Goal: Task Accomplishment & Management: Manage account settings

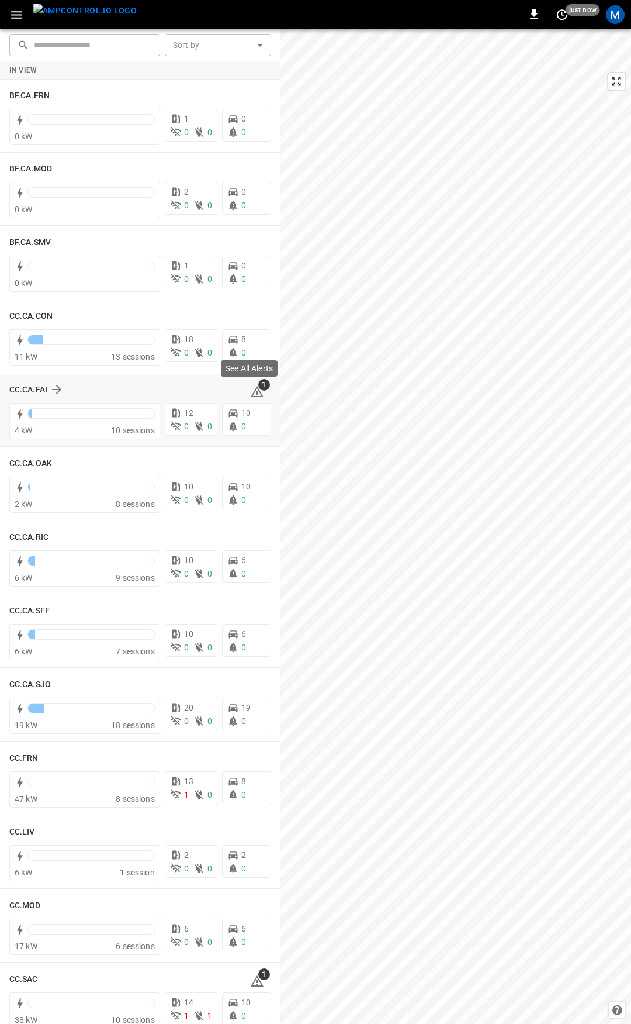
click at [252, 389] on icon at bounding box center [257, 392] width 14 height 14
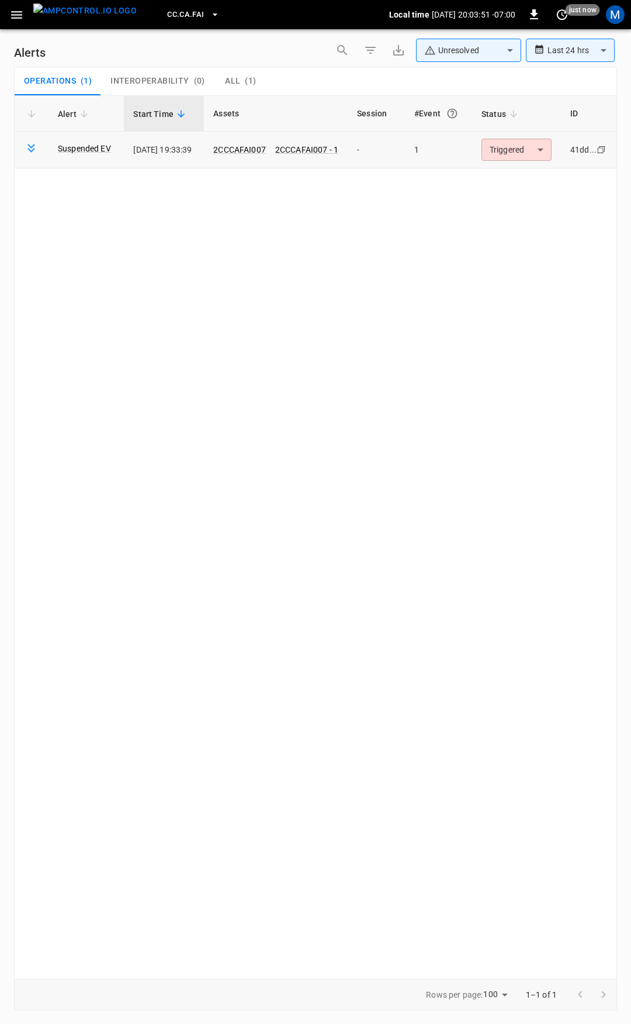
click at [533, 152] on body "**********" at bounding box center [315, 509] width 631 height 1019
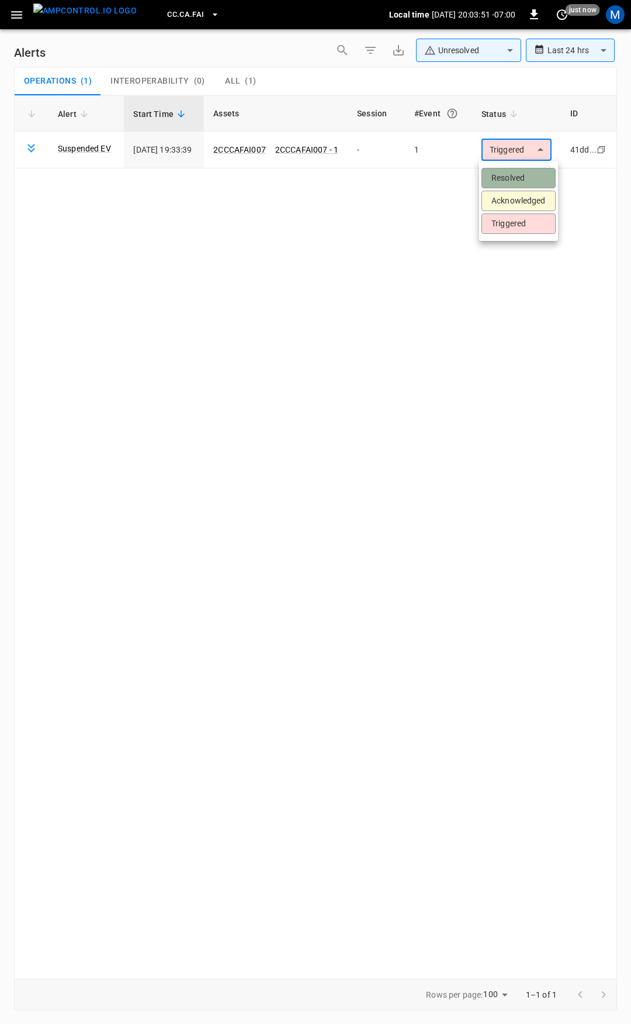
click at [517, 174] on li "Resolved" at bounding box center [519, 178] width 74 height 20
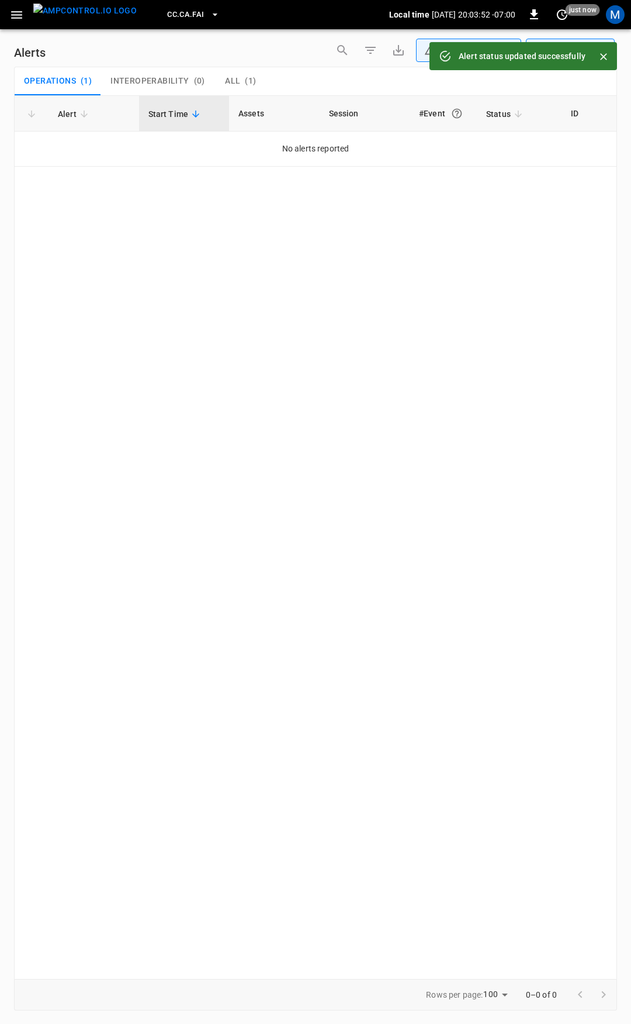
click at [23, 20] on icon "button" at bounding box center [16, 15] width 15 height 15
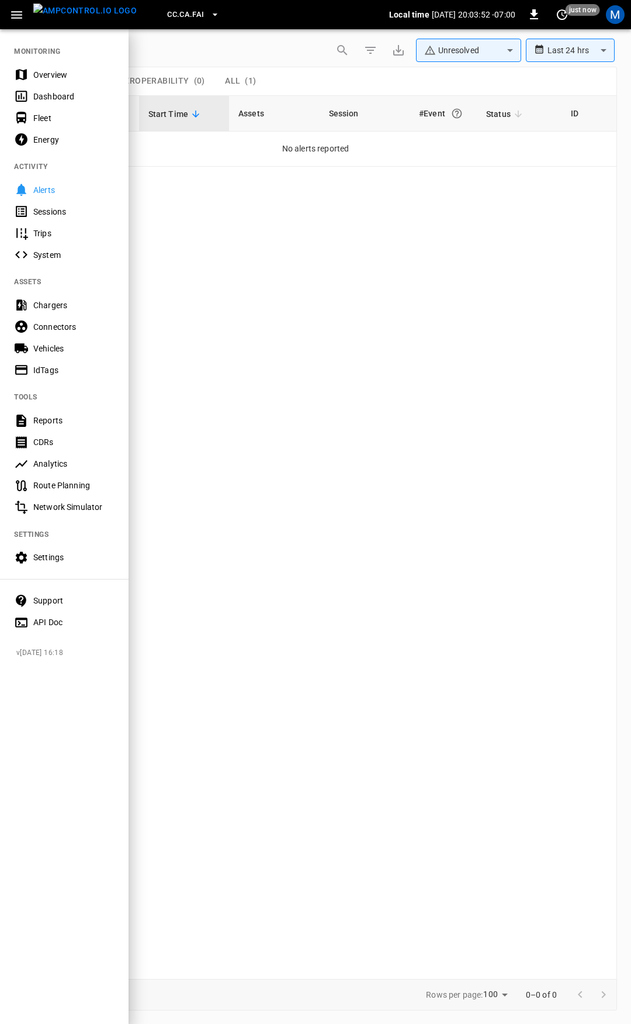
drag, startPoint x: 39, startPoint y: 80, endPoint x: 21, endPoint y: 99, distance: 26.5
click at [39, 79] on div "Overview" at bounding box center [73, 75] width 81 height 12
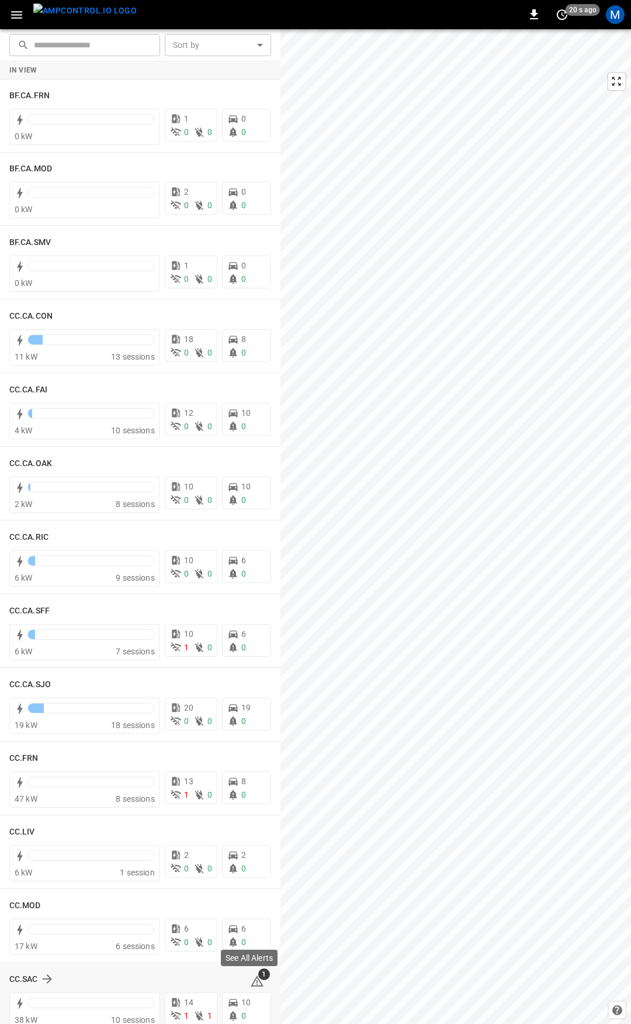
click at [252, 982] on icon at bounding box center [257, 981] width 14 height 14
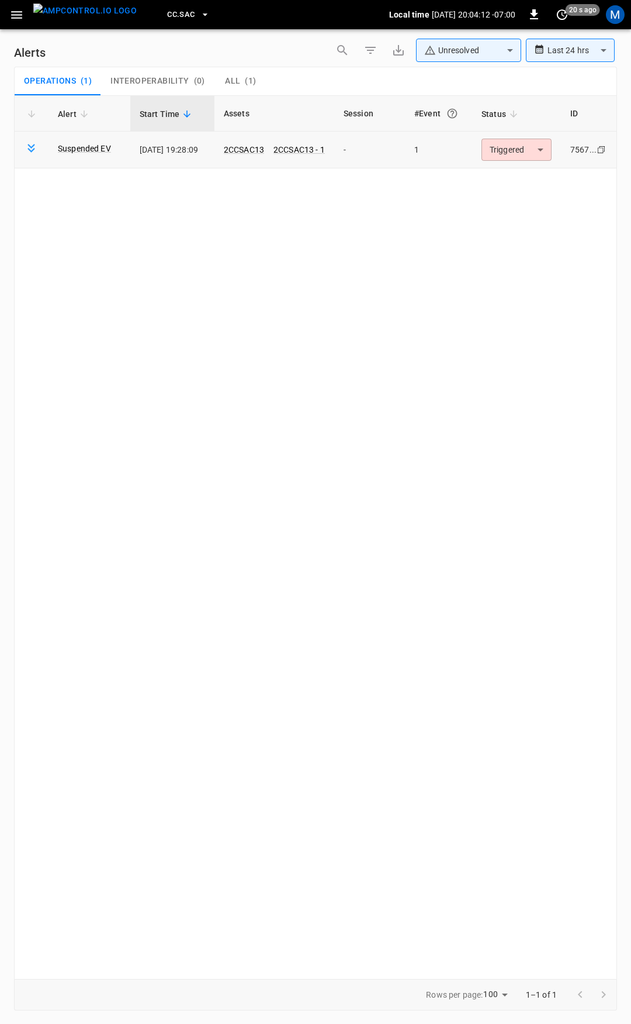
click at [517, 164] on td "Triggered ********* ​" at bounding box center [516, 150] width 89 height 37
click at [516, 154] on body "**********" at bounding box center [315, 509] width 631 height 1019
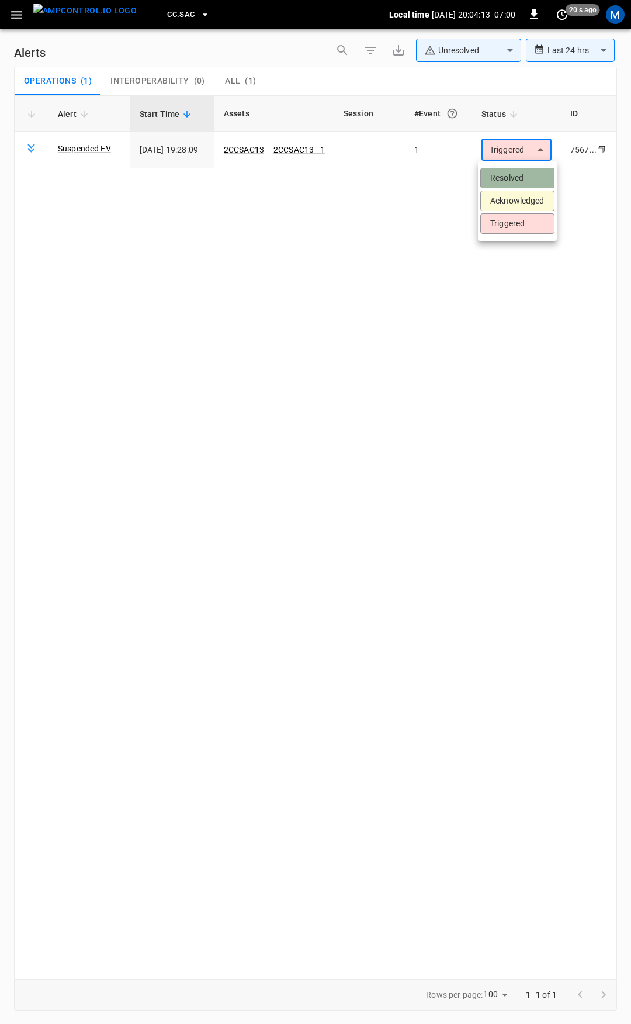
click at [514, 175] on li "Resolved" at bounding box center [518, 178] width 74 height 20
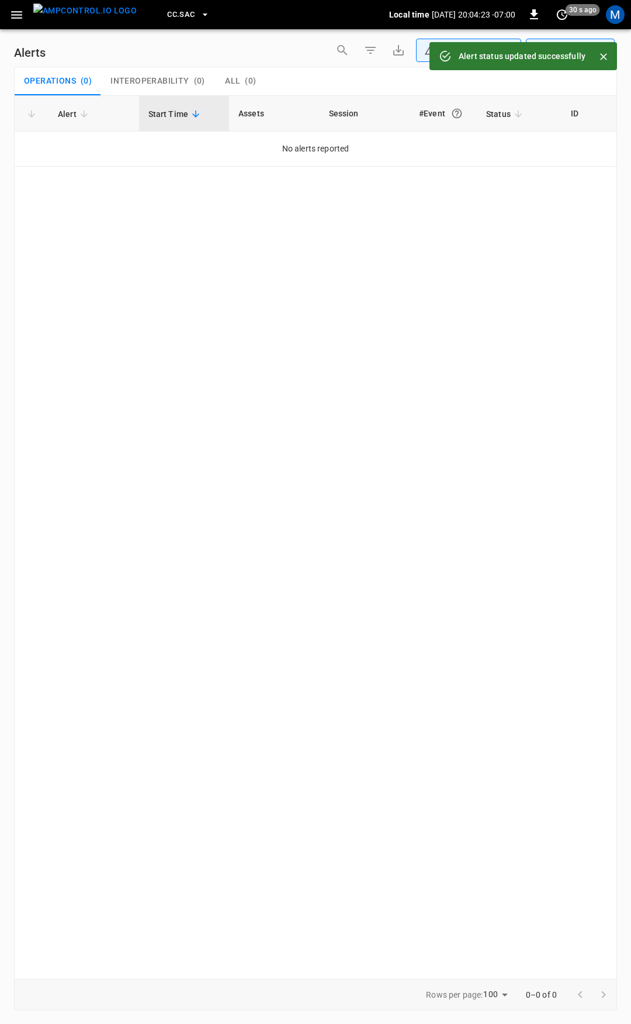
click at [8, 12] on button "button" at bounding box center [17, 15] width 24 height 22
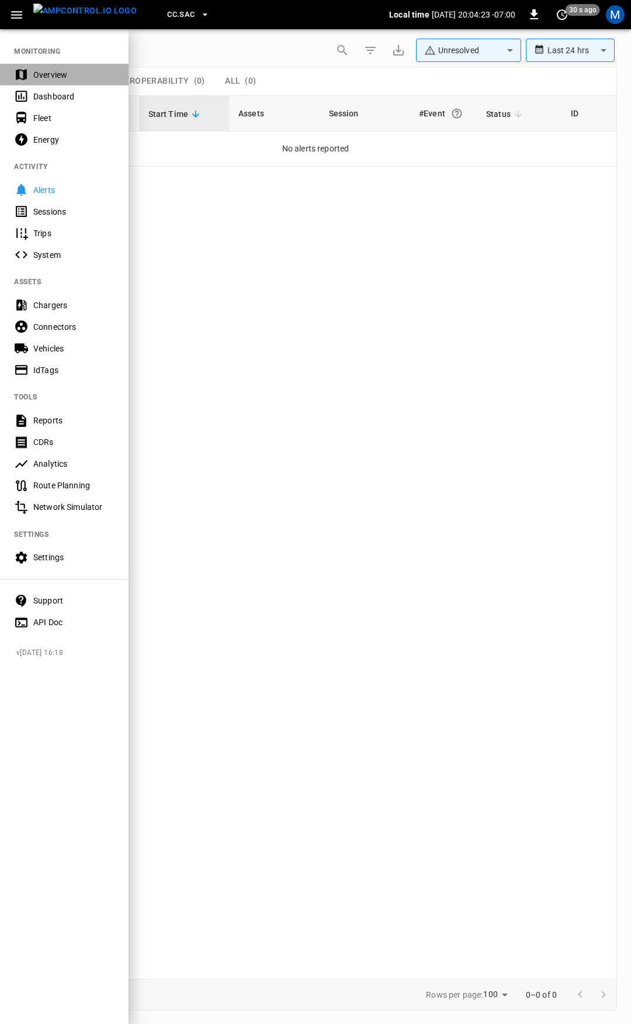
click at [67, 80] on div "Overview" at bounding box center [73, 75] width 81 height 12
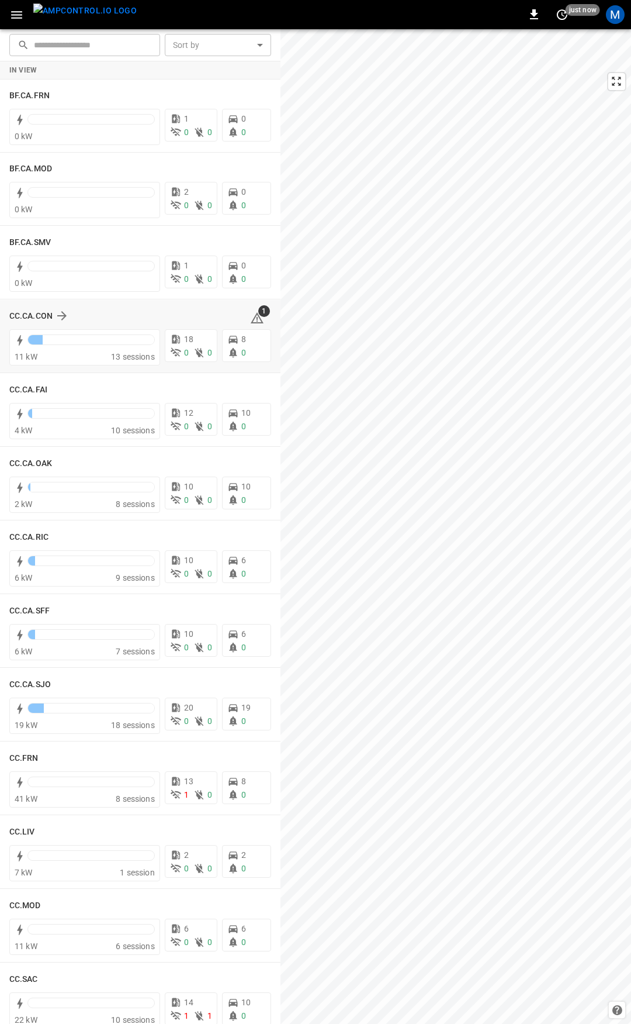
click at [250, 315] on icon at bounding box center [257, 318] width 14 height 14
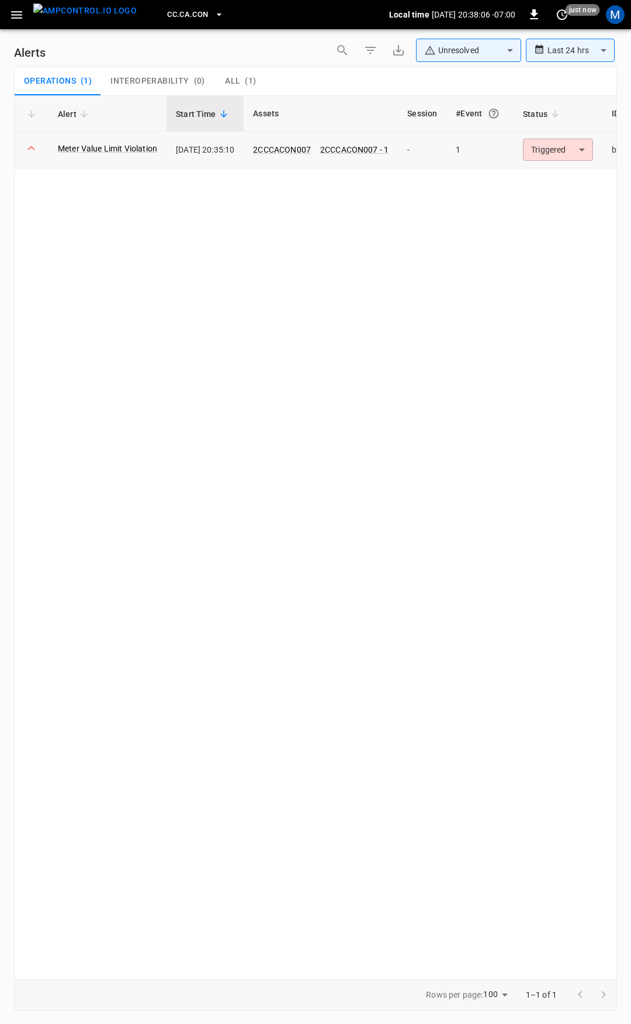
click at [557, 162] on td "Triggered ********* ​" at bounding box center [558, 150] width 89 height 37
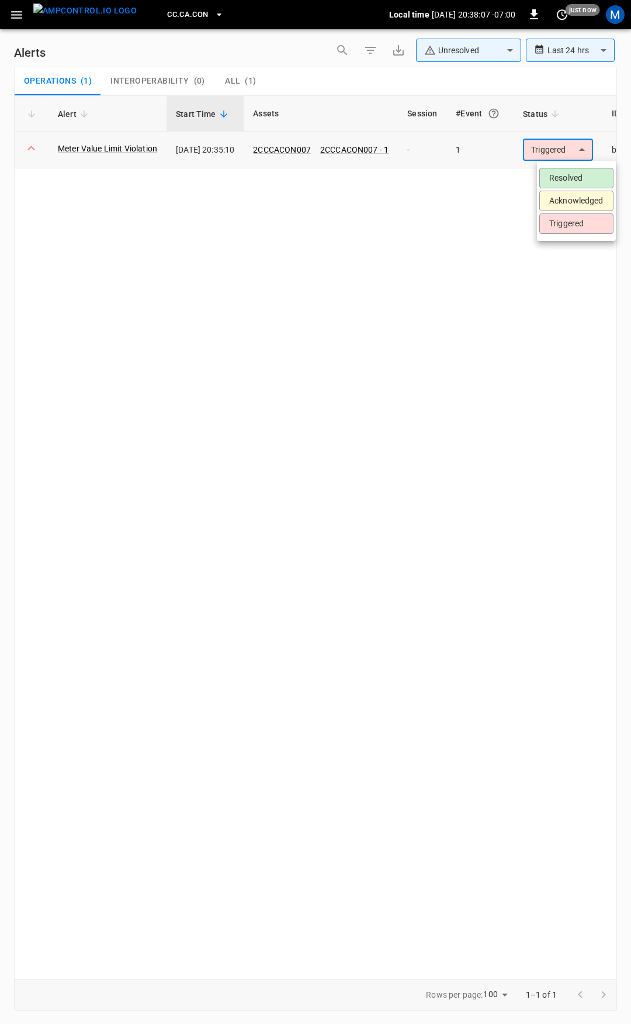
click at [565, 150] on body "**********" at bounding box center [315, 509] width 631 height 1019
click at [564, 182] on li "Resolved" at bounding box center [577, 178] width 74 height 20
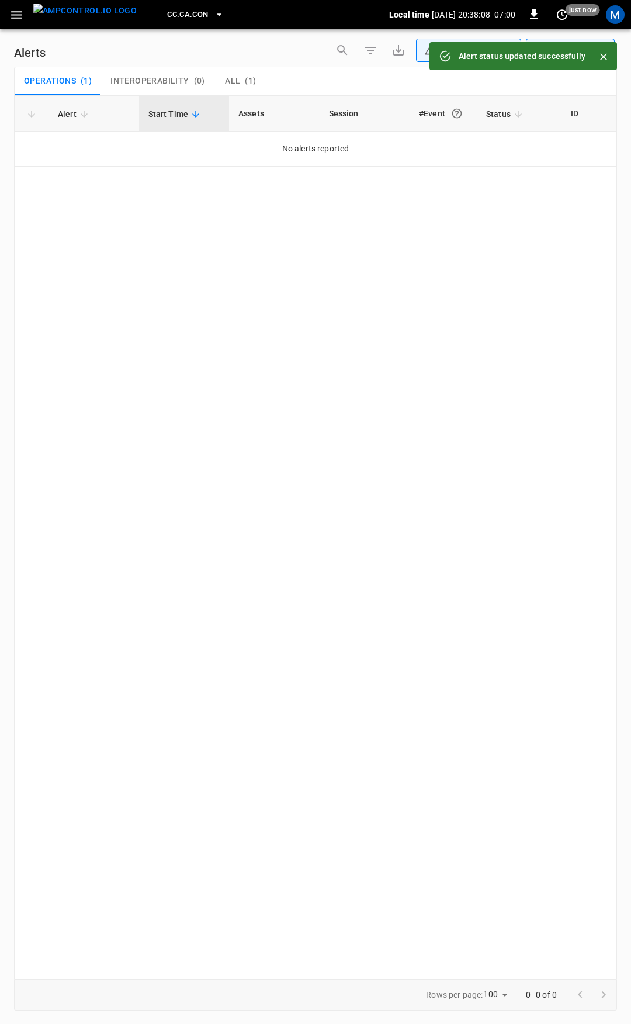
drag, startPoint x: 23, startPoint y: 7, endPoint x: 15, endPoint y: 26, distance: 21.2
click at [22, 9] on icon "button" at bounding box center [16, 15] width 15 height 15
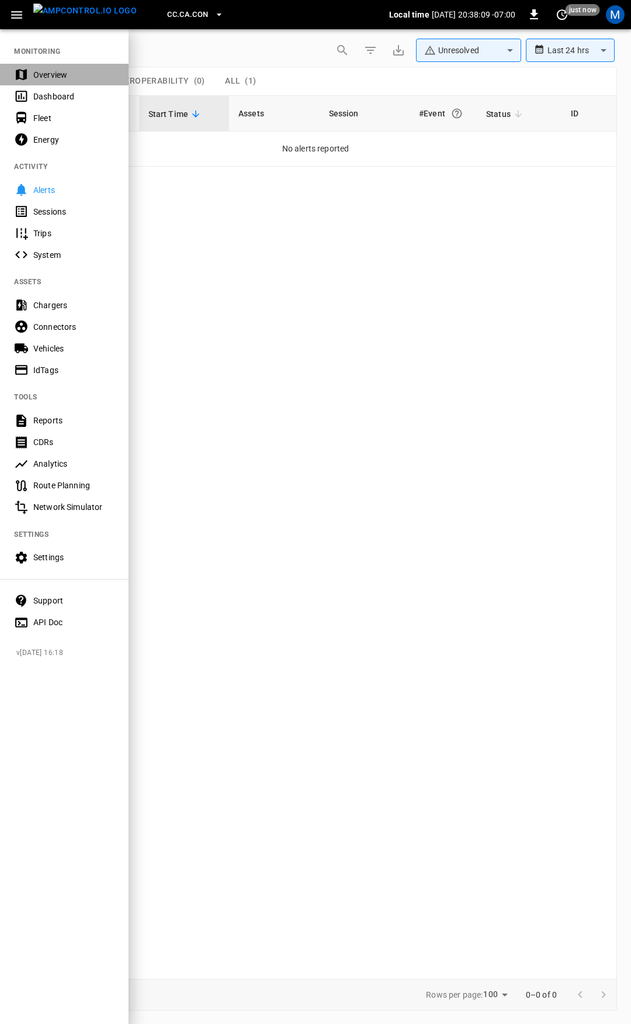
click at [49, 65] on div "Overview" at bounding box center [64, 75] width 129 height 22
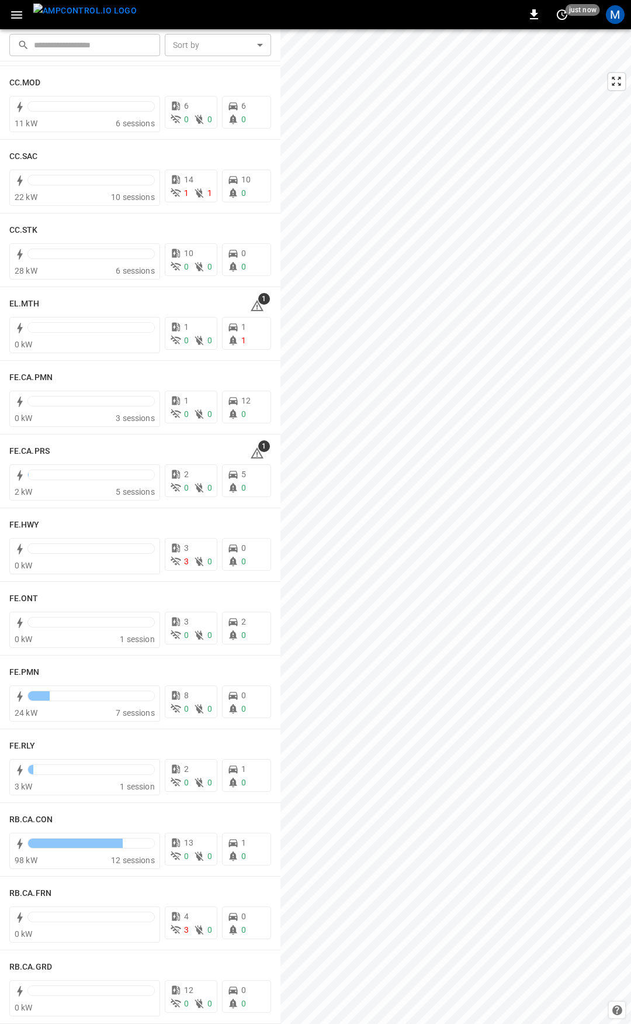
scroll to position [879, 0]
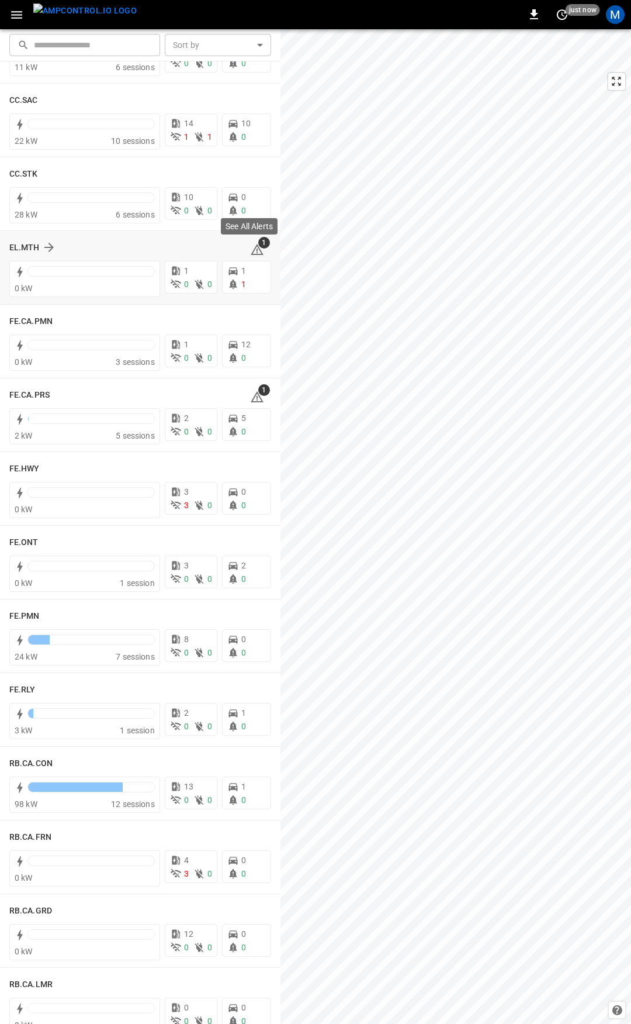
click at [250, 248] on icon at bounding box center [257, 250] width 14 height 14
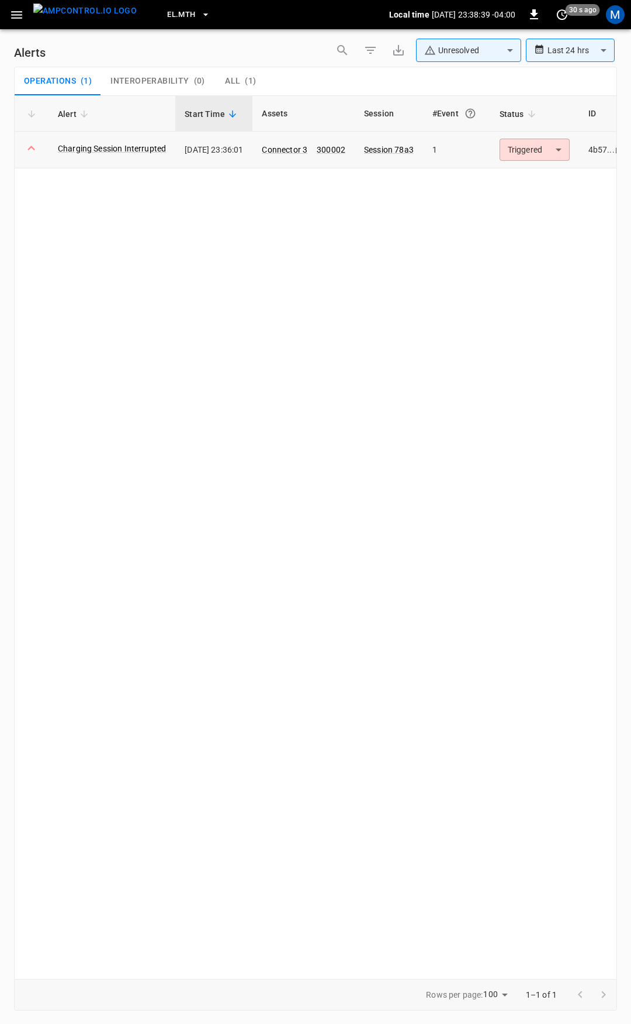
click at [27, 154] on icon at bounding box center [31, 148] width 15 height 15
click at [30, 150] on icon at bounding box center [31, 148] width 15 height 15
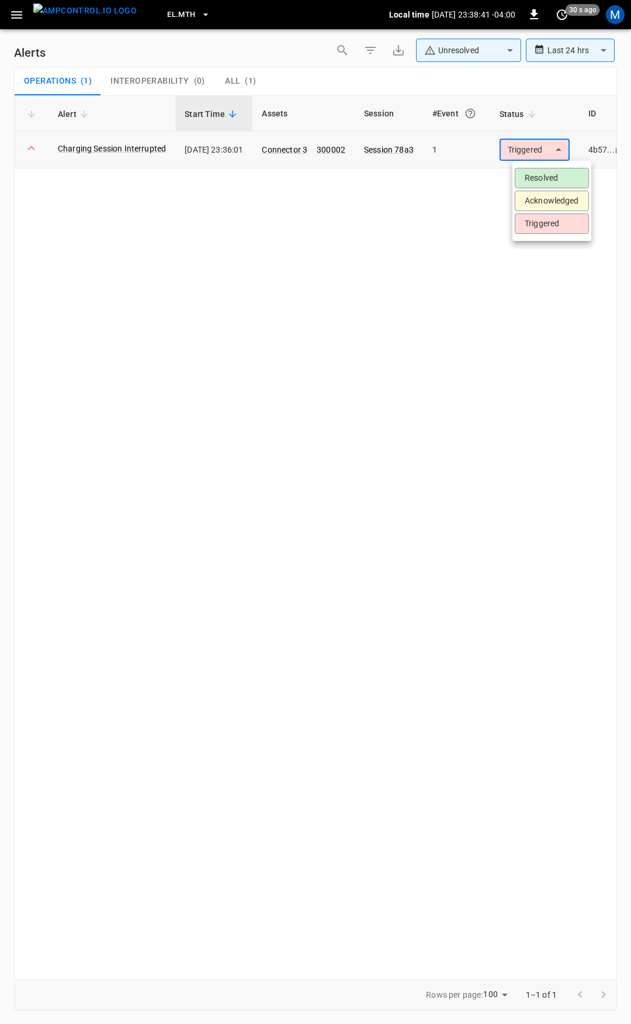
click at [549, 145] on body "**********" at bounding box center [315, 509] width 631 height 1019
drag, startPoint x: 174, startPoint y: 209, endPoint x: 13, endPoint y: 32, distance: 239.2
click at [155, 192] on div at bounding box center [315, 512] width 631 height 1024
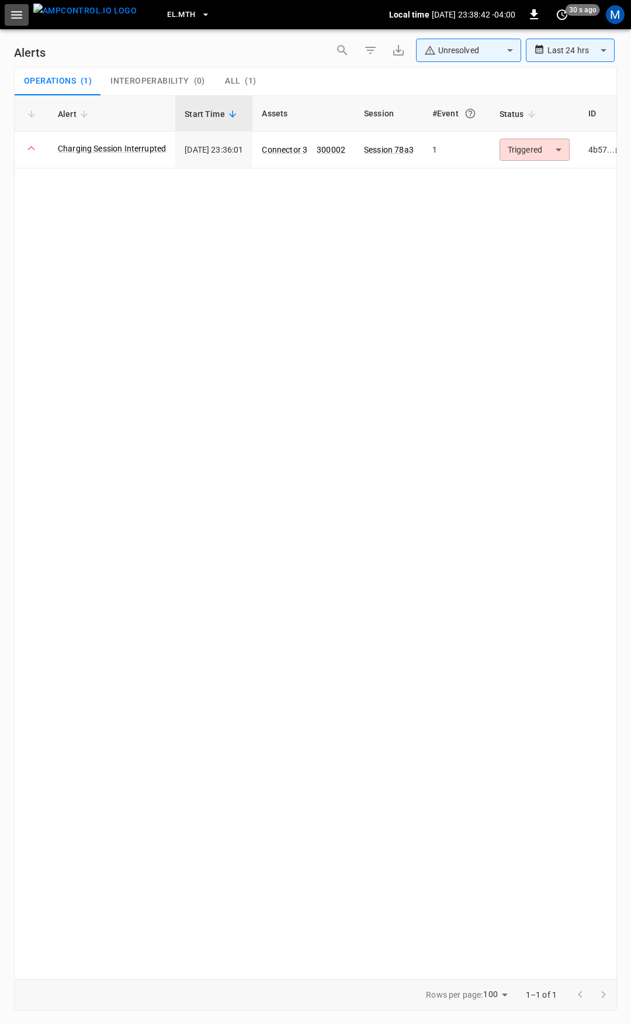
click at [16, 16] on icon "button" at bounding box center [16, 15] width 15 height 15
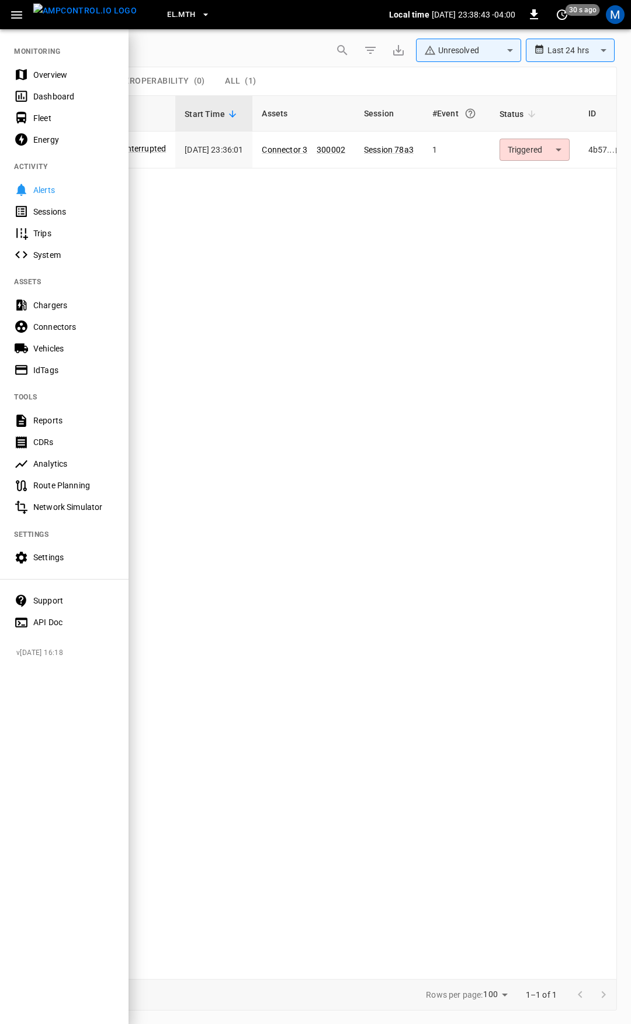
click at [50, 68] on div "Overview" at bounding box center [64, 75] width 129 height 22
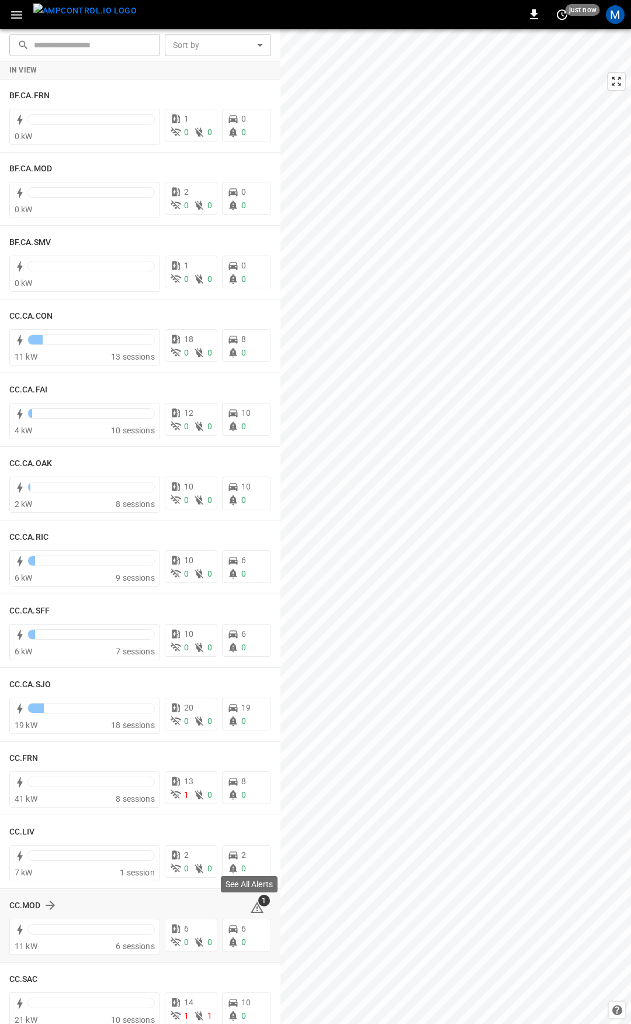
click at [251, 912] on icon at bounding box center [257, 906] width 13 height 11
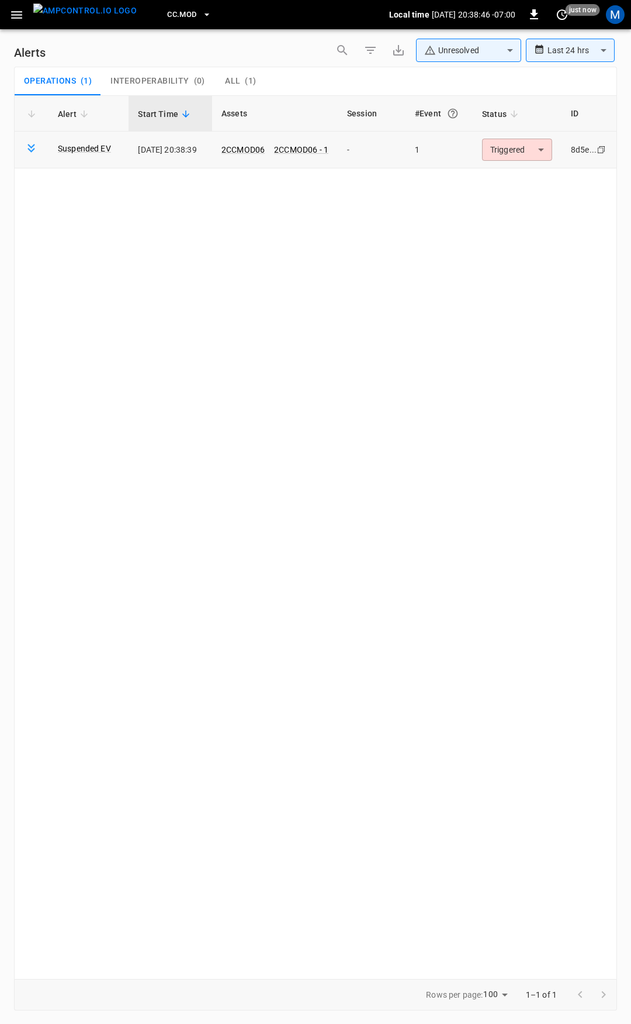
click at [546, 155] on body "**********" at bounding box center [315, 509] width 631 height 1019
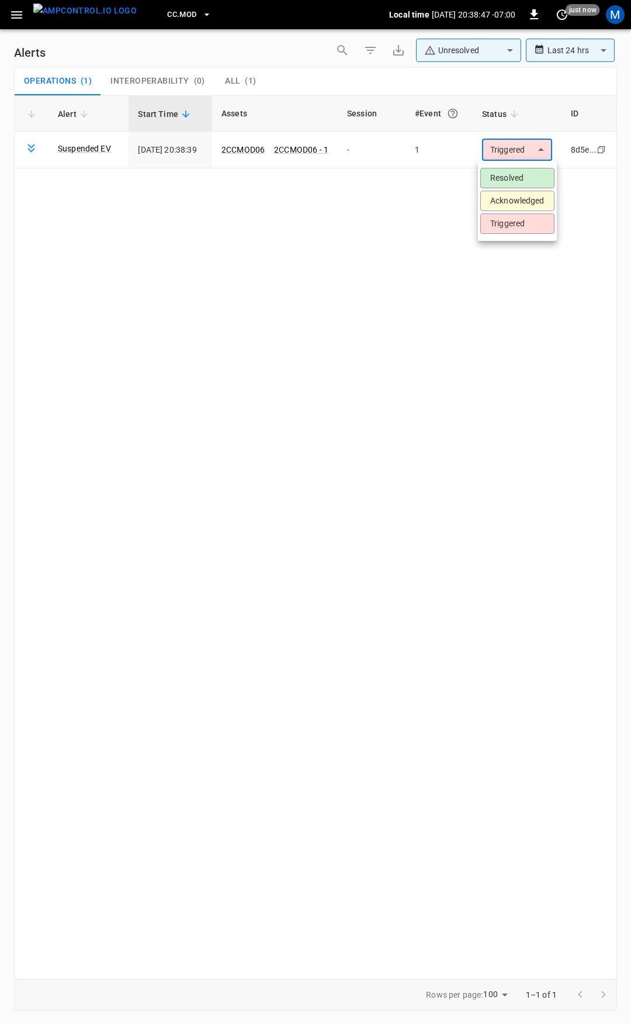
click at [533, 175] on li "Resolved" at bounding box center [518, 178] width 74 height 20
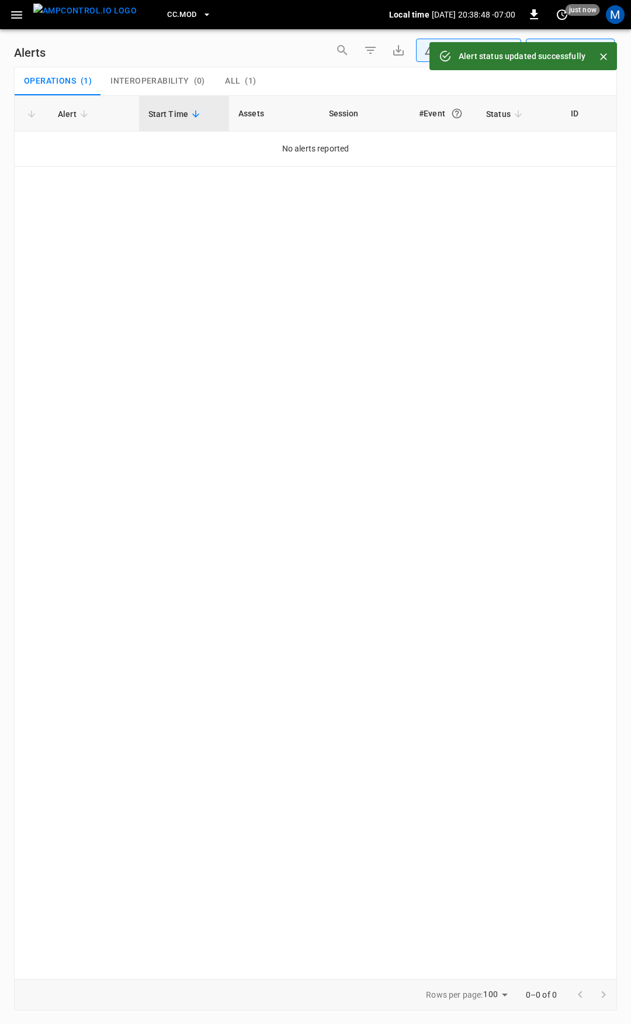
click at [6, 12] on button "button" at bounding box center [17, 15] width 24 height 22
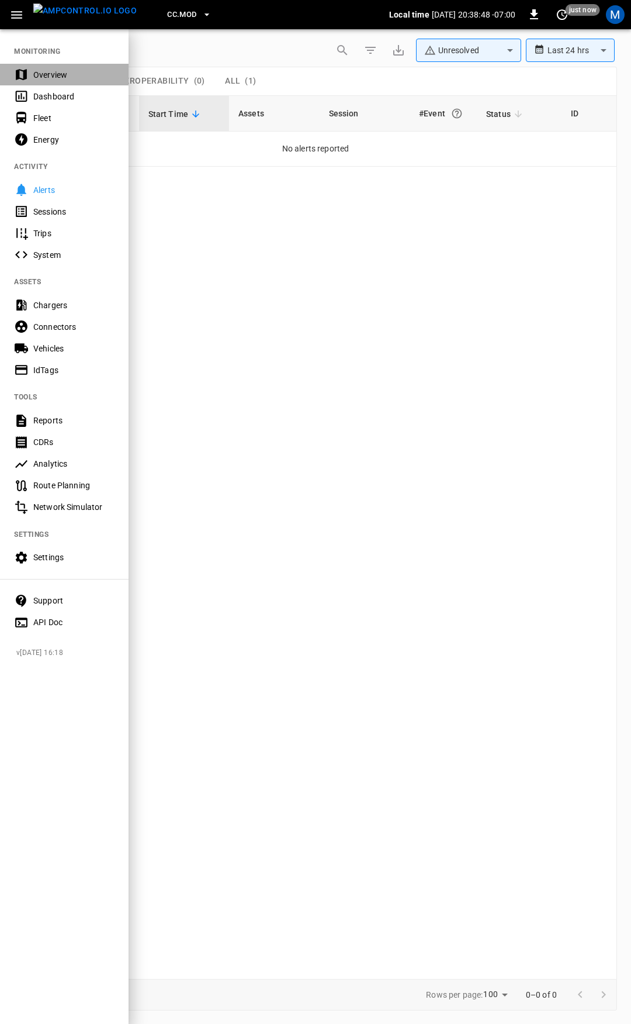
click at [58, 71] on div "Overview" at bounding box center [73, 75] width 81 height 12
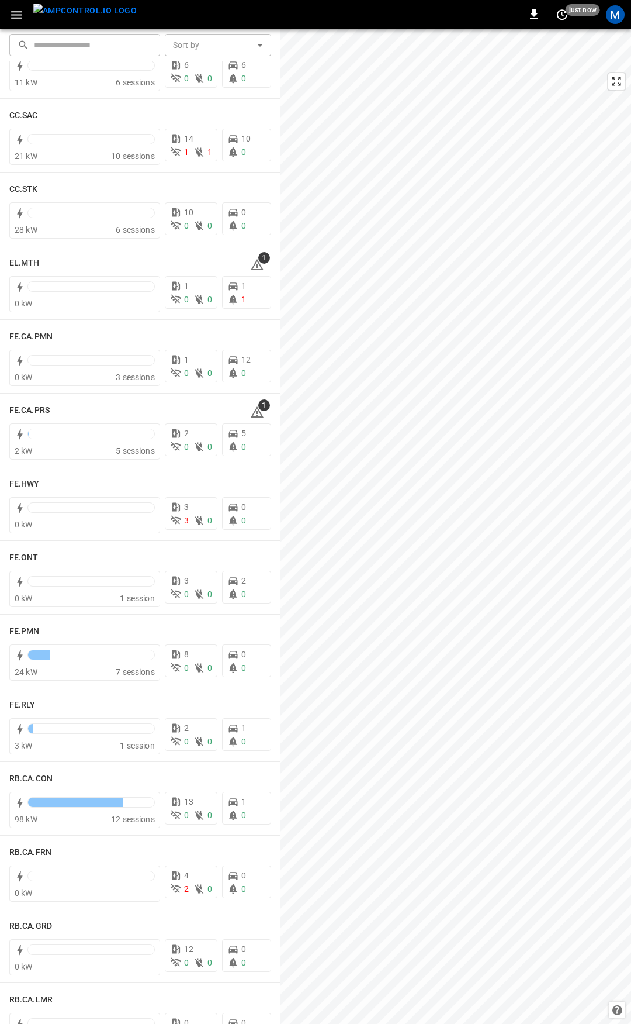
scroll to position [799, 0]
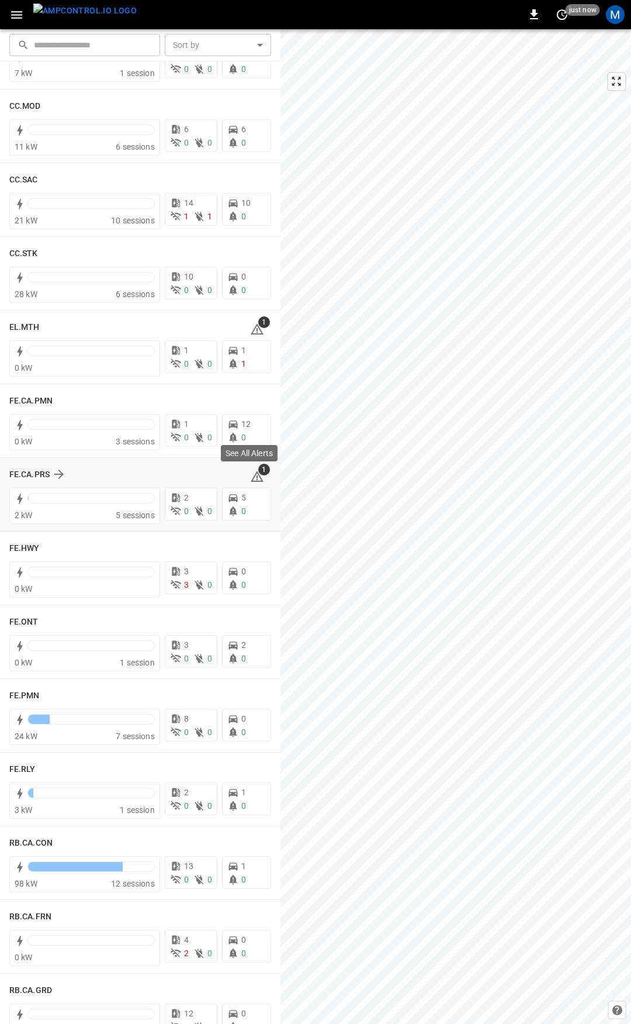
click at [252, 476] on icon at bounding box center [257, 476] width 13 height 11
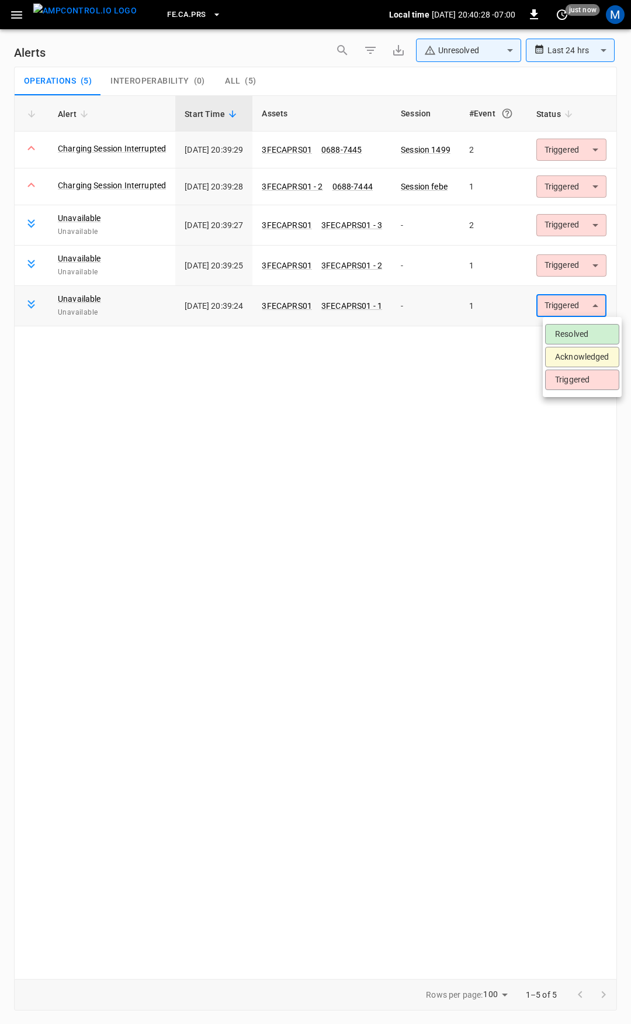
click at [601, 305] on body "**********" at bounding box center [315, 509] width 631 height 1019
click at [576, 334] on li "Resolved" at bounding box center [582, 334] width 74 height 20
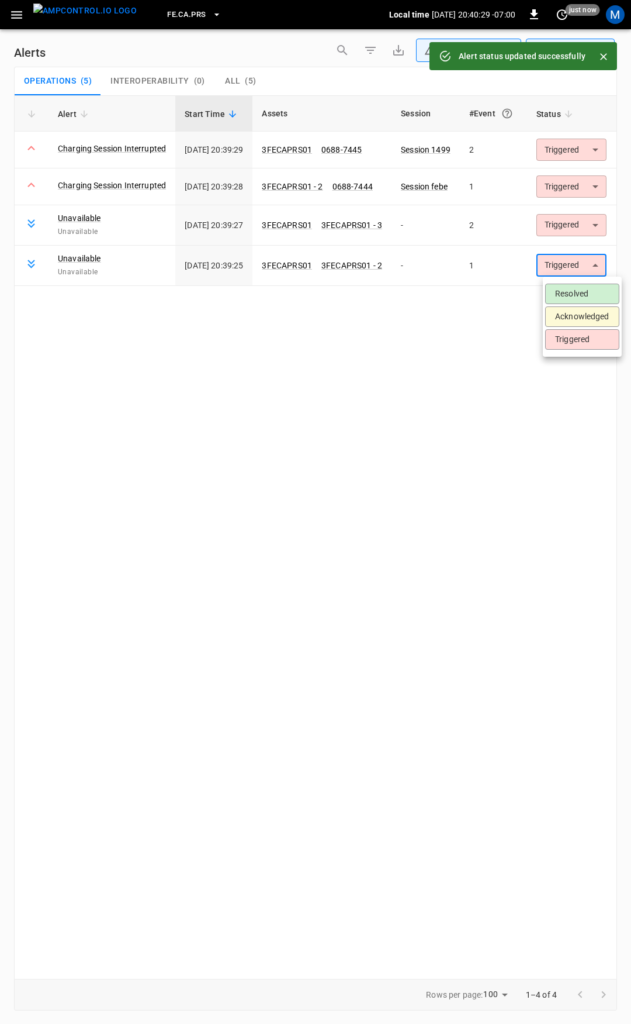
click at [579, 271] on body "**********" at bounding box center [315, 509] width 631 height 1019
click at [575, 293] on li "Resolved" at bounding box center [582, 294] width 74 height 20
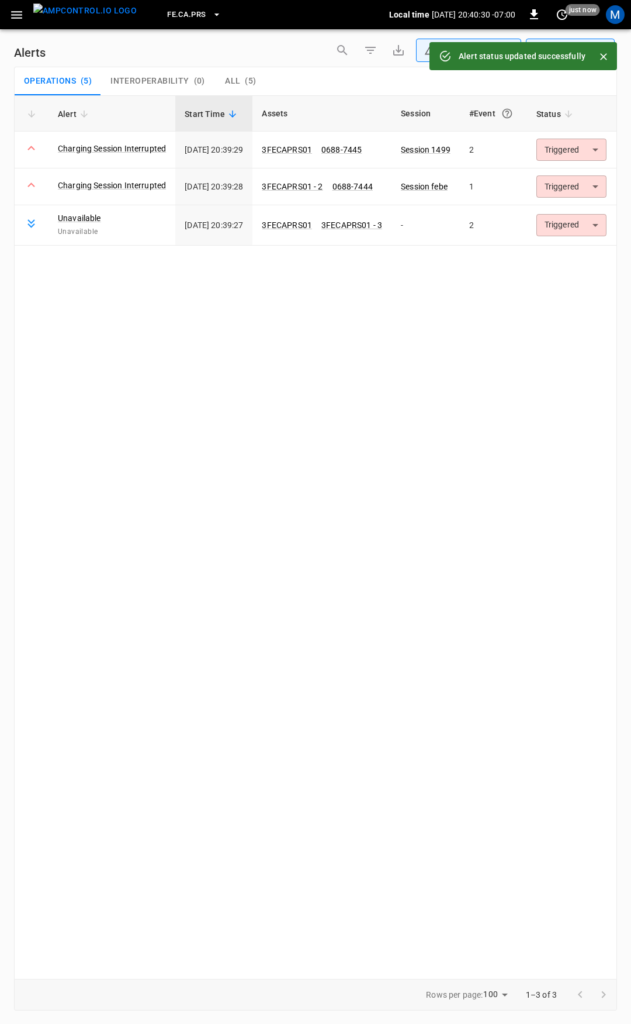
click at [578, 229] on body "**********" at bounding box center [315, 509] width 631 height 1019
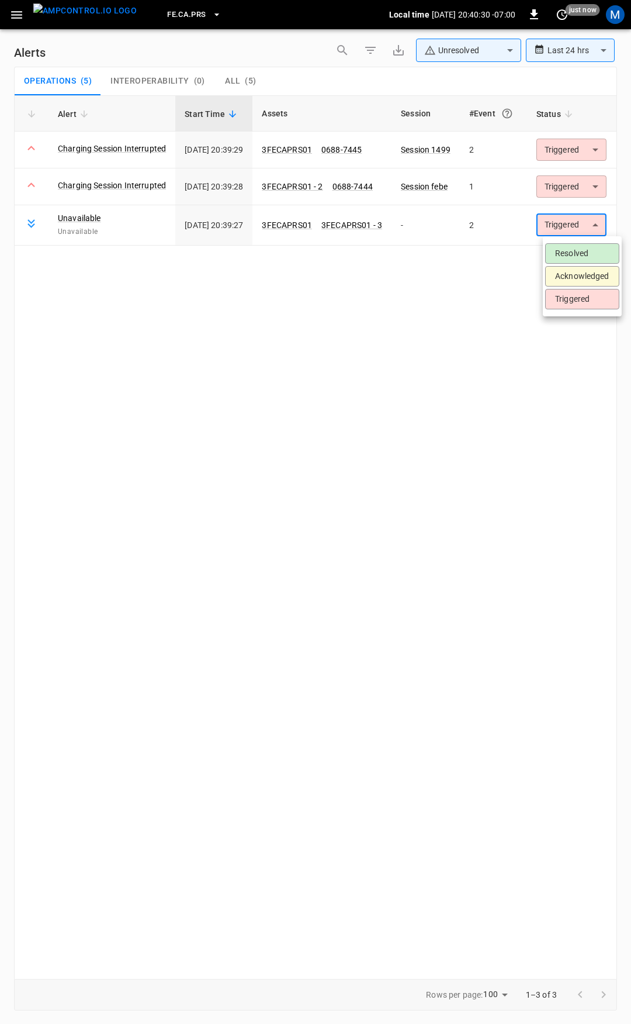
click at [571, 260] on li "Resolved" at bounding box center [582, 253] width 74 height 20
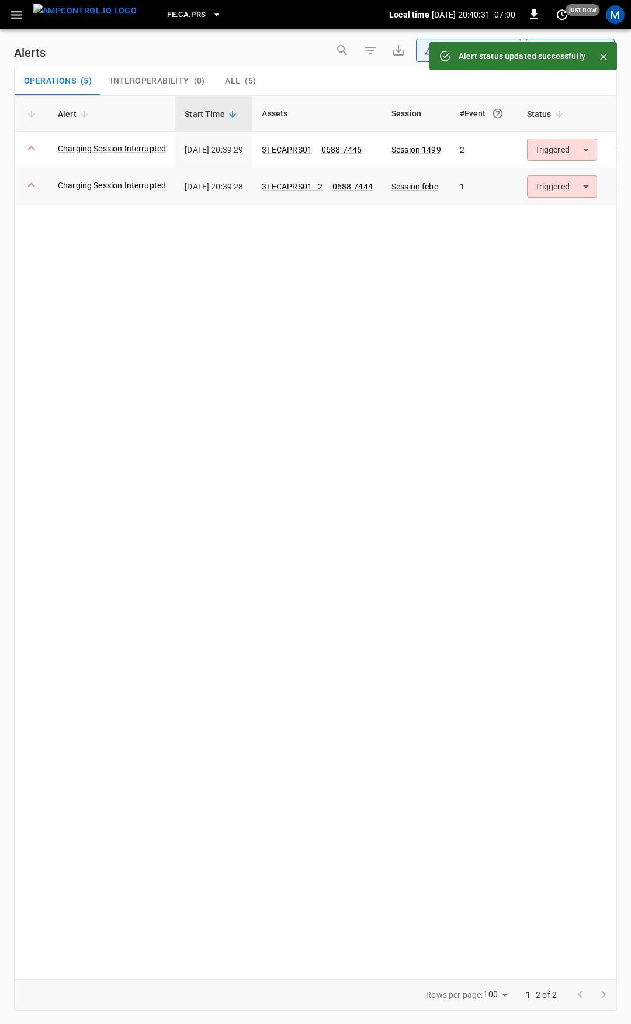
click at [578, 184] on body "**********" at bounding box center [315, 509] width 631 height 1019
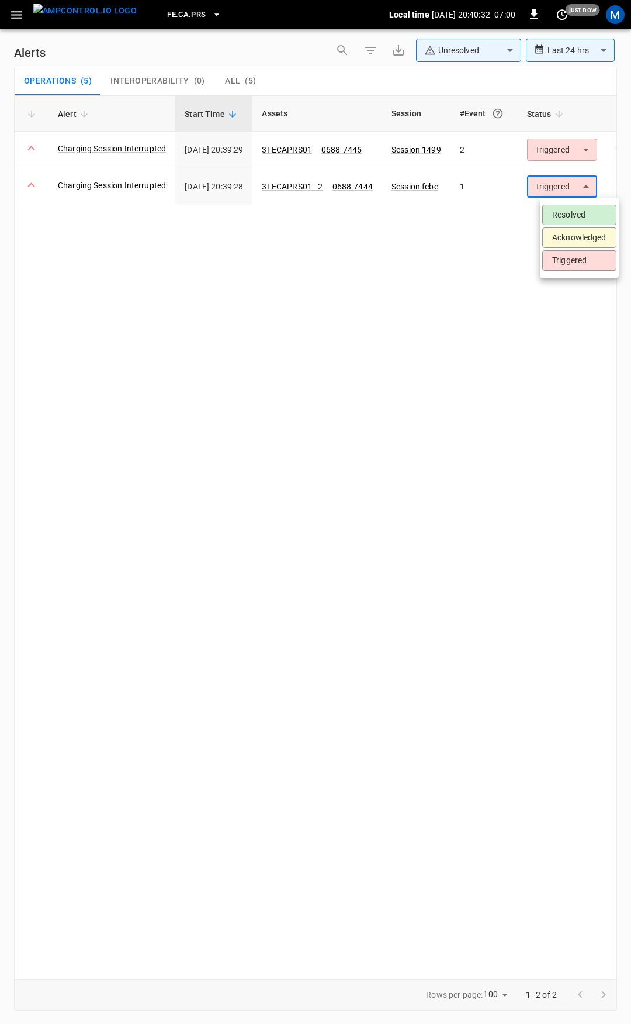
click at [575, 209] on li "Resolved" at bounding box center [579, 215] width 74 height 20
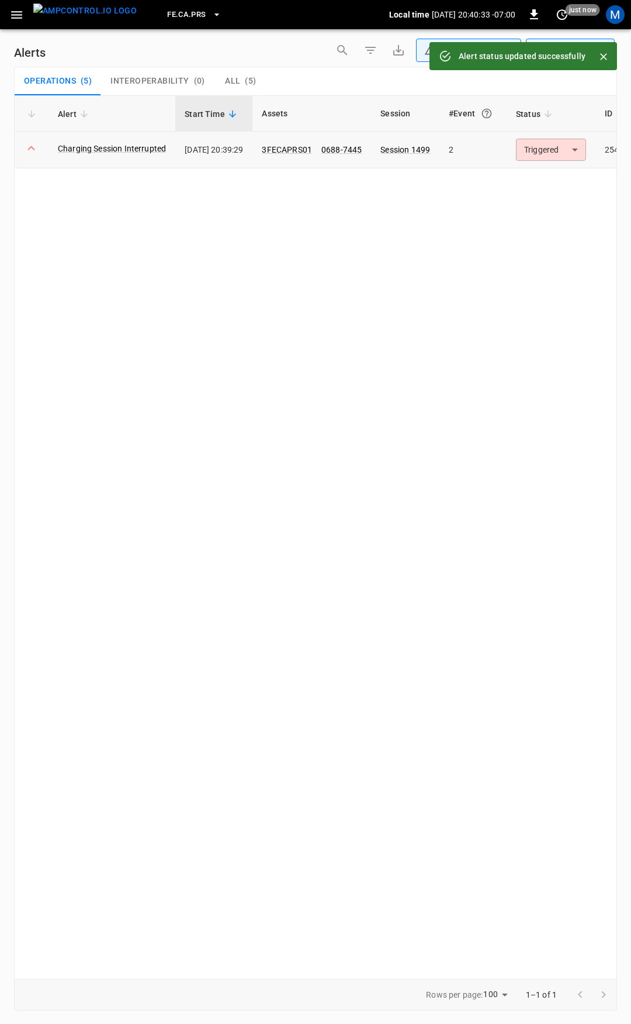
click at [574, 152] on body "**********" at bounding box center [315, 509] width 631 height 1019
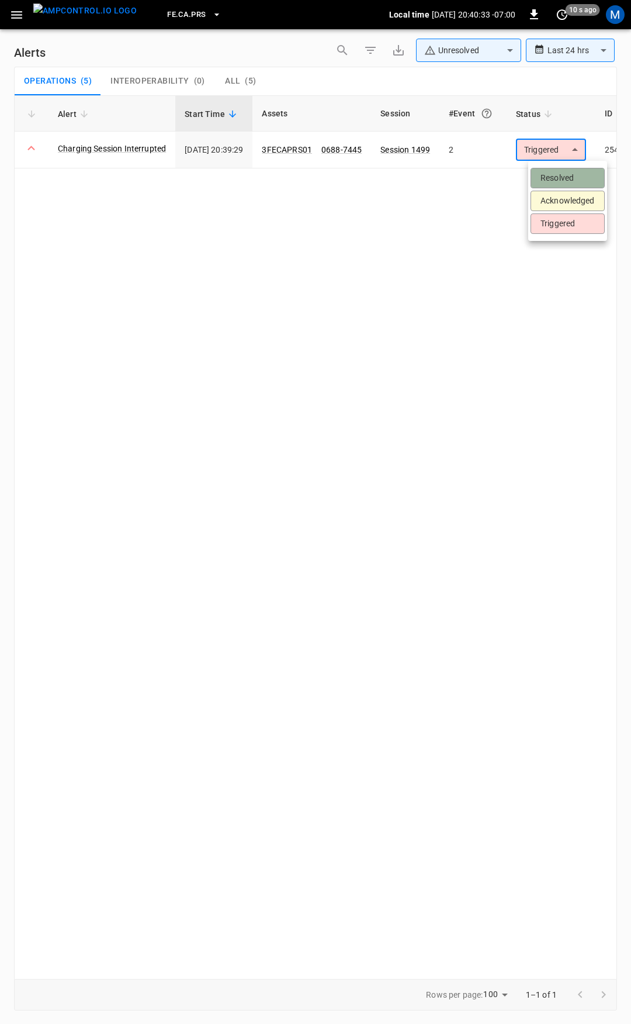
click at [563, 182] on li "Resolved" at bounding box center [568, 178] width 74 height 20
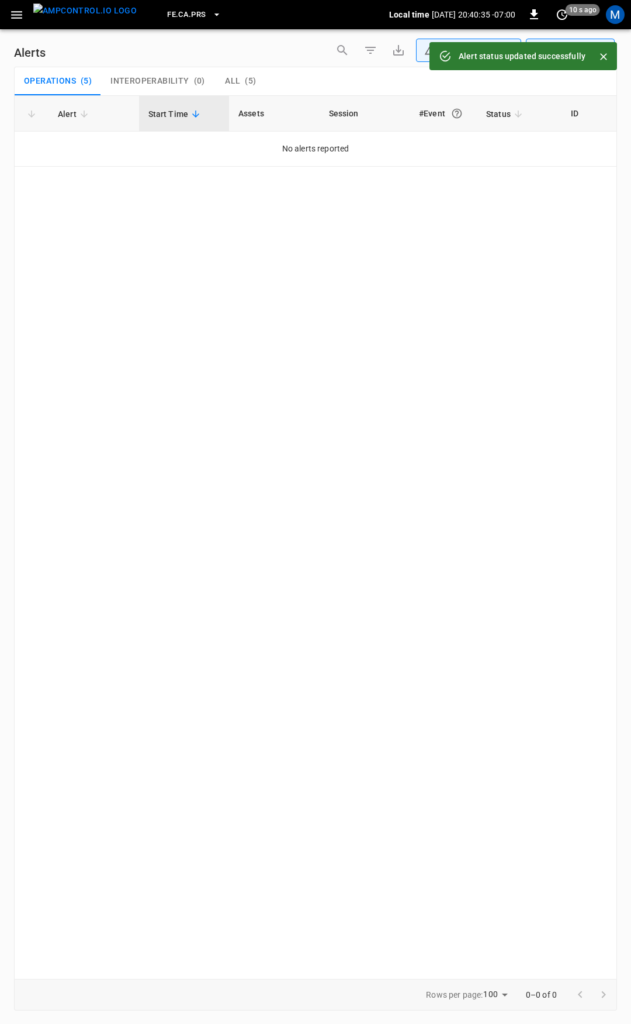
drag, startPoint x: 20, startPoint y: 13, endPoint x: 17, endPoint y: 26, distance: 12.6
click at [20, 14] on icon "button" at bounding box center [16, 15] width 15 height 15
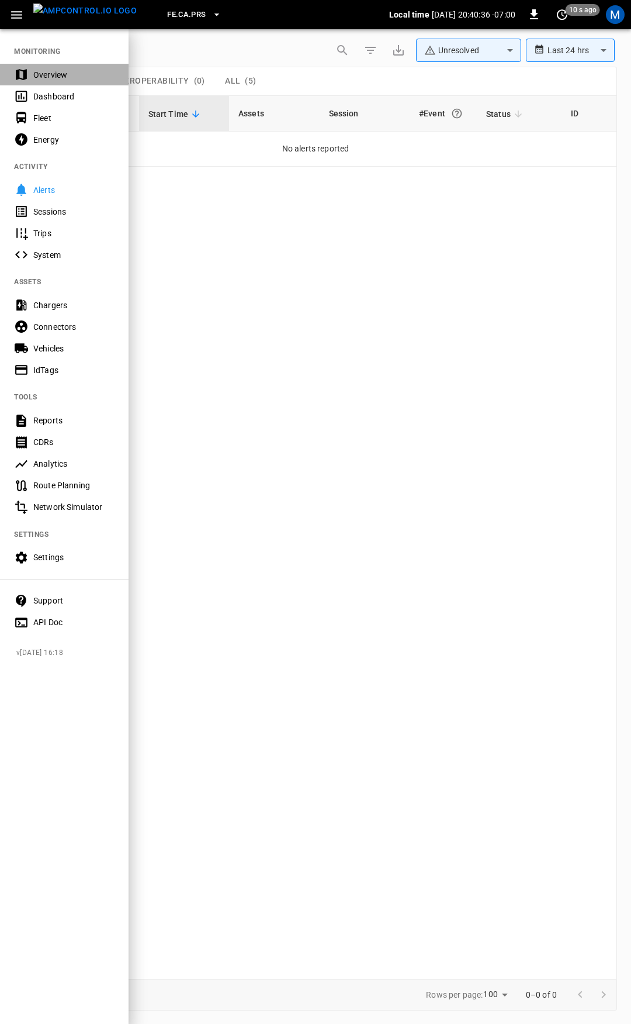
click at [53, 69] on div "Overview" at bounding box center [73, 75] width 81 height 12
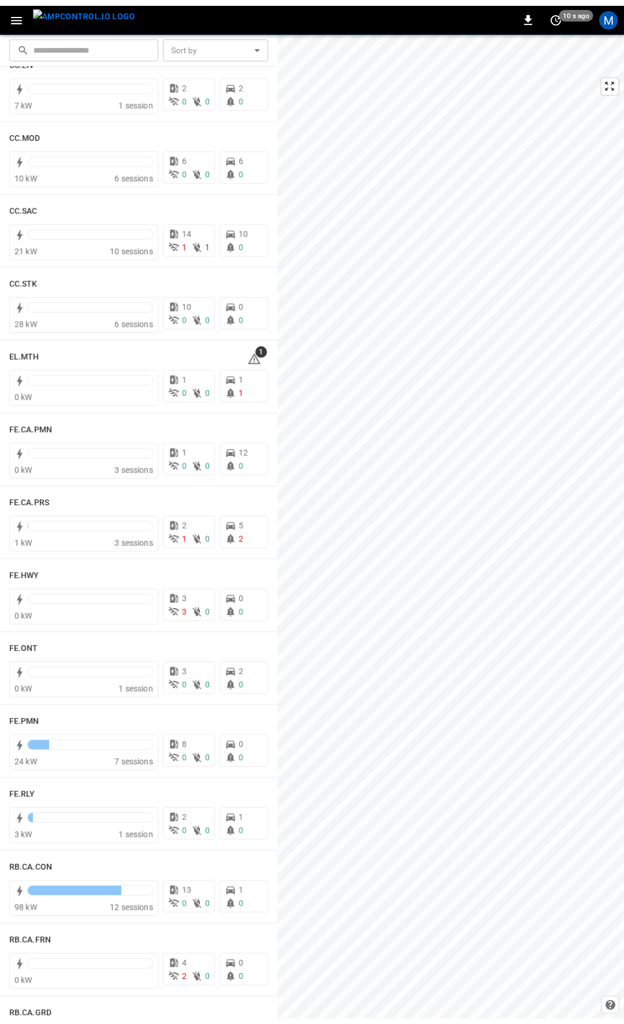
scroll to position [768, 0]
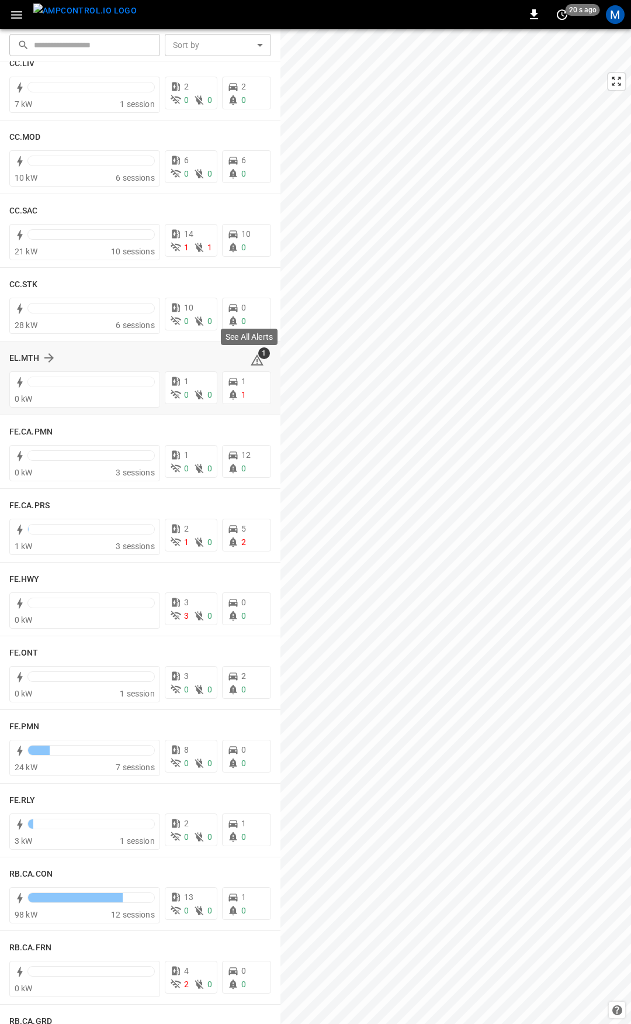
click at [251, 356] on icon at bounding box center [257, 360] width 14 height 14
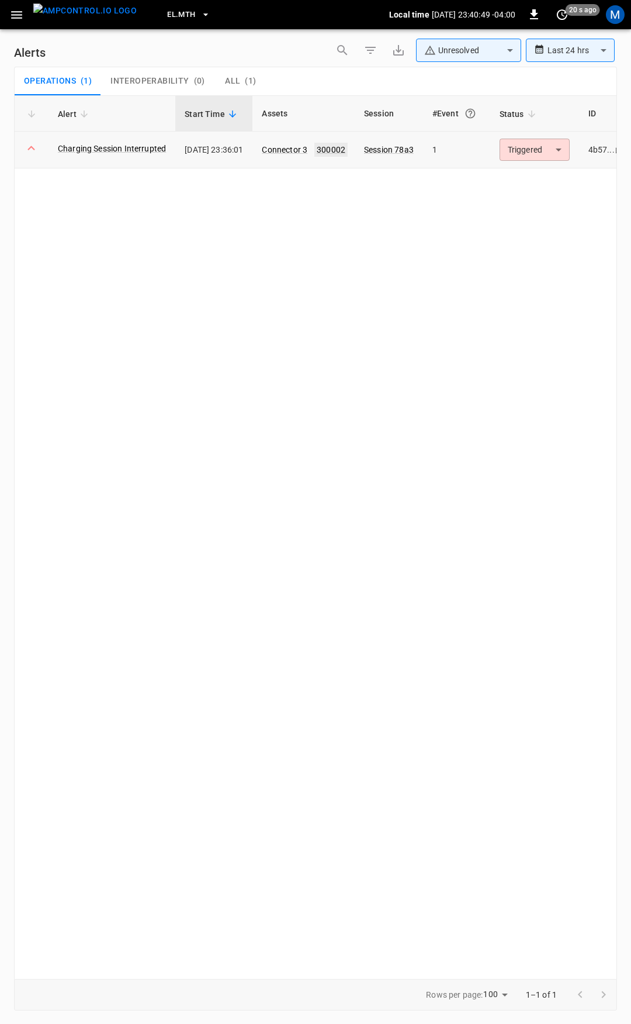
click at [348, 151] on link "300002" at bounding box center [330, 150] width 33 height 14
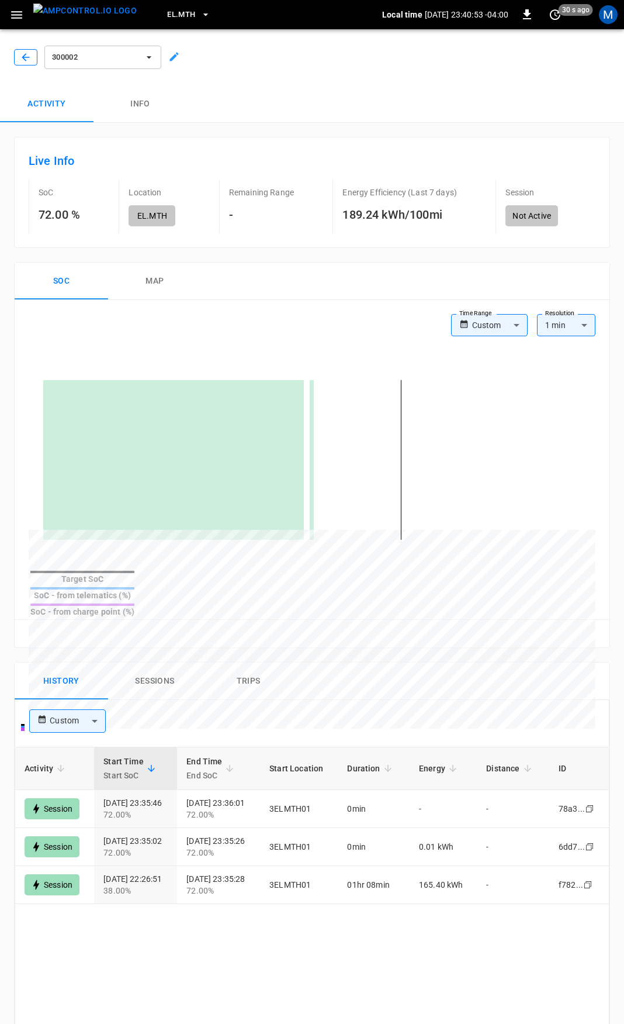
click at [30, 54] on icon "button" at bounding box center [26, 57] width 12 height 12
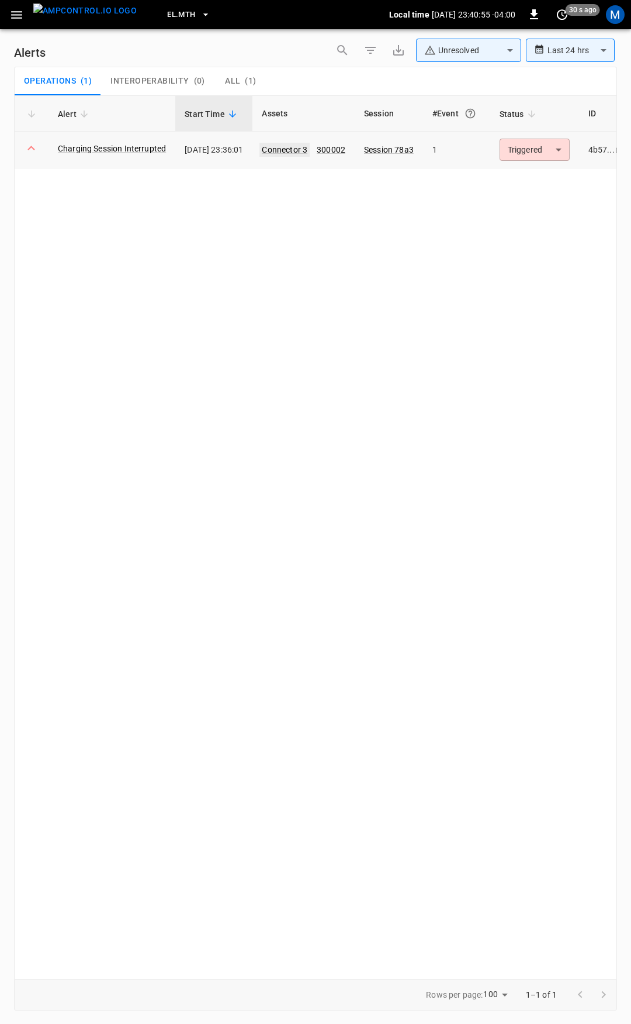
click at [304, 152] on link "Connector 3" at bounding box center [285, 150] width 50 height 14
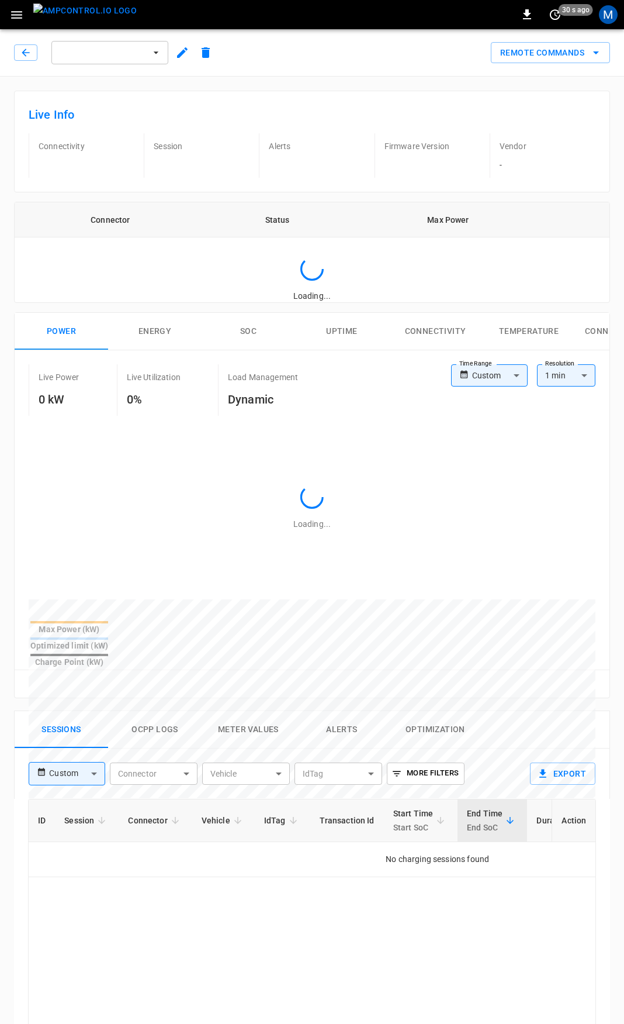
type input "**********"
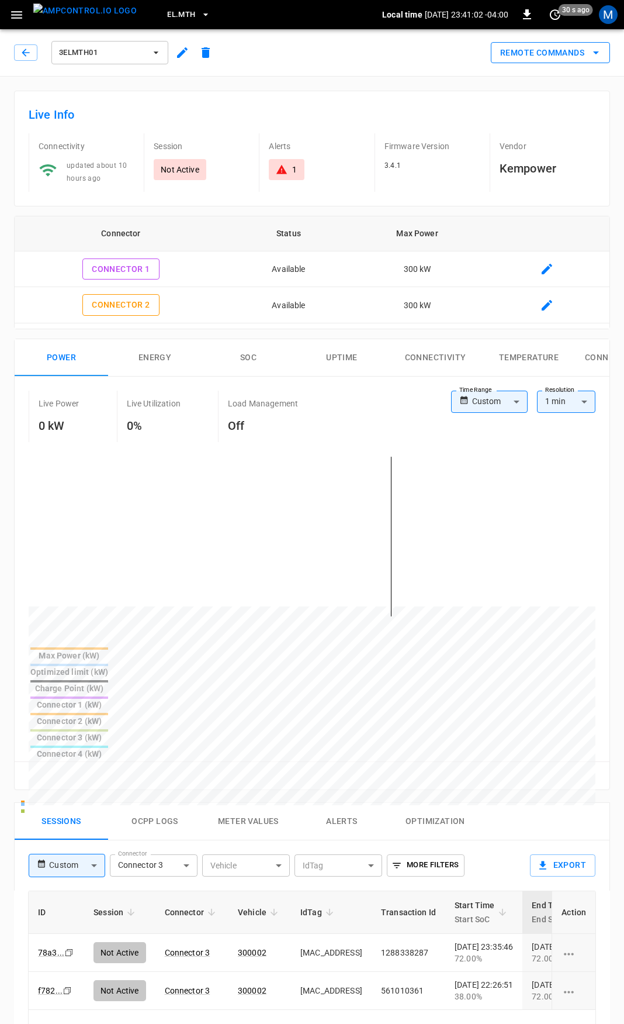
click at [548, 53] on button "Remote Commands" at bounding box center [550, 53] width 119 height 22
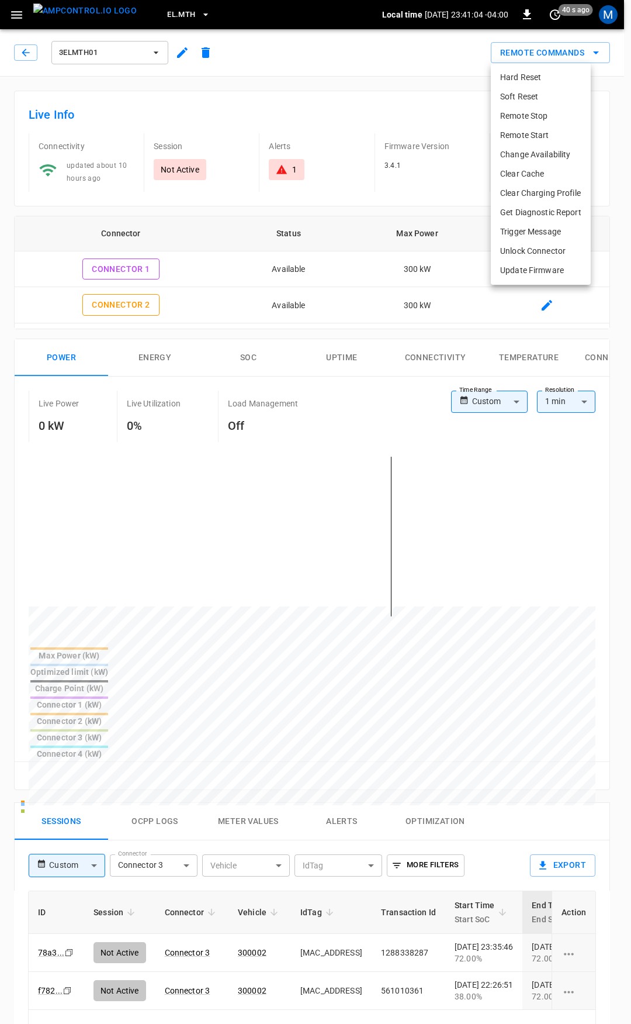
click at [385, 103] on div at bounding box center [315, 512] width 631 height 1024
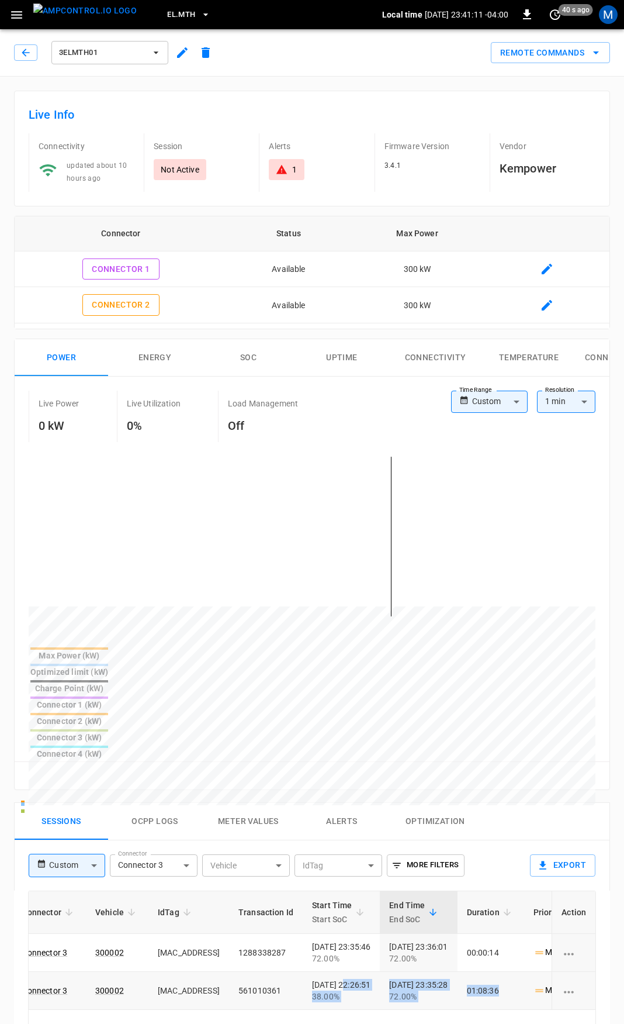
scroll to position [0, 343]
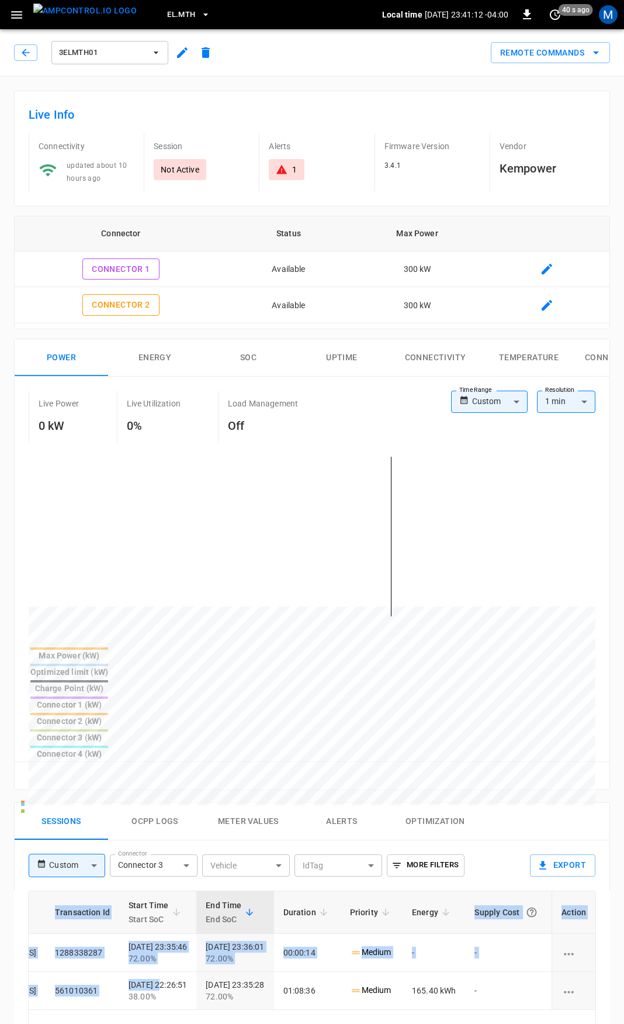
drag, startPoint x: 489, startPoint y: 906, endPoint x: 417, endPoint y: 947, distance: 82.2
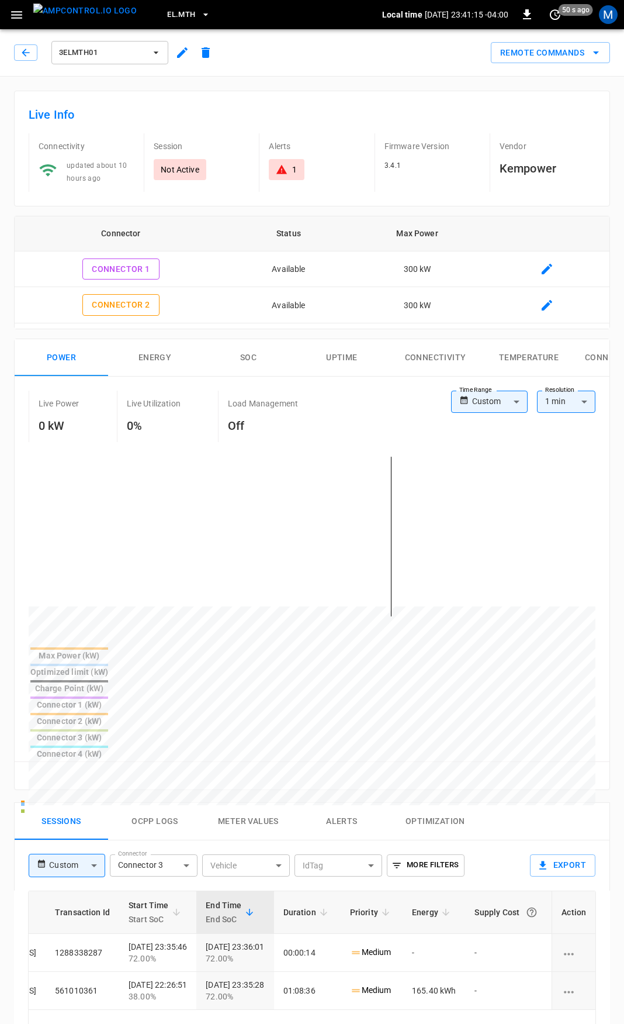
drag, startPoint x: 462, startPoint y: 938, endPoint x: 462, endPoint y: 954, distance: 16.4
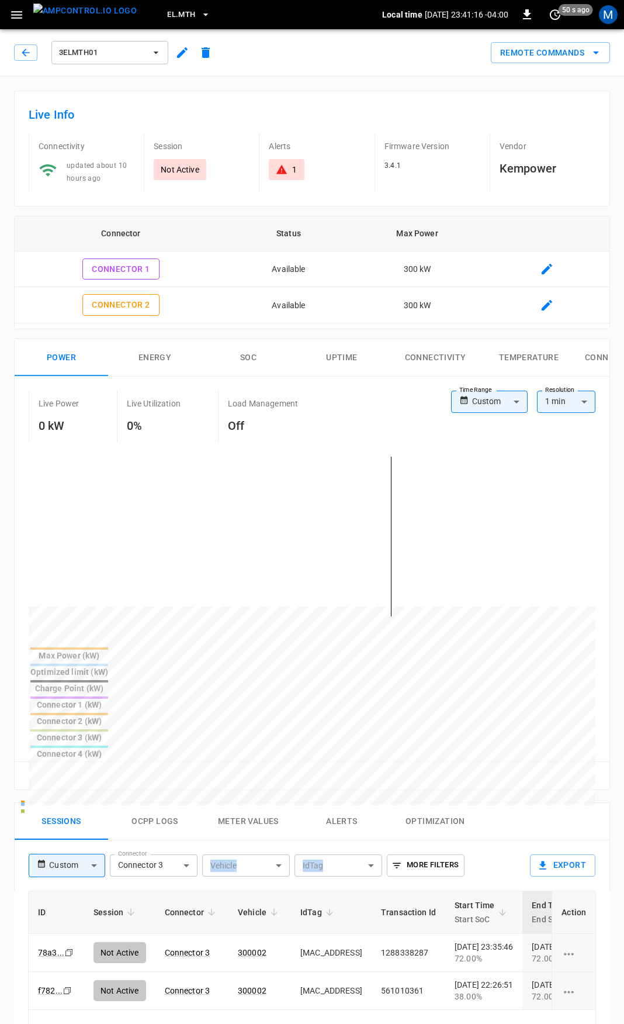
drag, startPoint x: 449, startPoint y: 955, endPoint x: -231, endPoint y: 712, distance: 722.6
click at [0, 712] on html "**********" at bounding box center [312, 826] width 624 height 1652
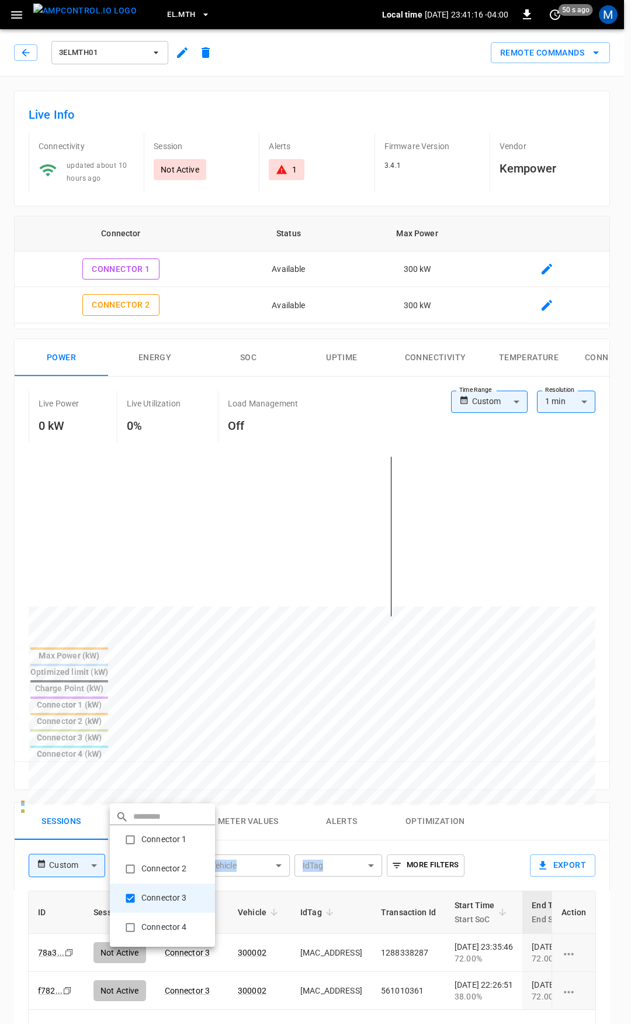
drag, startPoint x: 145, startPoint y: 786, endPoint x: 223, endPoint y: 911, distance: 148.1
click at [147, 789] on body "**********" at bounding box center [315, 826] width 631 height 1652
click at [253, 938] on div at bounding box center [315, 512] width 631 height 1024
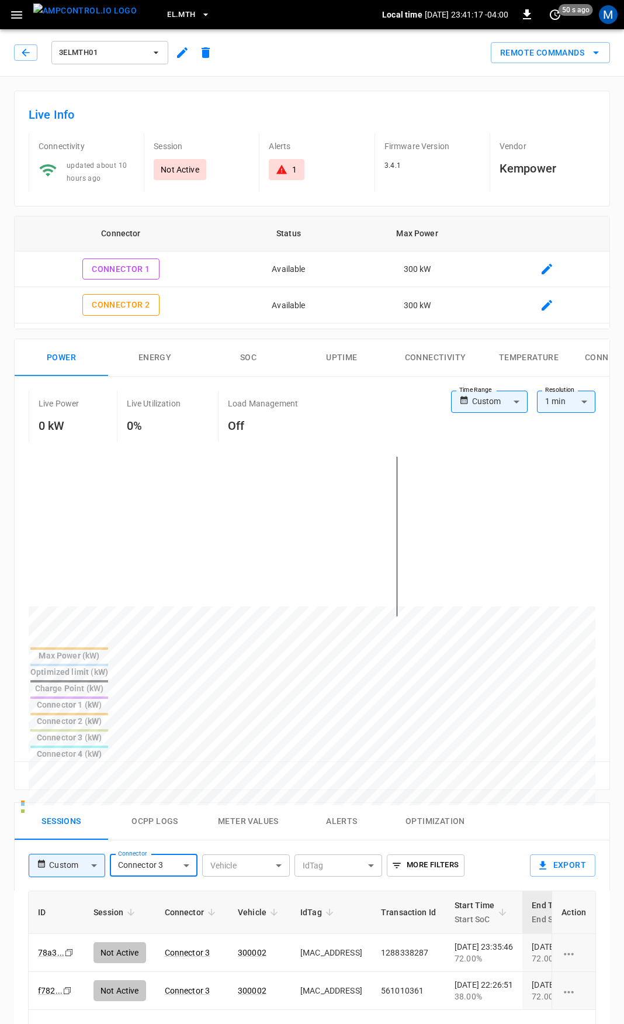
click at [481, 407] on body "**********" at bounding box center [315, 826] width 631 height 1652
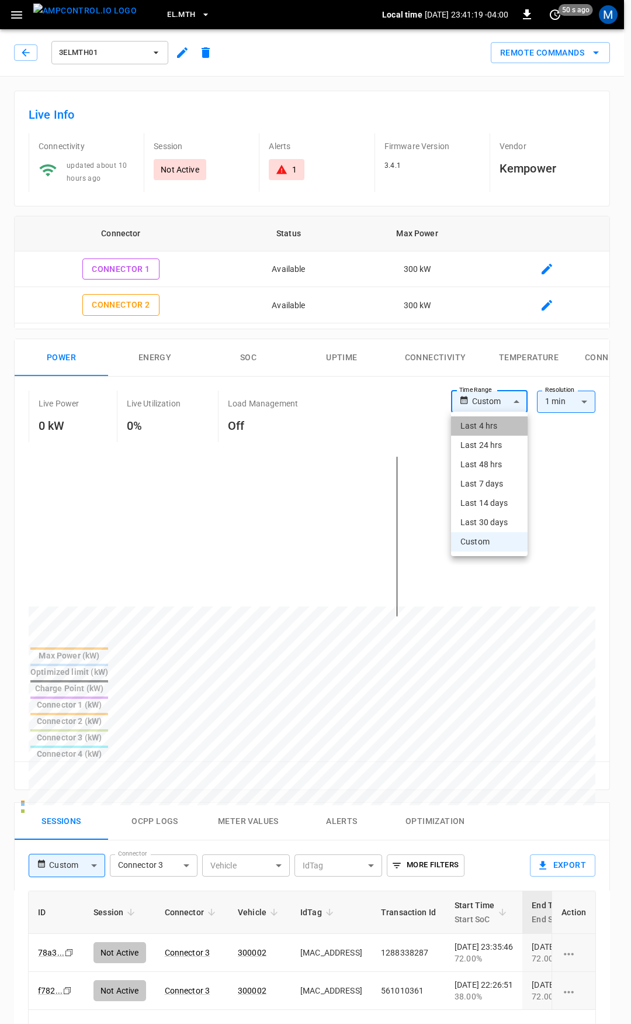
click at [488, 425] on li "Last 4 hrs" at bounding box center [489, 425] width 77 height 19
type input "**********"
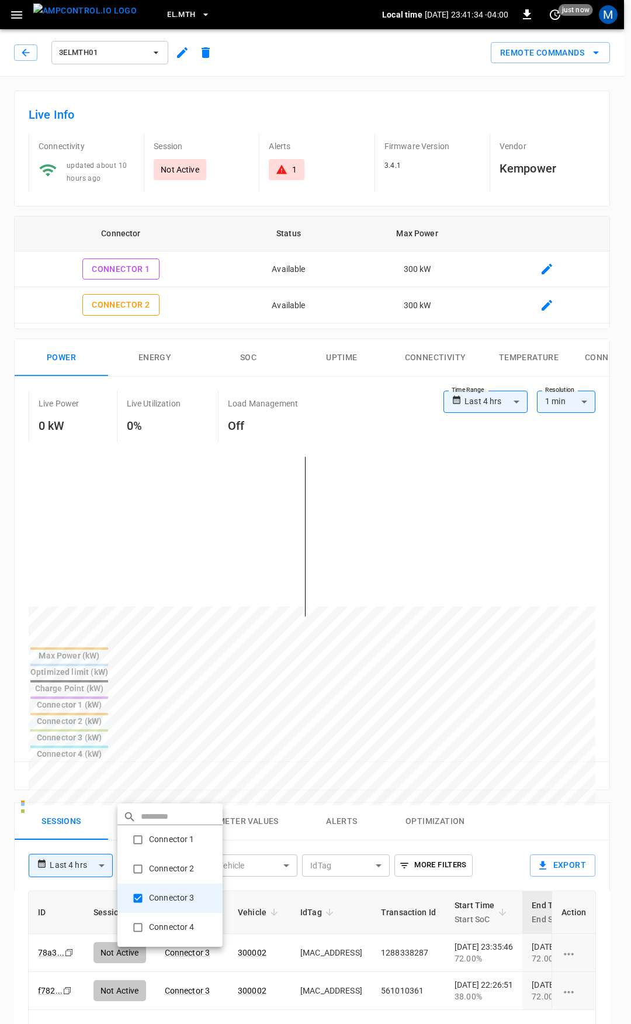
click at [156, 791] on body "**********" at bounding box center [315, 826] width 631 height 1652
click at [166, 926] on li "Connector 4" at bounding box center [169, 927] width 105 height 29
type input "**********"
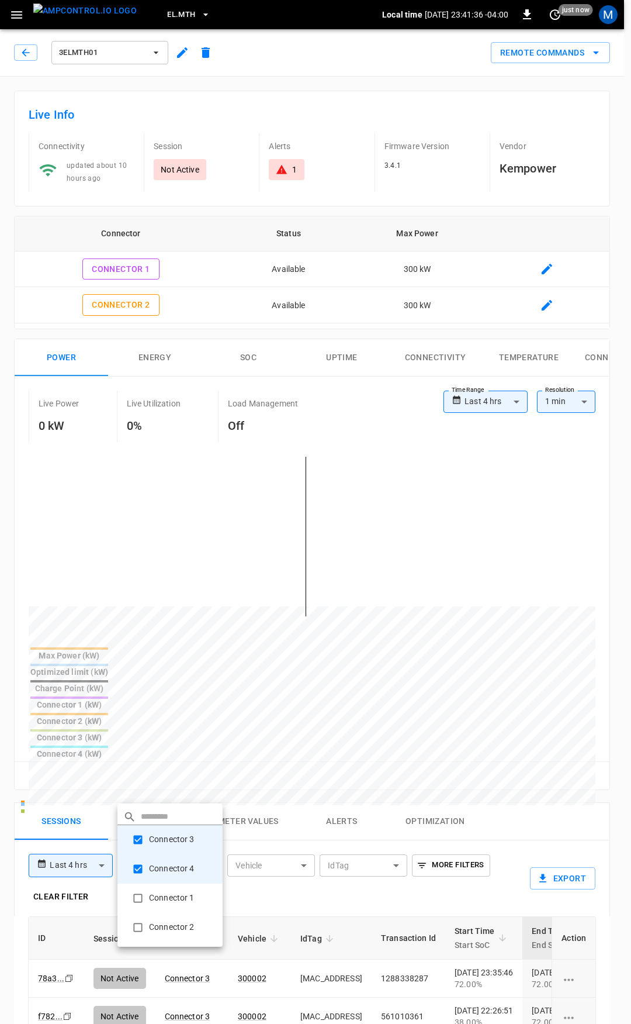
click at [491, 823] on div at bounding box center [315, 512] width 631 height 1024
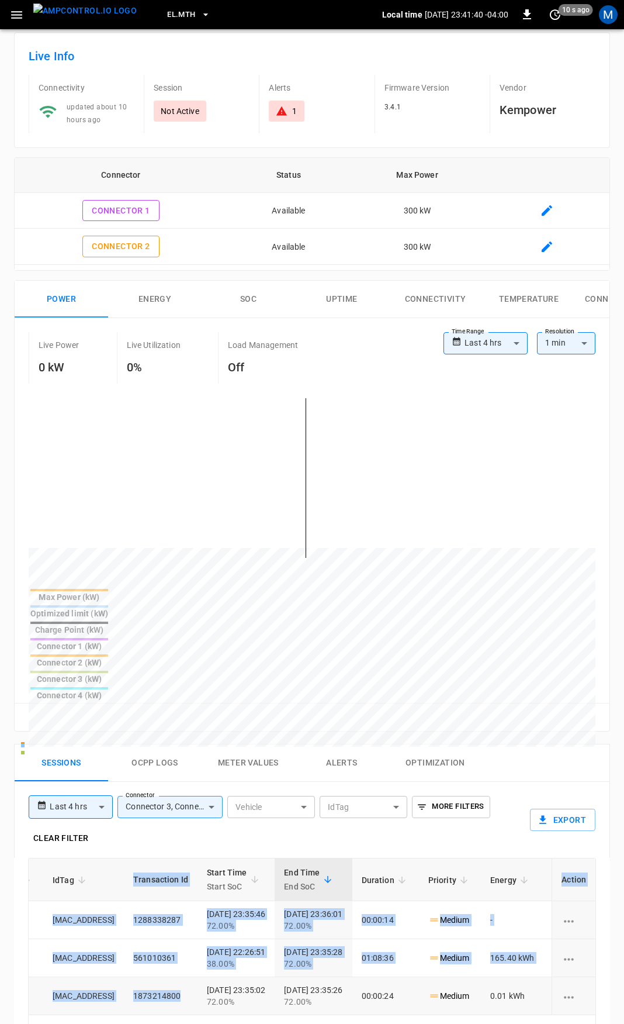
scroll to position [0, 362]
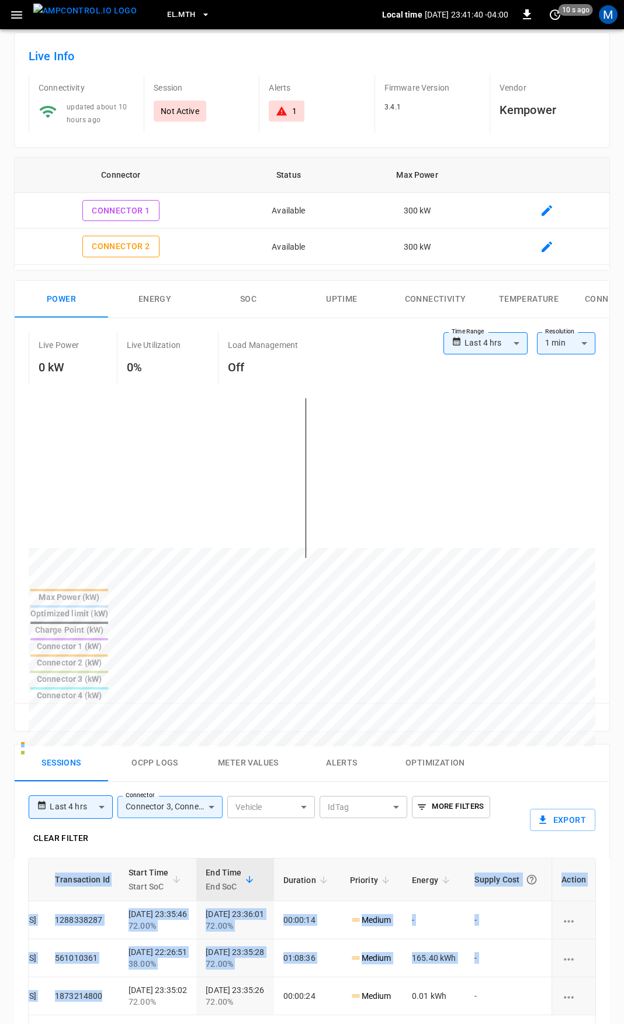
drag, startPoint x: 454, startPoint y: 926, endPoint x: 455, endPoint y: 948, distance: 22.2
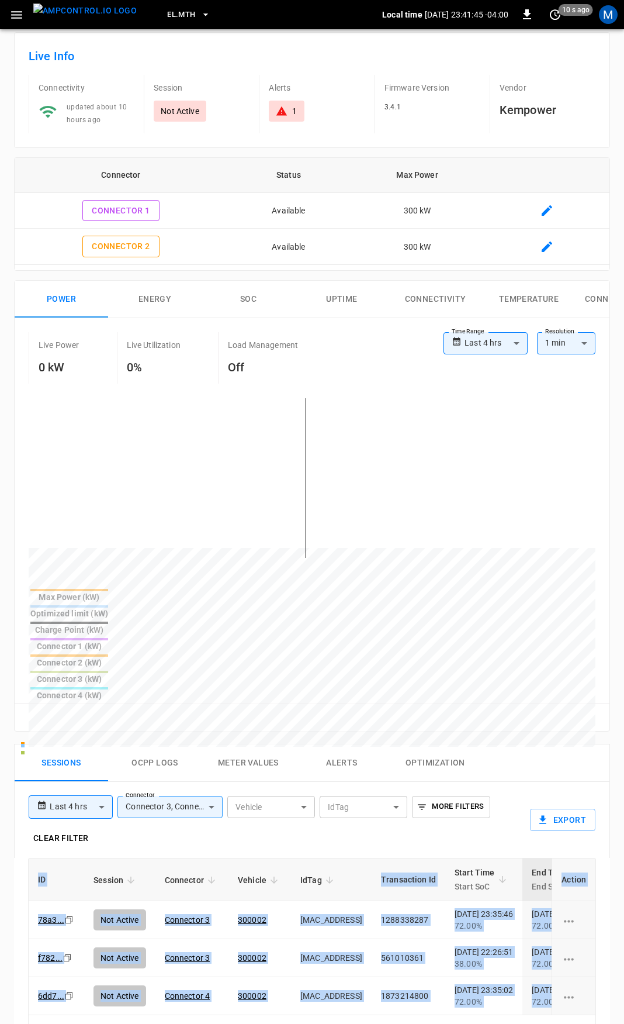
drag, startPoint x: 497, startPoint y: 928, endPoint x: -178, endPoint y: 927, distance: 674.6
click at [0, 927] on html "**********" at bounding box center [312, 781] width 624 height 1678
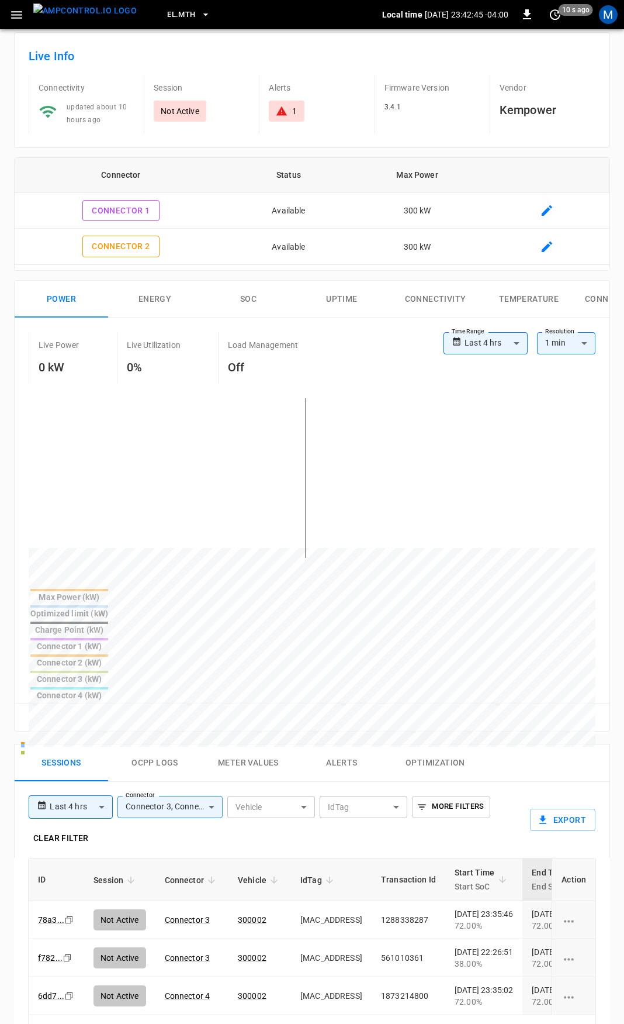
click at [72, 744] on button "Sessions" at bounding box center [62, 762] width 94 height 37
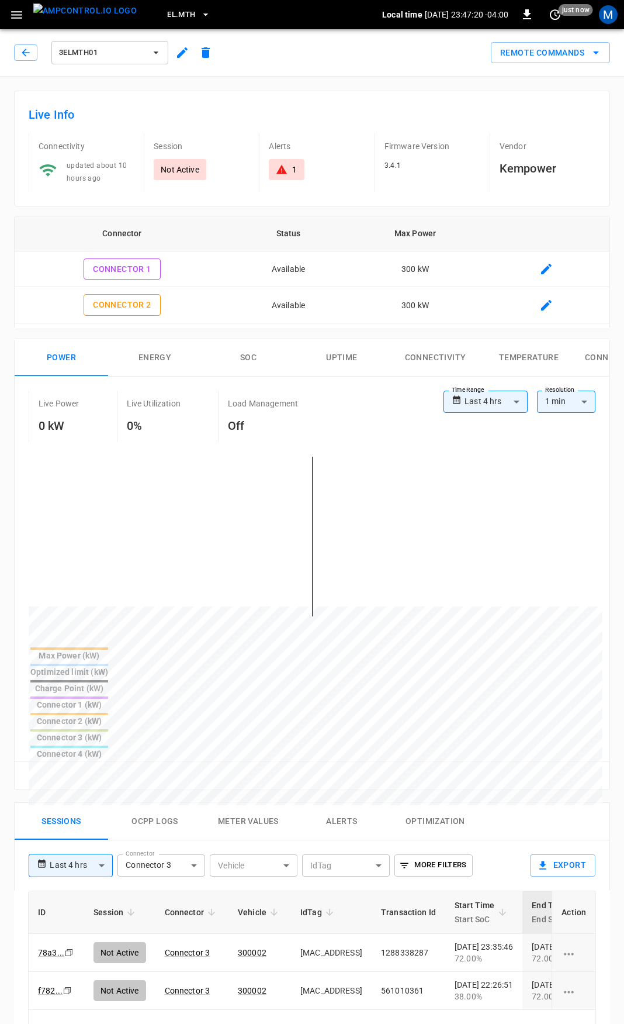
click at [179, 786] on body "**********" at bounding box center [312, 826] width 624 height 1652
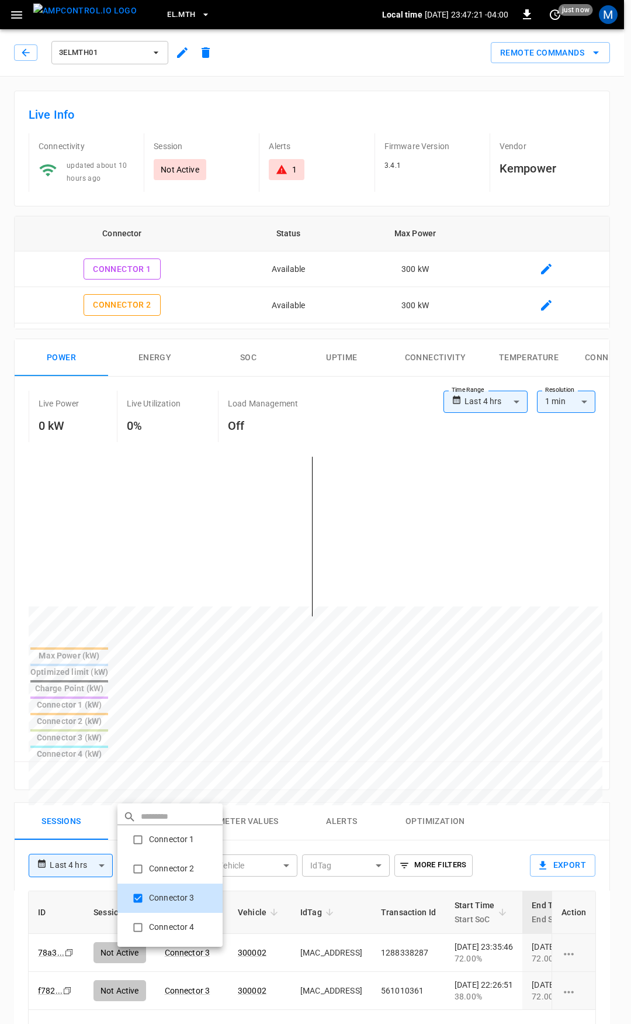
click at [179, 932] on li "Connector 4" at bounding box center [169, 927] width 105 height 29
type input "**********"
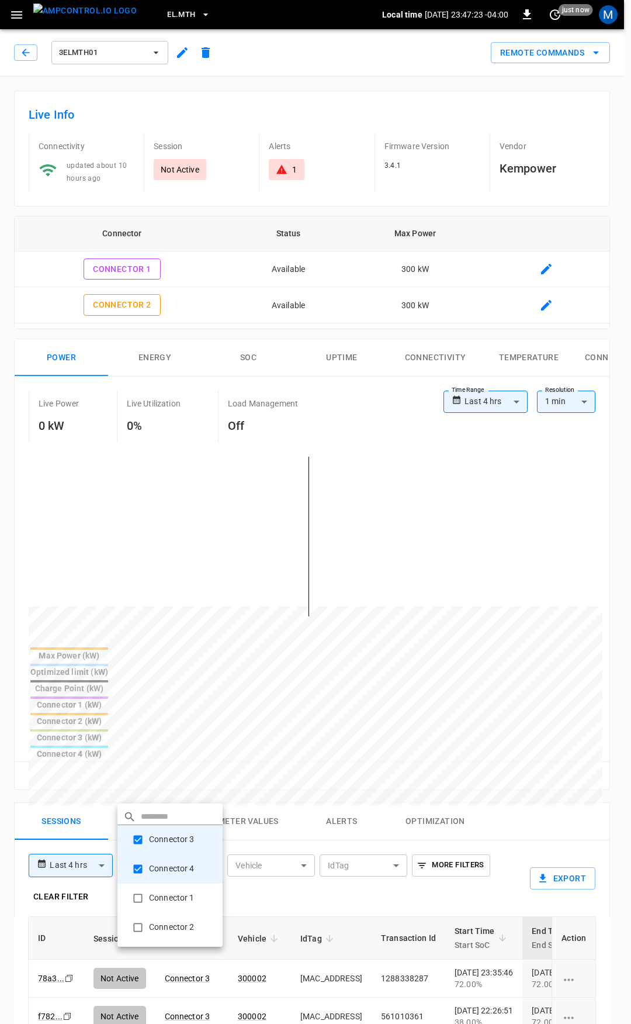
click at [631, 620] on div at bounding box center [315, 512] width 631 height 1024
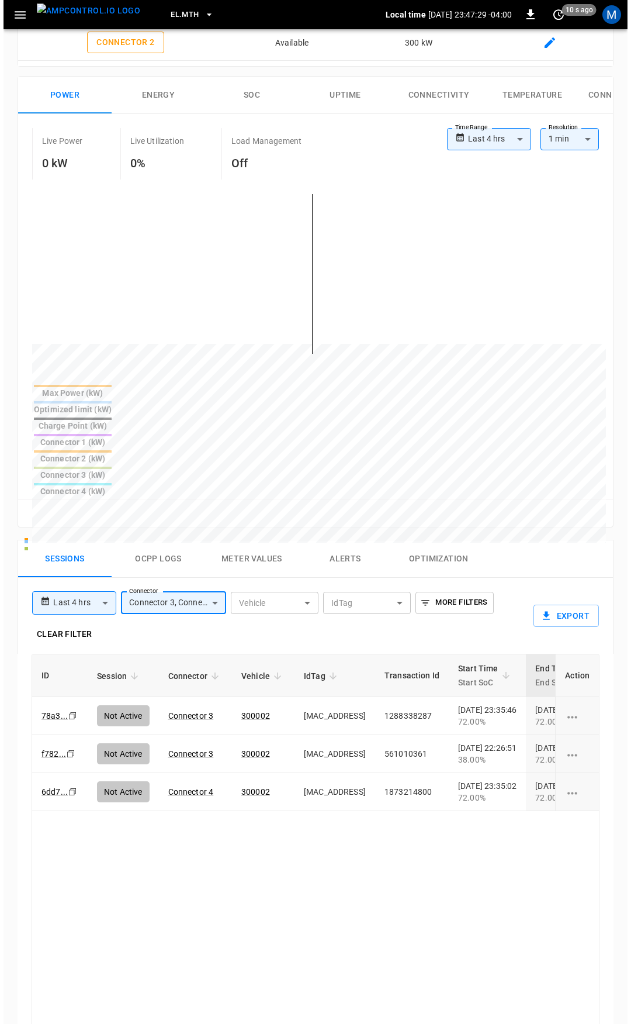
scroll to position [241, 0]
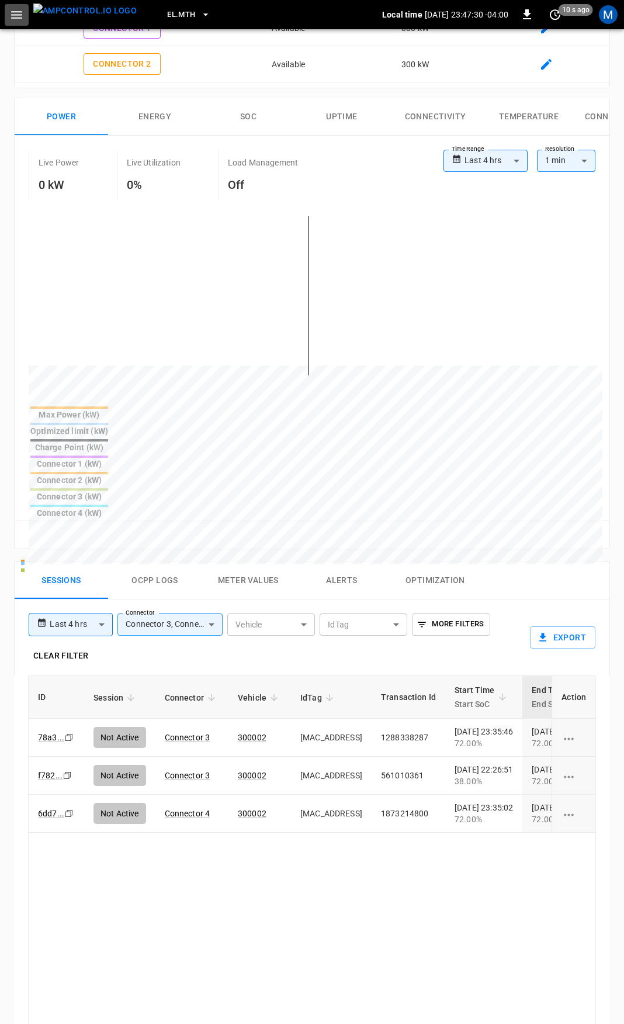
drag, startPoint x: 22, startPoint y: 19, endPoint x: 11, endPoint y: 27, distance: 13.9
click at [22, 19] on icon "button" at bounding box center [16, 15] width 15 height 15
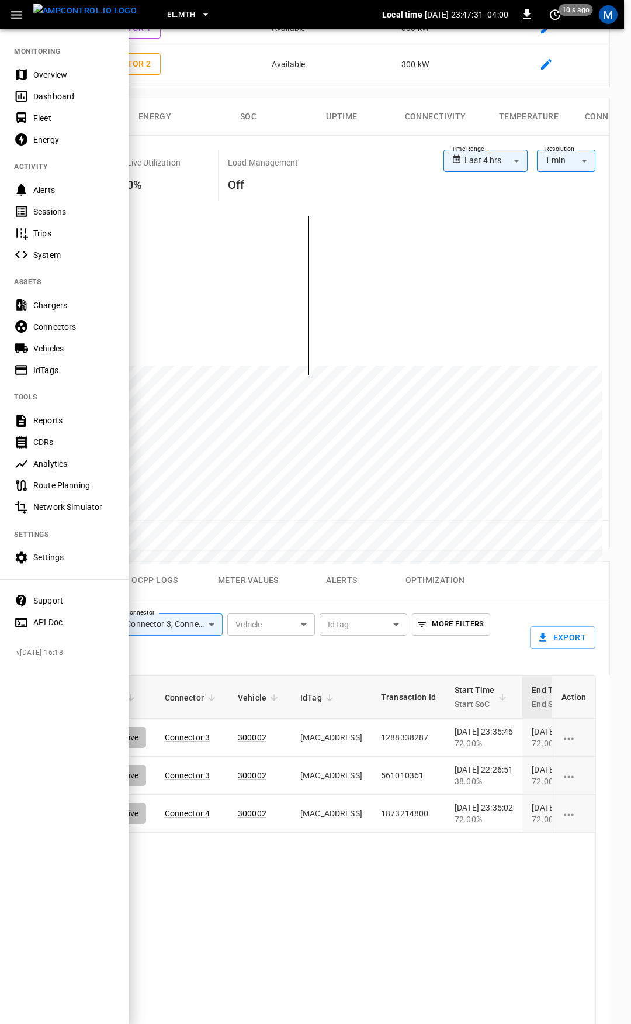
click at [57, 70] on div "Overview" at bounding box center [73, 75] width 81 height 12
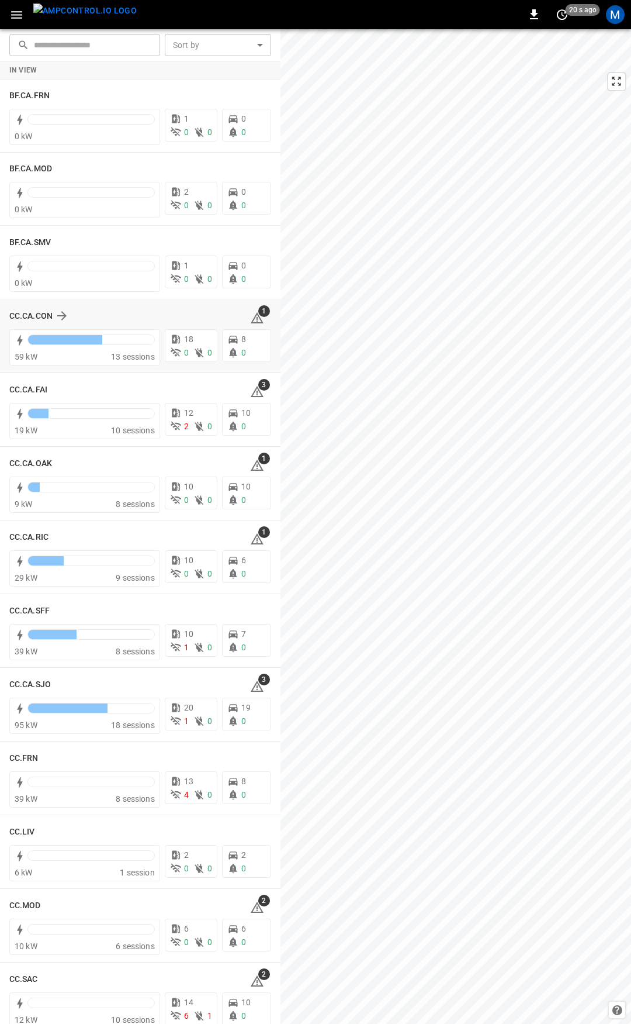
click at [257, 318] on icon at bounding box center [257, 319] width 1 height 5
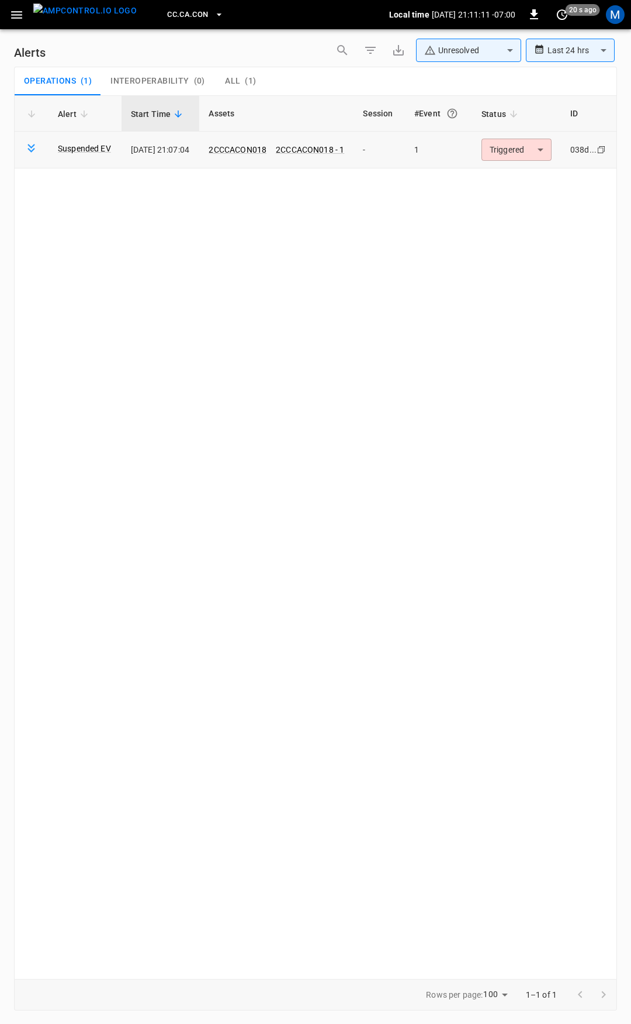
click at [530, 148] on body "**********" at bounding box center [315, 509] width 631 height 1019
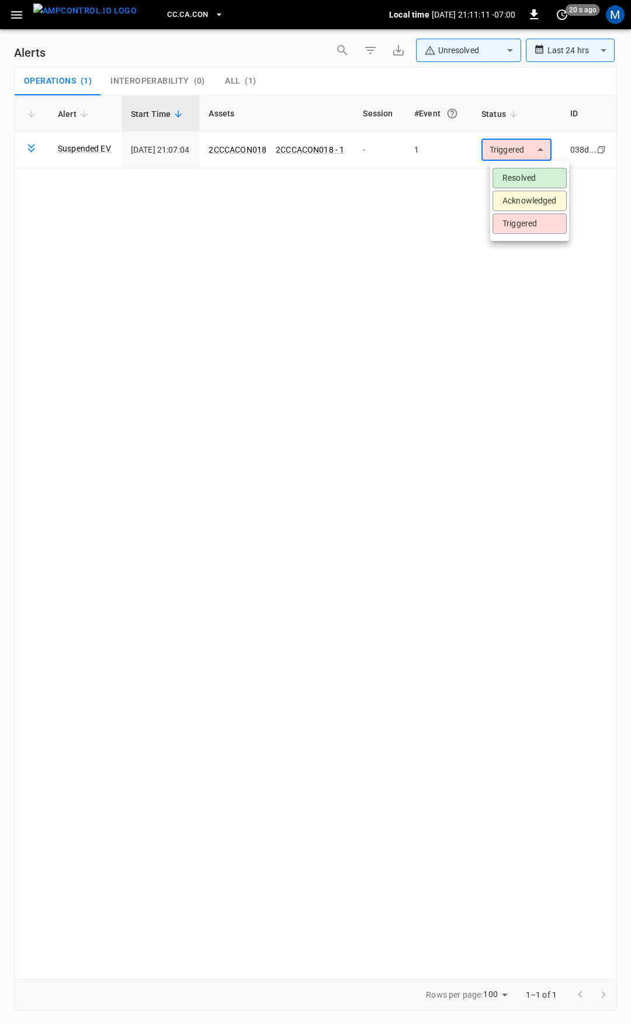
click at [526, 176] on li "Resolved" at bounding box center [530, 178] width 74 height 20
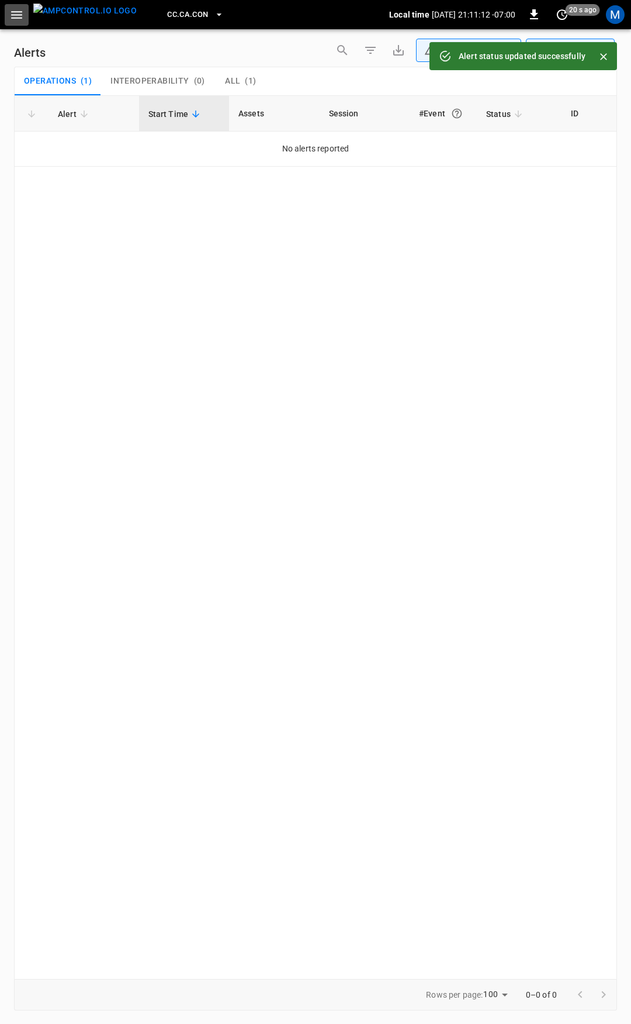
click at [11, 19] on icon "button" at bounding box center [16, 15] width 15 height 15
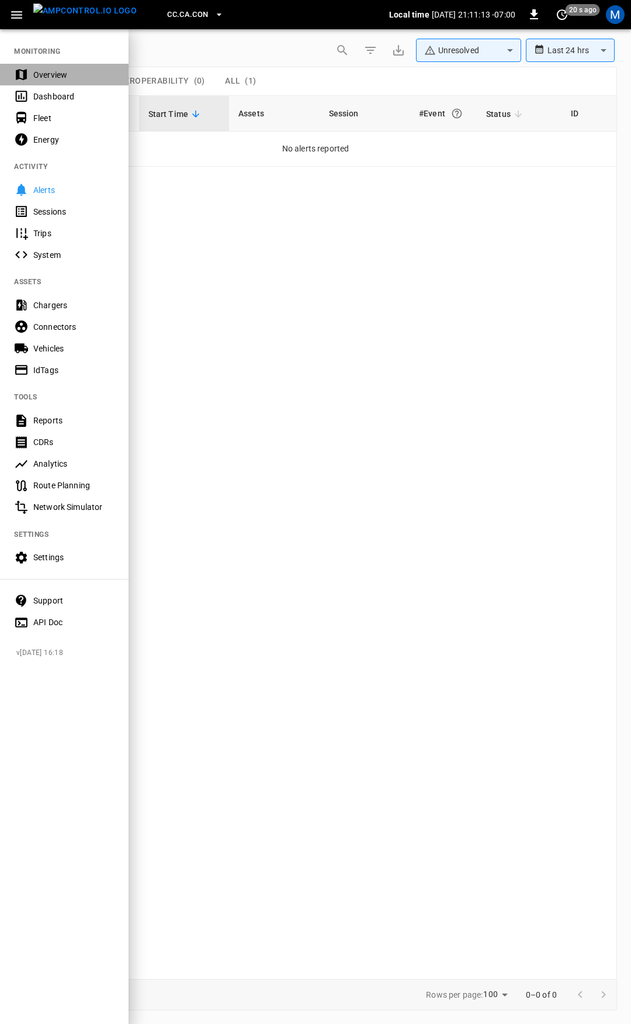
click at [63, 74] on div "Overview" at bounding box center [73, 75] width 81 height 12
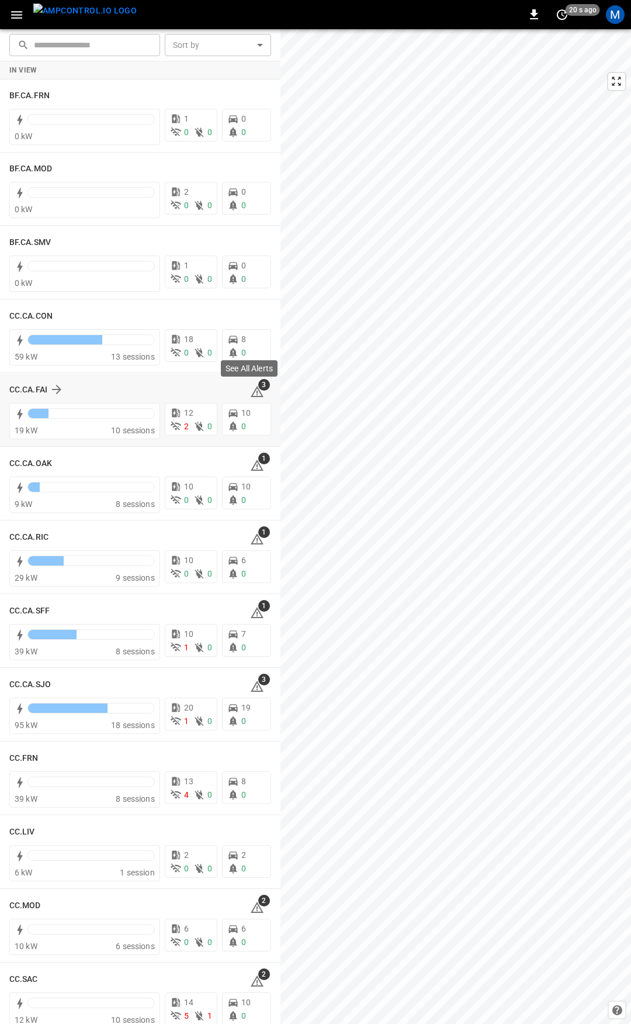
click at [253, 390] on icon at bounding box center [257, 391] width 13 height 11
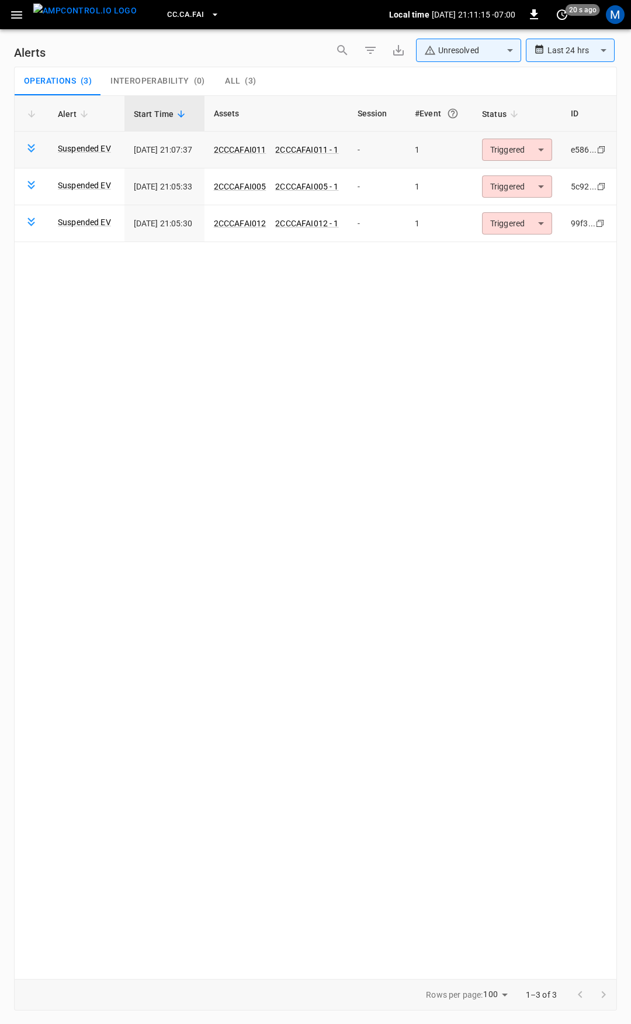
click at [526, 147] on body "**********" at bounding box center [315, 509] width 631 height 1019
click at [524, 172] on li "Resolved" at bounding box center [519, 178] width 74 height 20
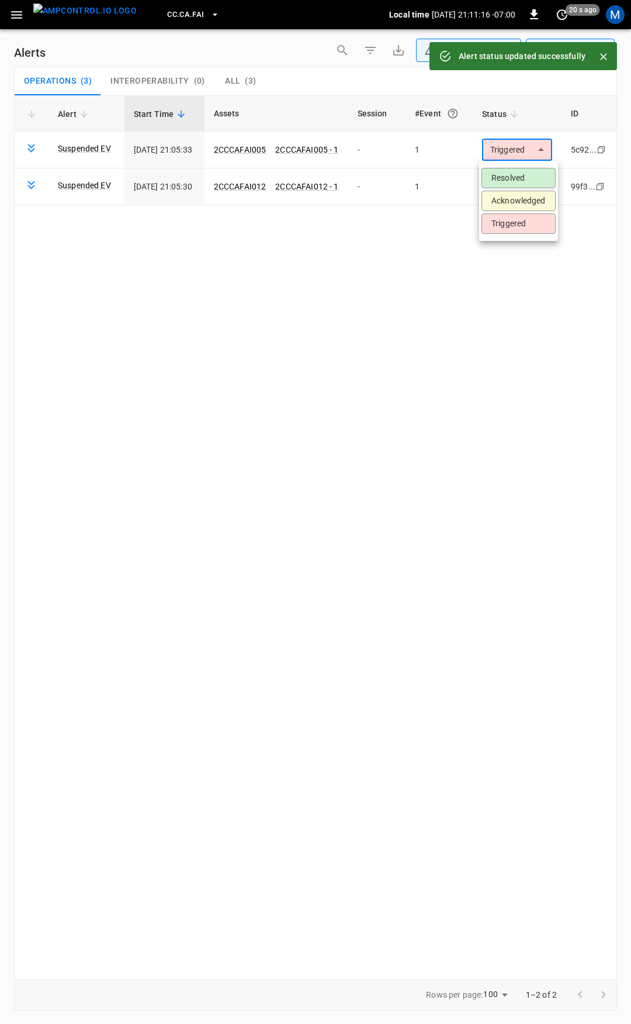
click at [521, 150] on body "**********" at bounding box center [315, 509] width 631 height 1019
click at [520, 172] on li "Resolved" at bounding box center [519, 178] width 74 height 20
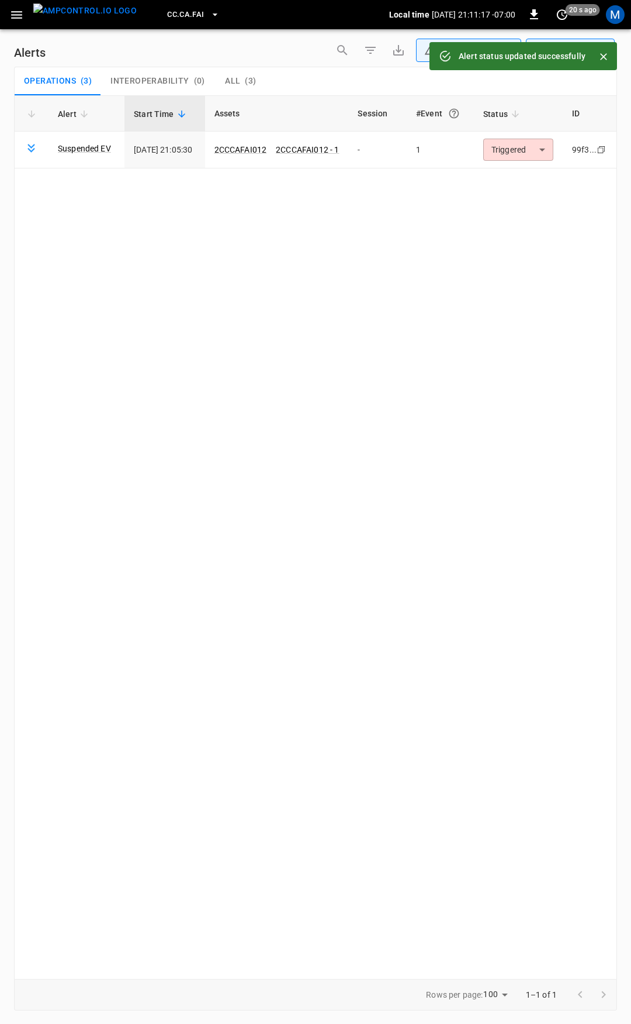
click at [515, 154] on body "**********" at bounding box center [315, 509] width 631 height 1019
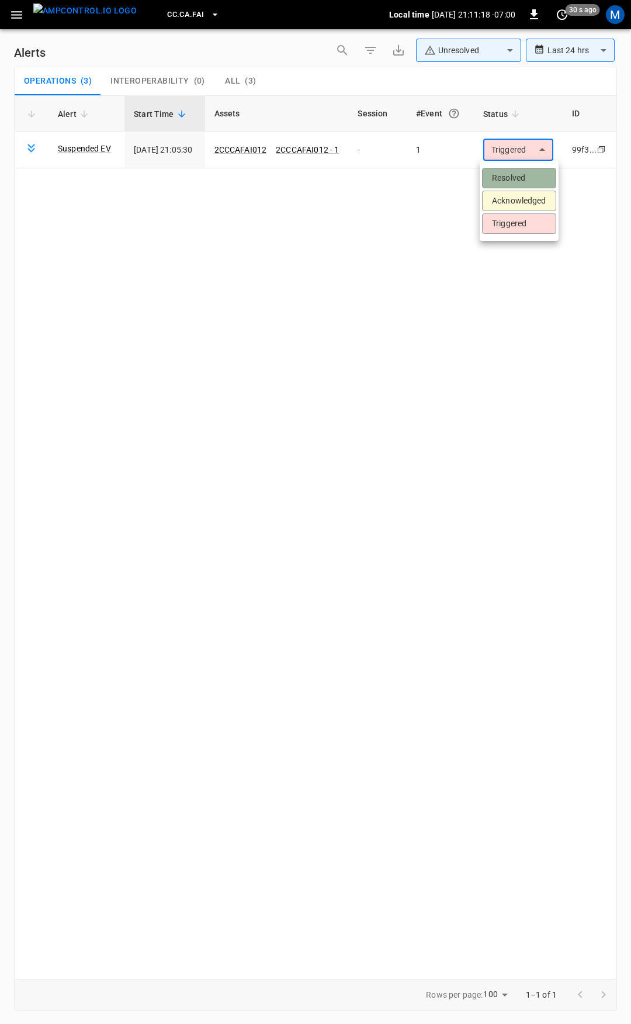
drag, startPoint x: 520, startPoint y: 178, endPoint x: 399, endPoint y: 154, distance: 123.2
click at [519, 178] on li "Resolved" at bounding box center [519, 178] width 74 height 20
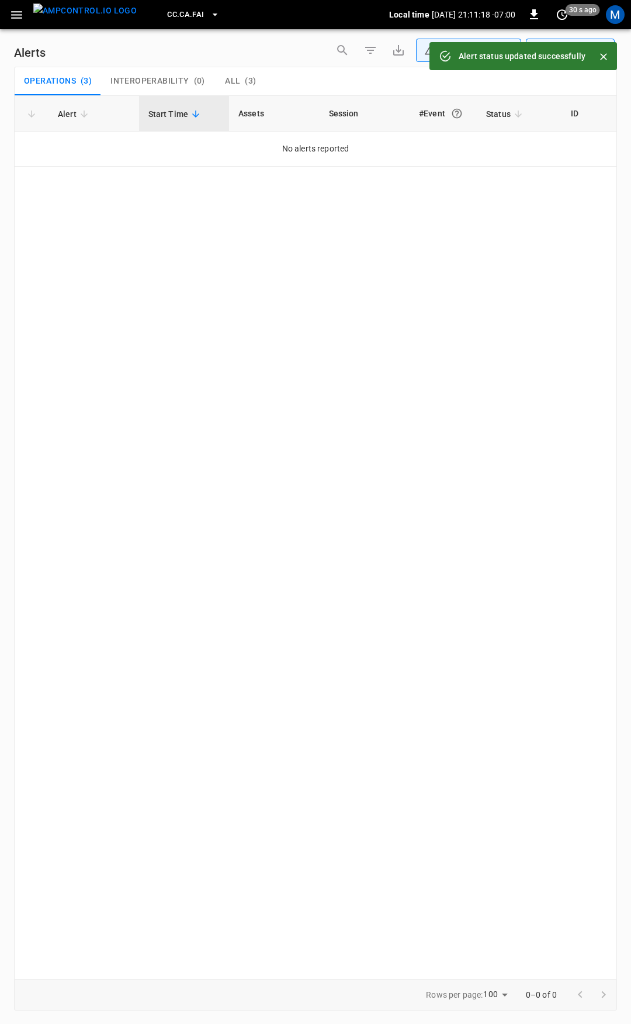
click at [21, 25] on div "CC.CA.FAI Local time [DATE] 21:11:18 -07:00 0 30 s ago M" at bounding box center [315, 14] width 631 height 29
click at [15, 11] on icon "button" at bounding box center [16, 15] width 15 height 15
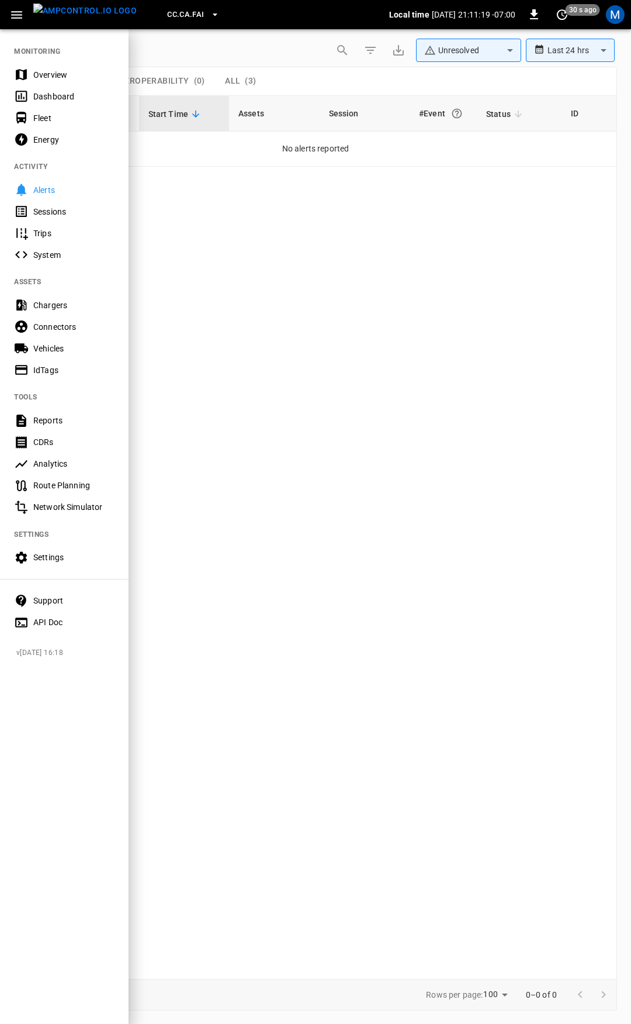
click at [38, 71] on div "Overview" at bounding box center [73, 75] width 81 height 12
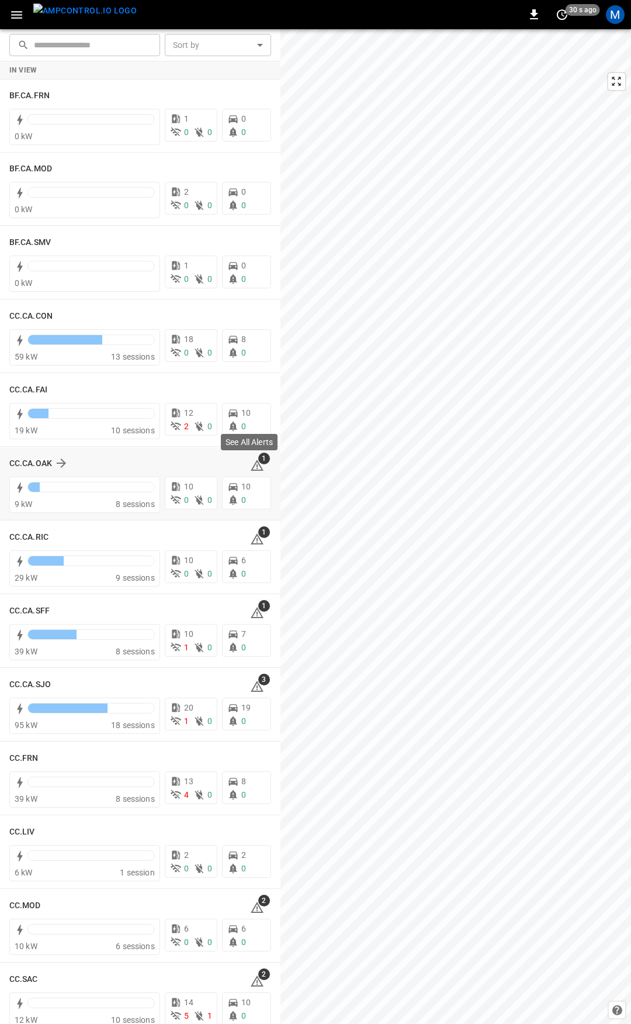
click at [253, 463] on icon at bounding box center [257, 465] width 14 height 14
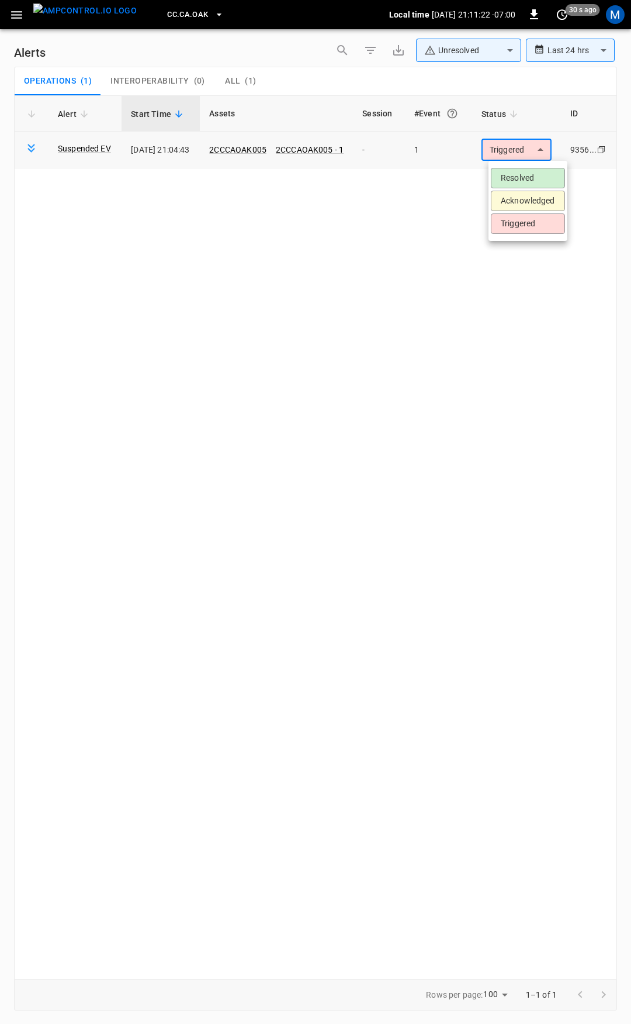
click at [520, 144] on body "**********" at bounding box center [315, 509] width 631 height 1019
click at [521, 178] on li "Resolved" at bounding box center [528, 178] width 74 height 20
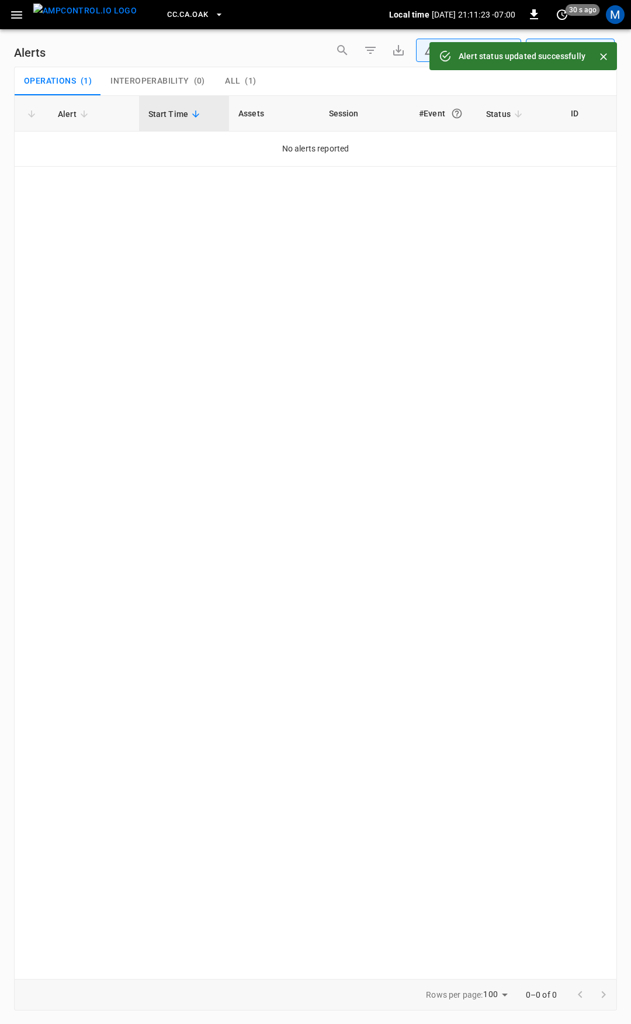
click at [20, 11] on icon "button" at bounding box center [16, 15] width 11 height 8
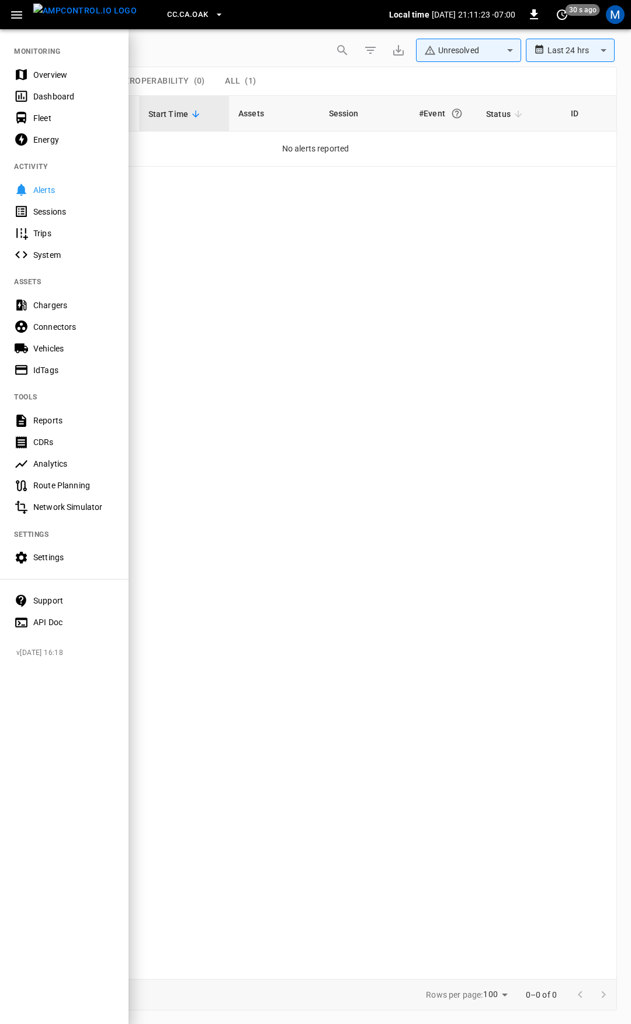
click at [58, 64] on div "Overview" at bounding box center [64, 75] width 129 height 22
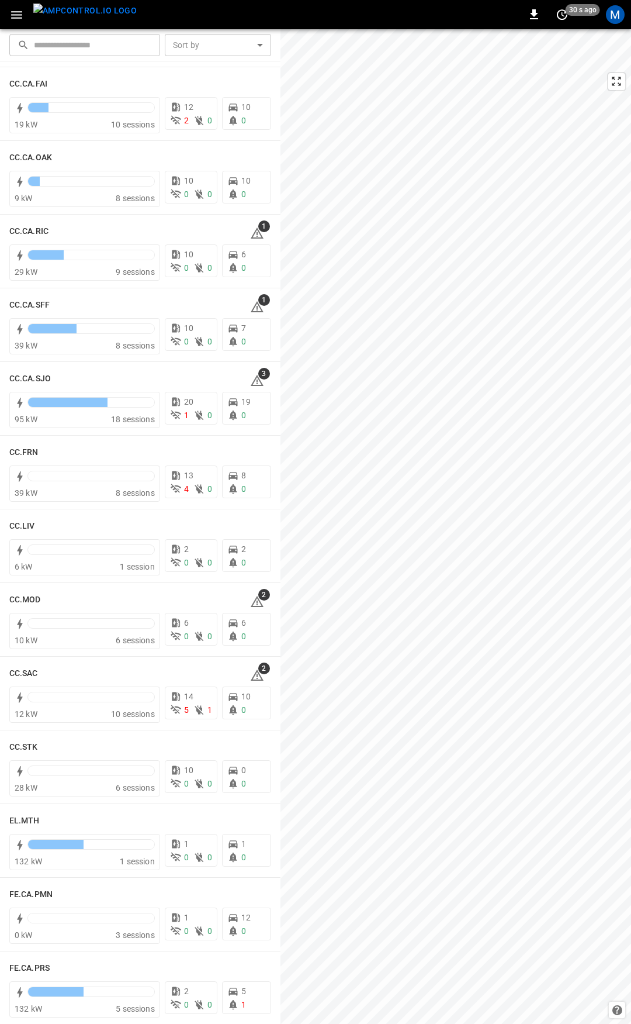
scroll to position [314, 0]
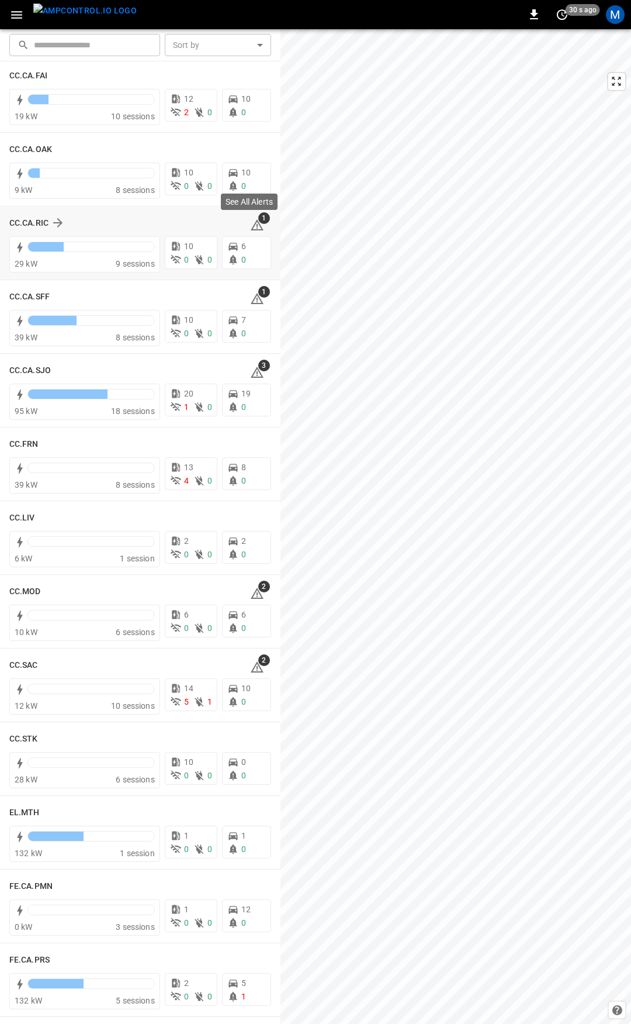
click at [257, 227] on icon at bounding box center [257, 226] width 1 height 5
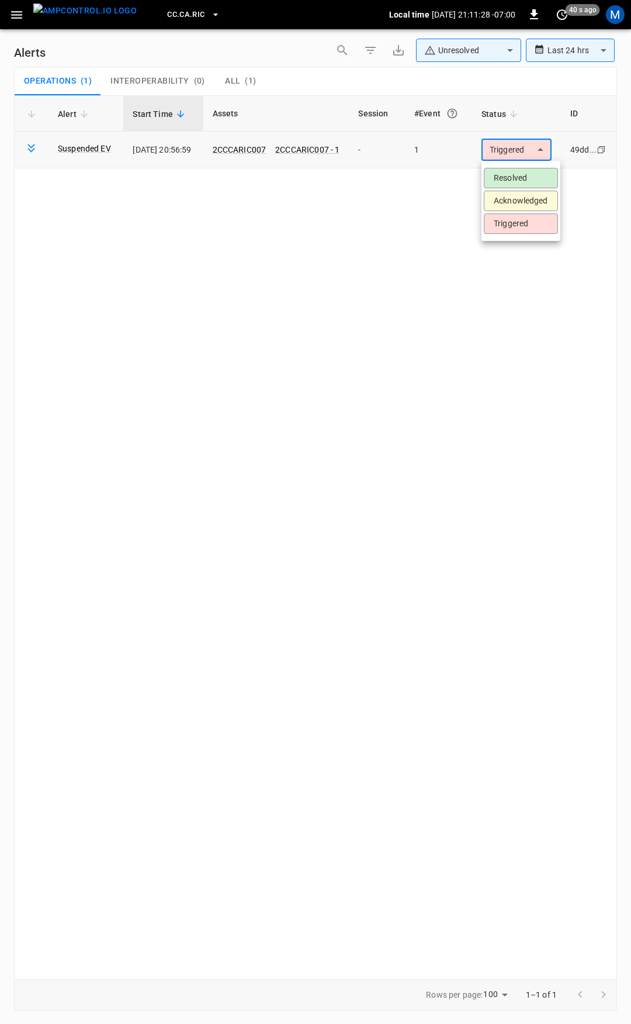
click at [534, 142] on body "**********" at bounding box center [315, 509] width 631 height 1019
click at [526, 179] on li "Resolved" at bounding box center [521, 178] width 74 height 20
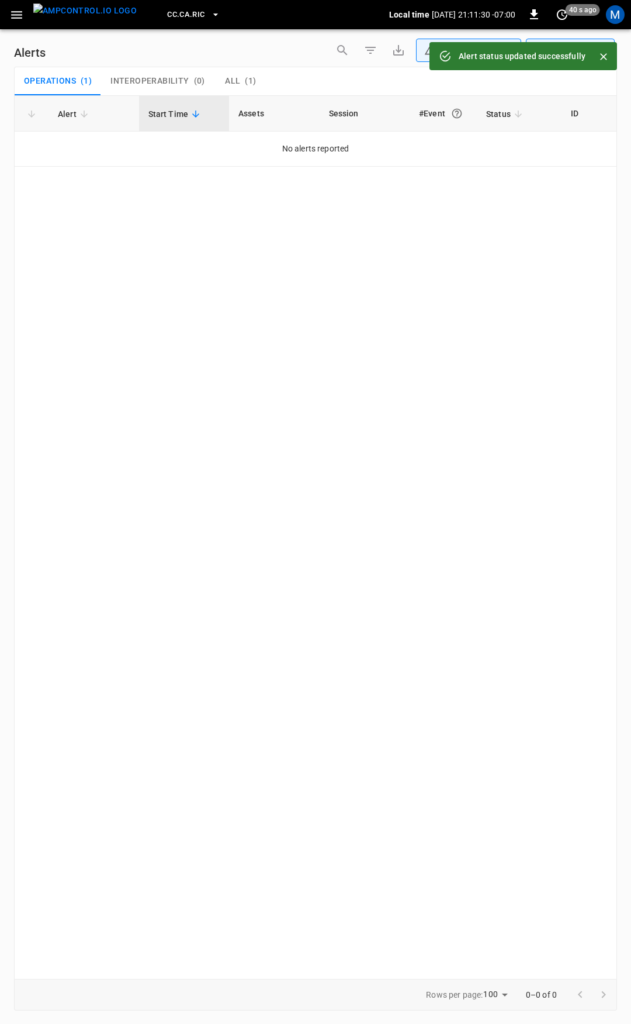
click at [18, 17] on icon "button" at bounding box center [16, 15] width 15 height 15
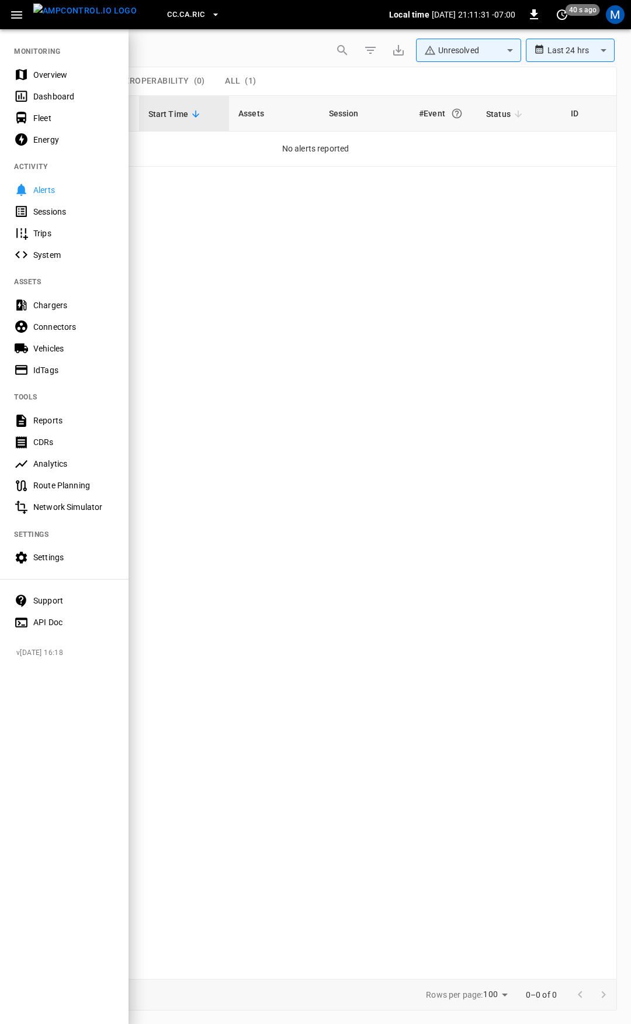
click at [50, 81] on div "Overview" at bounding box center [64, 75] width 129 height 22
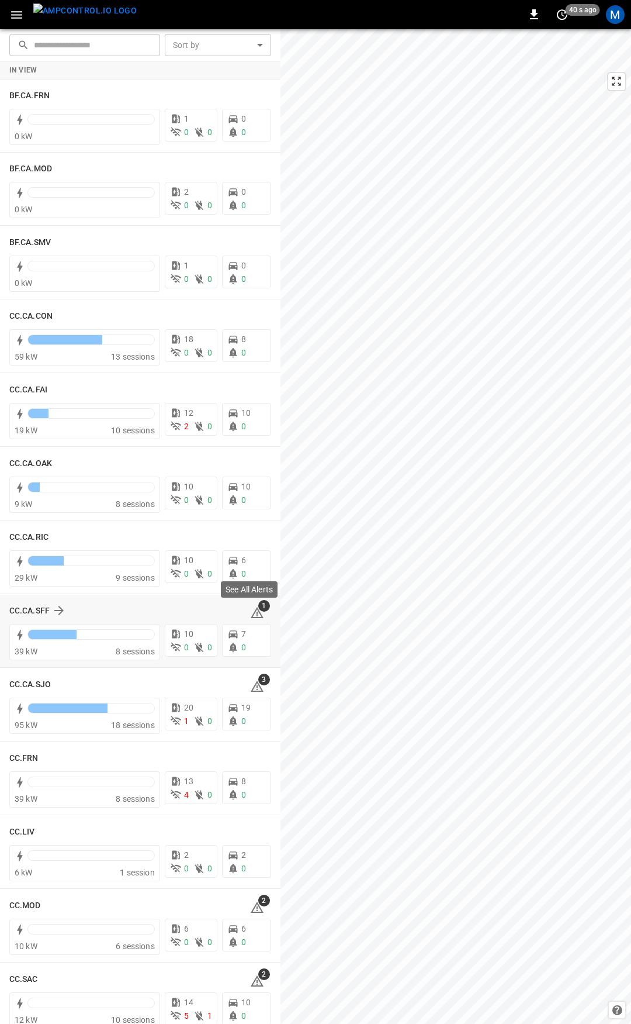
click at [250, 611] on icon at bounding box center [257, 613] width 14 height 14
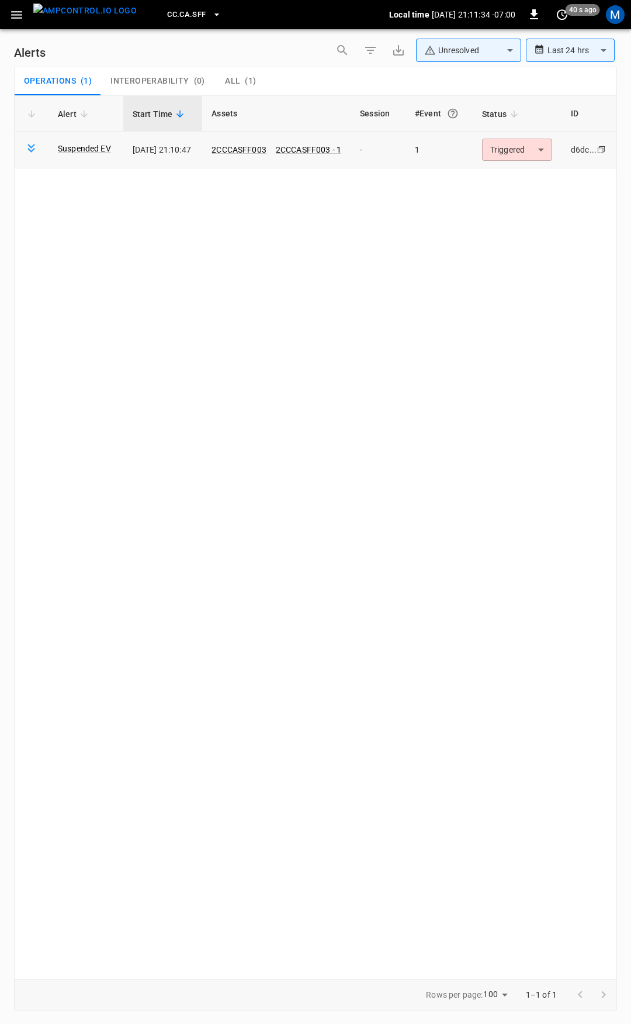
click at [526, 158] on body "**********" at bounding box center [315, 509] width 631 height 1019
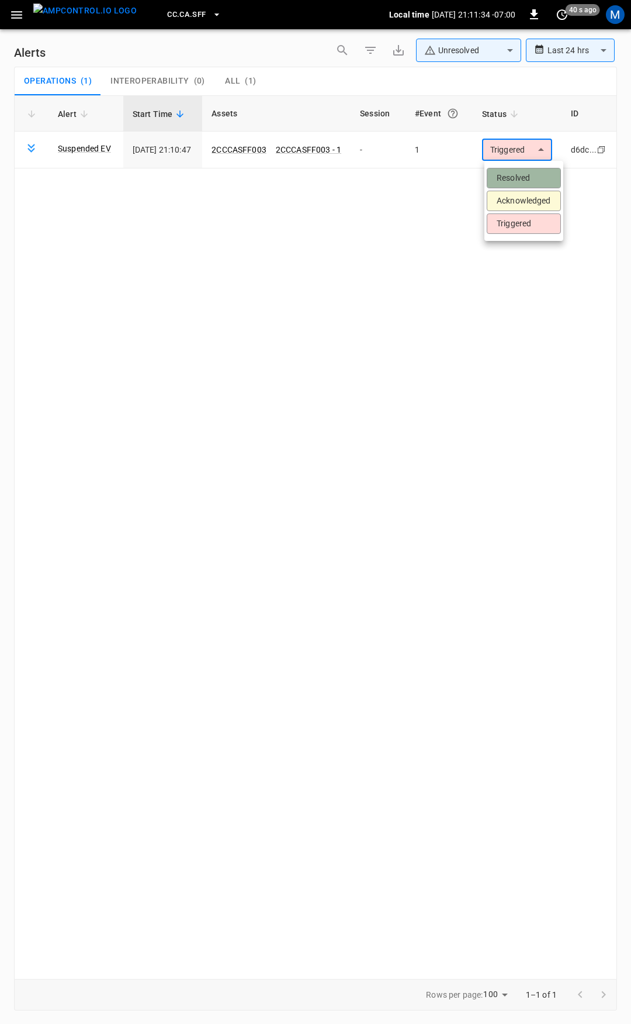
drag, startPoint x: 521, startPoint y: 181, endPoint x: 160, endPoint y: 92, distance: 371.6
click at [520, 181] on li "Resolved" at bounding box center [524, 178] width 74 height 20
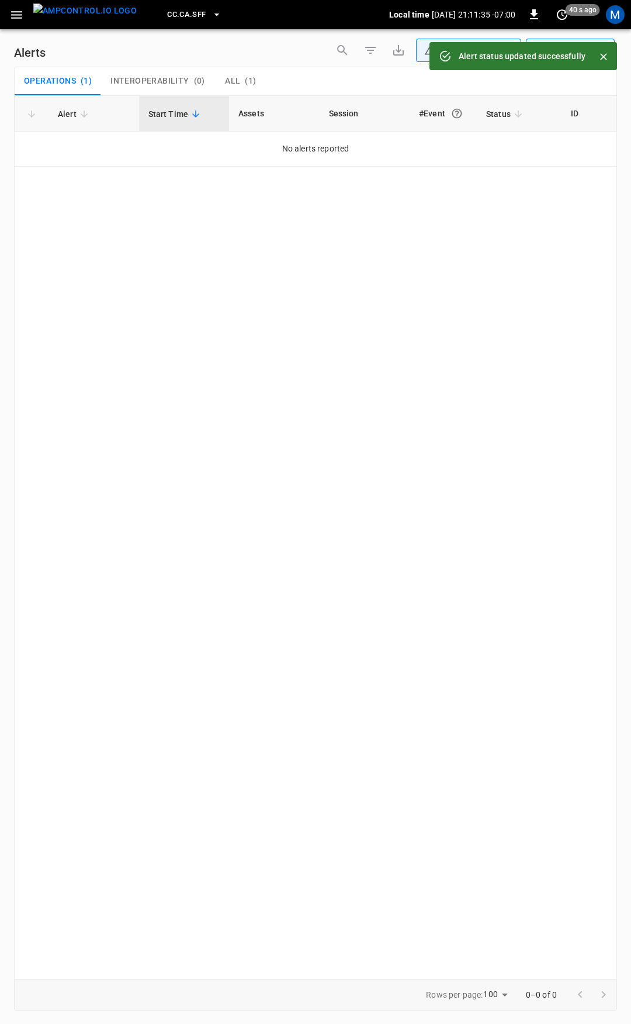
click at [14, 16] on icon "button" at bounding box center [16, 15] width 15 height 15
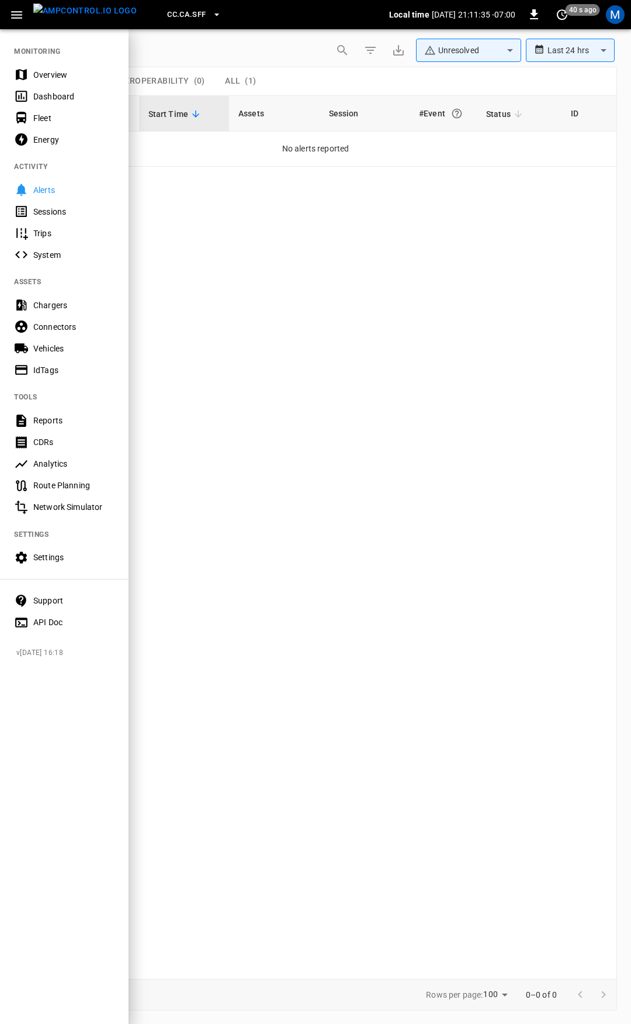
click at [48, 67] on div "Overview" at bounding box center [64, 75] width 129 height 22
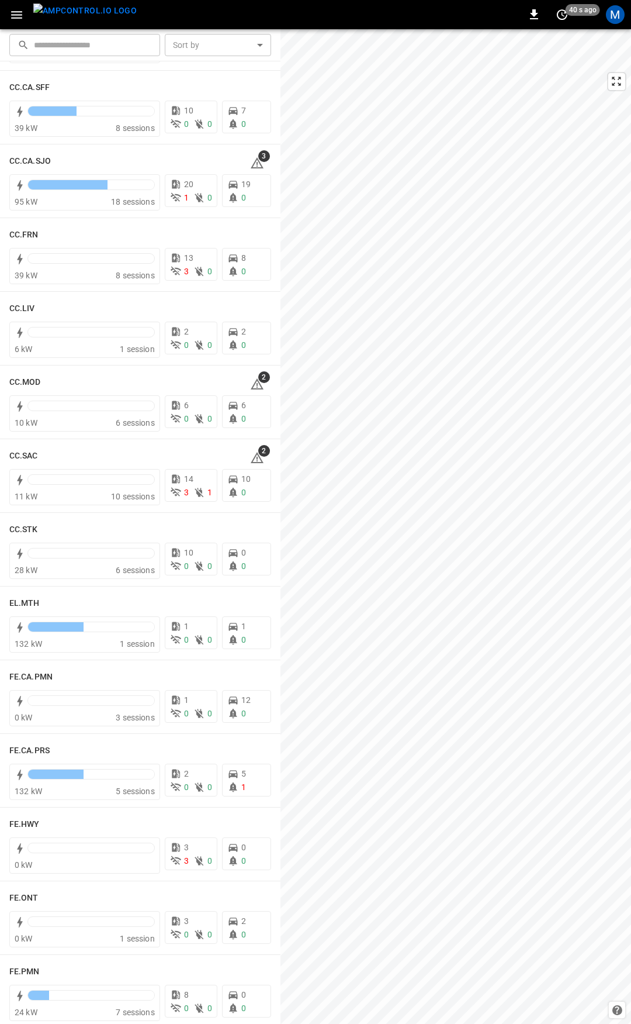
scroll to position [527, 0]
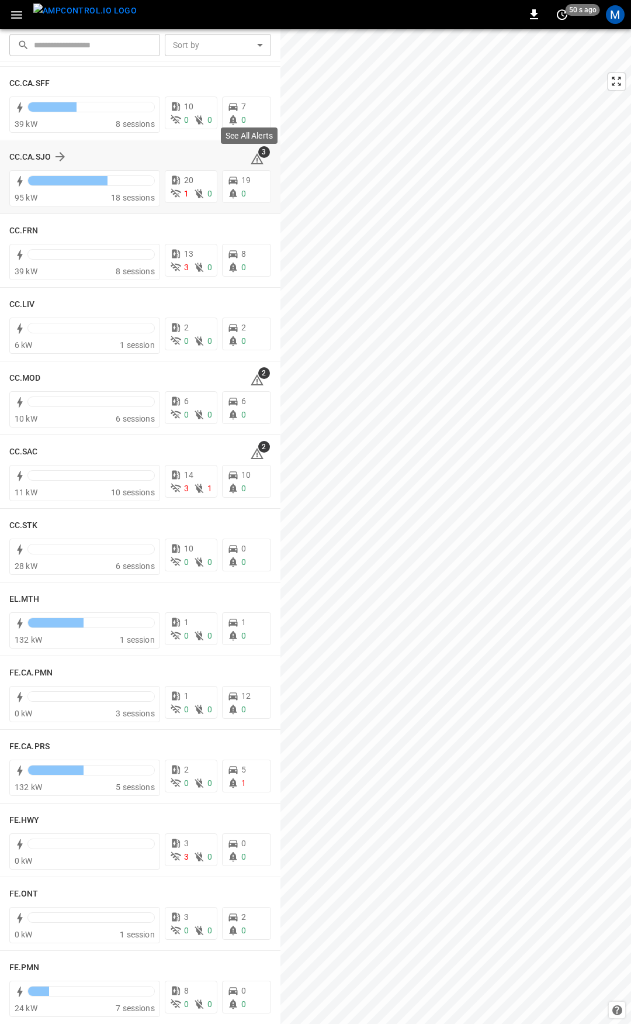
click at [258, 157] on span "3" at bounding box center [264, 152] width 12 height 12
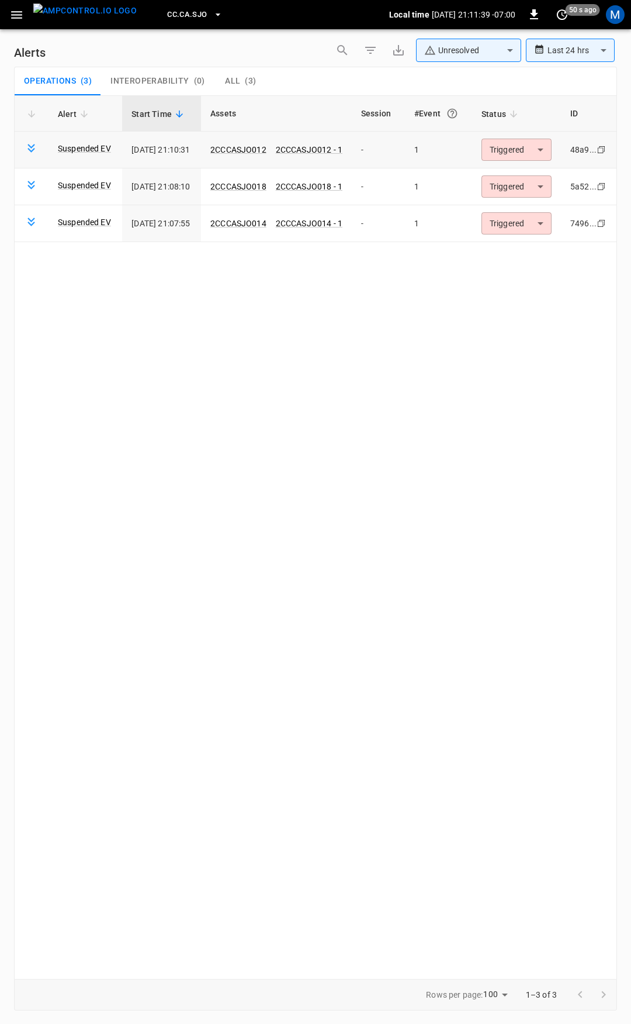
click at [519, 148] on body "**********" at bounding box center [315, 509] width 631 height 1019
click at [520, 171] on li "Resolved" at bounding box center [526, 178] width 74 height 20
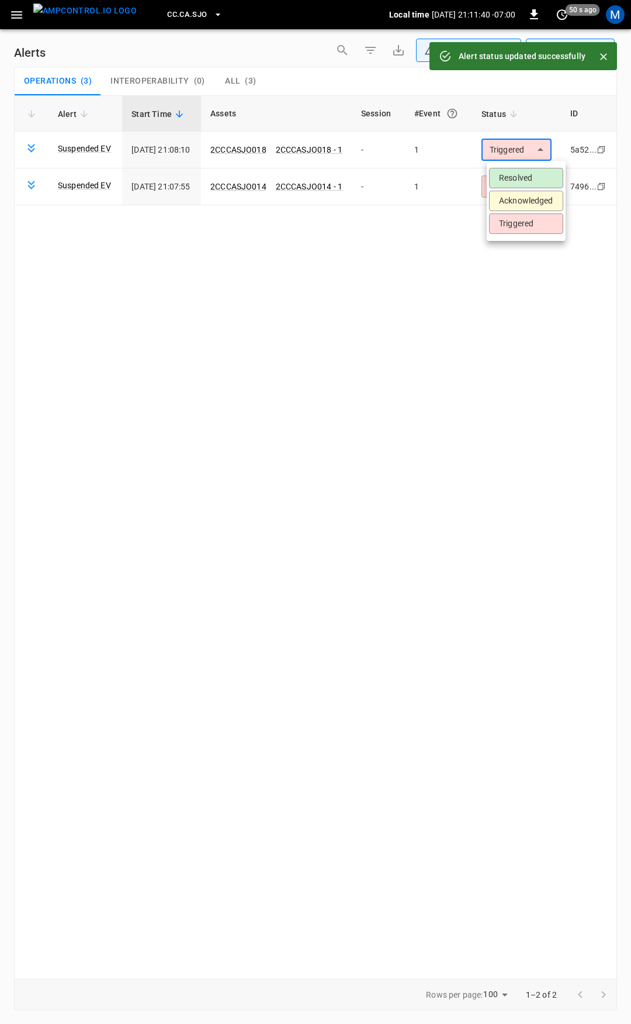
click at [522, 150] on body "**********" at bounding box center [315, 509] width 631 height 1019
click at [520, 172] on li "Resolved" at bounding box center [526, 178] width 74 height 20
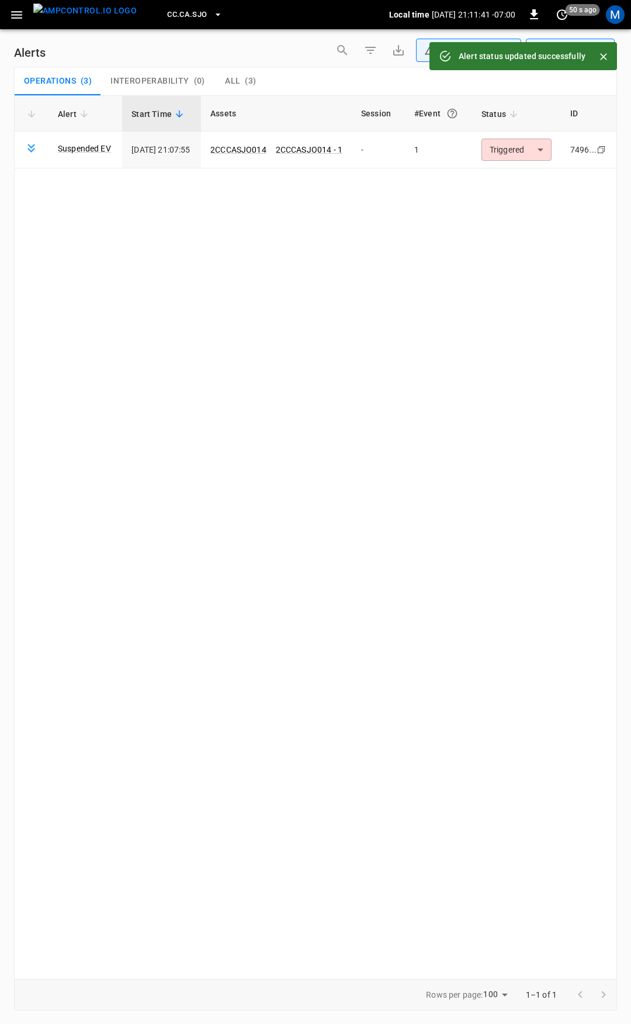
click at [517, 150] on body "**********" at bounding box center [315, 509] width 631 height 1019
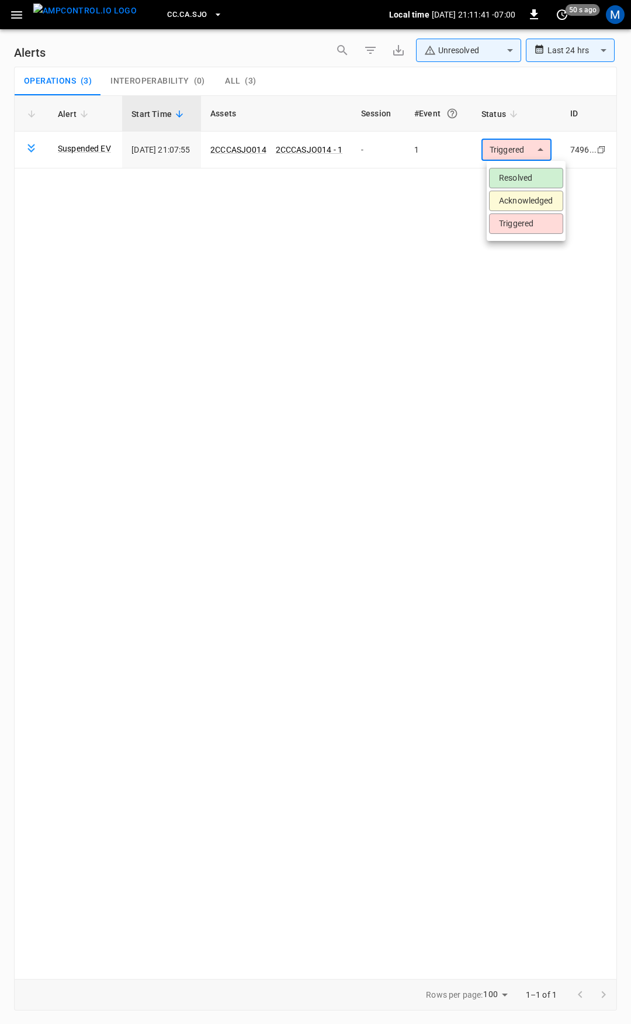
click at [523, 173] on li "Resolved" at bounding box center [526, 178] width 74 height 20
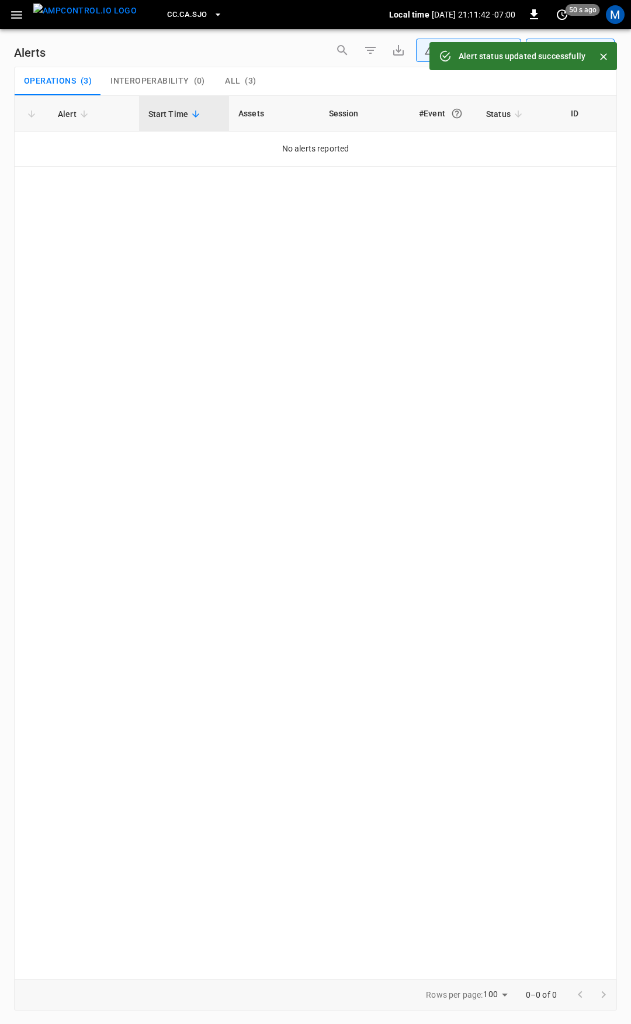
click at [25, 18] on button "button" at bounding box center [17, 15] width 24 height 22
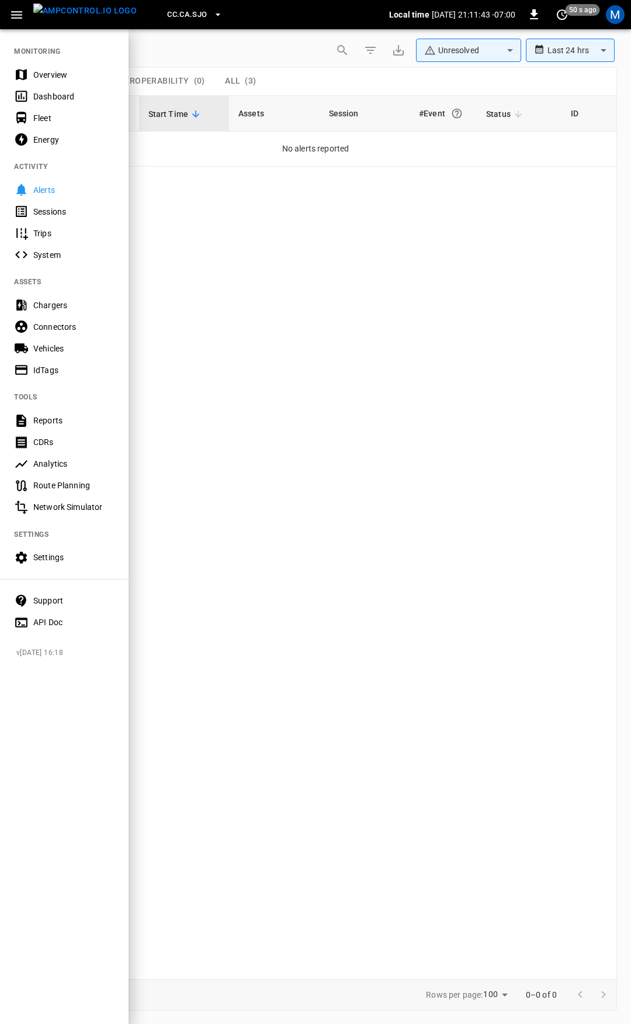
click at [51, 64] on div "Overview" at bounding box center [64, 75] width 129 height 22
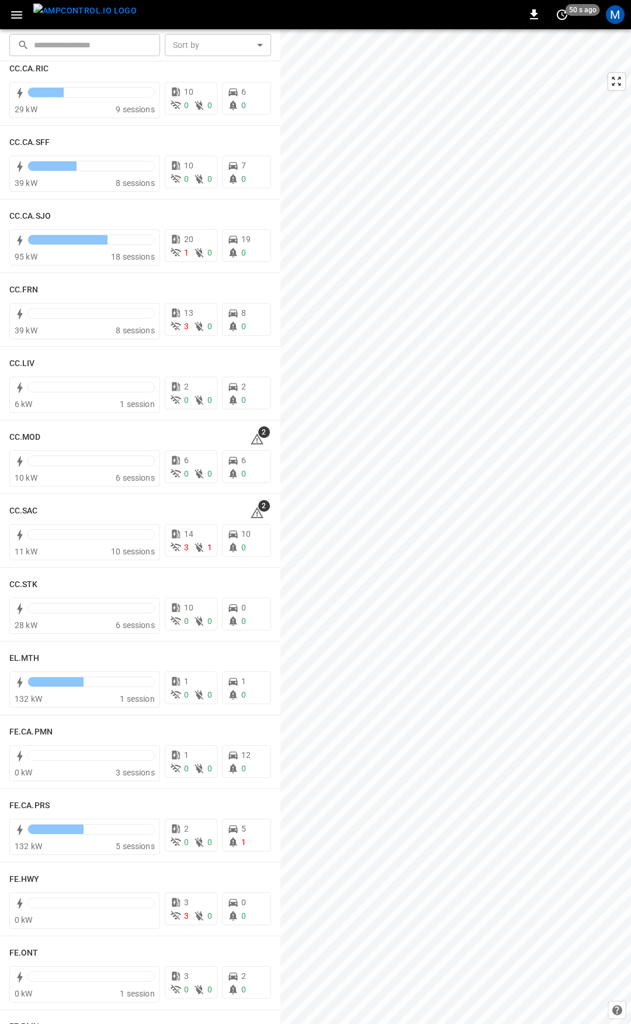
scroll to position [471, 0]
click at [252, 438] on icon at bounding box center [257, 437] width 14 height 14
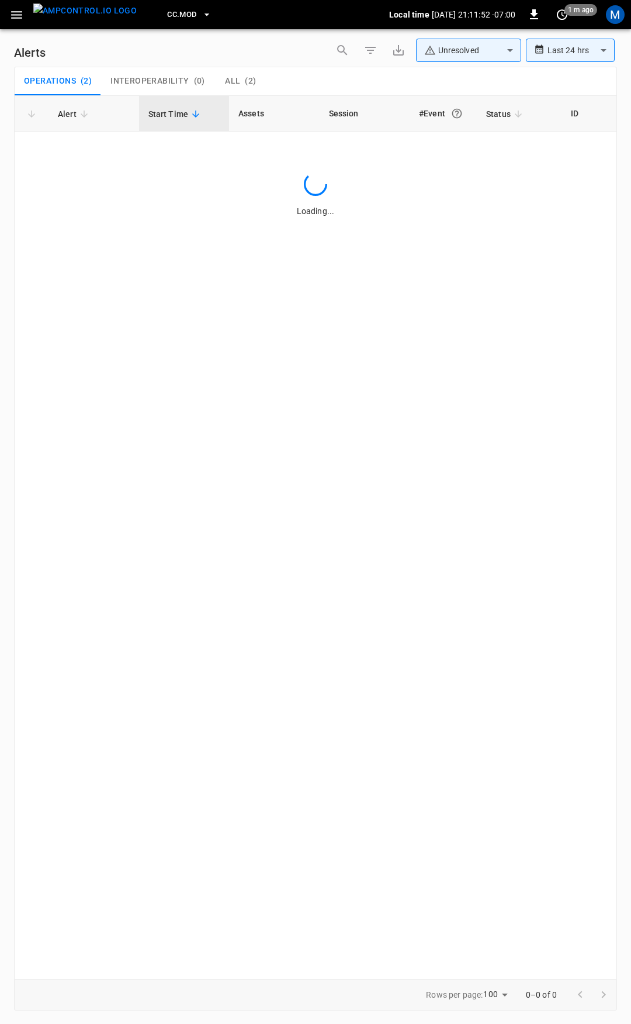
click at [241, 82] on div "All ( 2 )" at bounding box center [240, 81] width 31 height 11
drag, startPoint x: 19, startPoint y: 13, endPoint x: 19, endPoint y: 22, distance: 8.2
click at [19, 13] on icon "button" at bounding box center [16, 15] width 15 height 15
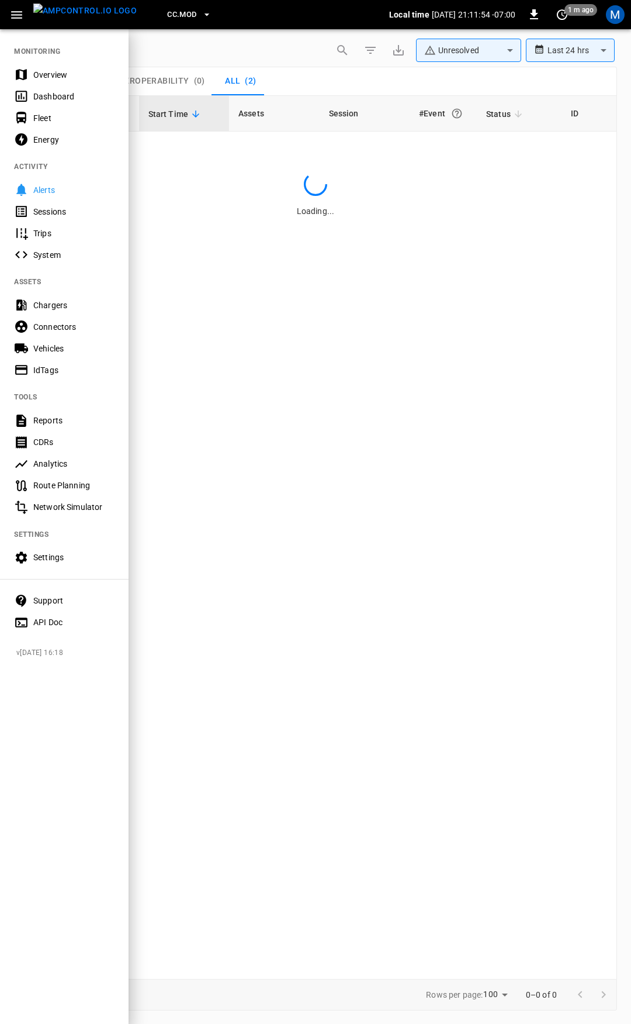
drag, startPoint x: 54, startPoint y: 82, endPoint x: 147, endPoint y: 140, distance: 109.5
click at [54, 82] on div "Overview" at bounding box center [64, 75] width 129 height 22
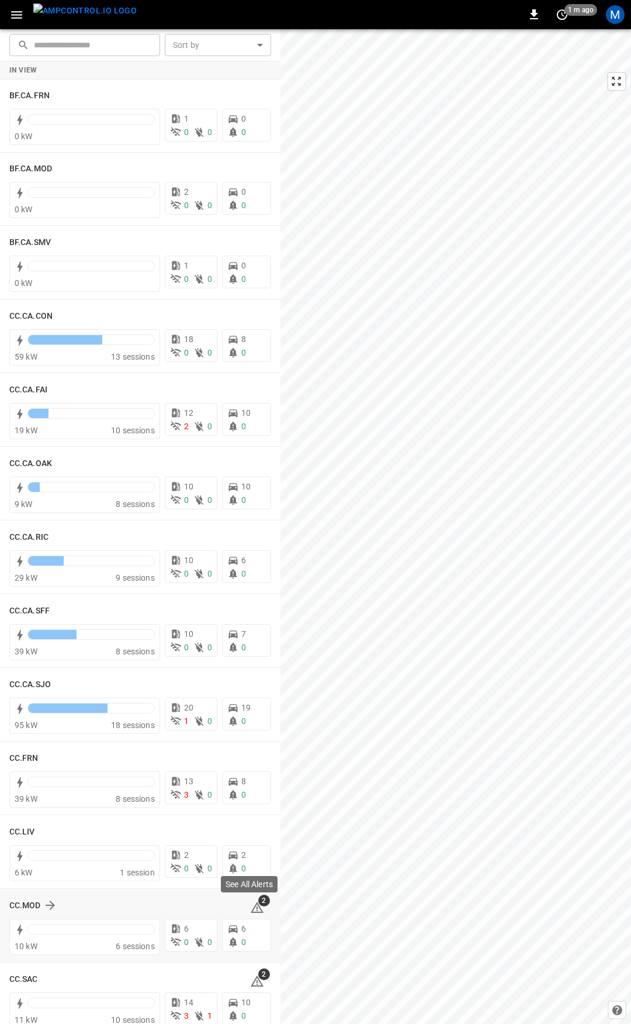
click at [251, 904] on icon at bounding box center [257, 906] width 13 height 11
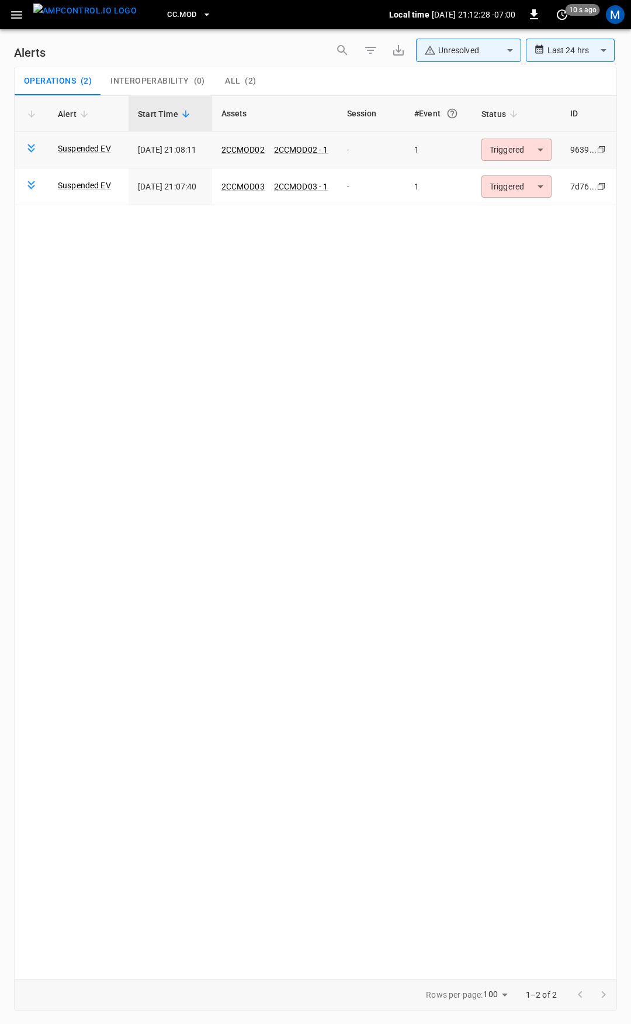
click at [527, 144] on body "**********" at bounding box center [315, 509] width 631 height 1019
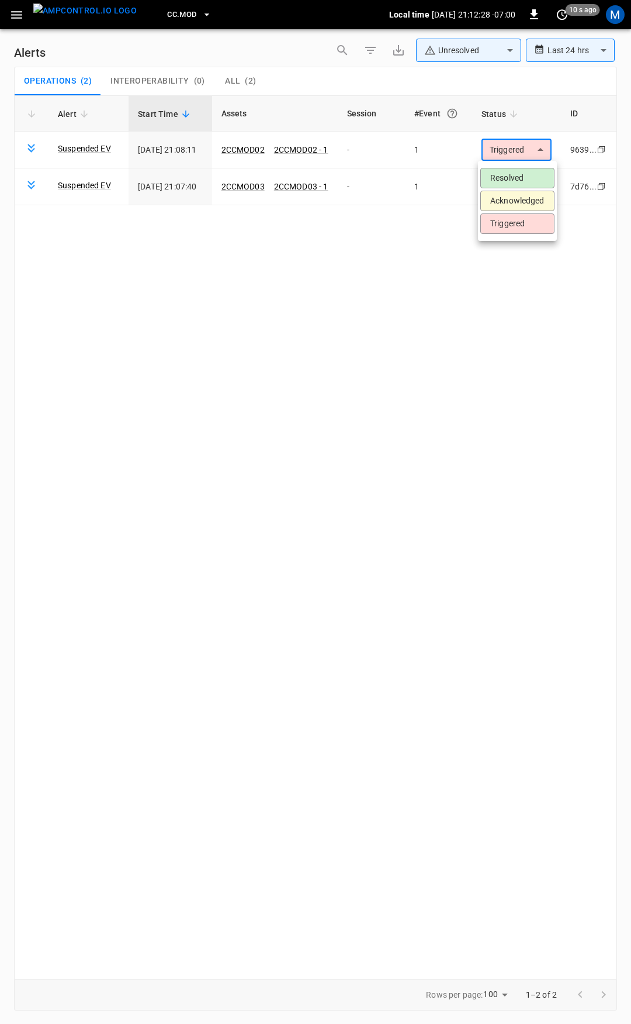
click at [538, 179] on li "Resolved" at bounding box center [518, 178] width 74 height 20
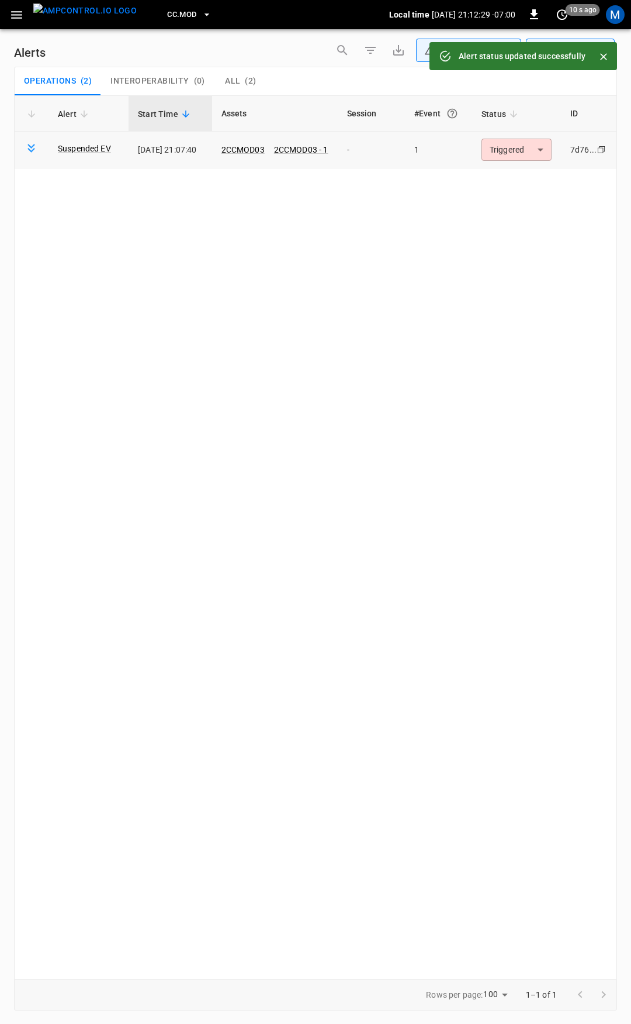
click at [531, 145] on body "**********" at bounding box center [315, 509] width 631 height 1019
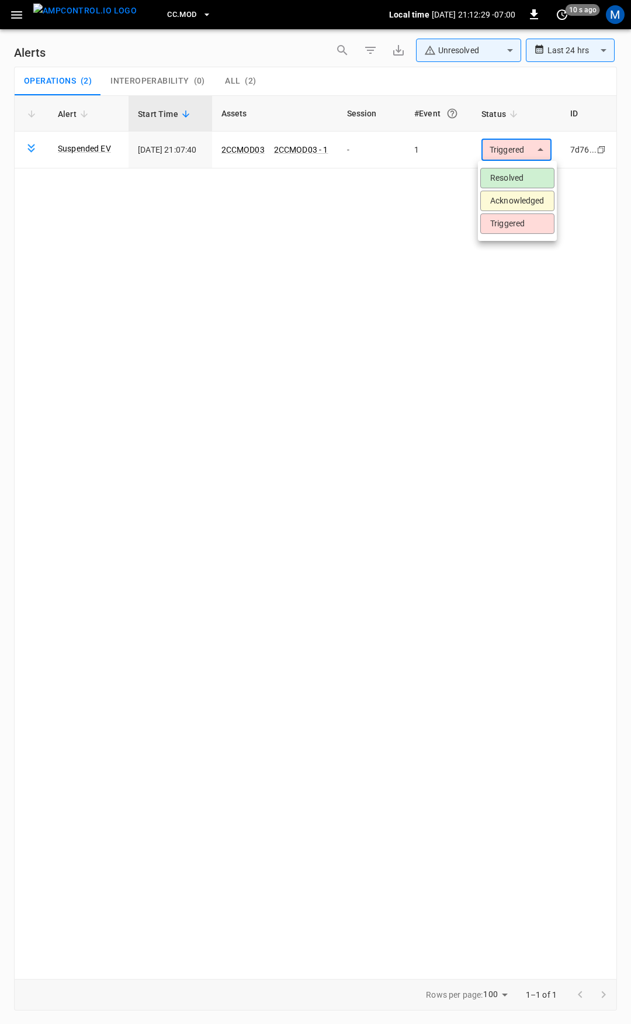
click at [528, 176] on li "Resolved" at bounding box center [518, 178] width 74 height 20
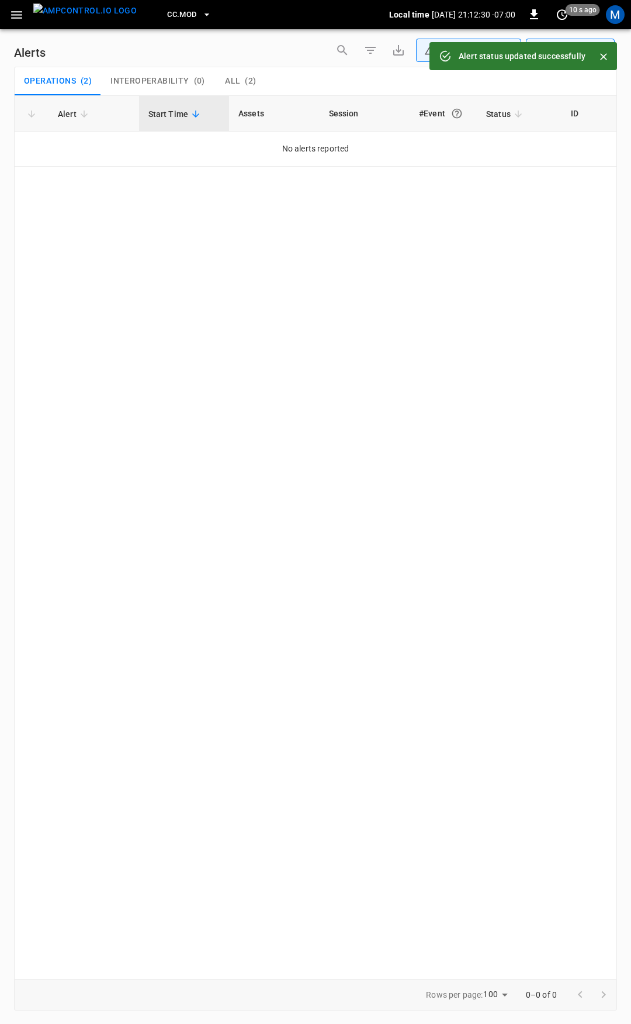
click at [1, 22] on div "CC.MOD Local time [DATE] 21:12:30 -07:00 0 10 s ago M" at bounding box center [315, 14] width 631 height 29
click at [11, 19] on icon "button" at bounding box center [16, 15] width 15 height 15
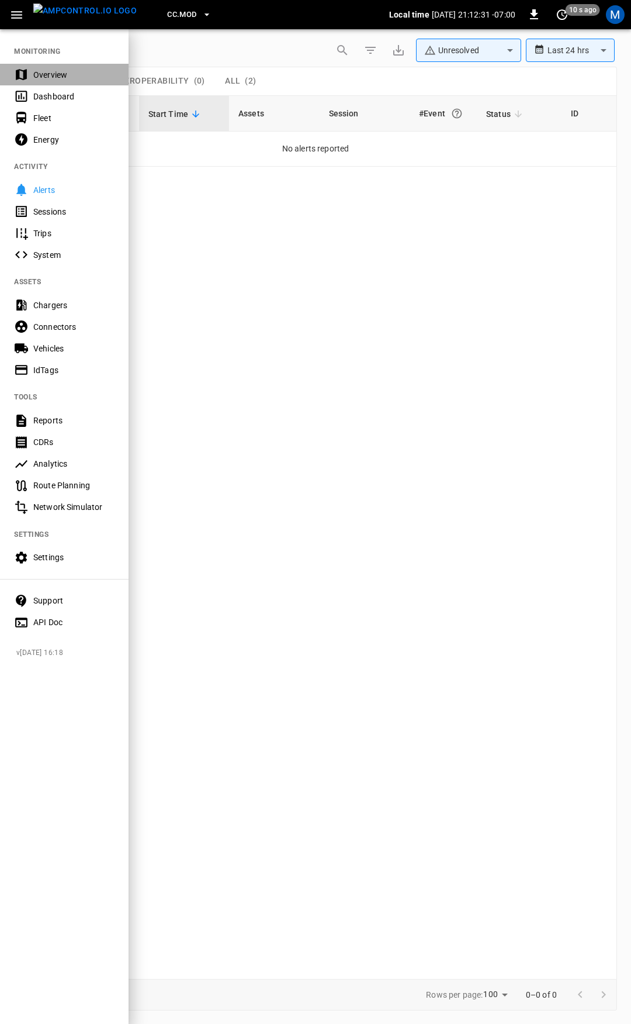
click at [56, 81] on div "Overview" at bounding box center [64, 75] width 129 height 22
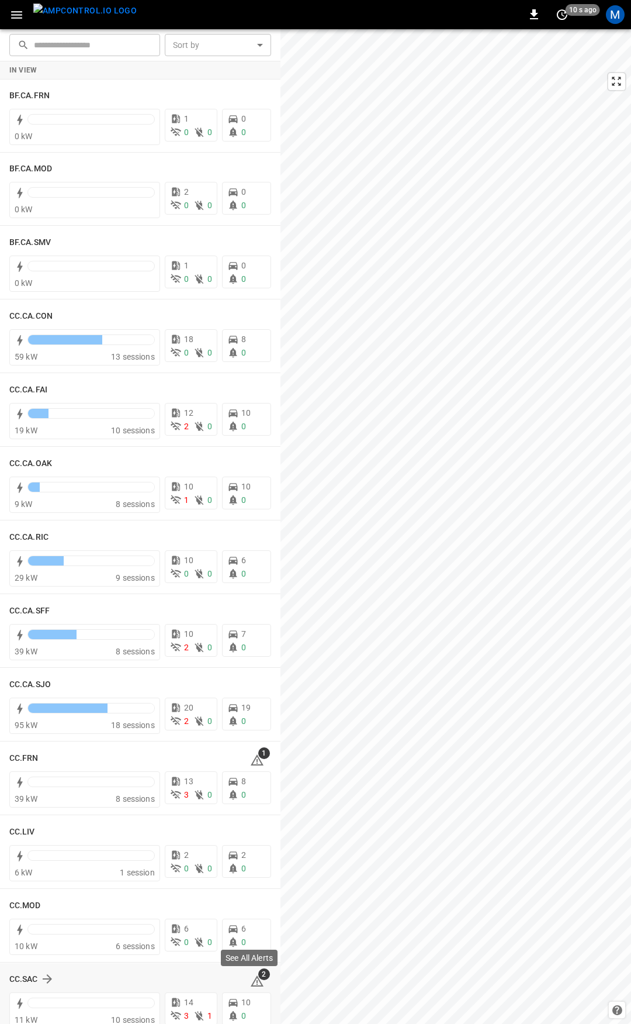
click at [251, 976] on icon at bounding box center [257, 981] width 14 height 14
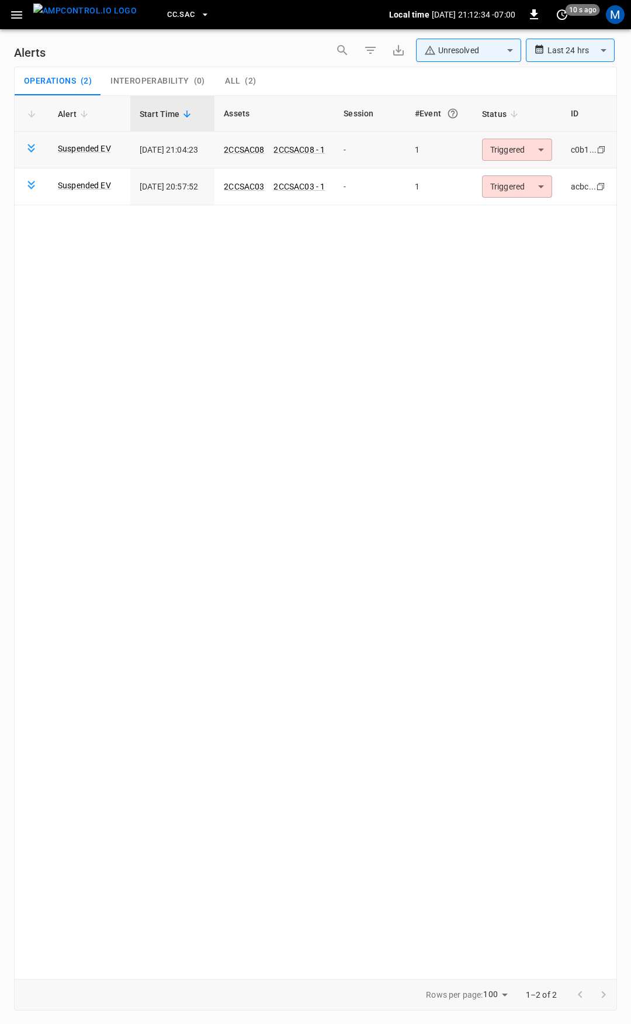
click at [514, 140] on body "**********" at bounding box center [315, 509] width 631 height 1019
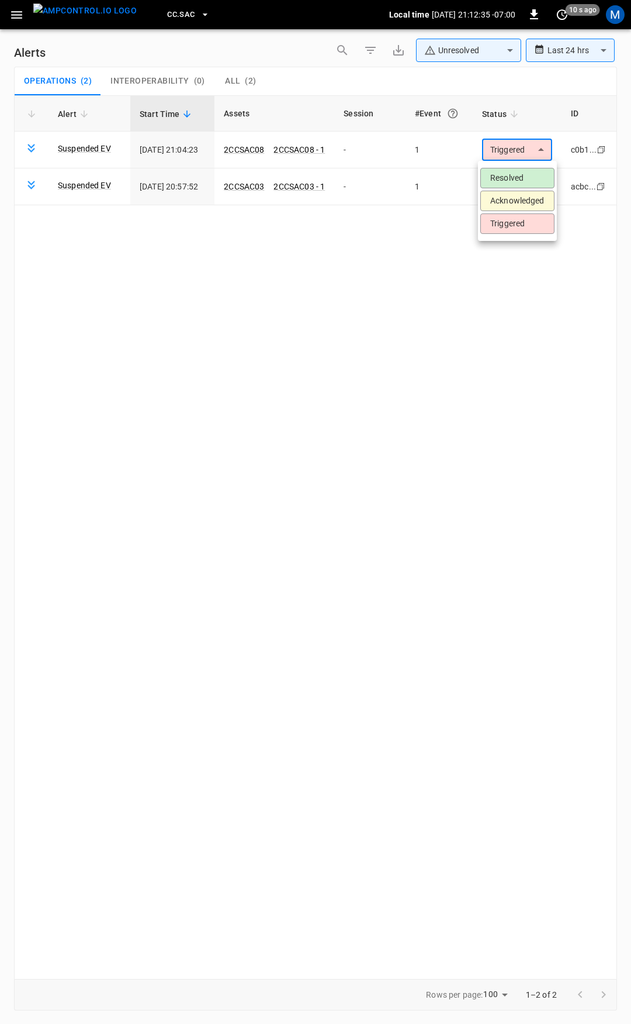
click at [517, 167] on ul "Resolved Acknowledged Triggered" at bounding box center [517, 201] width 79 height 80
click at [520, 177] on li "Resolved" at bounding box center [518, 178] width 74 height 20
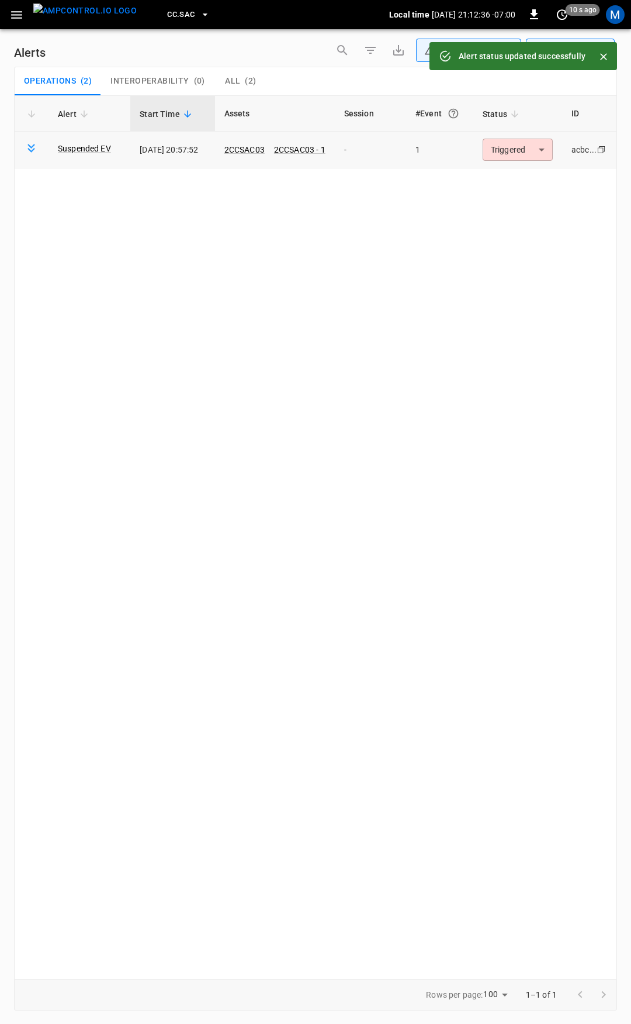
drag, startPoint x: 511, startPoint y: 137, endPoint x: 511, endPoint y: 144, distance: 7.6
click at [511, 137] on td "Triggered ********* ​" at bounding box center [518, 150] width 89 height 37
click at [516, 155] on body "**********" at bounding box center [315, 509] width 631 height 1019
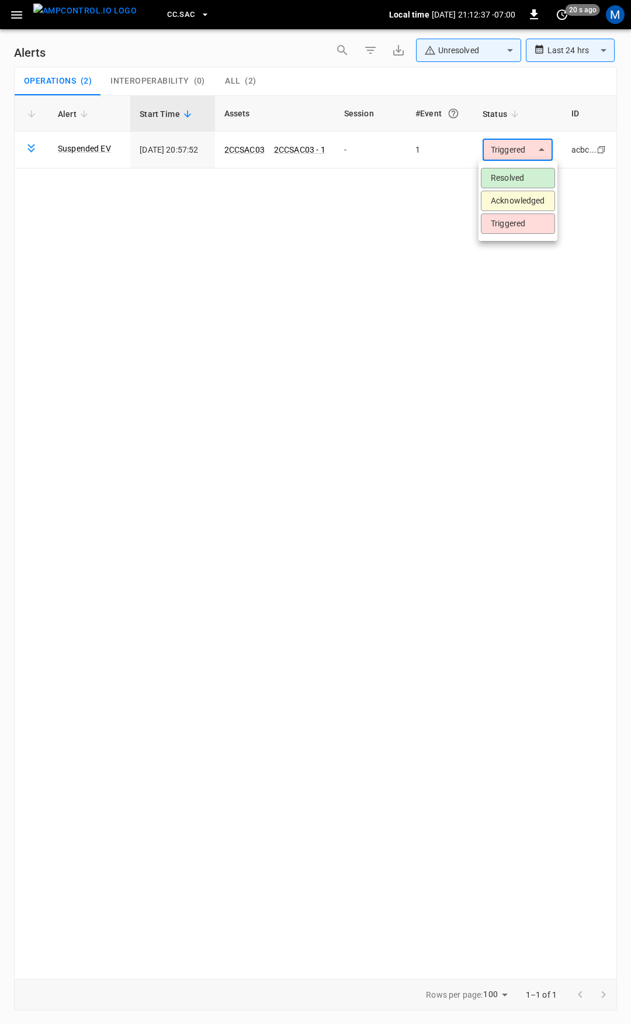
click at [510, 182] on li "Resolved" at bounding box center [518, 178] width 74 height 20
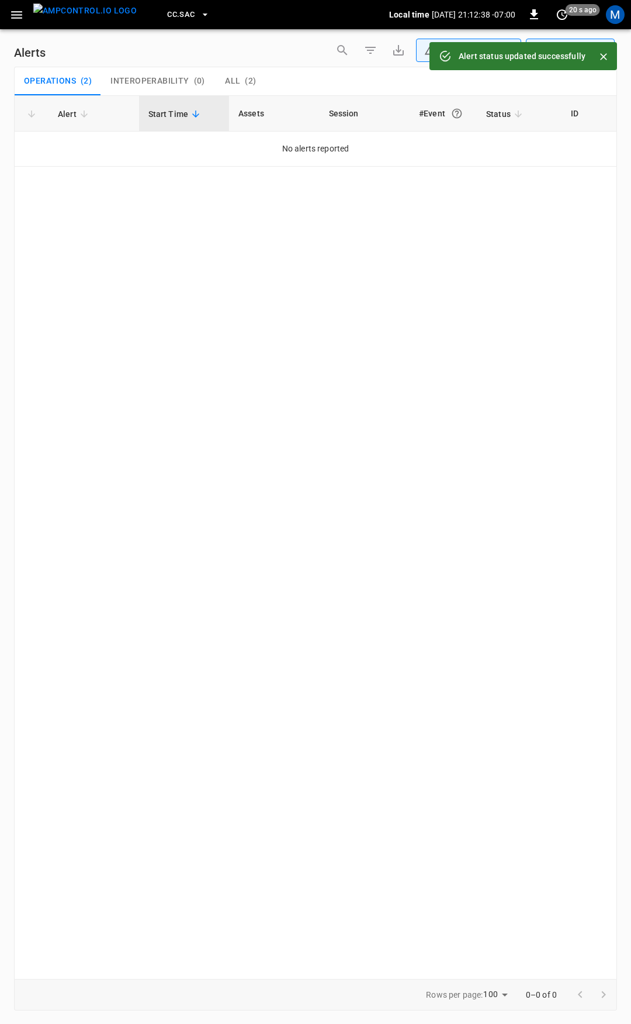
click at [17, 16] on icon "button" at bounding box center [16, 15] width 15 height 15
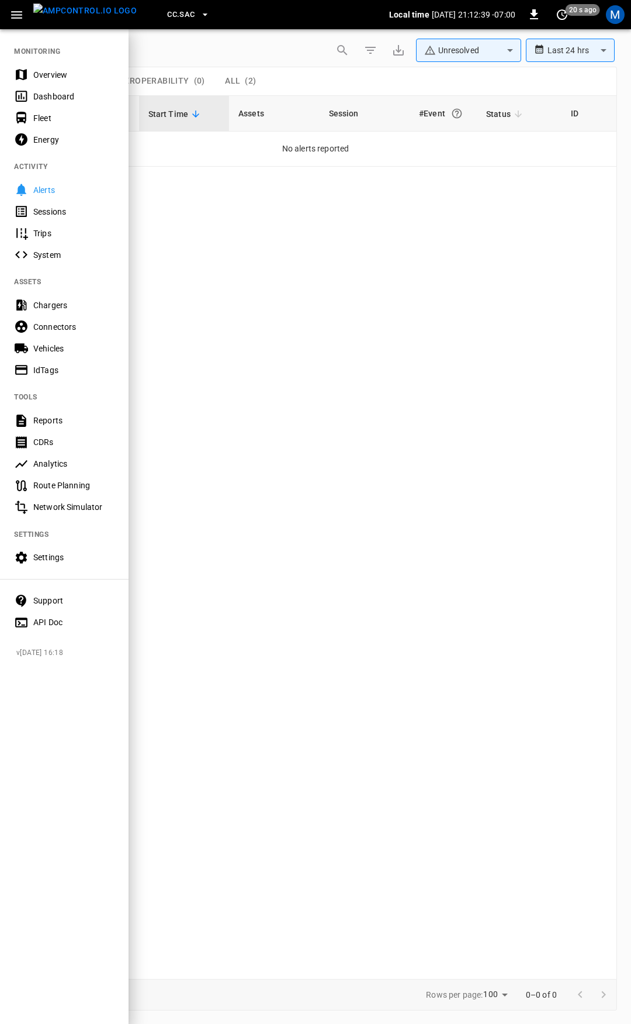
drag, startPoint x: 65, startPoint y: 78, endPoint x: 64, endPoint y: 92, distance: 14.7
click at [65, 77] on div "Overview" at bounding box center [73, 75] width 81 height 12
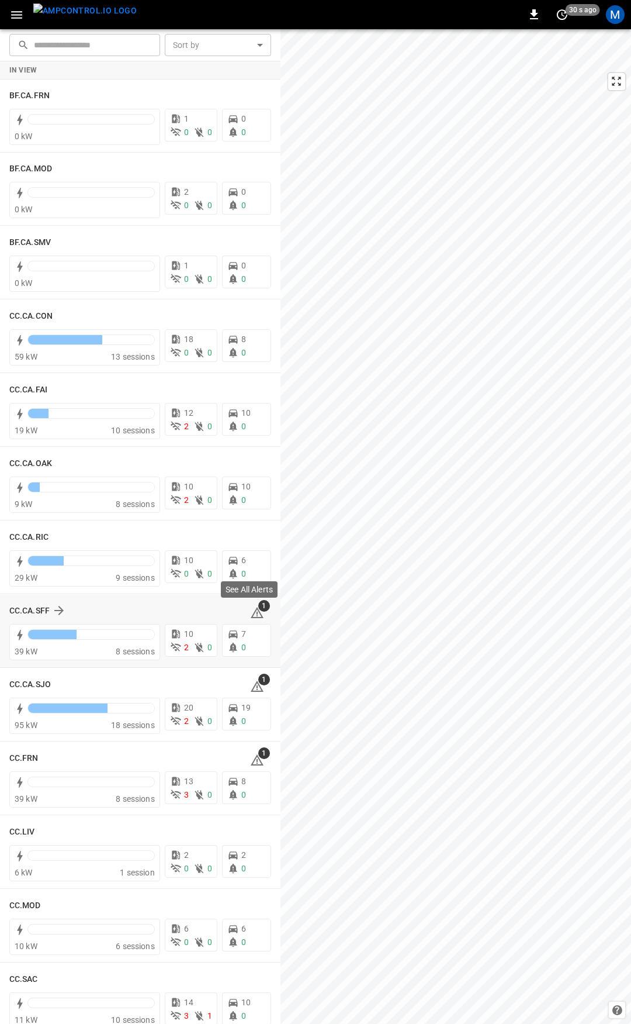
click at [251, 610] on icon at bounding box center [257, 612] width 13 height 11
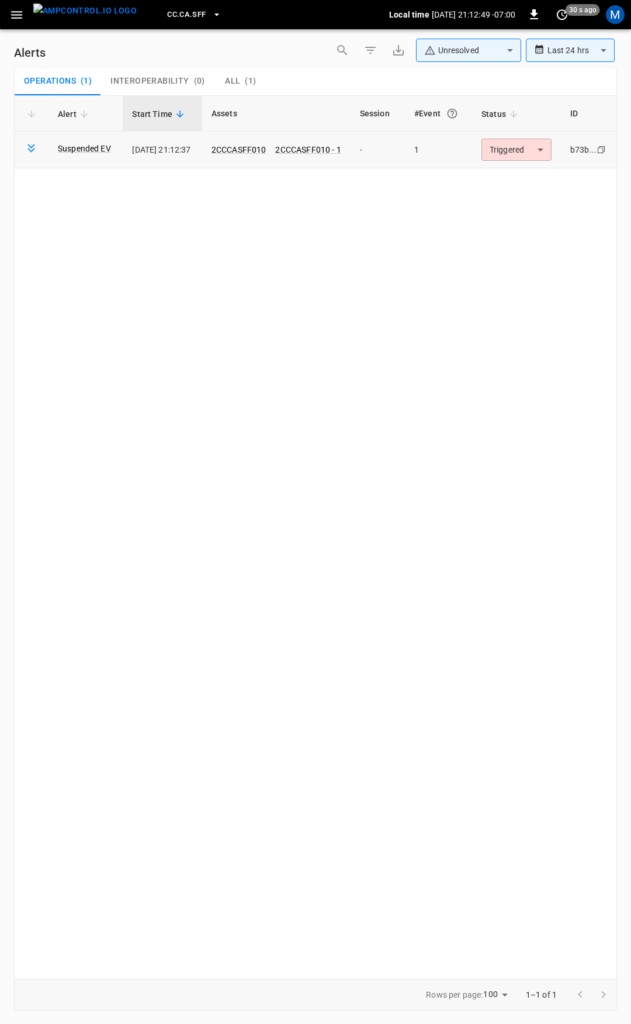
click at [530, 154] on body "**********" at bounding box center [315, 509] width 631 height 1019
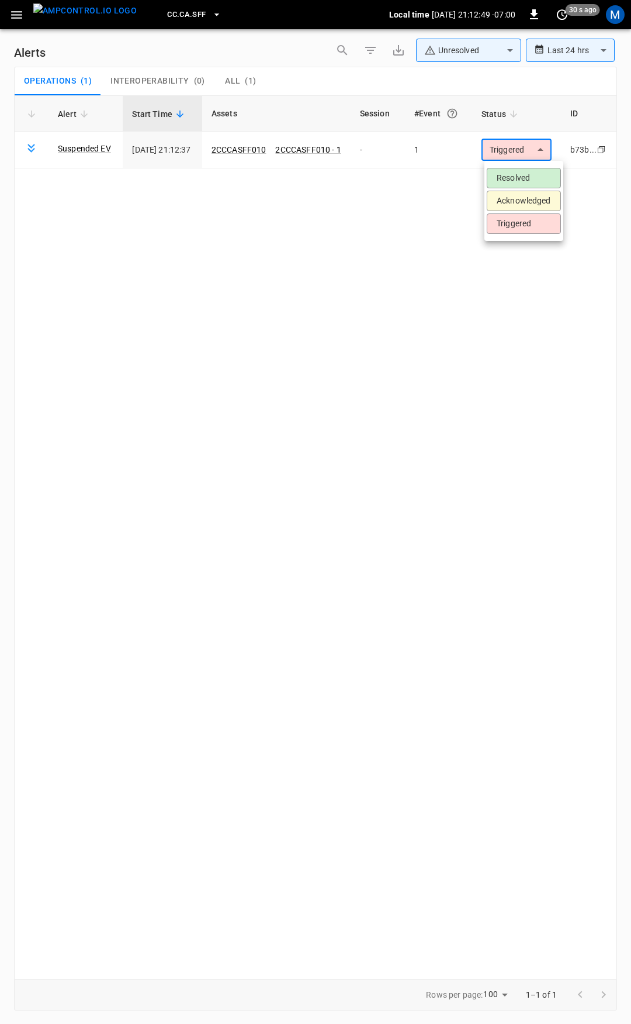
click at [528, 170] on li "Resolved" at bounding box center [524, 178] width 74 height 20
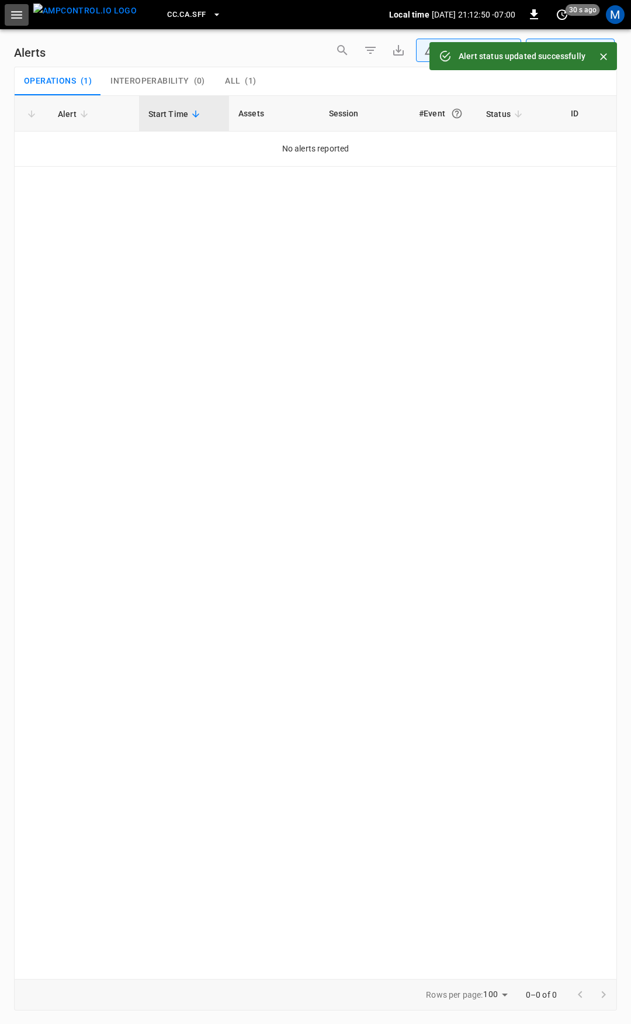
click at [13, 25] on button "button" at bounding box center [17, 15] width 24 height 22
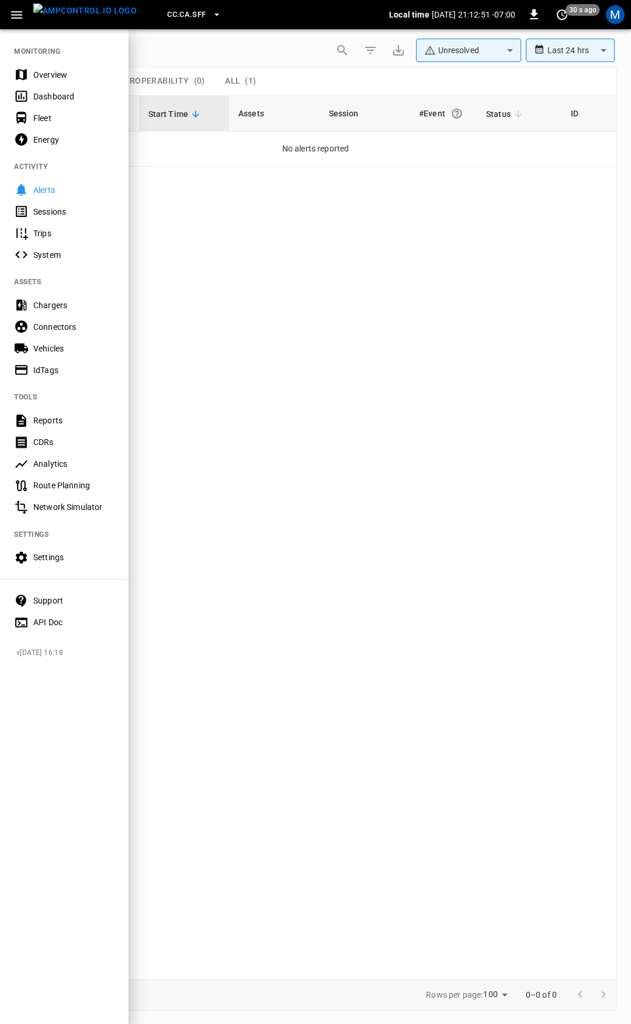
drag, startPoint x: 40, startPoint y: 72, endPoint x: 160, endPoint y: 174, distance: 156.7
click at [40, 72] on div "Overview" at bounding box center [73, 75] width 81 height 12
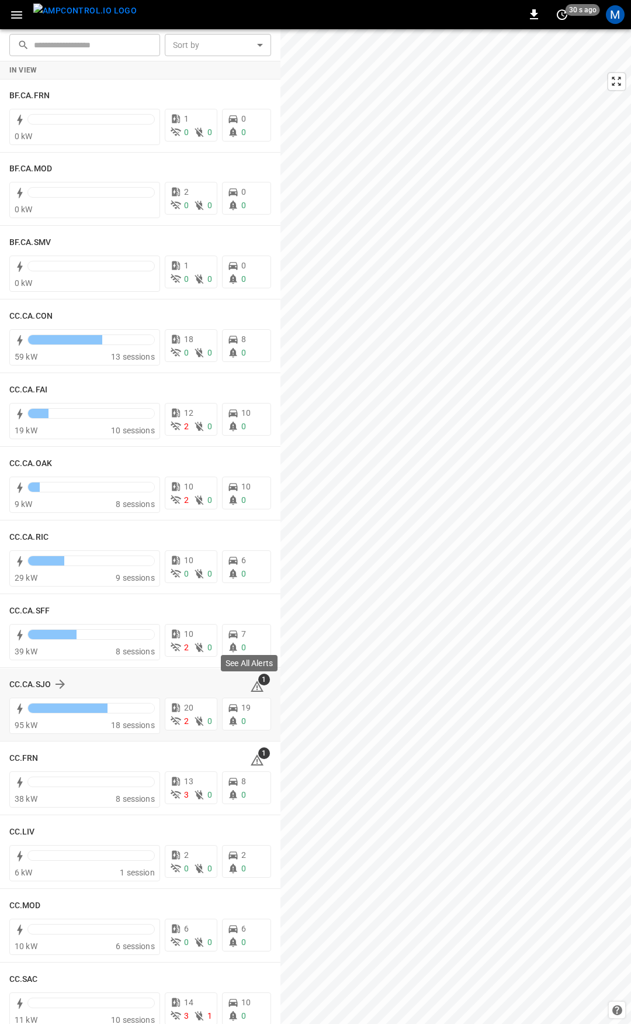
click at [250, 683] on icon at bounding box center [257, 686] width 14 height 14
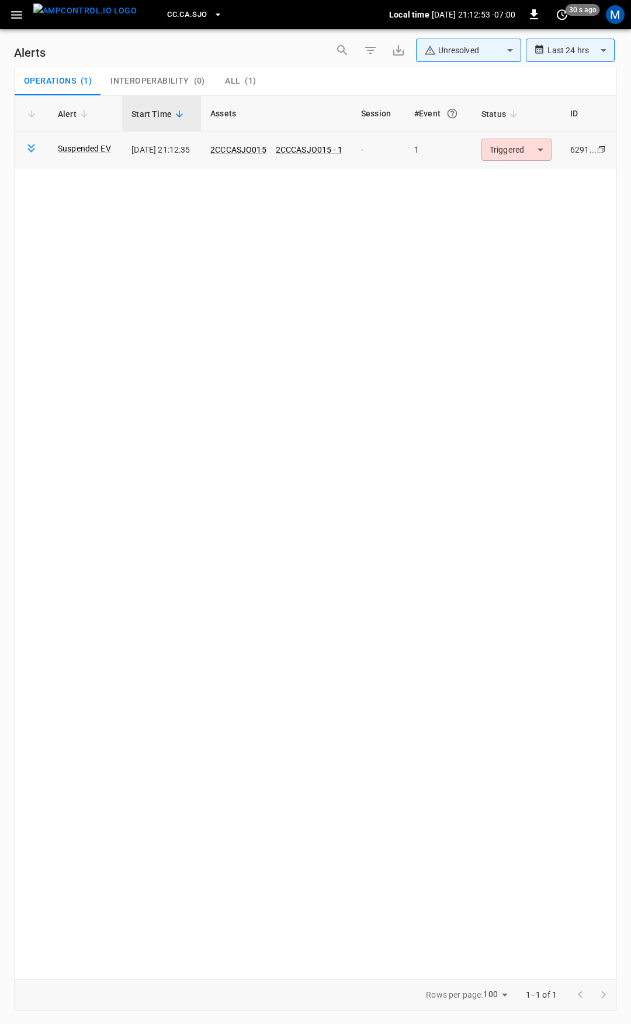
click at [511, 153] on body "**********" at bounding box center [315, 509] width 631 height 1019
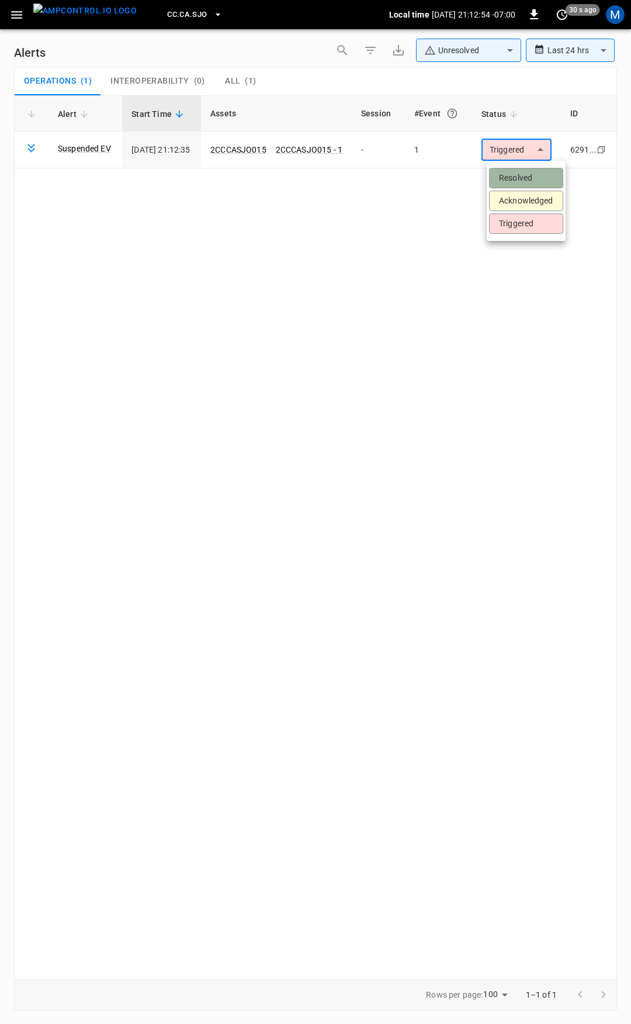
click at [519, 172] on li "Resolved" at bounding box center [526, 178] width 74 height 20
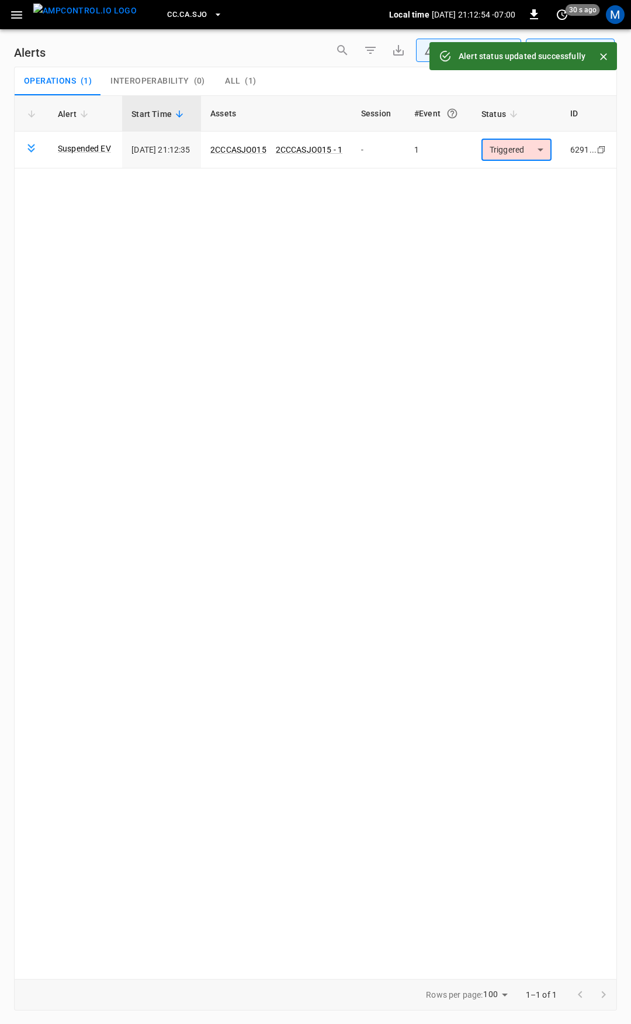
click at [14, 22] on icon "button" at bounding box center [16, 15] width 15 height 15
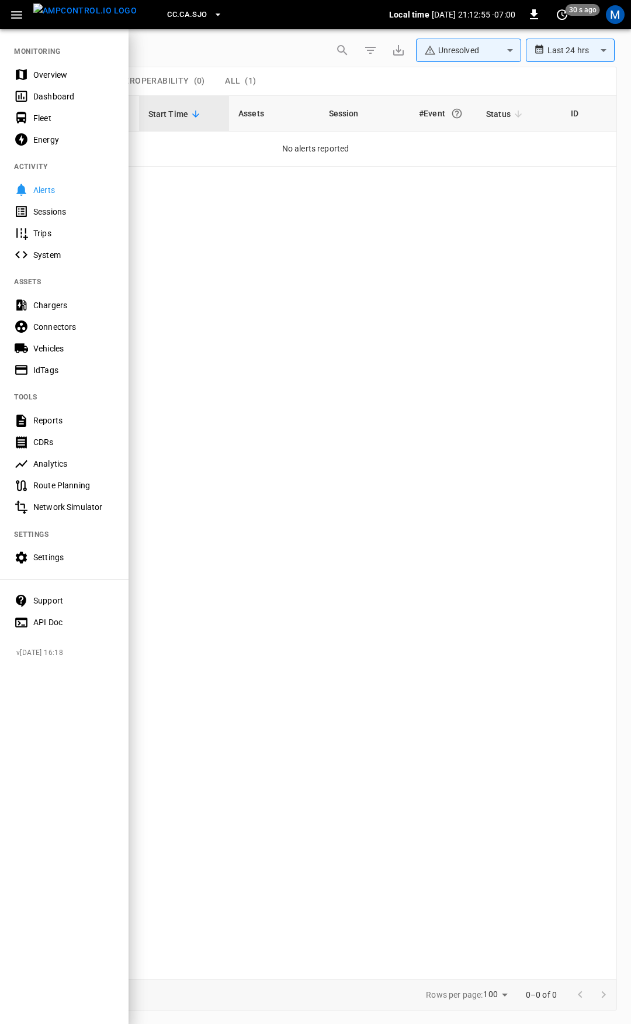
click at [59, 74] on div "Overview" at bounding box center [73, 75] width 81 height 12
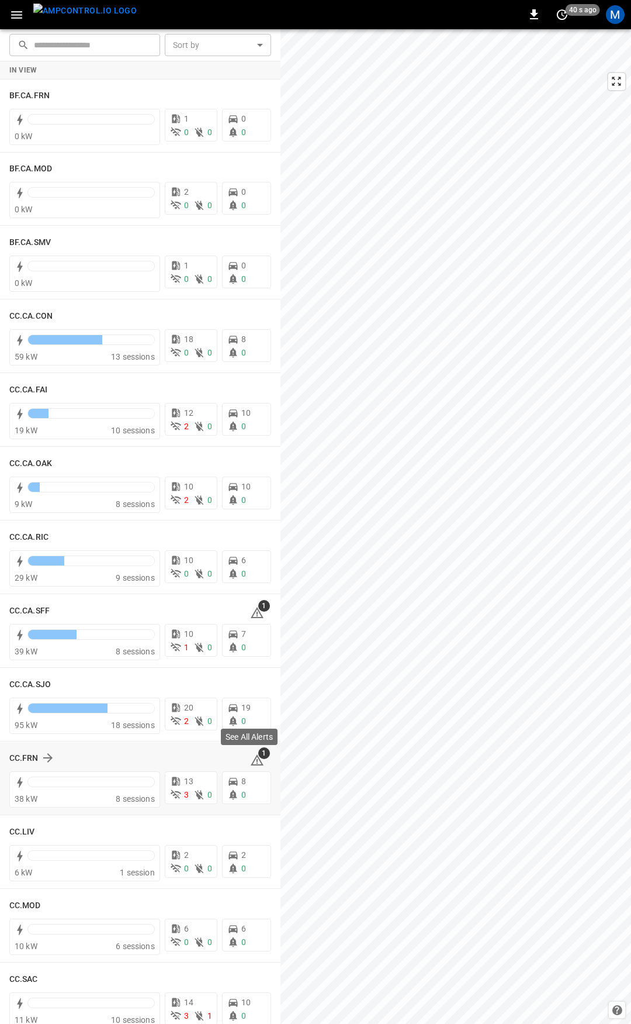
click at [258, 756] on span "1" at bounding box center [264, 753] width 12 height 12
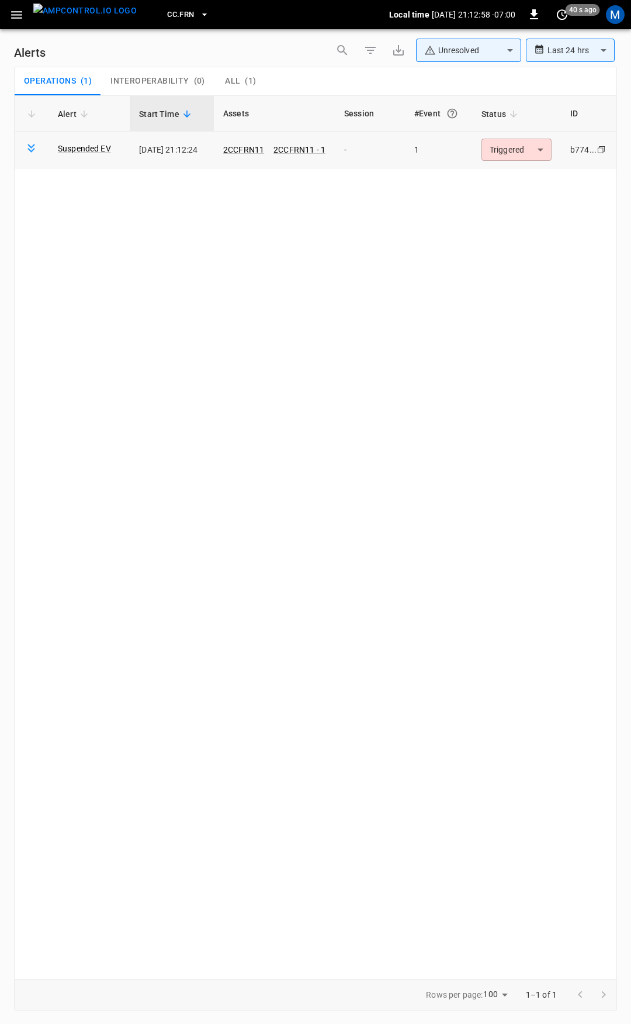
click at [500, 156] on body "**********" at bounding box center [315, 509] width 631 height 1019
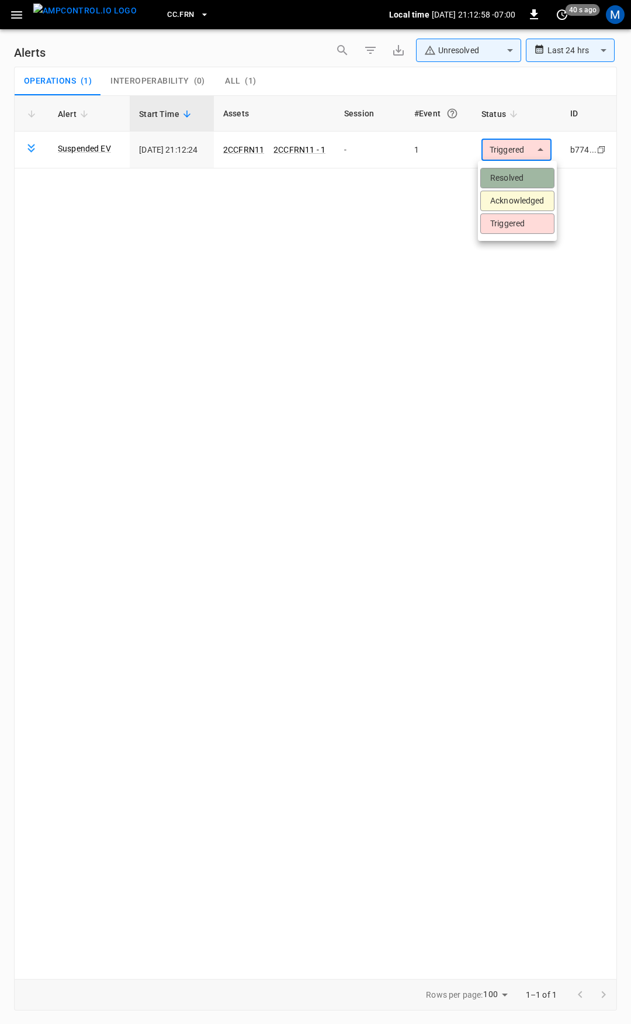
drag, startPoint x: 508, startPoint y: 177, endPoint x: 116, endPoint y: 75, distance: 404.7
click at [506, 177] on li "Resolved" at bounding box center [518, 178] width 74 height 20
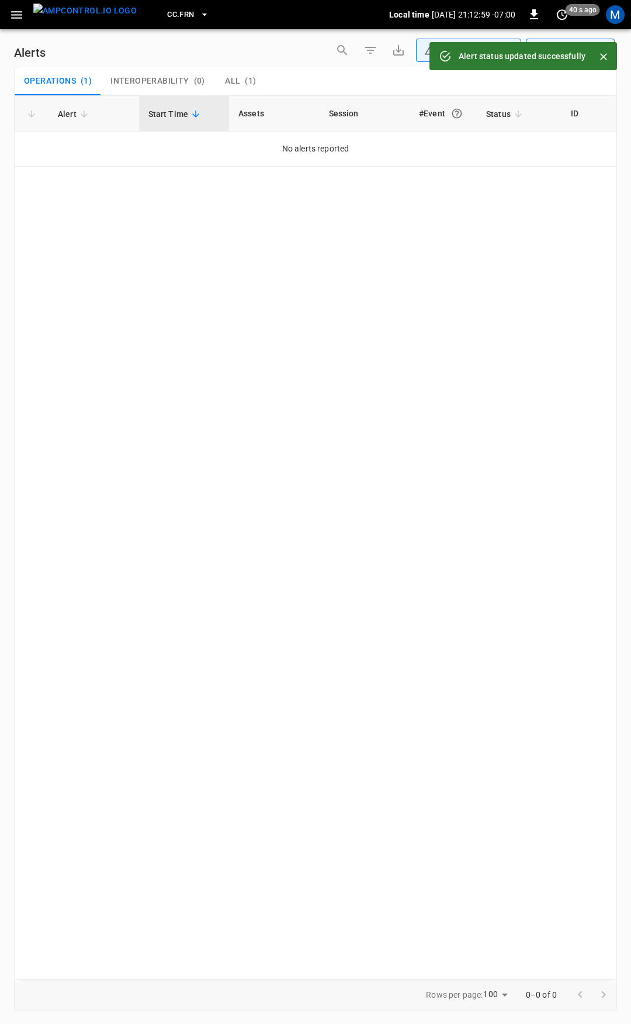
click at [15, 16] on icon "button" at bounding box center [16, 15] width 15 height 15
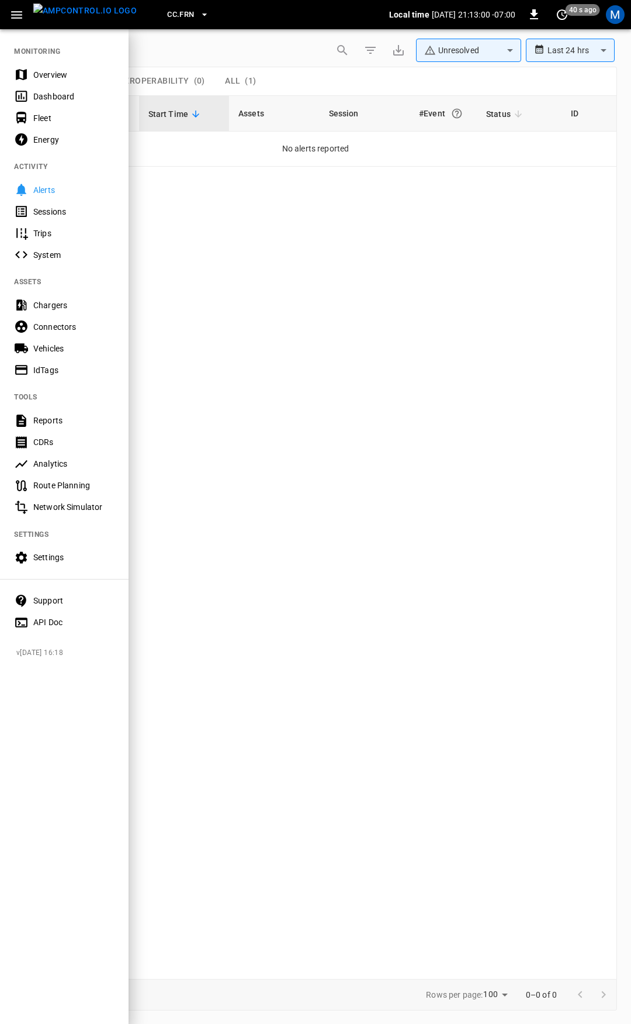
click at [63, 65] on div "Overview" at bounding box center [64, 75] width 129 height 22
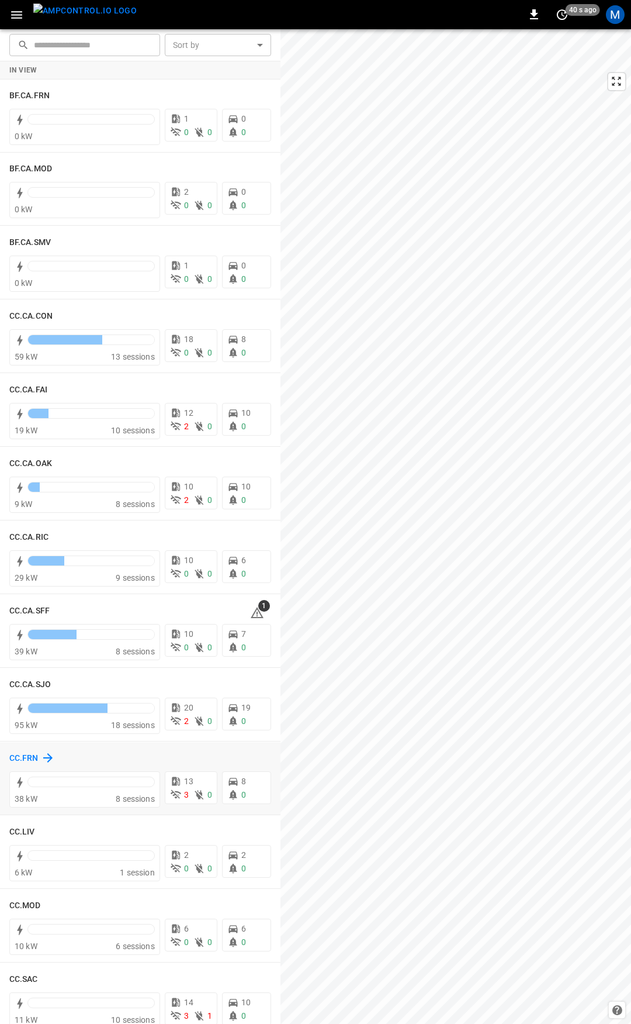
click at [18, 752] on h6 "CC.FRN" at bounding box center [23, 758] width 29 height 13
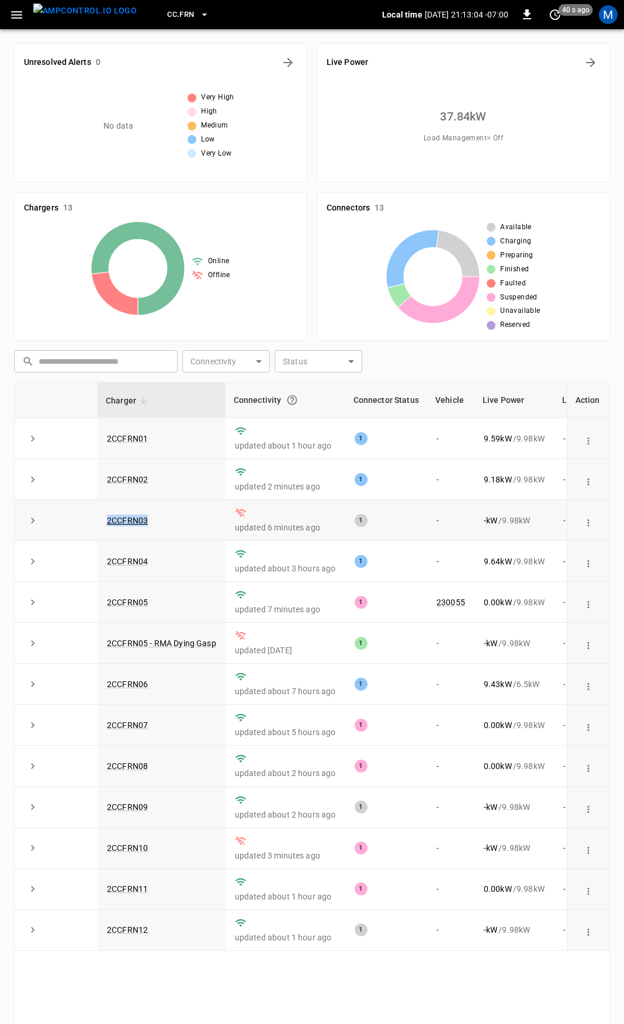
drag, startPoint x: 191, startPoint y: 521, endPoint x: 85, endPoint y: 514, distance: 106.7
click at [85, 514] on tr "2CCFRN03 updated 6 minutes ago 1 - - kW / 9.98 kW - % about [DATE]" at bounding box center [376, 520] width 723 height 41
copy tr "2CCFRN03"
click at [11, 16] on icon "button" at bounding box center [16, 15] width 15 height 15
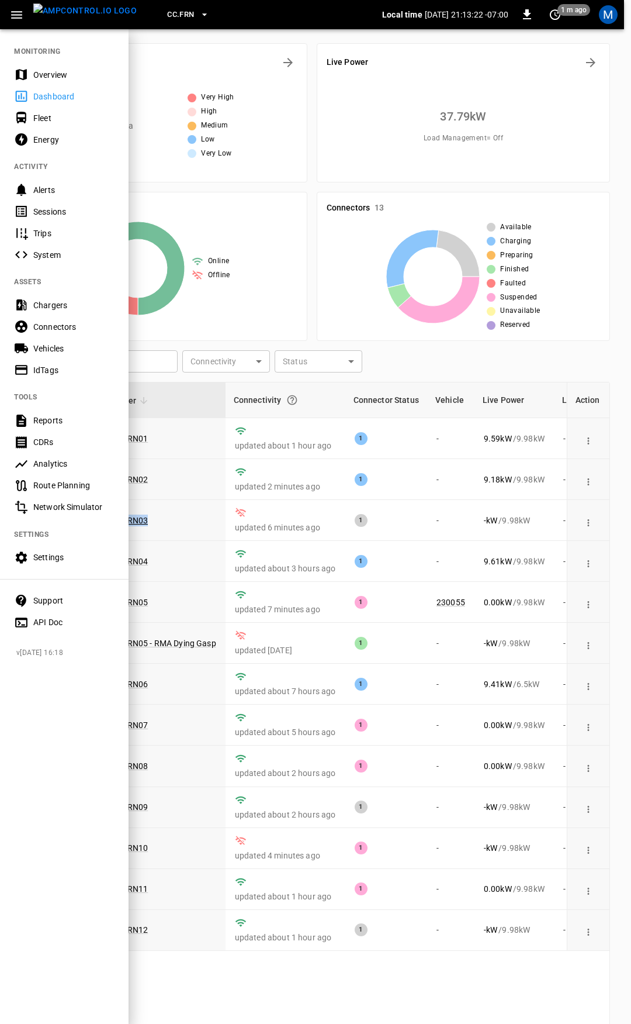
click at [49, 73] on div "Overview" at bounding box center [73, 75] width 81 height 12
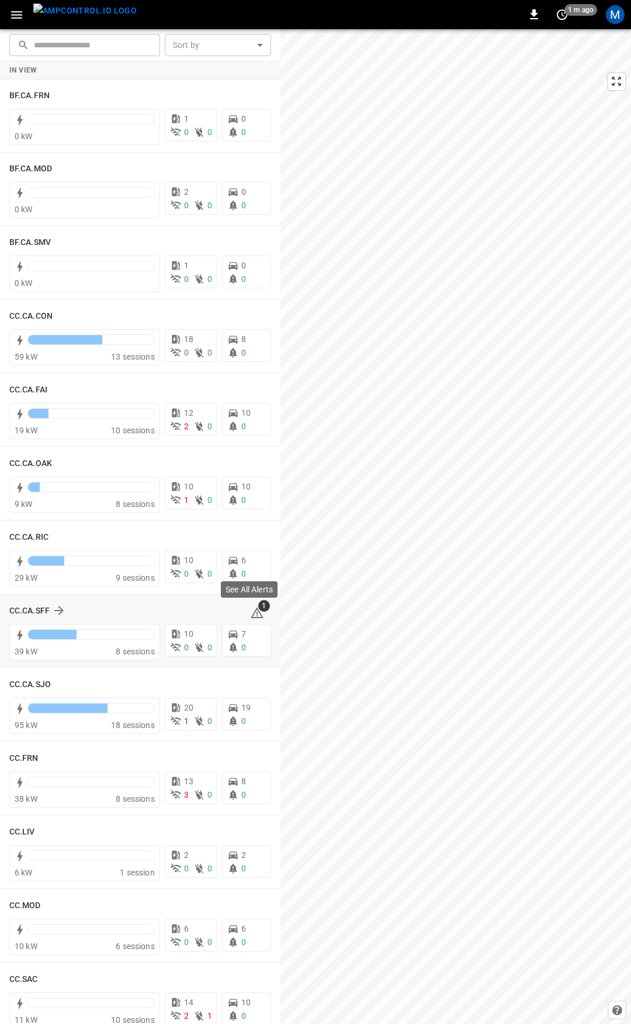
click at [250, 615] on icon at bounding box center [257, 613] width 14 height 14
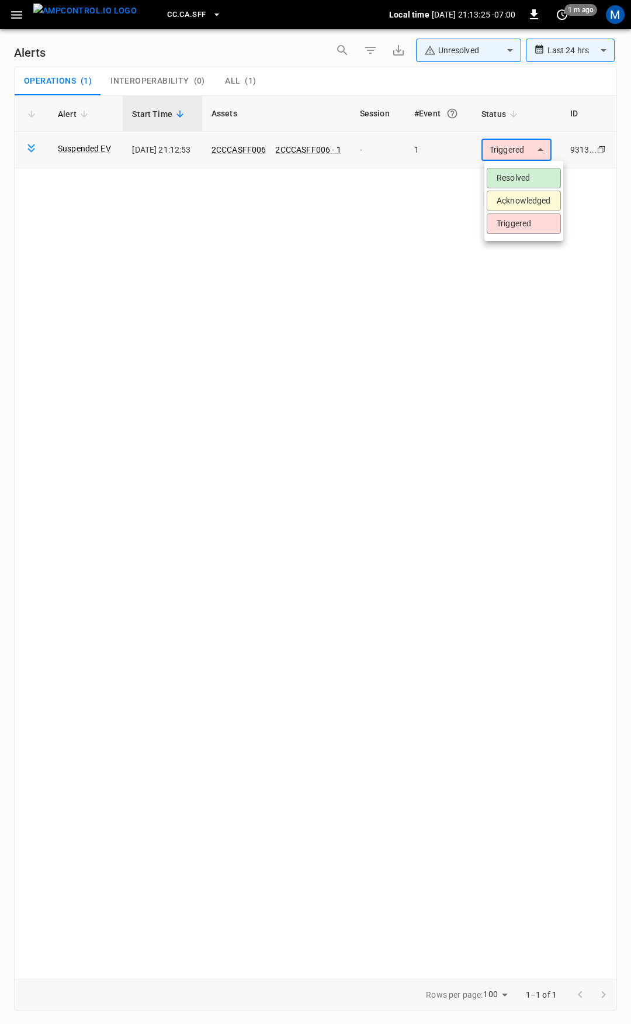
click at [523, 155] on body "**********" at bounding box center [315, 509] width 631 height 1019
click at [527, 172] on li "Resolved" at bounding box center [524, 178] width 74 height 20
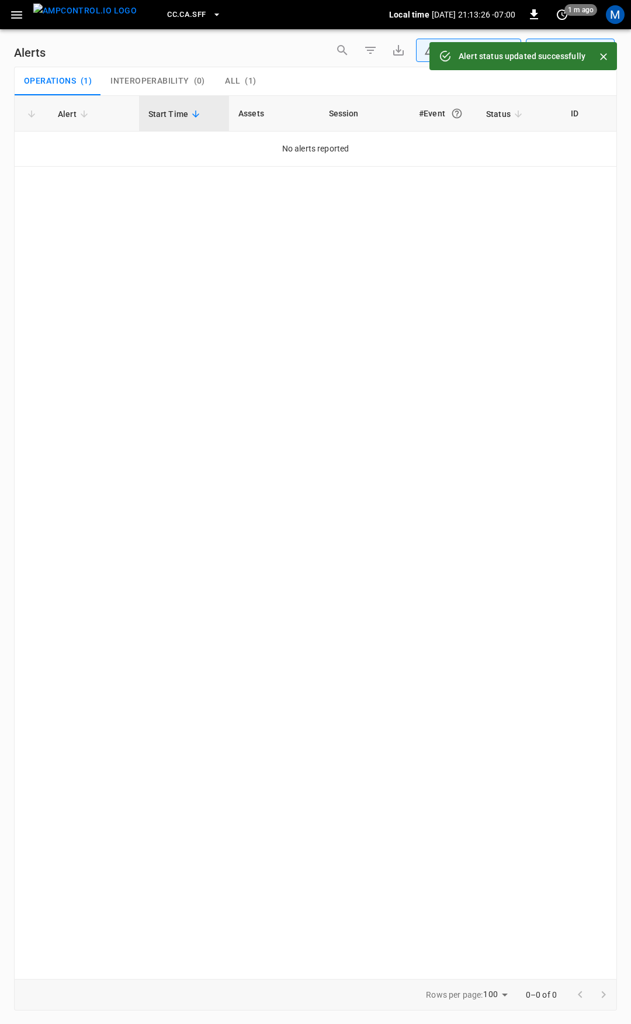
click at [16, 19] on icon "button" at bounding box center [16, 15] width 15 height 15
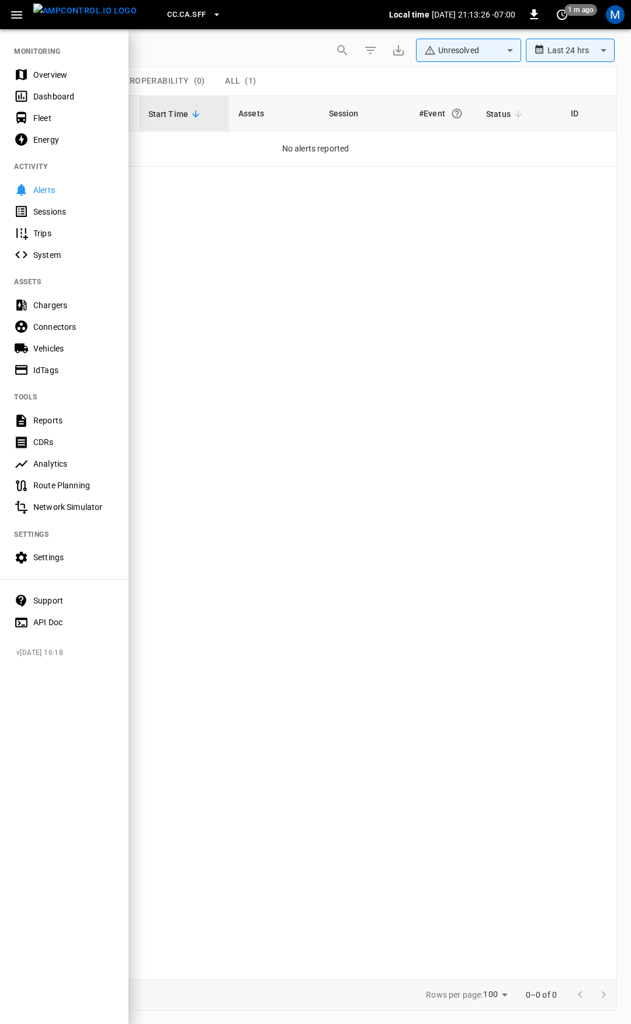
click at [58, 72] on div "Overview" at bounding box center [73, 75] width 81 height 12
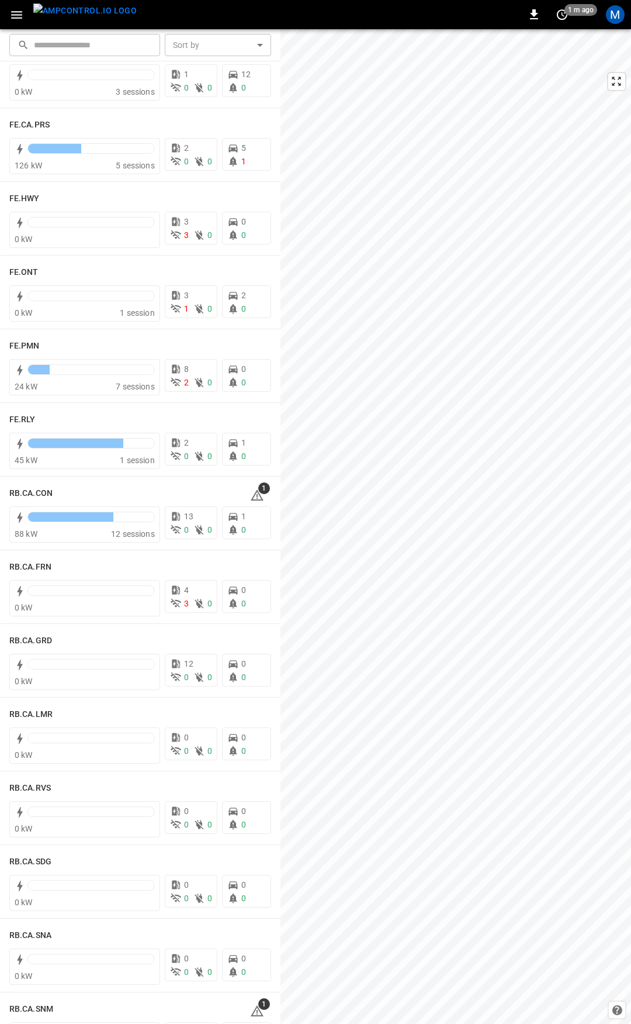
scroll to position [1162, 0]
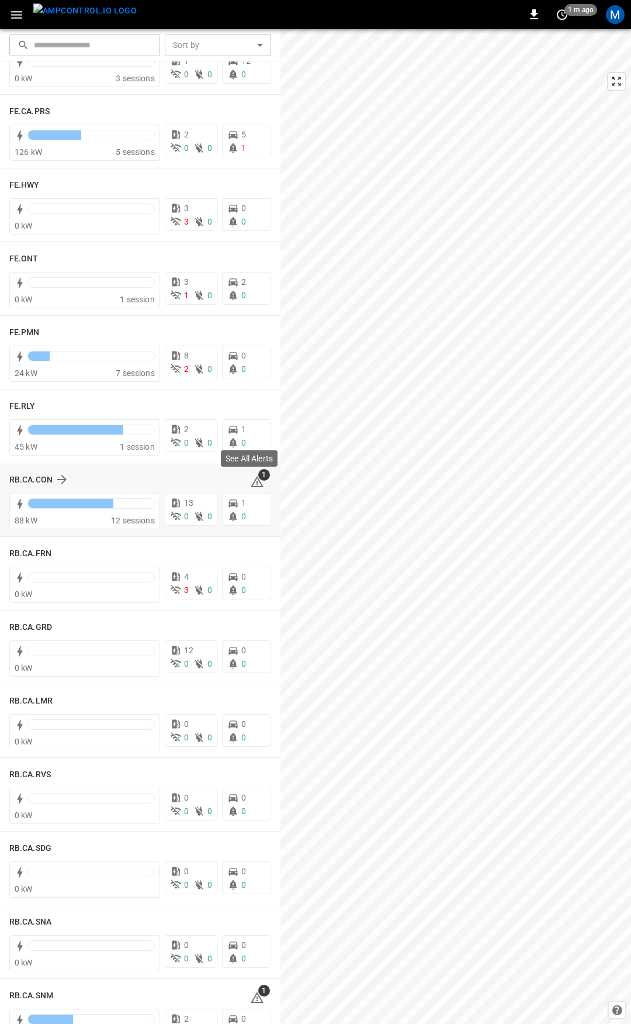
click at [254, 481] on icon at bounding box center [257, 482] width 14 height 14
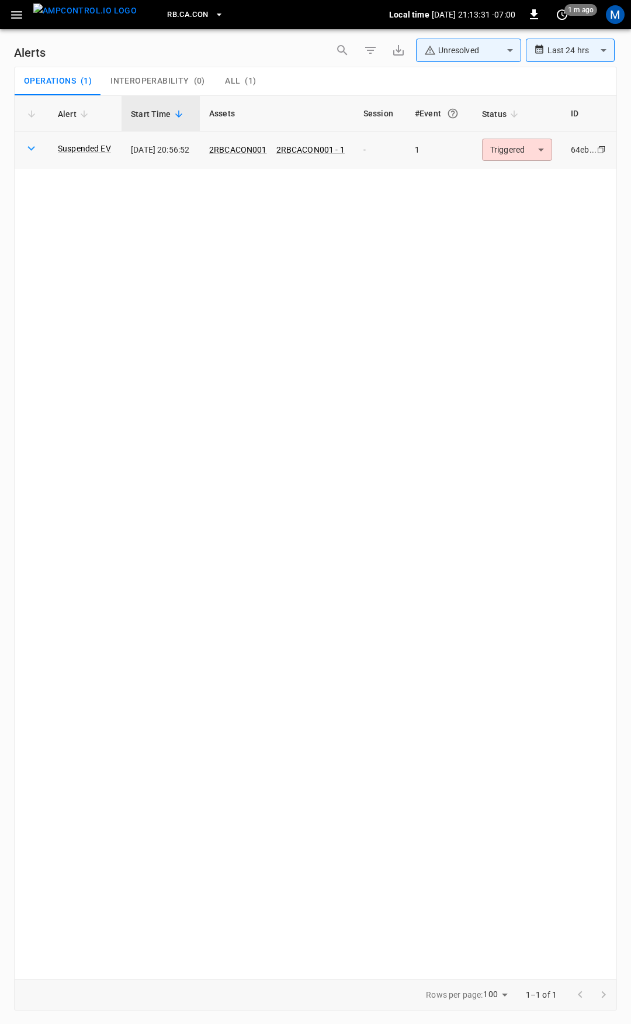
click at [531, 150] on body "**********" at bounding box center [315, 509] width 631 height 1019
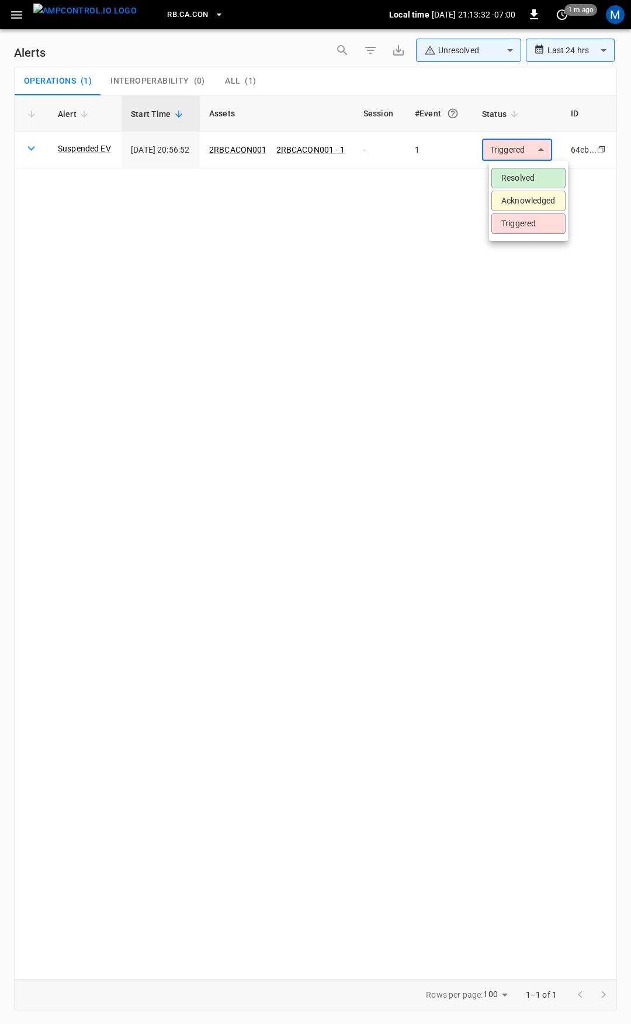
click at [530, 181] on li "Resolved" at bounding box center [529, 178] width 74 height 20
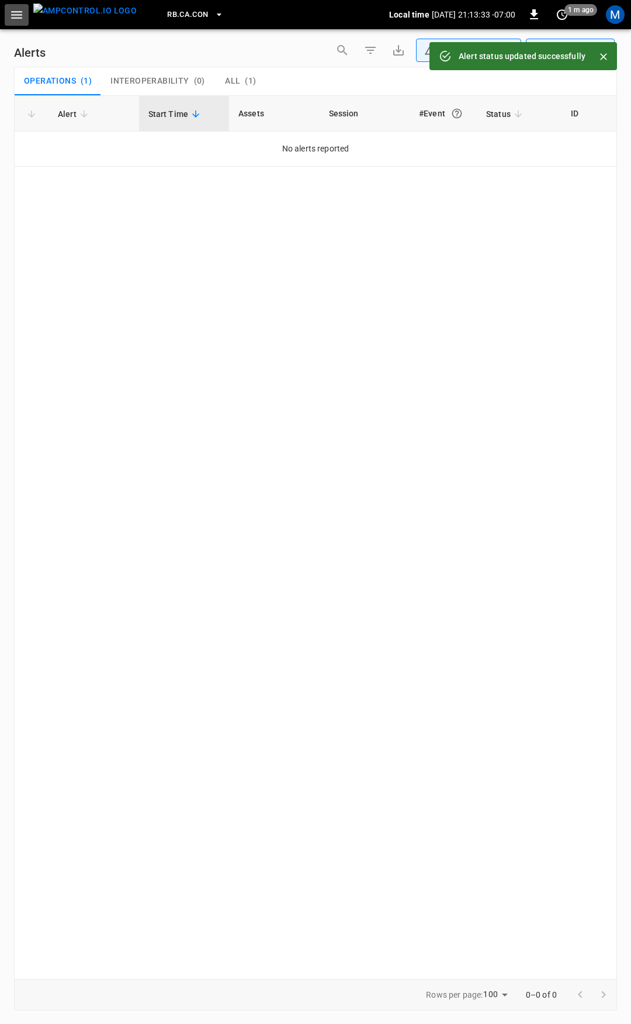
click at [7, 15] on button "button" at bounding box center [17, 15] width 24 height 22
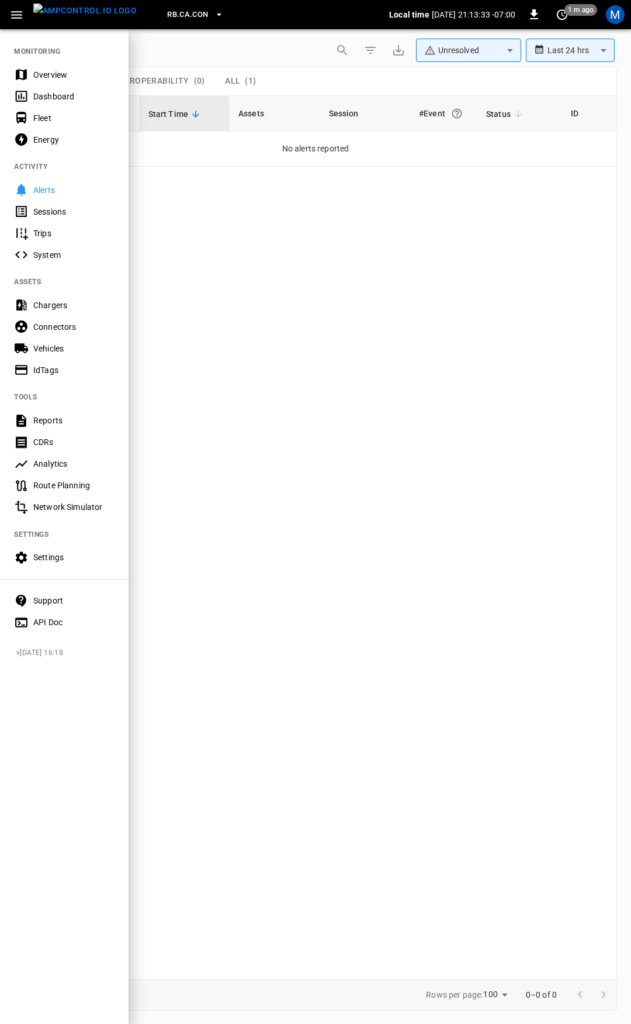
click at [48, 76] on div "Overview" at bounding box center [73, 75] width 81 height 12
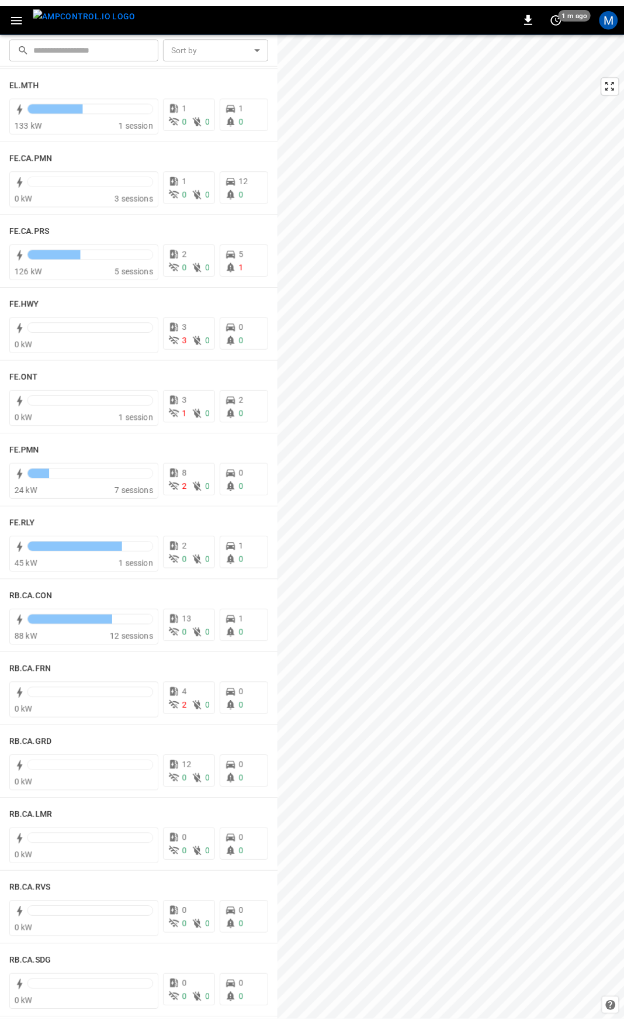
scroll to position [973, 0]
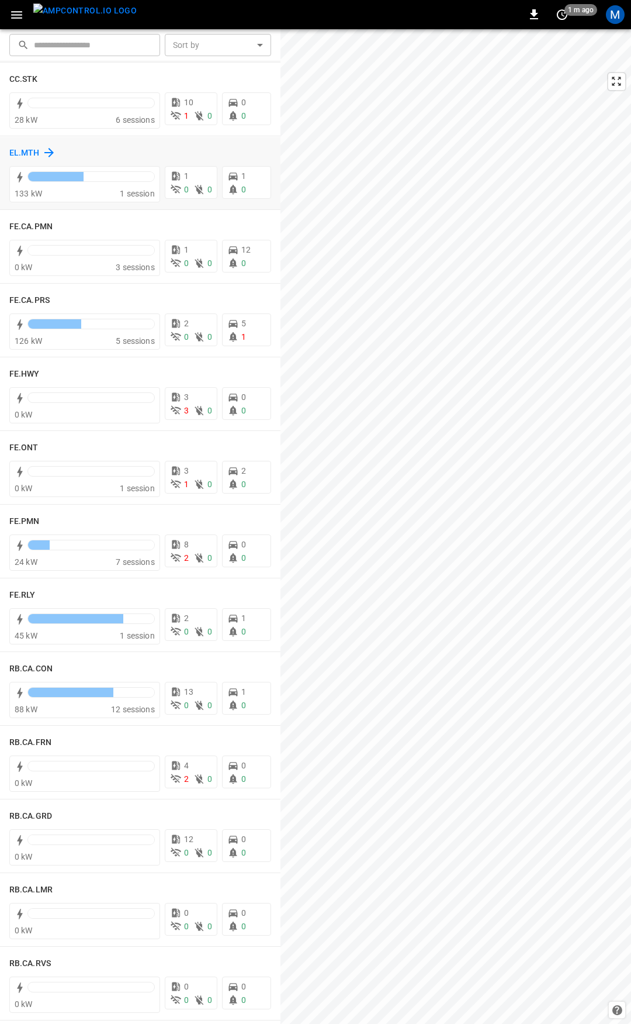
click at [22, 152] on h6 "EL.MTH" at bounding box center [24, 153] width 30 height 13
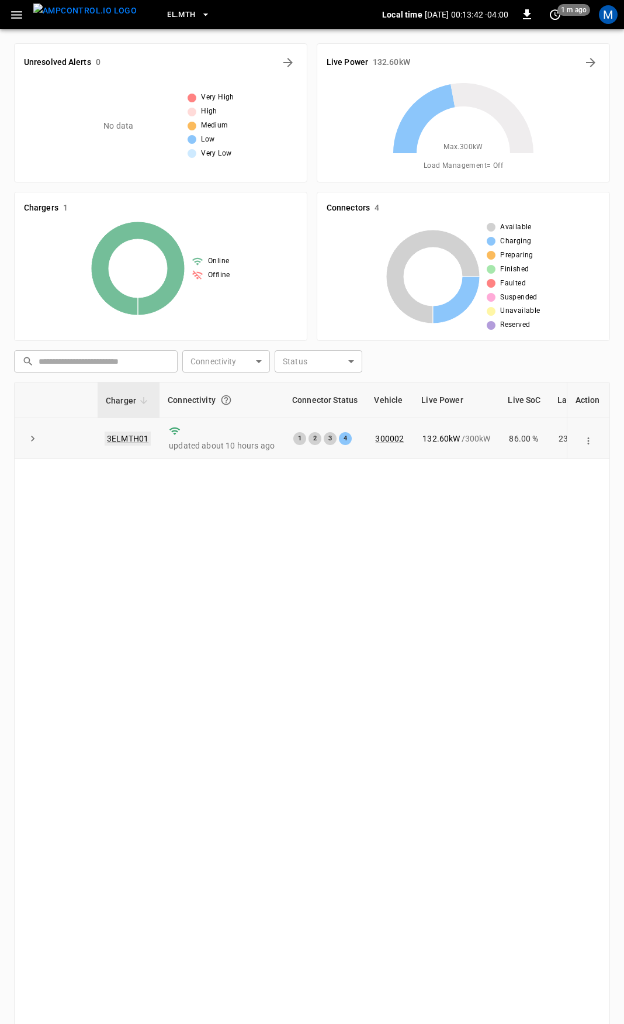
click at [131, 437] on link "3ELMTH01" at bounding box center [128, 438] width 46 height 14
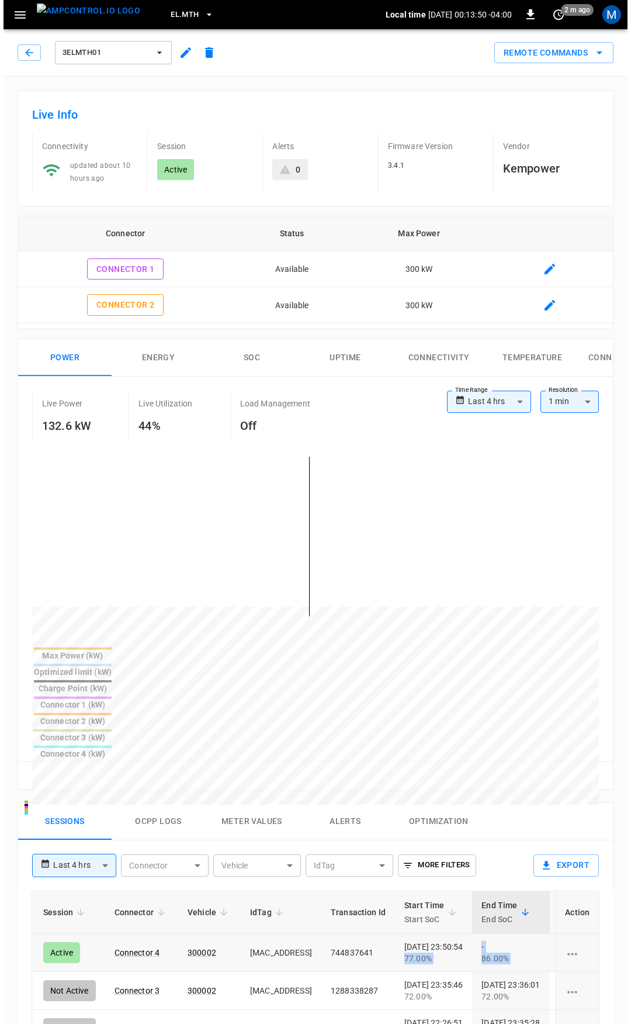
scroll to position [0, 123]
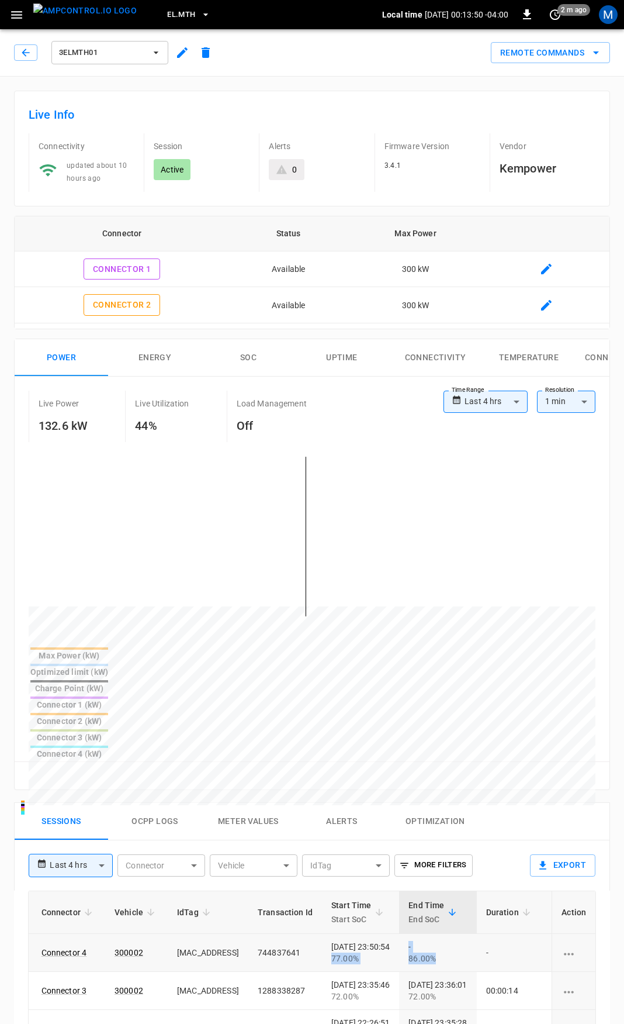
drag, startPoint x: 456, startPoint y: 886, endPoint x: 497, endPoint y: 886, distance: 41.5
click at [501, 934] on tr "1c8b ... Copy Active Connector 4 300002 [MAC_ADDRESS] 744837641 [DATE] 23:50:54…" at bounding box center [351, 953] width 893 height 38
drag, startPoint x: 31, startPoint y: 55, endPoint x: 54, endPoint y: 110, distance: 59.7
click at [31, 55] on icon "button" at bounding box center [26, 53] width 12 height 12
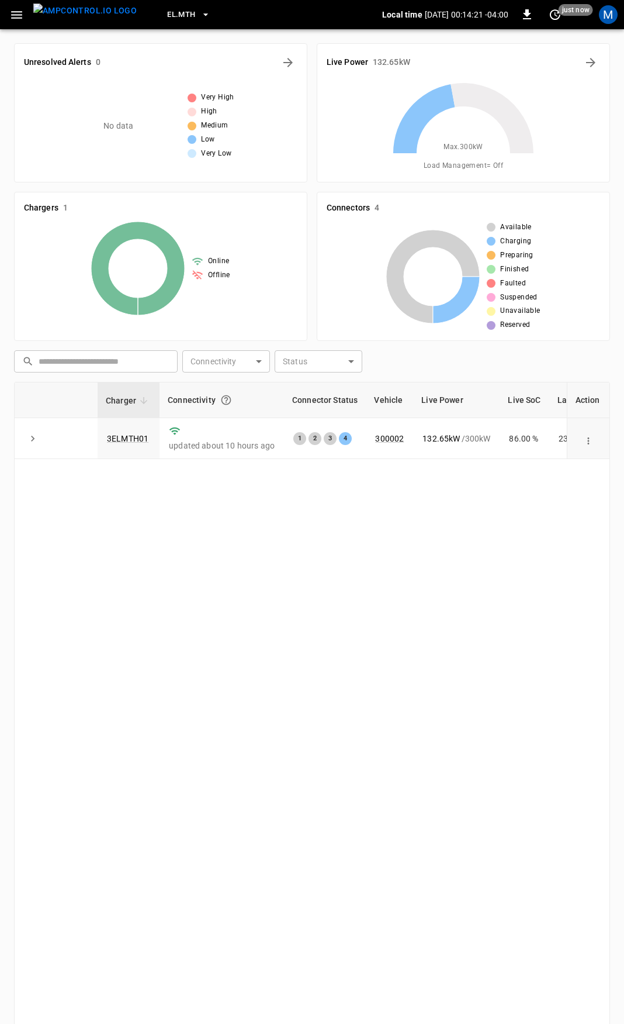
click at [19, 15] on icon "button" at bounding box center [16, 15] width 11 height 8
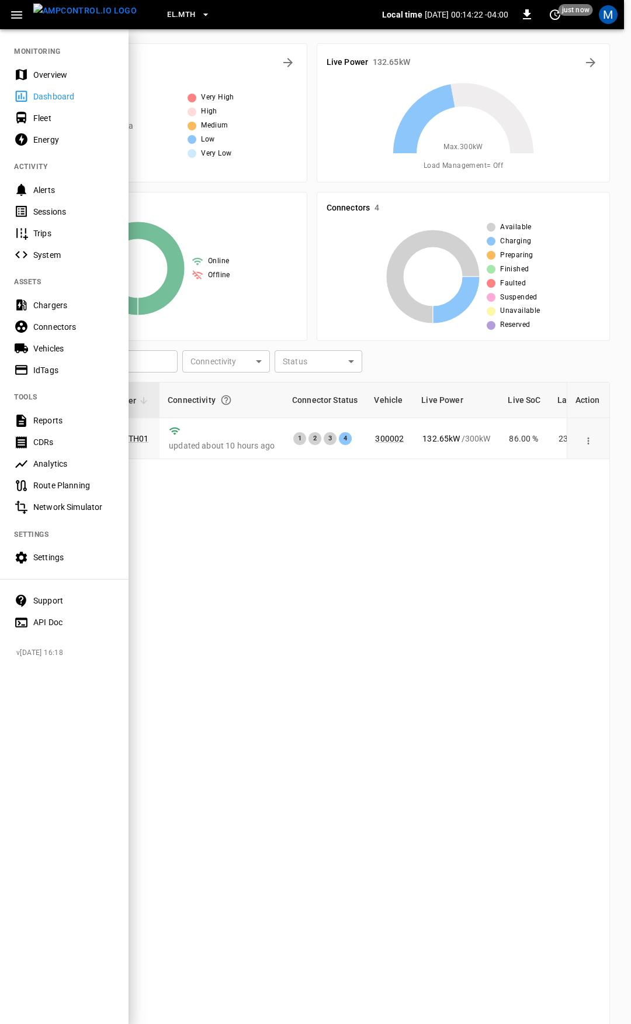
click at [56, 70] on div "Overview" at bounding box center [73, 75] width 81 height 12
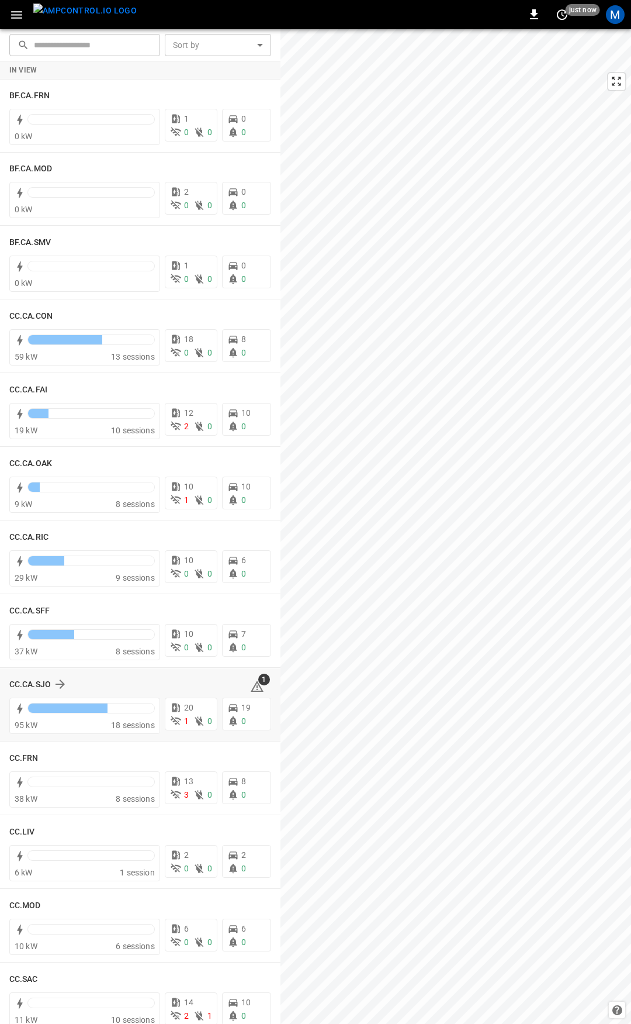
click at [257, 686] on icon at bounding box center [257, 687] width 1 height 5
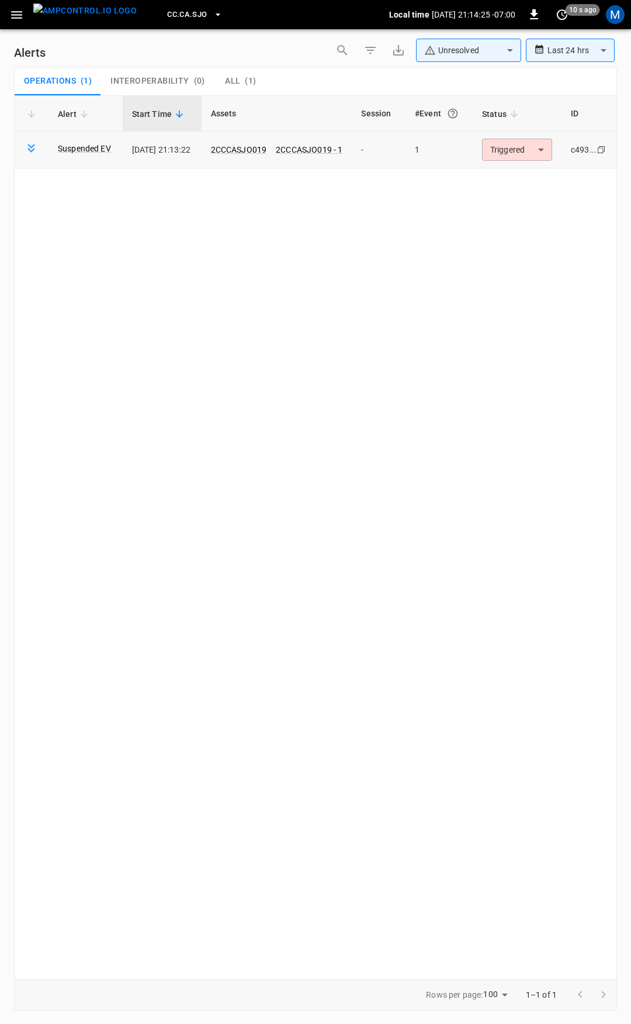
click at [504, 150] on body "**********" at bounding box center [315, 509] width 631 height 1019
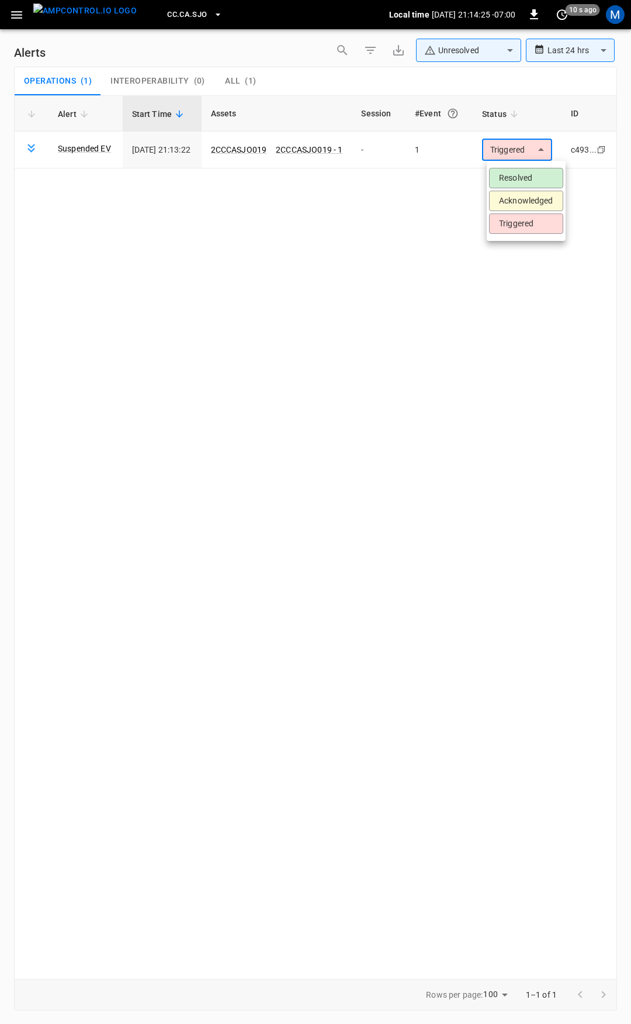
click at [519, 177] on li "Resolved" at bounding box center [526, 178] width 74 height 20
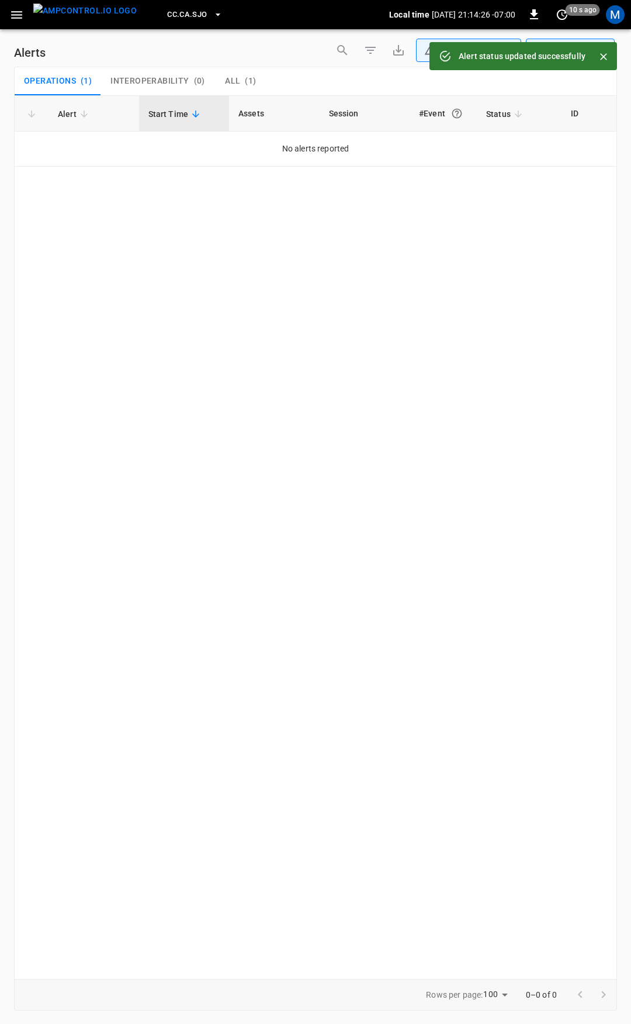
click at [19, 16] on icon "button" at bounding box center [16, 15] width 15 height 15
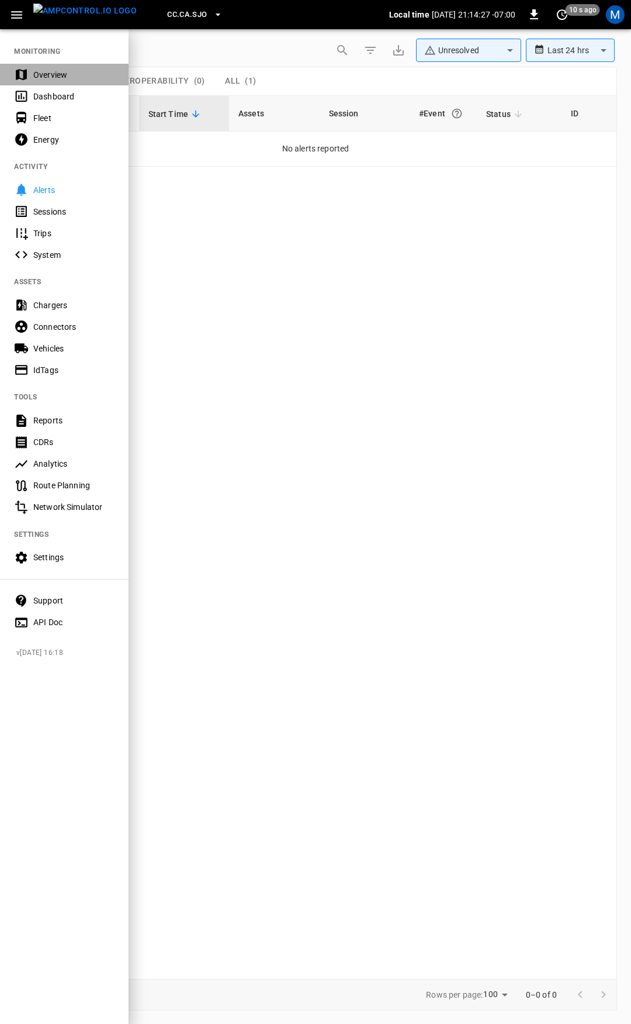
click at [57, 72] on div "Overview" at bounding box center [73, 75] width 81 height 12
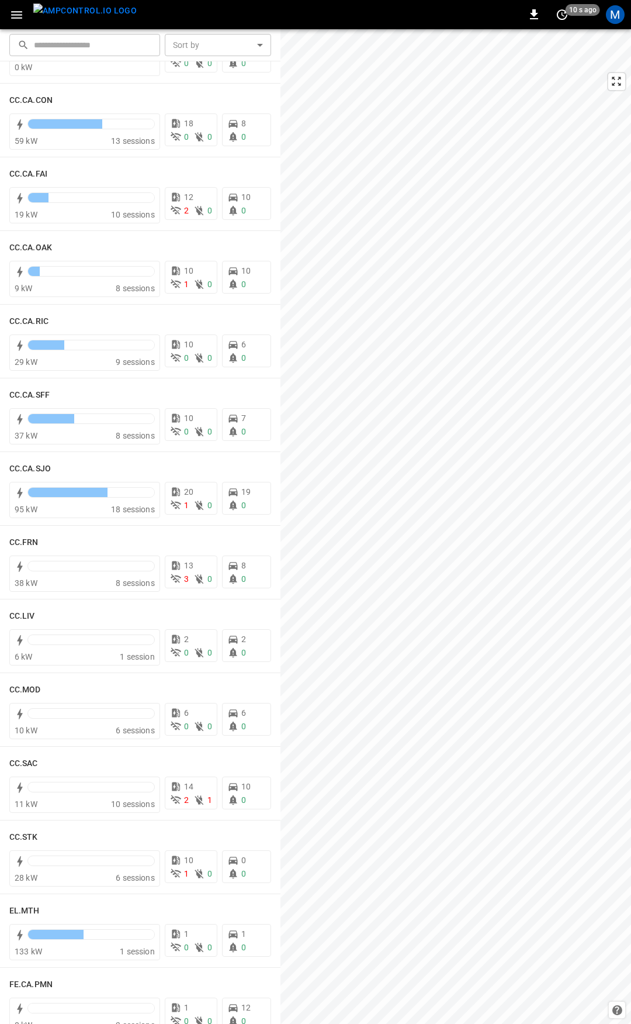
scroll to position [217, 0]
click at [26, 170] on h6 "CC.CA.FAI" at bounding box center [28, 172] width 38 height 13
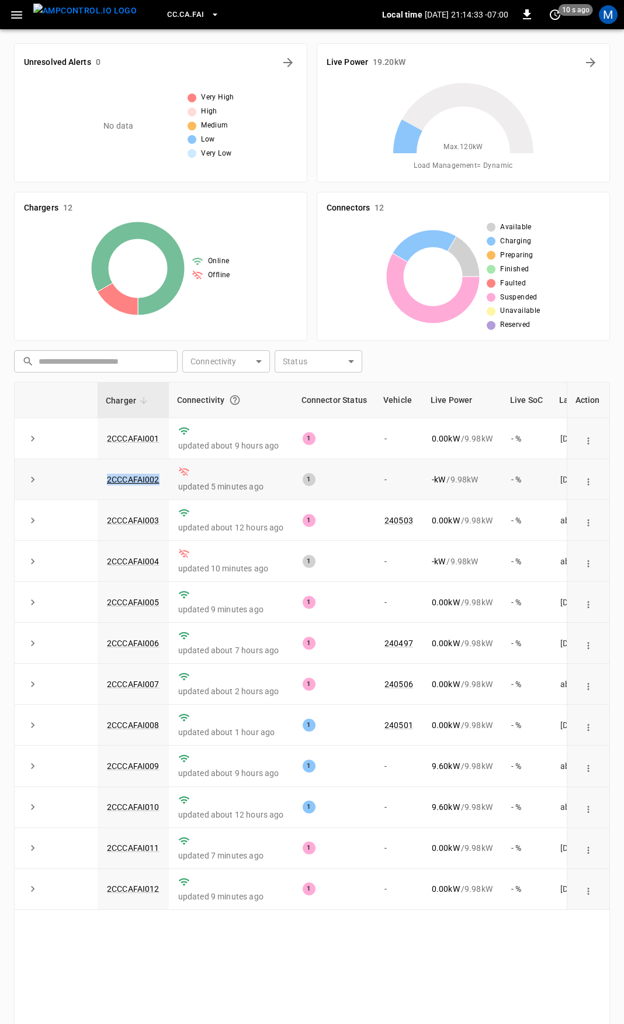
drag, startPoint x: 164, startPoint y: 484, endPoint x: 77, endPoint y: 482, distance: 87.1
click at [77, 482] on tr "2CCCAFAI002 updated 5 minutes ago 1 - - kW / 9.98 kW - % [DATE]" at bounding box center [348, 479] width 666 height 41
copy tr "2CCCAFAI002"
click at [11, 23] on button "button" at bounding box center [17, 15] width 24 height 22
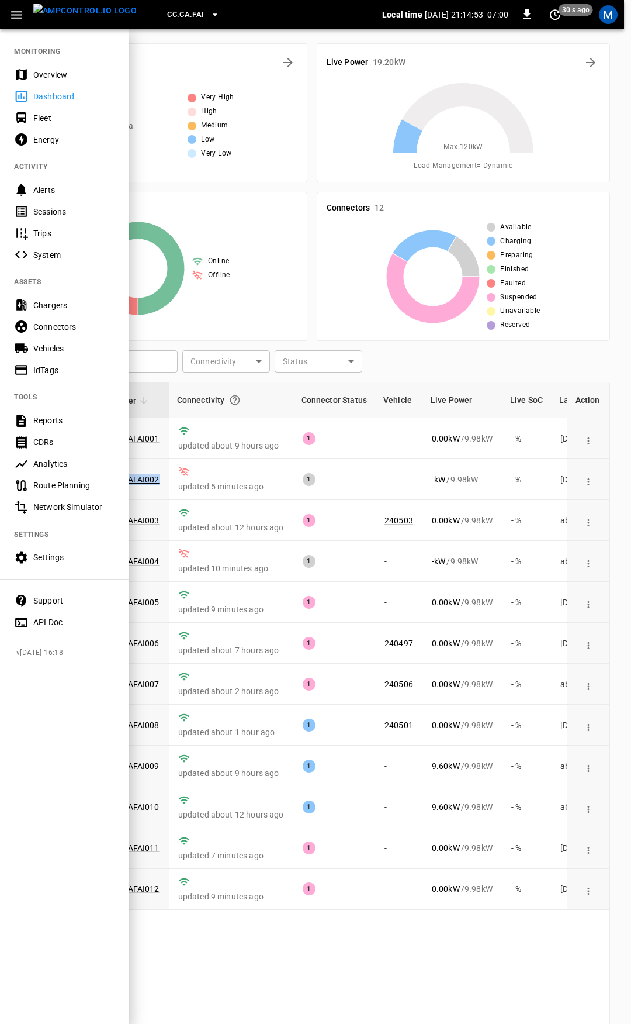
click at [42, 79] on div "Overview" at bounding box center [73, 75] width 81 height 12
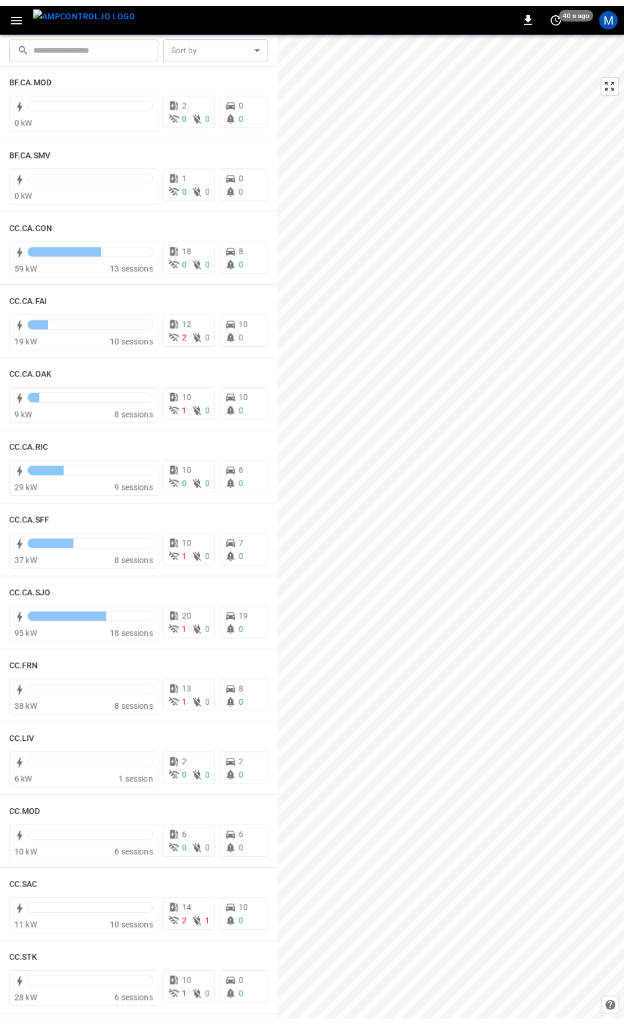
scroll to position [185, 0]
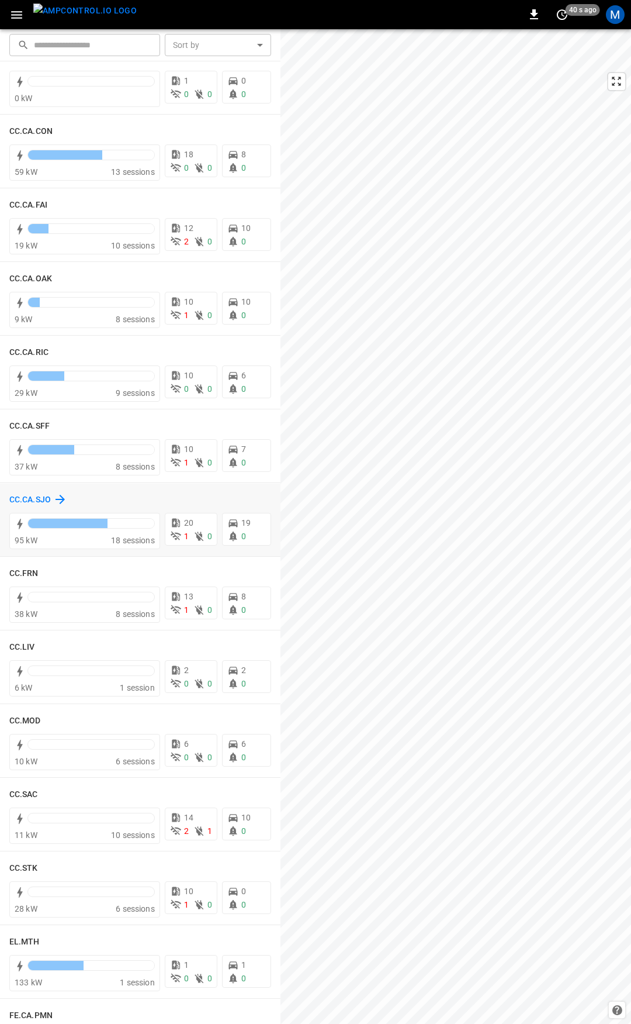
click at [41, 493] on h6 "CC.CA.SJO" at bounding box center [30, 499] width 42 height 13
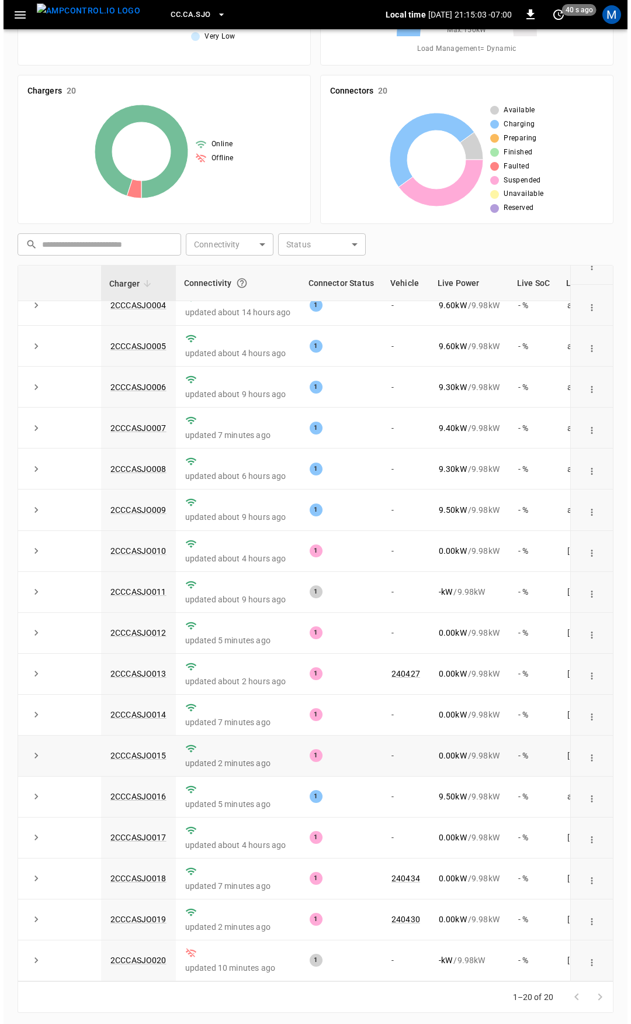
scroll to position [120, 0]
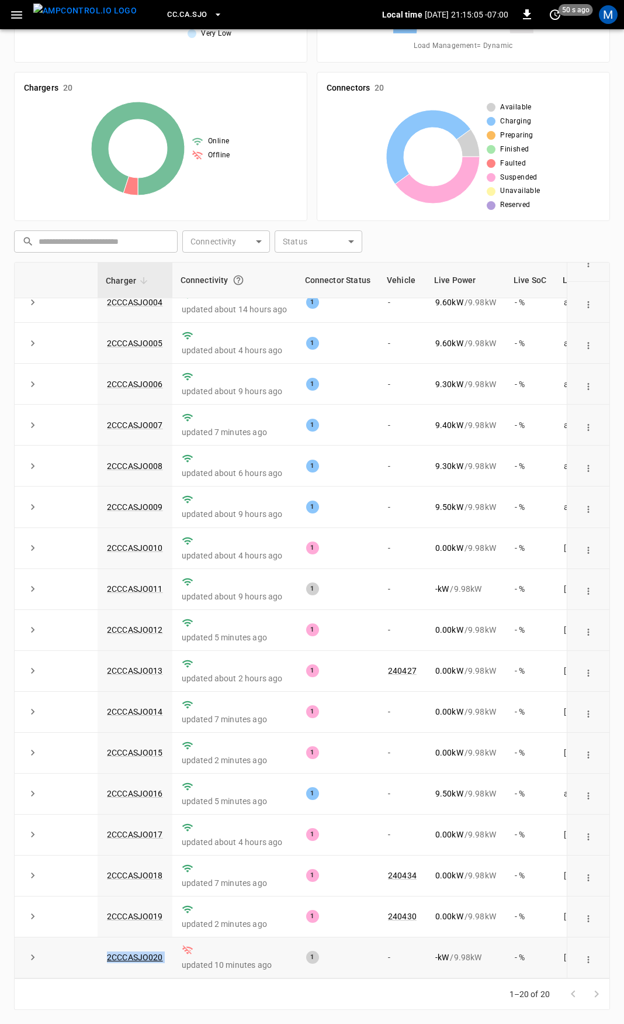
drag, startPoint x: 171, startPoint y: 948, endPoint x: 102, endPoint y: 951, distance: 69.6
click at [102, 951] on tr "2CCCASJO020 updated 10 minutes ago 1 - - kW / 9.98 kW - % [DATE]" at bounding box center [350, 957] width 670 height 41
click at [20, 13] on icon "button" at bounding box center [16, 15] width 15 height 15
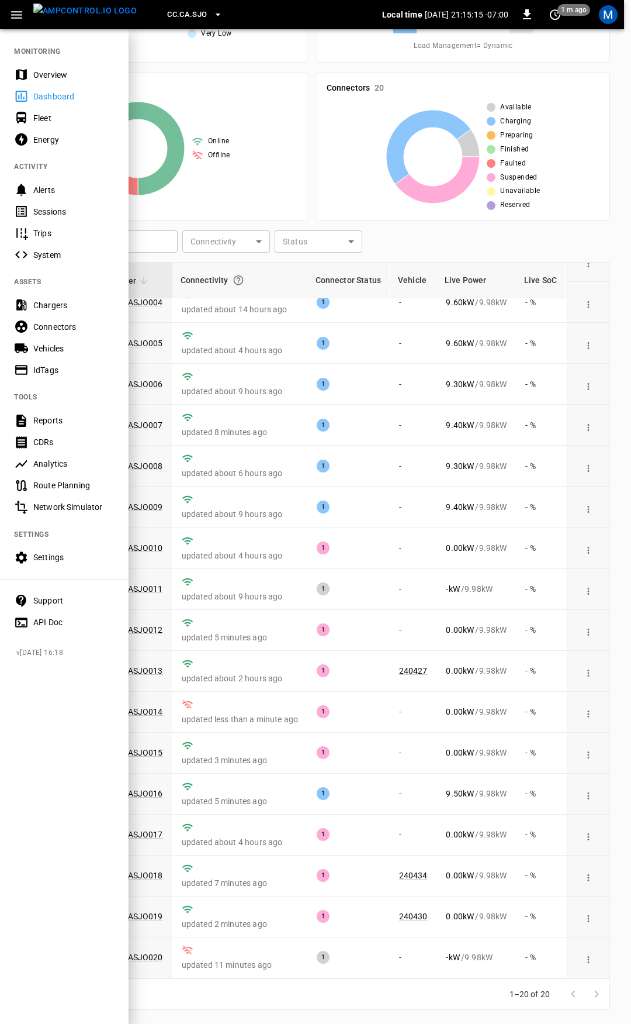
click at [46, 62] on nav "MONITORING Overview Dashboard Fleet Energy ACTIVITY Alerts Sessions Trips Syste…" at bounding box center [64, 333] width 129 height 610
click at [52, 76] on div "Overview" at bounding box center [73, 75] width 81 height 12
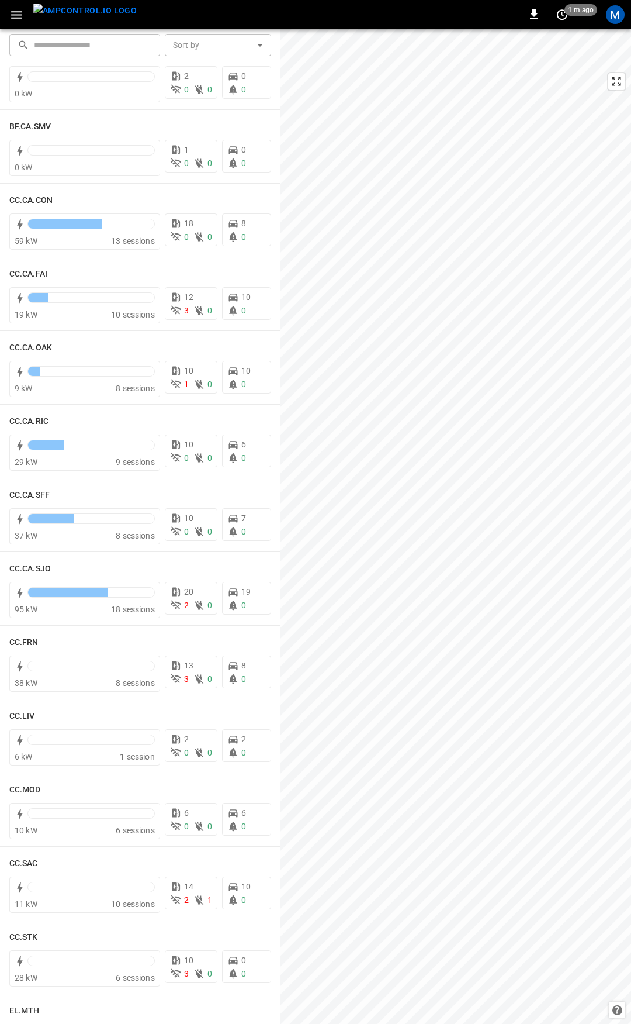
scroll to position [117, 0]
click at [39, 341] on h6 "CC.CA.OAK" at bounding box center [30, 346] width 43 height 13
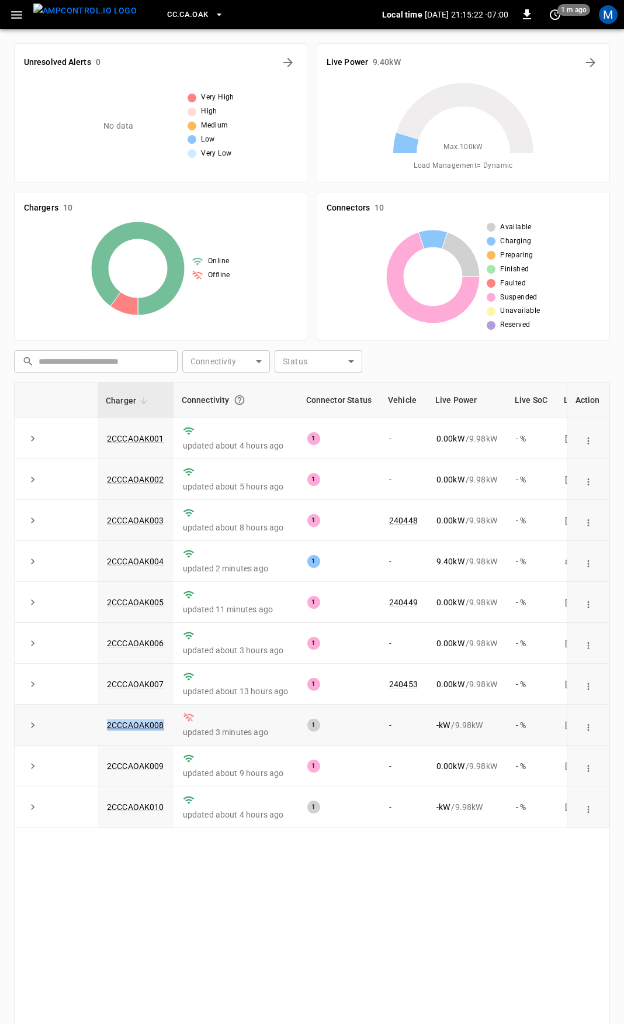
drag, startPoint x: 168, startPoint y: 729, endPoint x: 48, endPoint y: 732, distance: 120.5
click at [48, 732] on tr "2CCCAOAK008 updated 3 minutes ago 1 - - kW / 9.98 kW - % [DATE]" at bounding box center [350, 724] width 671 height 41
copy tr "2CCCAOAK008"
click at [9, 18] on icon "button" at bounding box center [16, 15] width 15 height 15
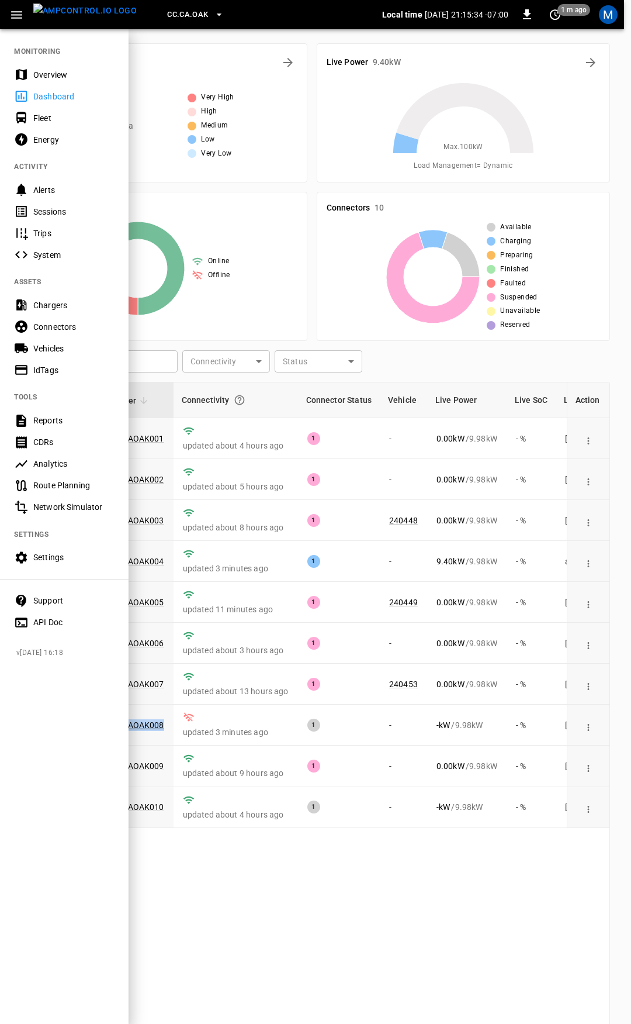
drag, startPoint x: 41, startPoint y: 72, endPoint x: 212, endPoint y: 191, distance: 207.9
click at [41, 72] on div "Overview" at bounding box center [73, 75] width 81 height 12
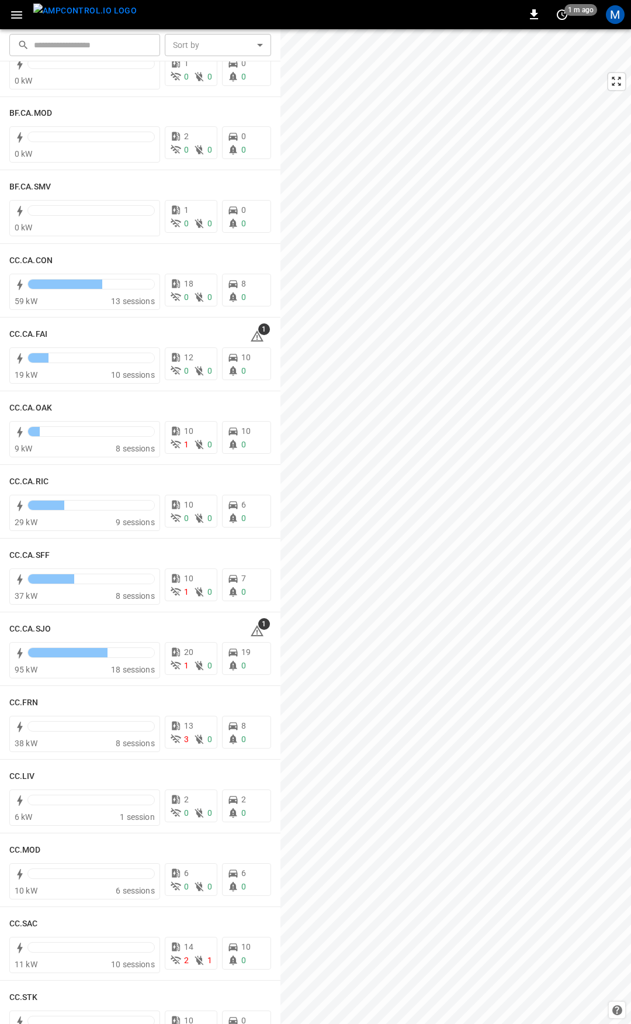
scroll to position [56, 0]
click at [250, 333] on icon at bounding box center [257, 336] width 14 height 14
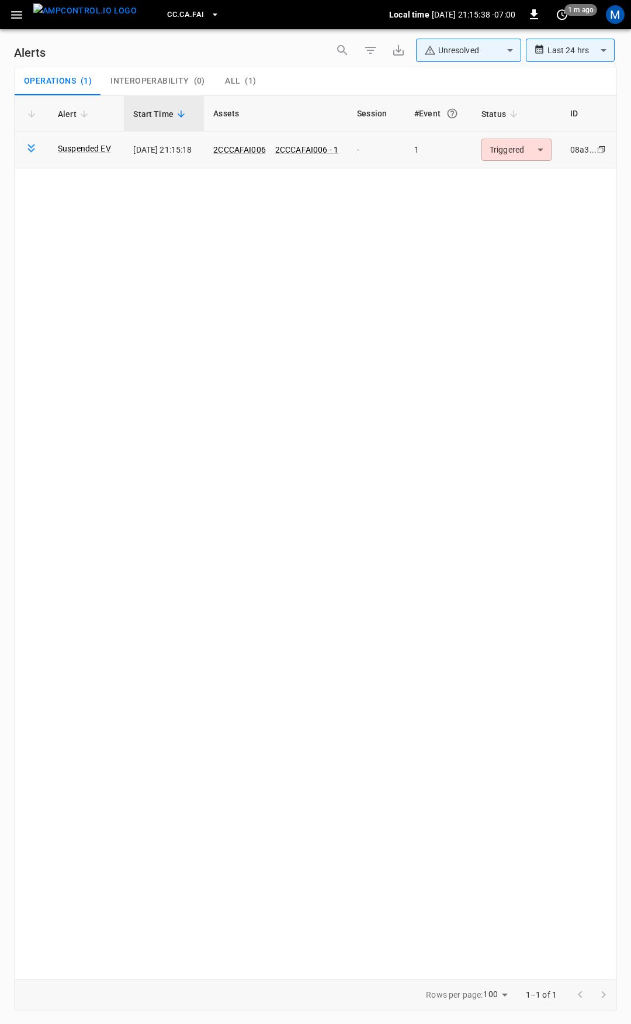
click at [509, 152] on body "**********" at bounding box center [315, 509] width 631 height 1019
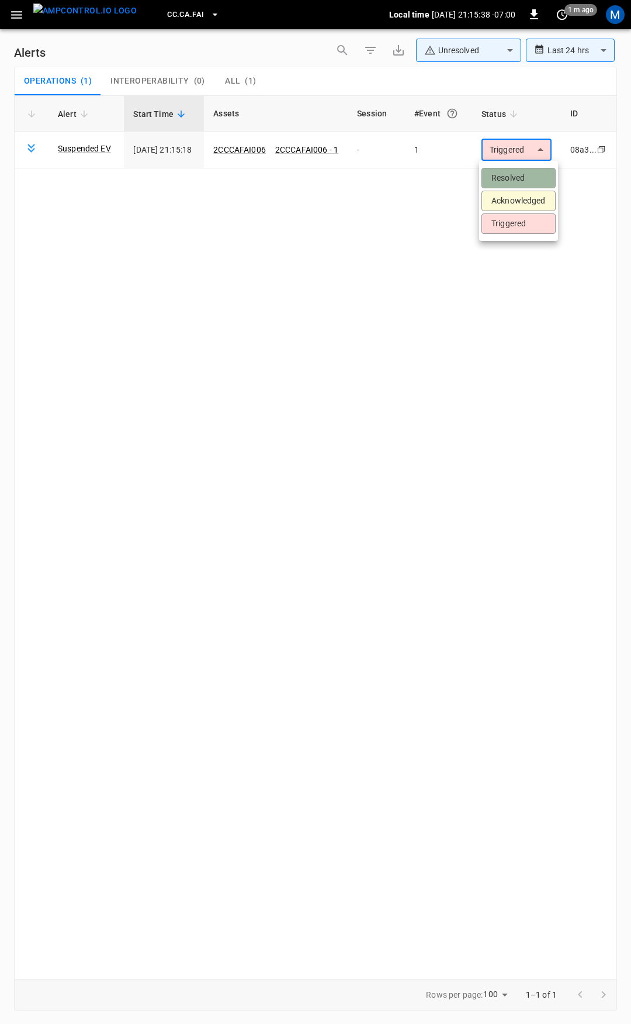
click at [512, 179] on li "Resolved" at bounding box center [519, 178] width 74 height 20
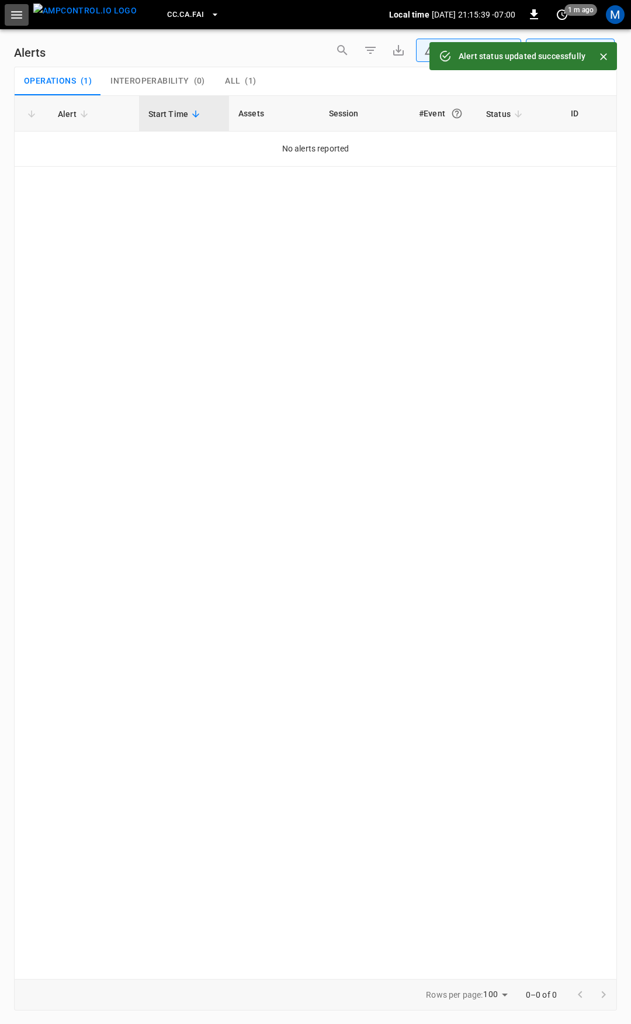
click at [15, 15] on icon "button" at bounding box center [16, 15] width 11 height 8
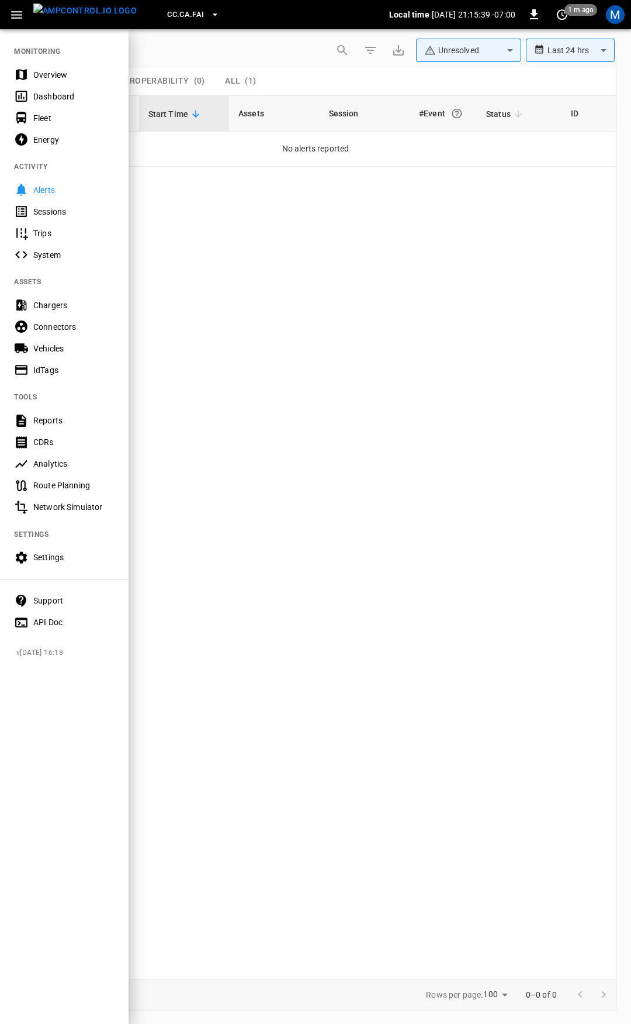
click at [56, 79] on div "Overview" at bounding box center [73, 75] width 81 height 12
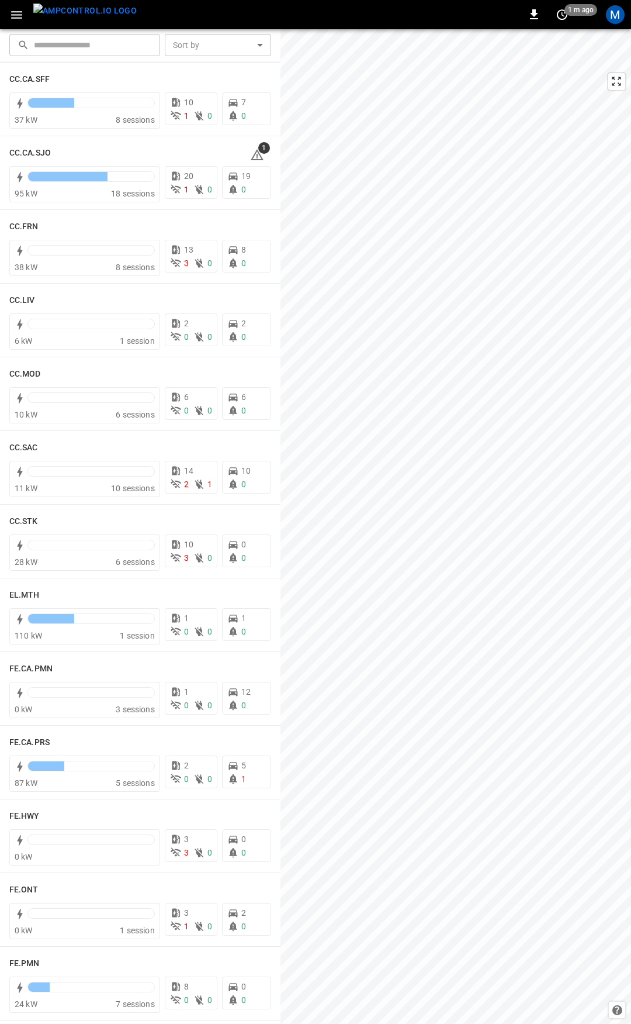
scroll to position [586, 0]
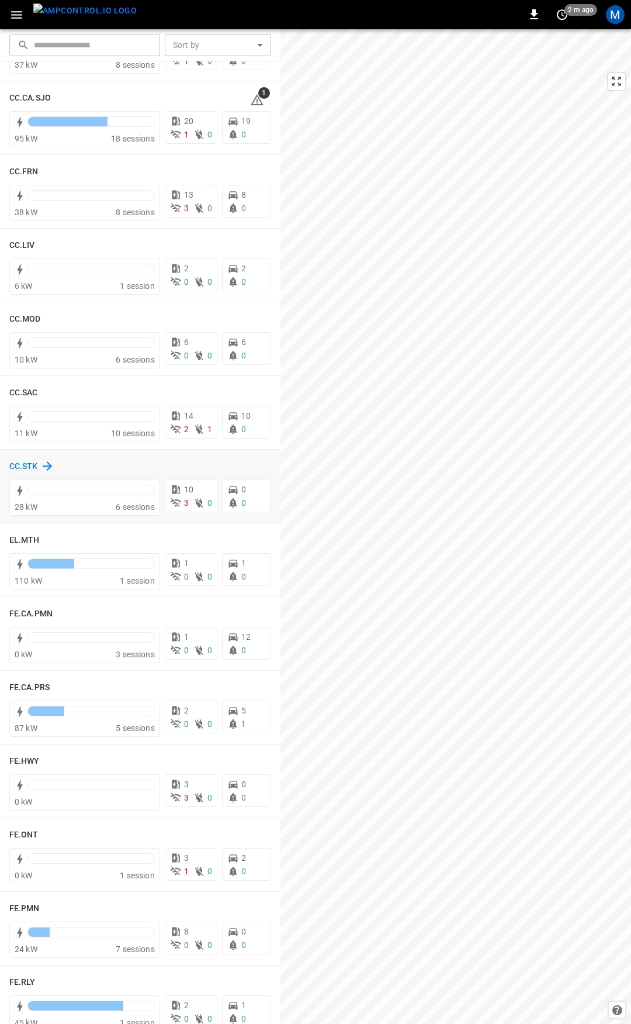
click at [24, 467] on h6 "CC.STK" at bounding box center [23, 466] width 29 height 13
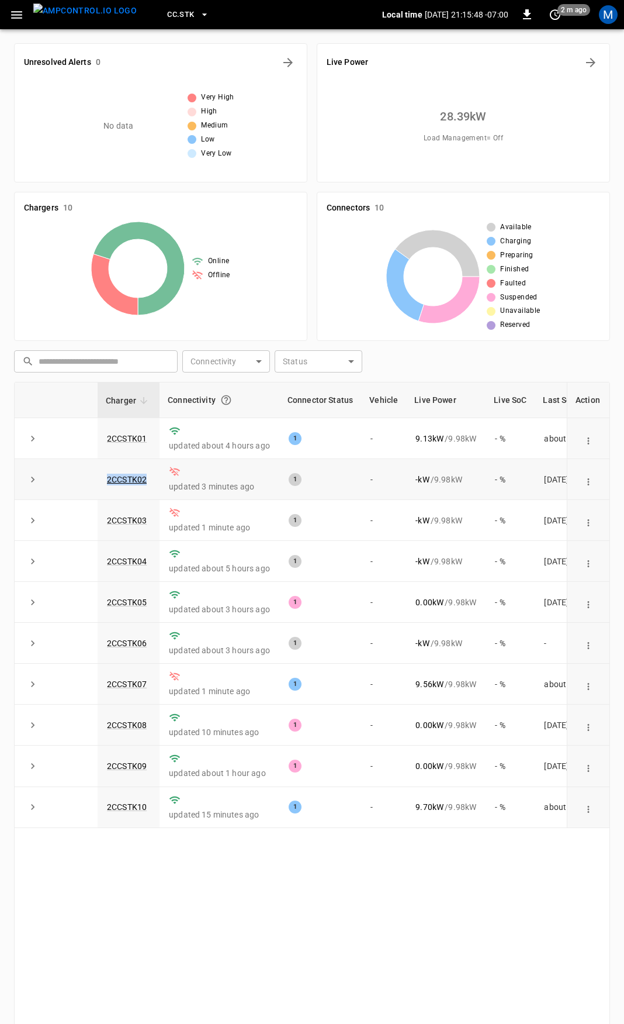
drag, startPoint x: 158, startPoint y: 480, endPoint x: 71, endPoint y: 479, distance: 87.1
click at [71, 479] on tr "2CCSTK02 updated 3 minutes ago 1 - - kW / 9.98 kW - % [DATE]" at bounding box center [340, 479] width 650 height 41
copy tr "2CCSTK02"
click at [16, 14] on icon "button" at bounding box center [16, 15] width 11 height 8
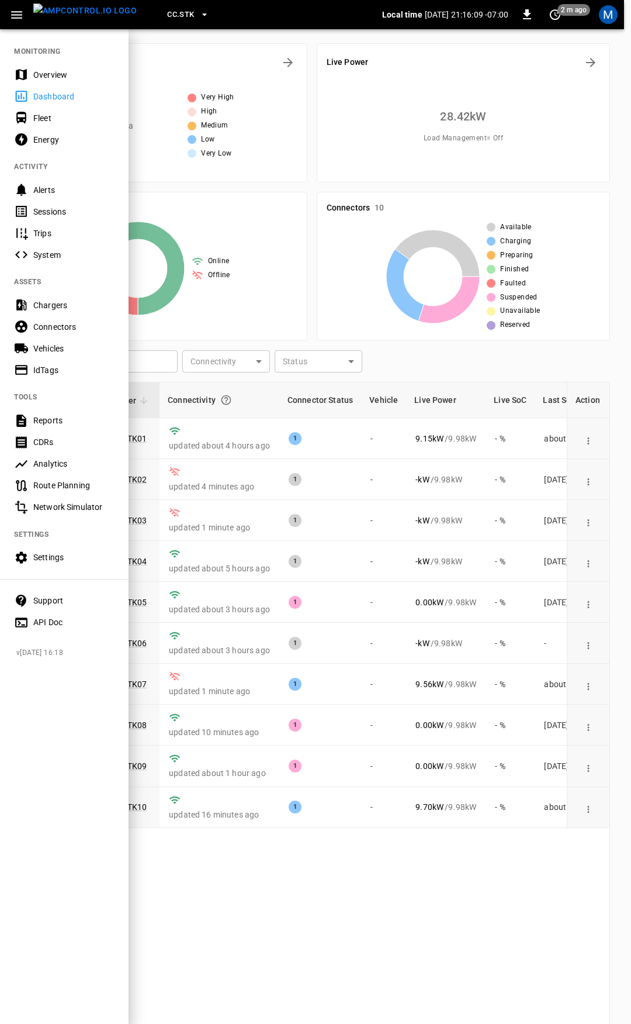
click at [46, 59] on nav "MONITORING Overview Dashboard Fleet Energy ACTIVITY Alerts Sessions Trips Syste…" at bounding box center [64, 333] width 129 height 610
click at [52, 67] on div "Overview" at bounding box center [64, 75] width 129 height 22
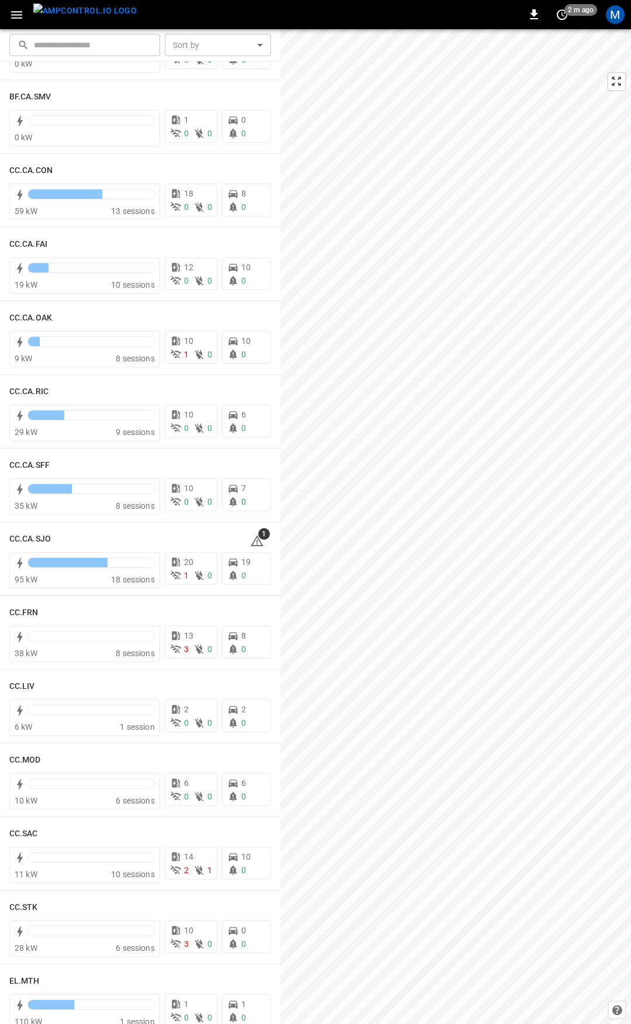
scroll to position [153, 0]
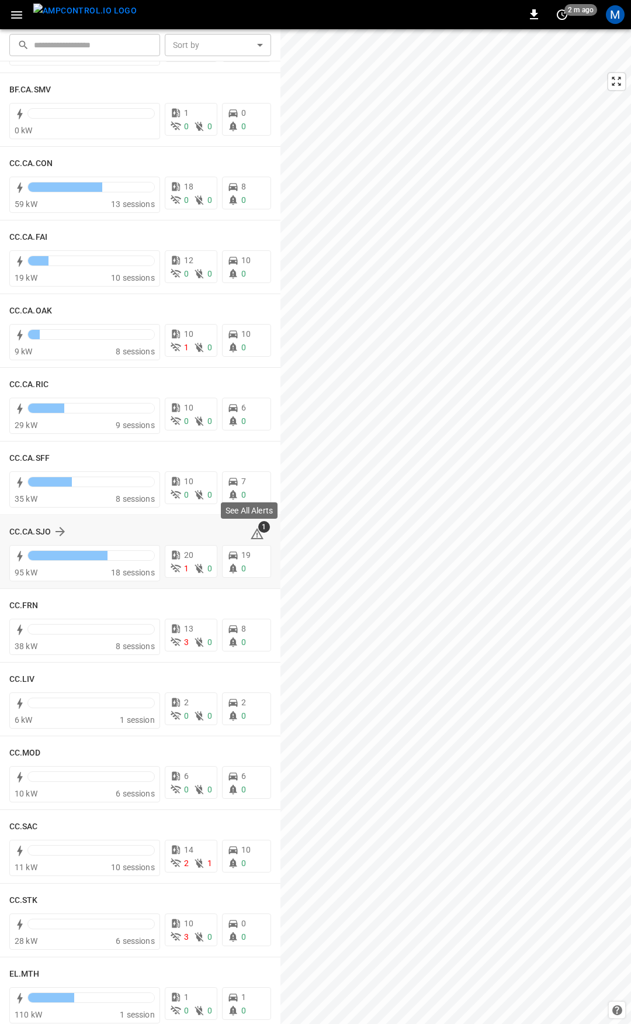
click at [250, 531] on icon at bounding box center [257, 534] width 14 height 14
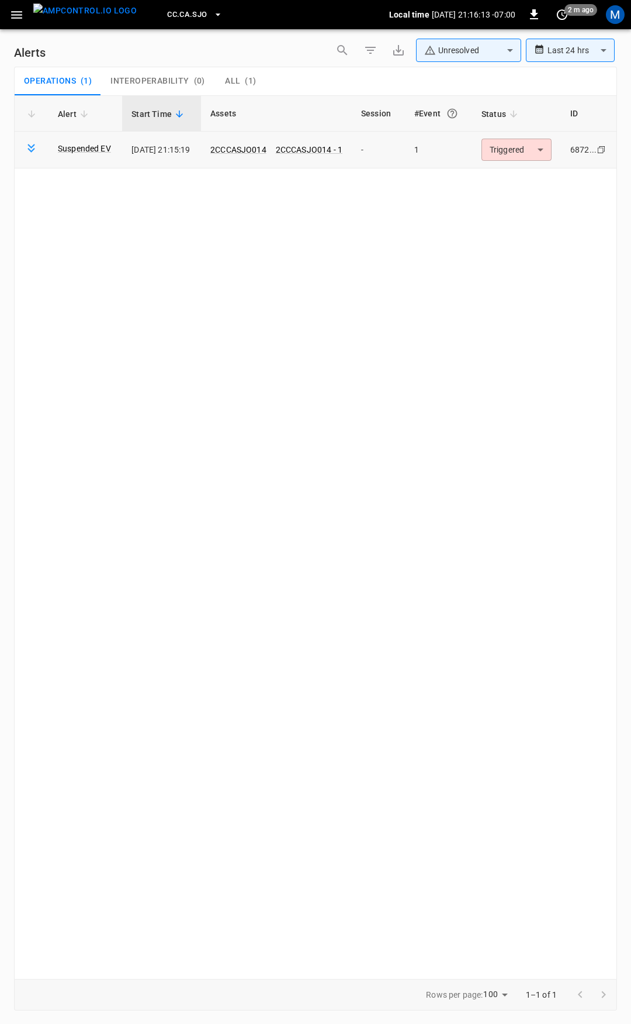
click at [532, 150] on body "**********" at bounding box center [315, 509] width 631 height 1019
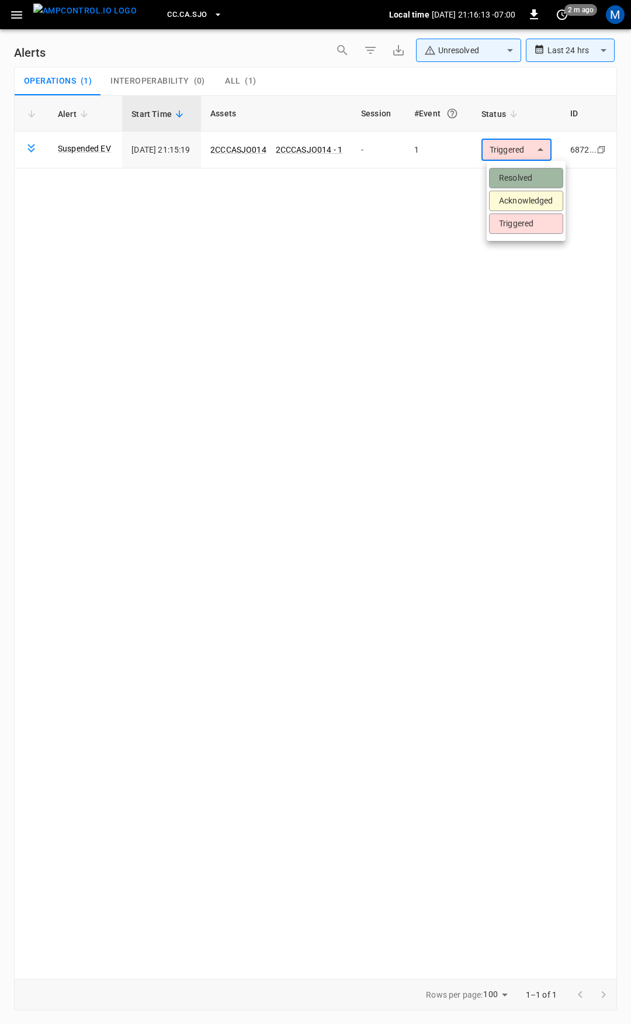
click at [531, 176] on li "Resolved" at bounding box center [526, 178] width 74 height 20
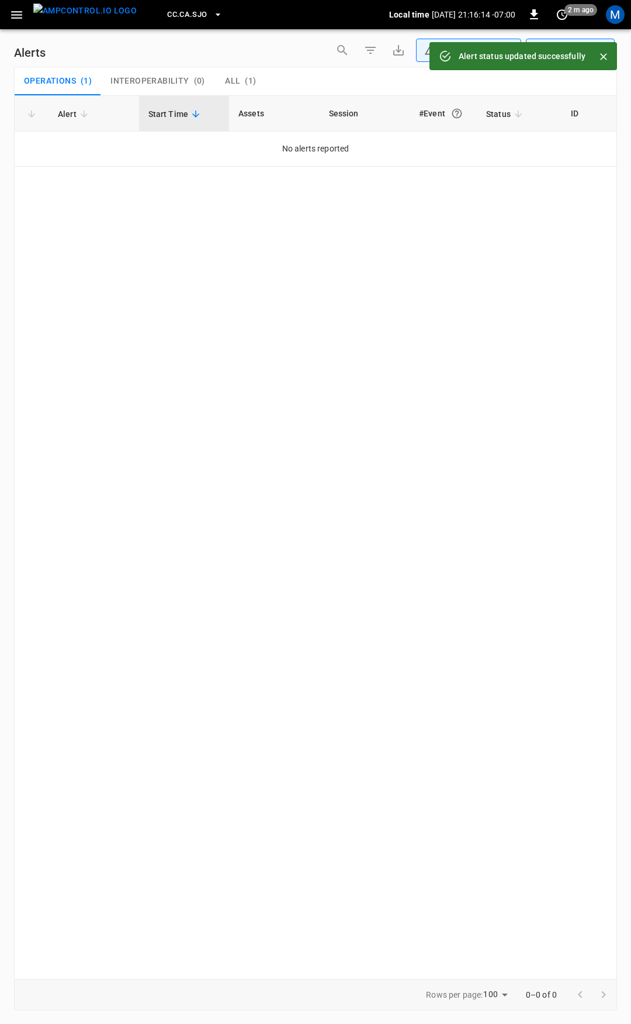
click at [14, 15] on icon "button" at bounding box center [16, 15] width 11 height 8
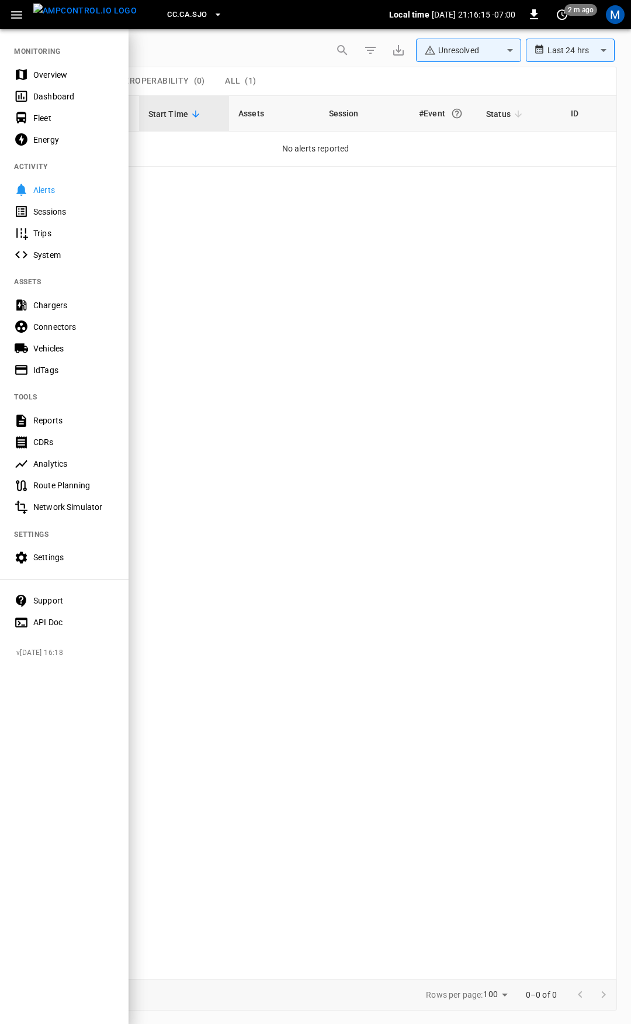
click at [59, 75] on div "Overview" at bounding box center [73, 75] width 81 height 12
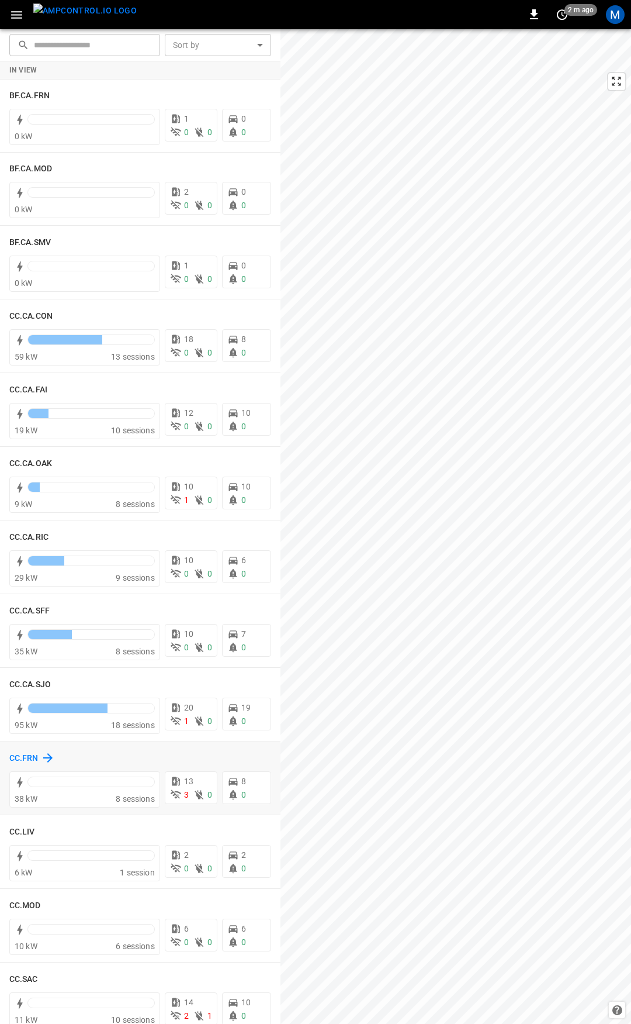
click at [25, 755] on h6 "CC.FRN" at bounding box center [23, 758] width 29 height 13
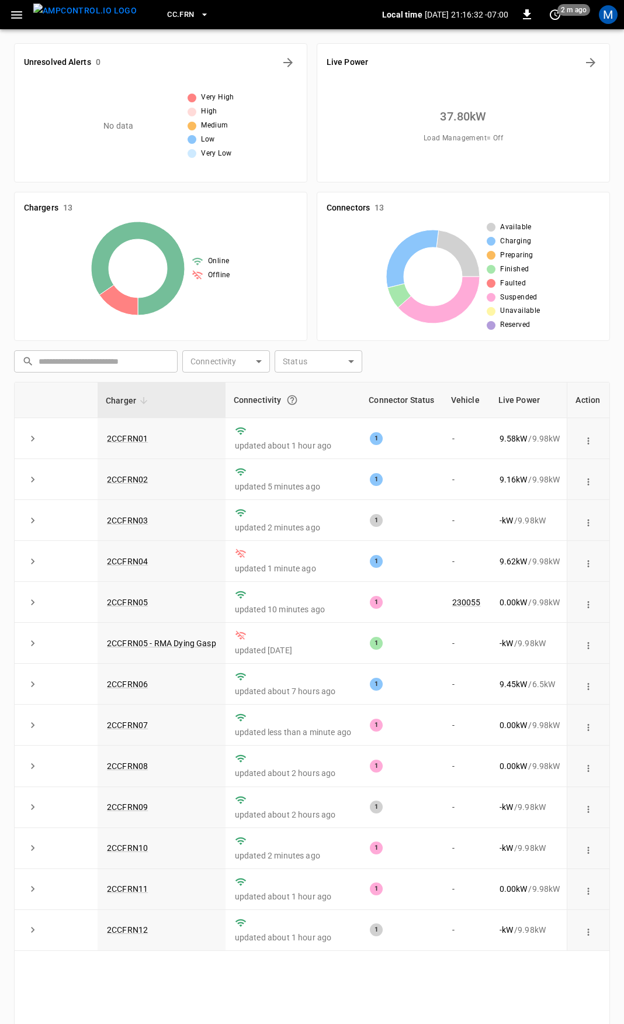
click at [20, 11] on icon "button" at bounding box center [16, 15] width 11 height 8
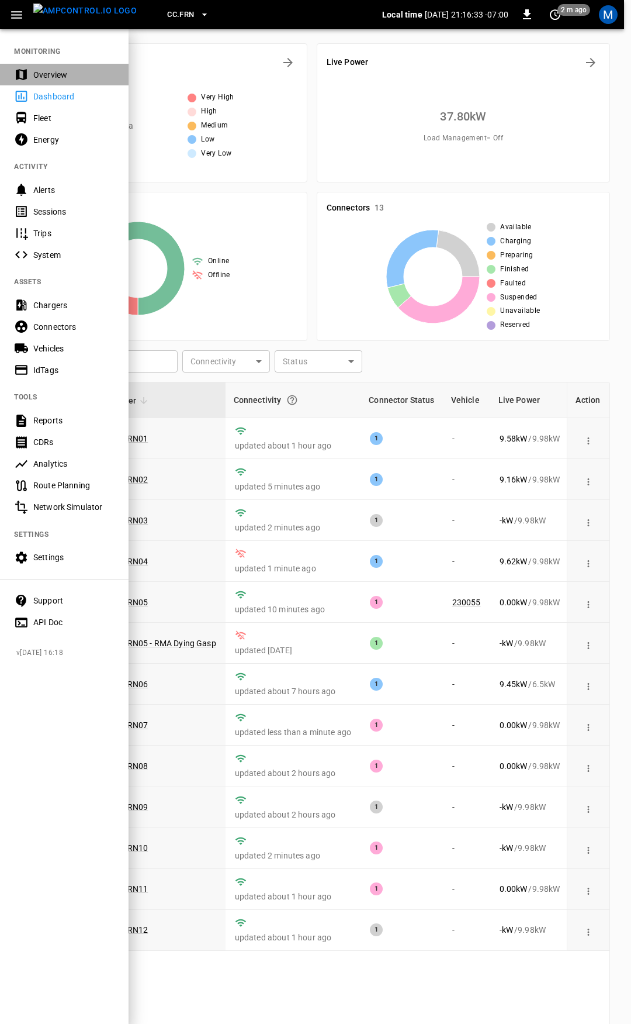
click at [36, 70] on div "Overview" at bounding box center [73, 75] width 81 height 12
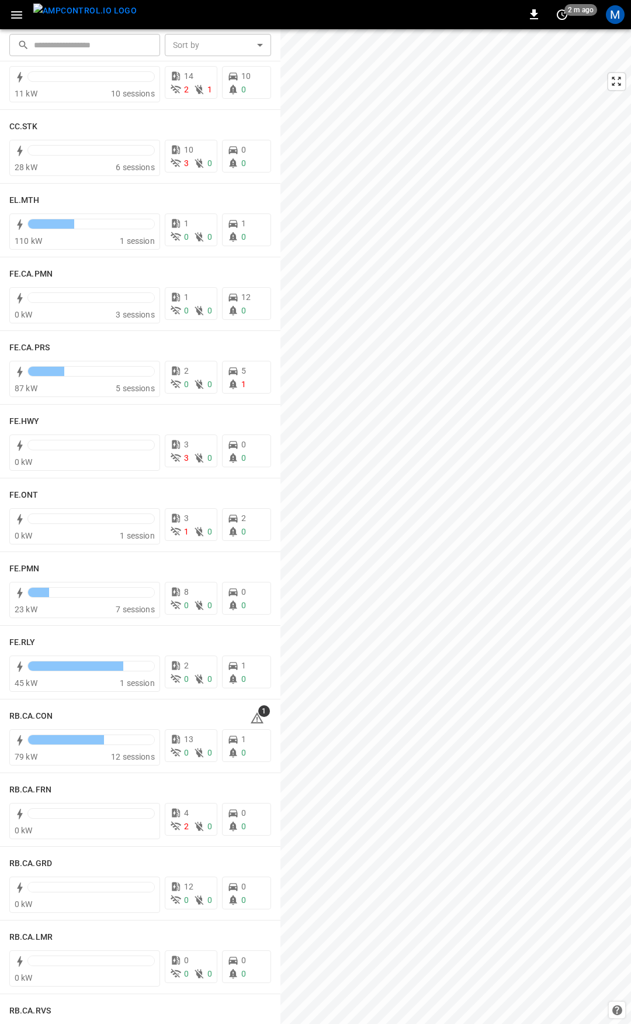
scroll to position [977, 0]
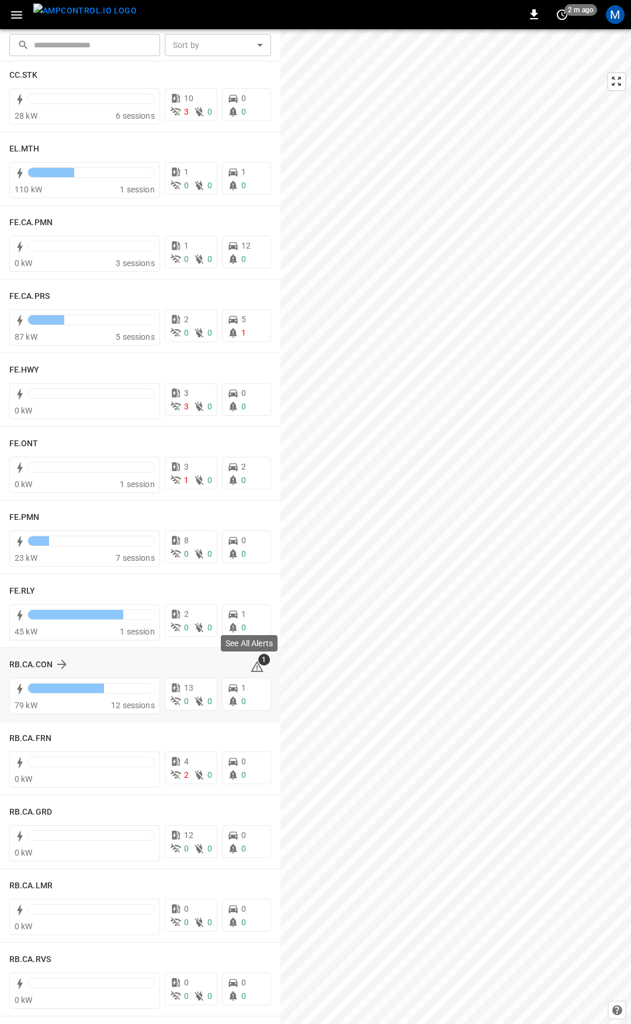
click at [253, 669] on icon at bounding box center [257, 666] width 14 height 14
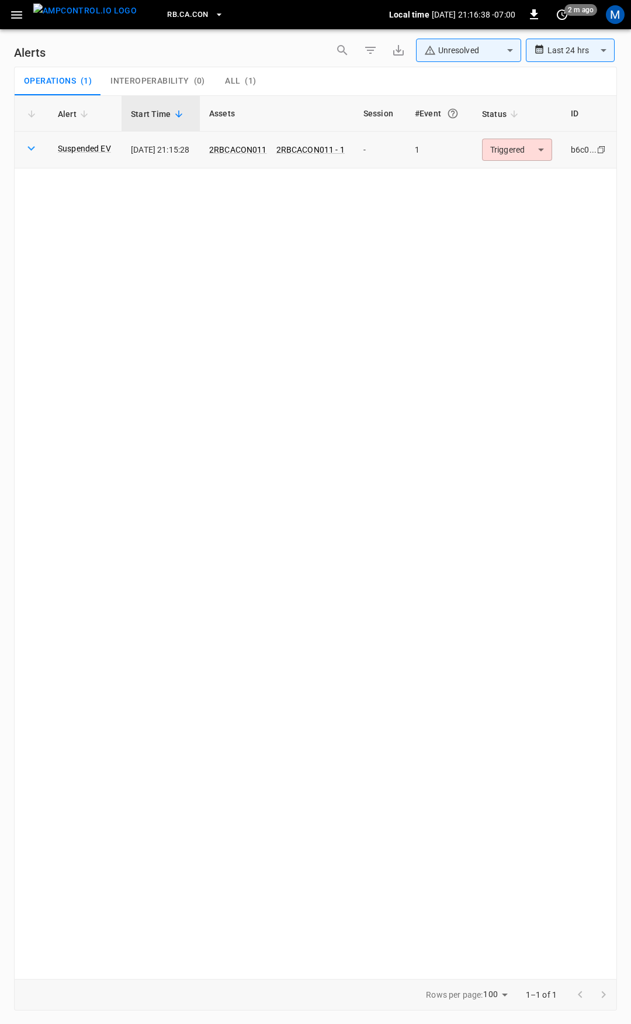
click at [522, 155] on body "**********" at bounding box center [315, 509] width 631 height 1019
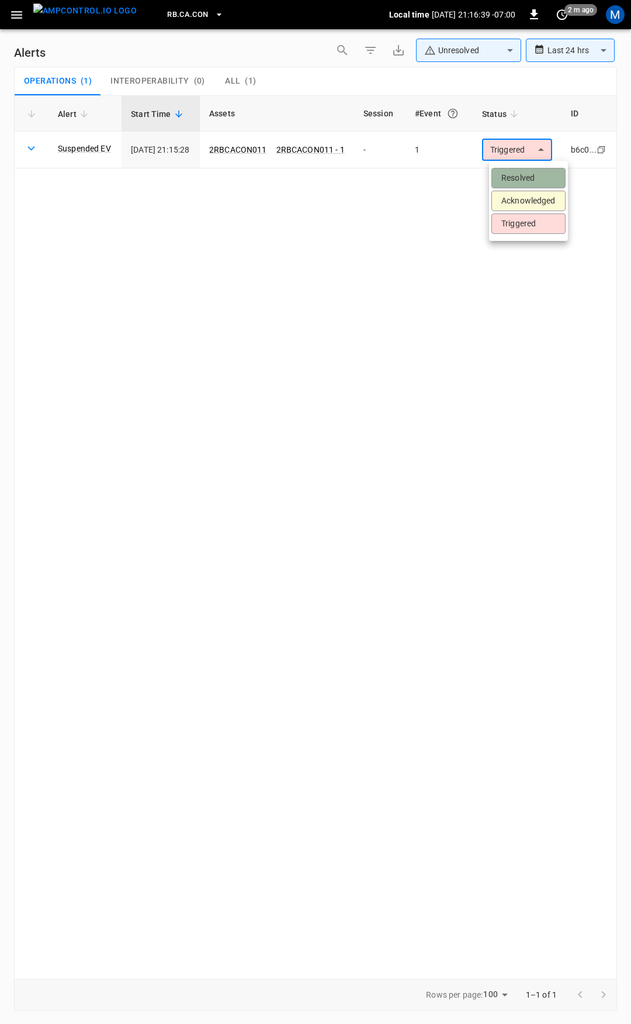
click at [527, 181] on li "Resolved" at bounding box center [529, 178] width 74 height 20
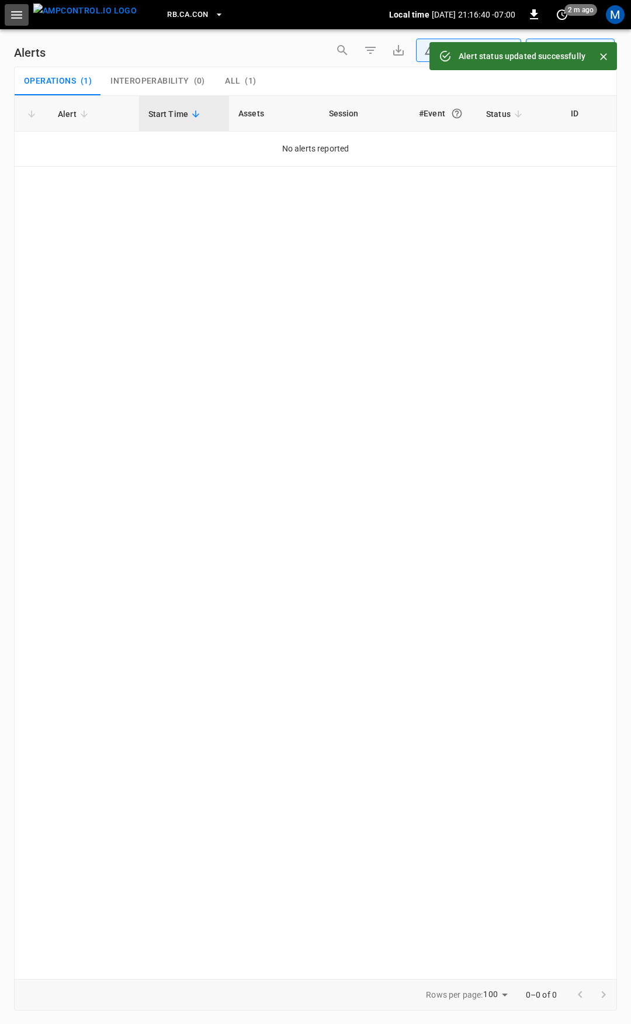
click at [9, 13] on icon "button" at bounding box center [16, 15] width 15 height 15
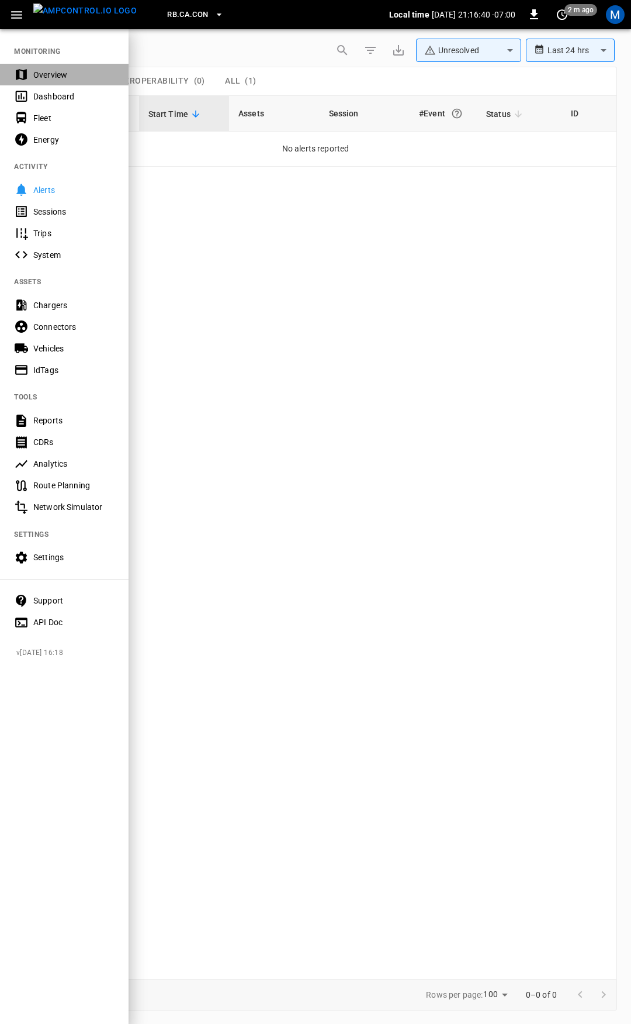
click at [60, 71] on div "Overview" at bounding box center [73, 75] width 81 height 12
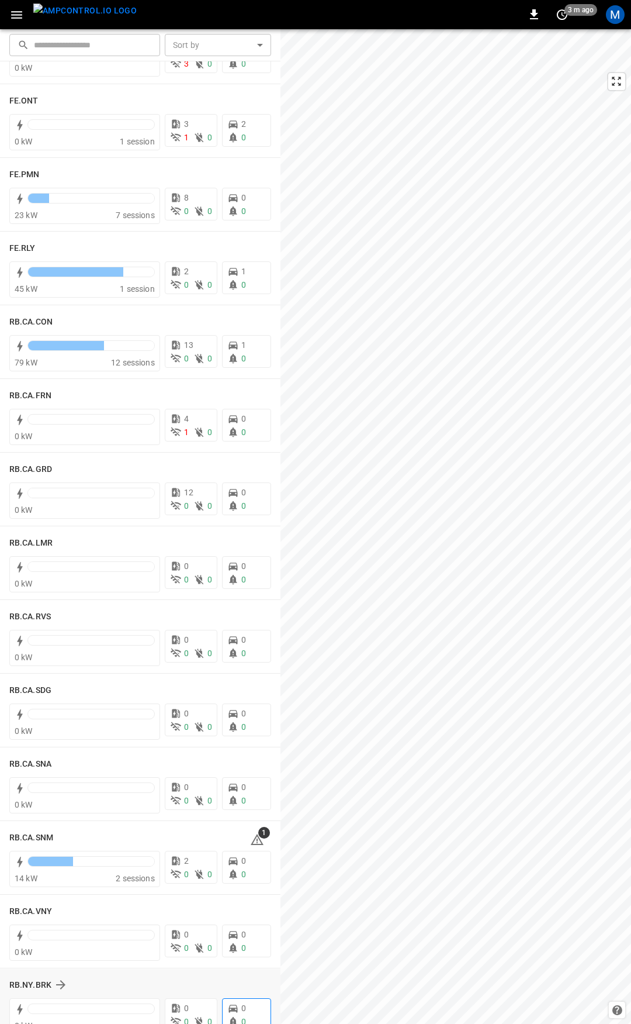
scroll to position [1326, 0]
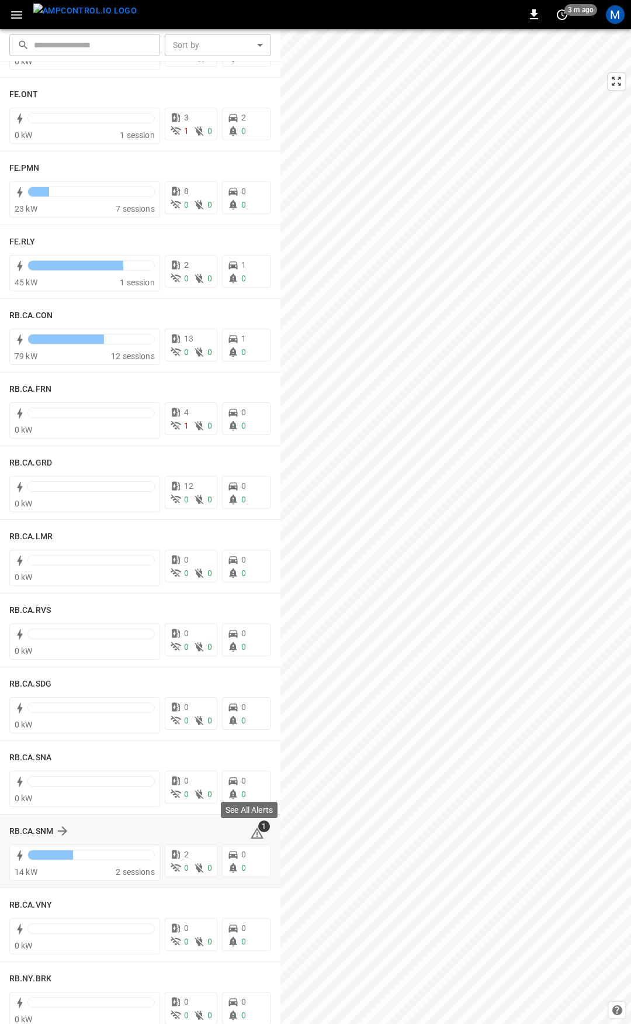
click at [257, 834] on icon at bounding box center [257, 834] width 1 height 5
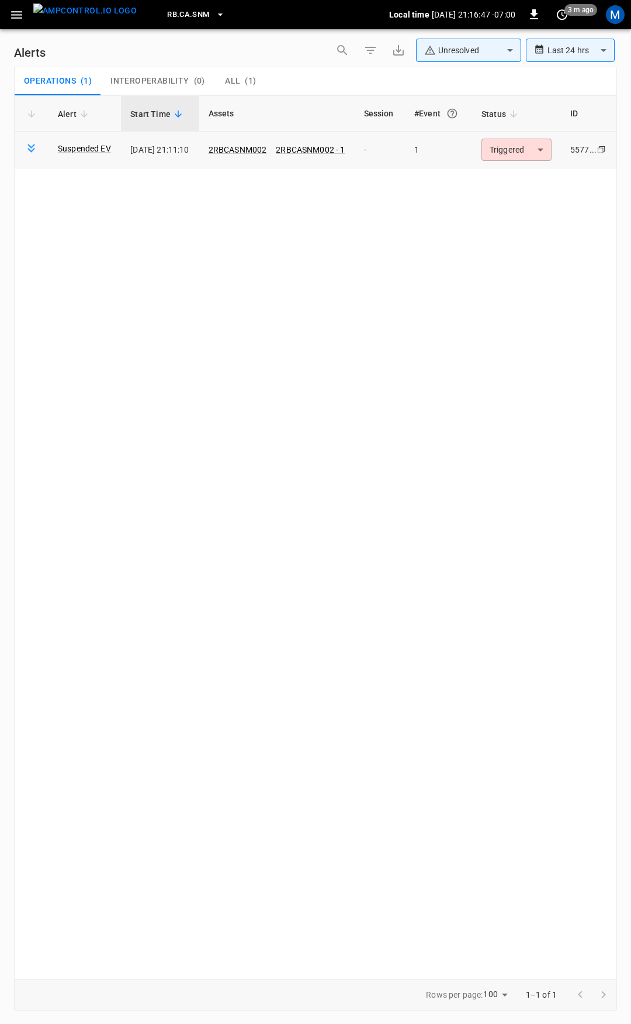
click at [526, 146] on body "**********" at bounding box center [315, 509] width 631 height 1019
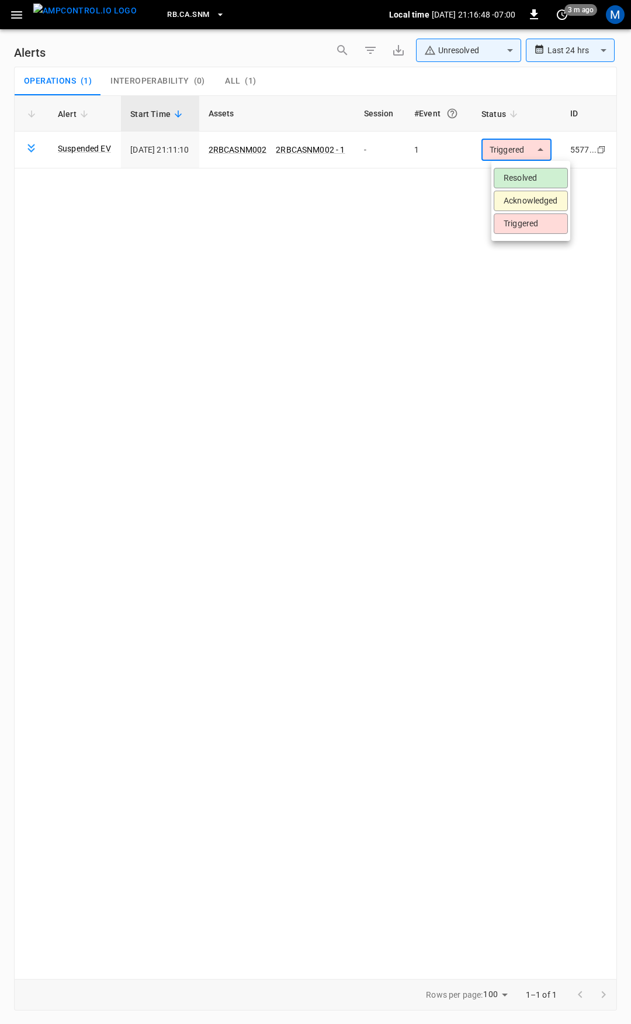
click at [527, 165] on ul "Resolved Acknowledged Triggered" at bounding box center [531, 201] width 79 height 80
click at [528, 172] on li "Resolved" at bounding box center [531, 178] width 74 height 20
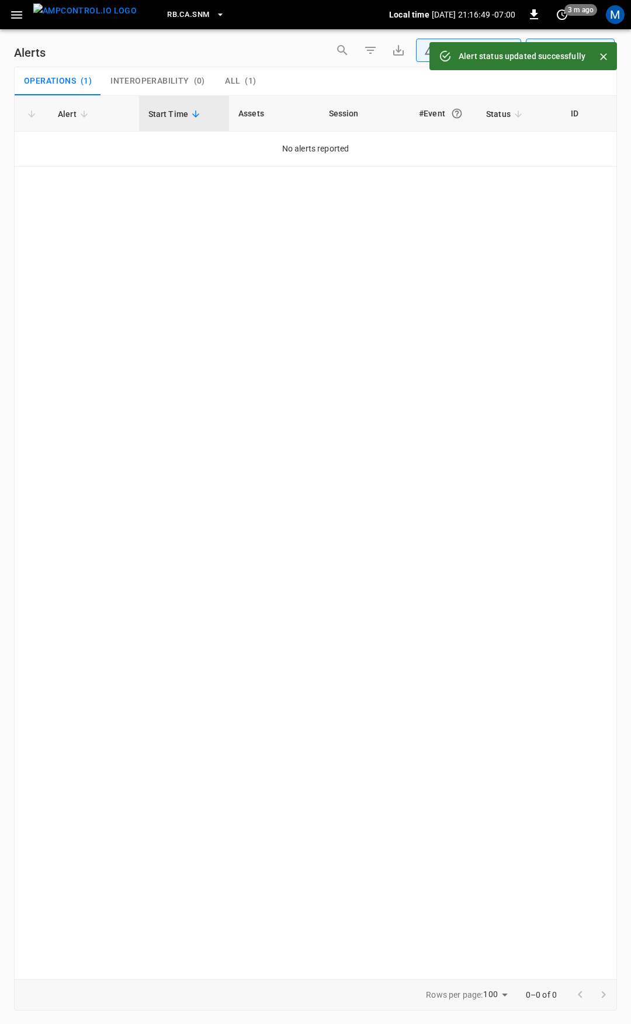
click at [25, 18] on button "button" at bounding box center [17, 15] width 24 height 22
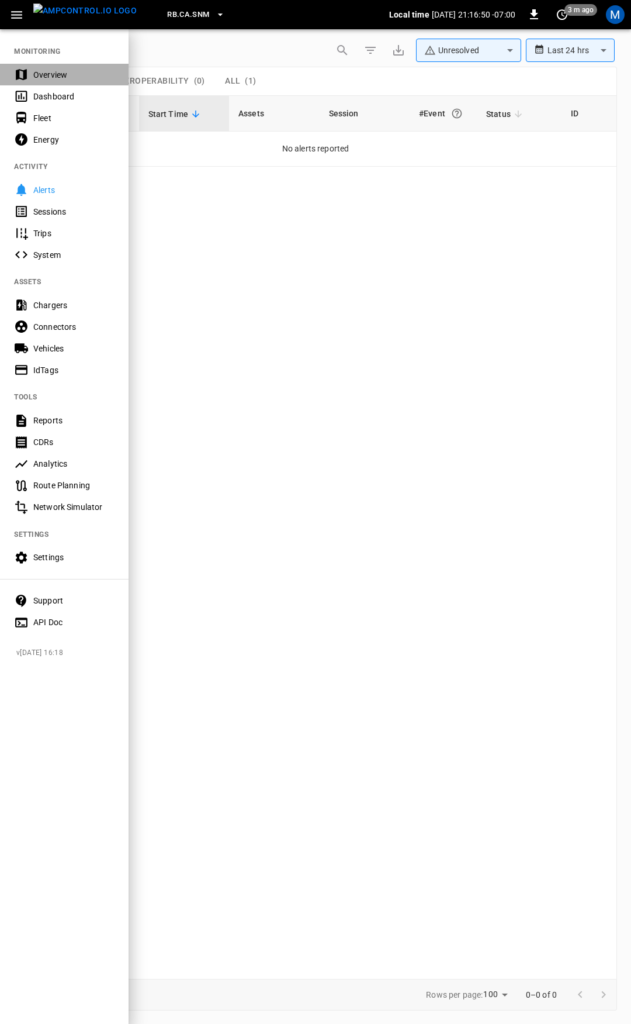
click at [52, 73] on div "Overview" at bounding box center [73, 75] width 81 height 12
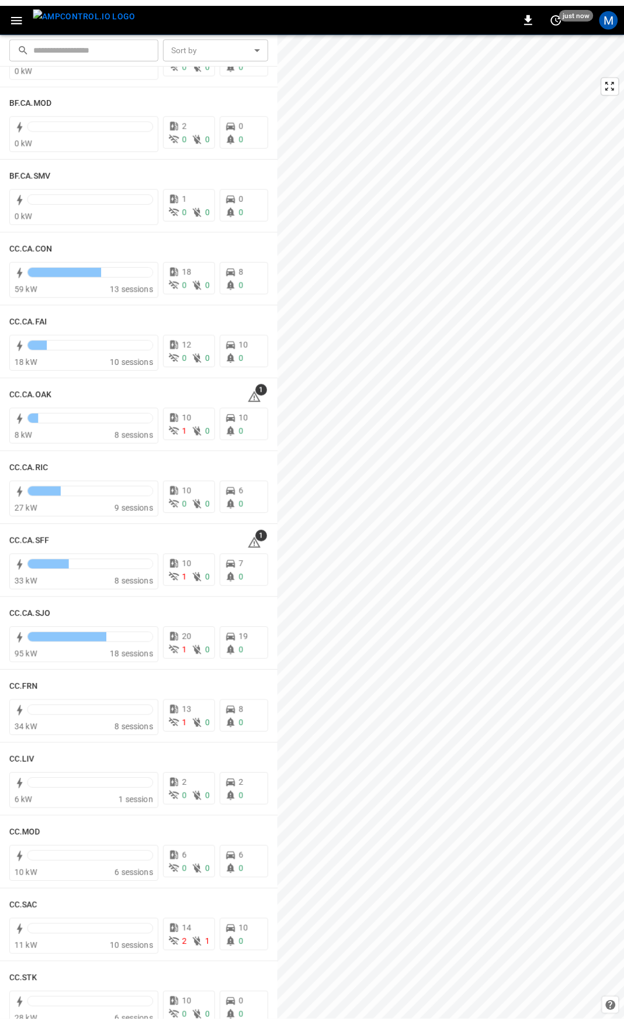
scroll to position [78, 0]
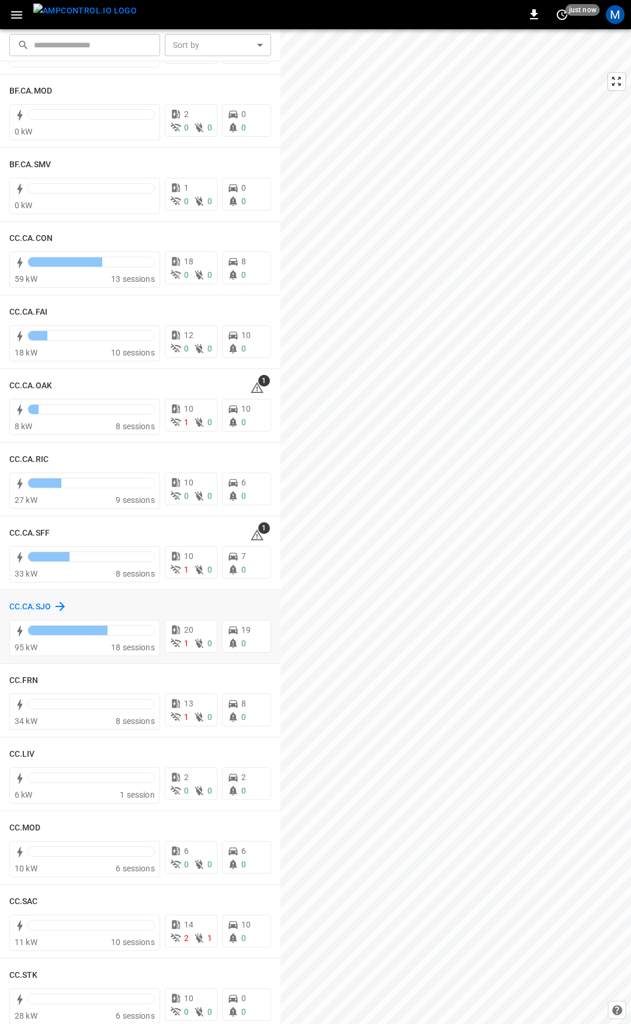
click at [27, 608] on h6 "CC.CA.SJO" at bounding box center [30, 606] width 42 height 13
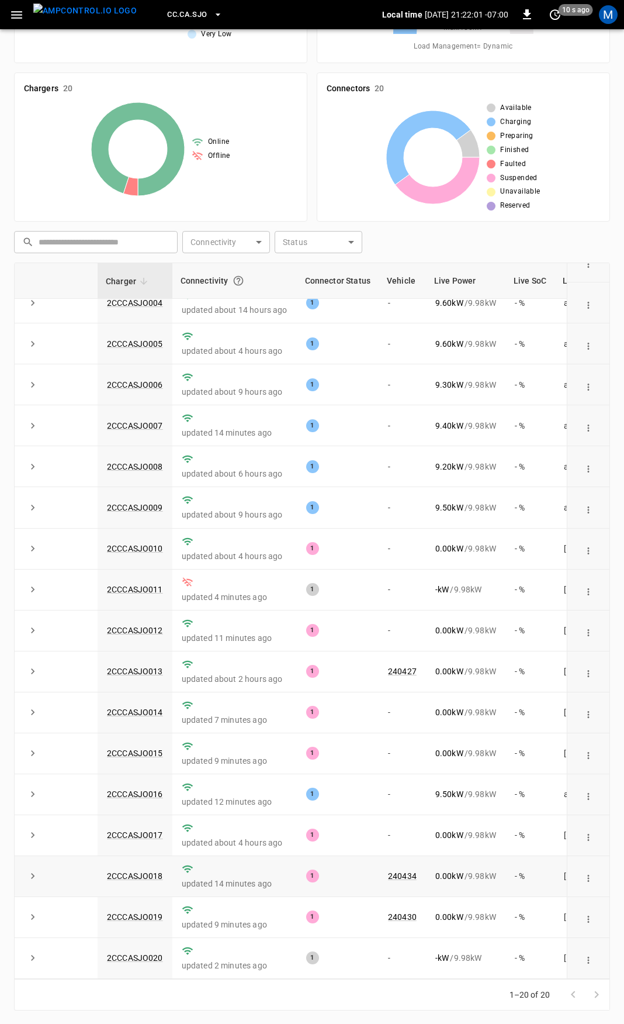
scroll to position [120, 0]
drag, startPoint x: 168, startPoint y: 951, endPoint x: 56, endPoint y: 953, distance: 112.9
click at [56, 953] on tr "2CCCASJO020 updated 2 minutes ago 1 - - kW / 9.98 kW - % [DATE]" at bounding box center [350, 957] width 670 height 41
copy tr "2CCCASJO020"
click at [153, 955] on link "2CCCASJO020" at bounding box center [135, 957] width 61 height 14
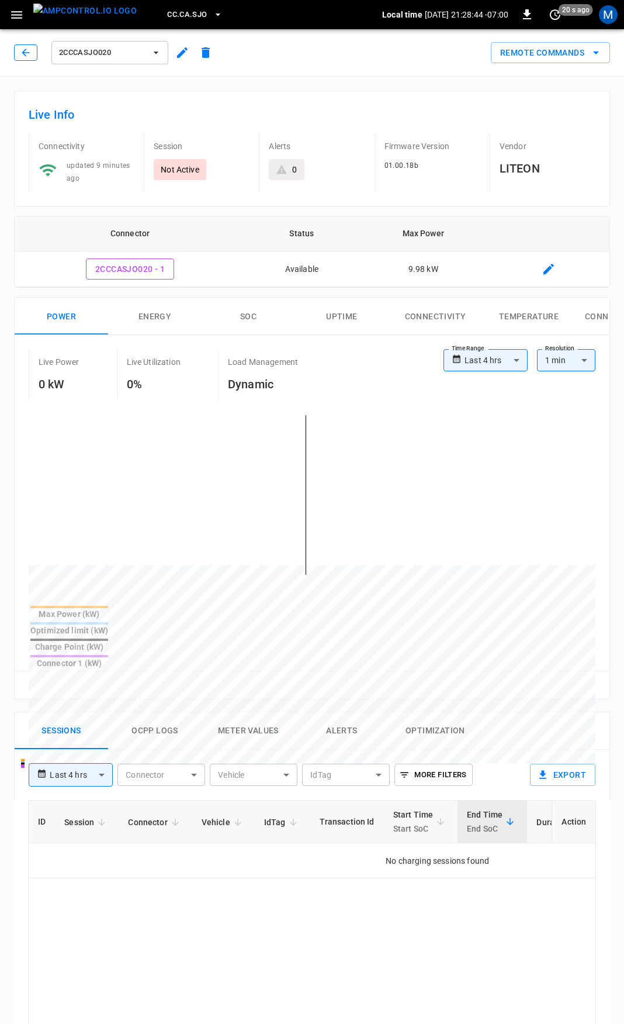
click at [25, 53] on icon "button" at bounding box center [26, 53] width 12 height 12
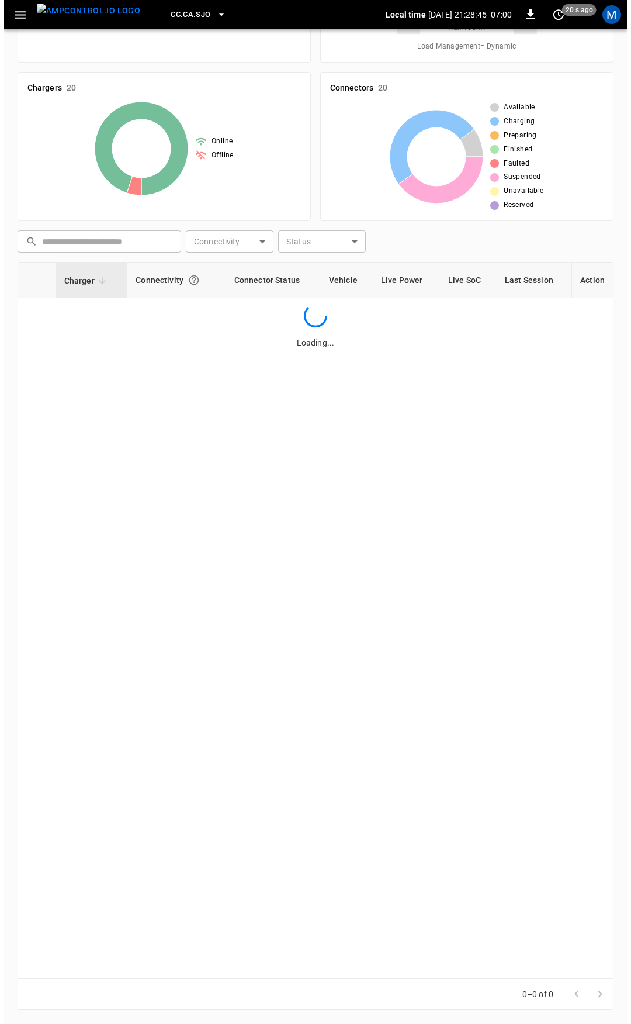
scroll to position [120, 0]
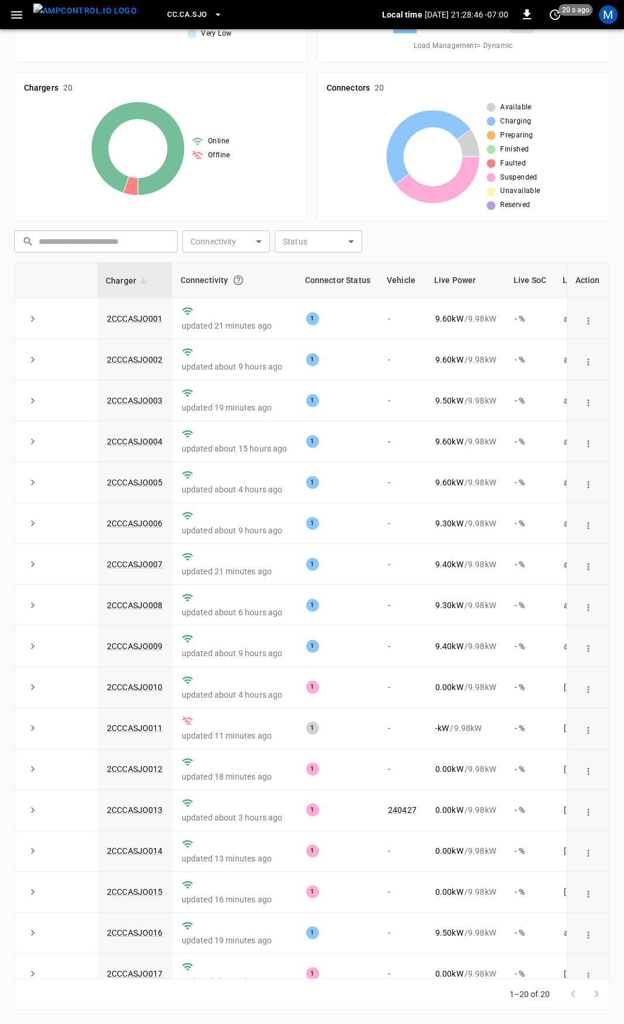
click at [16, 21] on icon "button" at bounding box center [16, 15] width 15 height 15
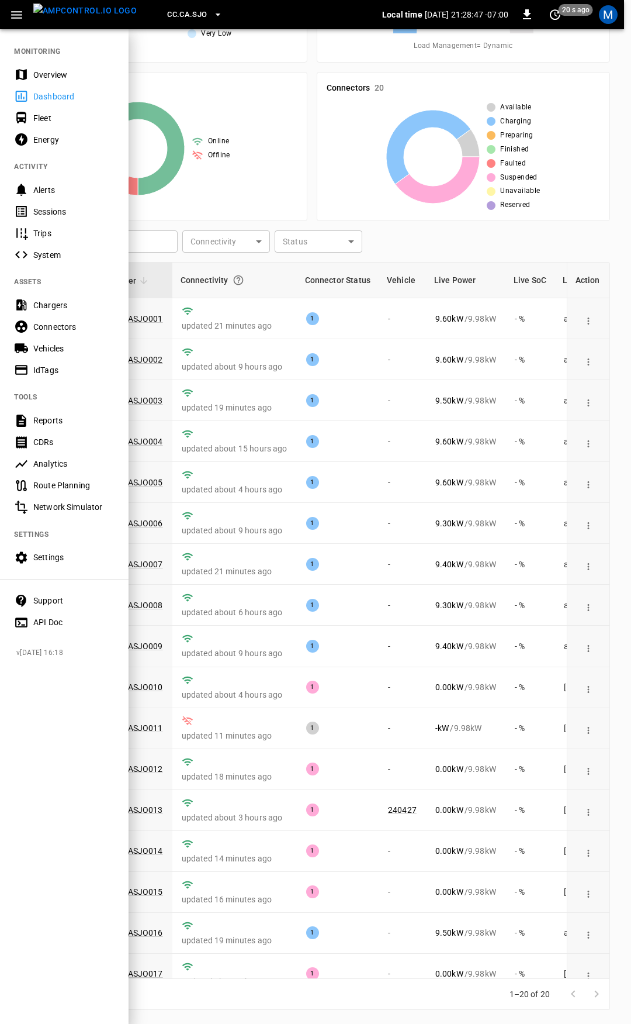
click at [37, 82] on div "Overview" at bounding box center [64, 75] width 129 height 22
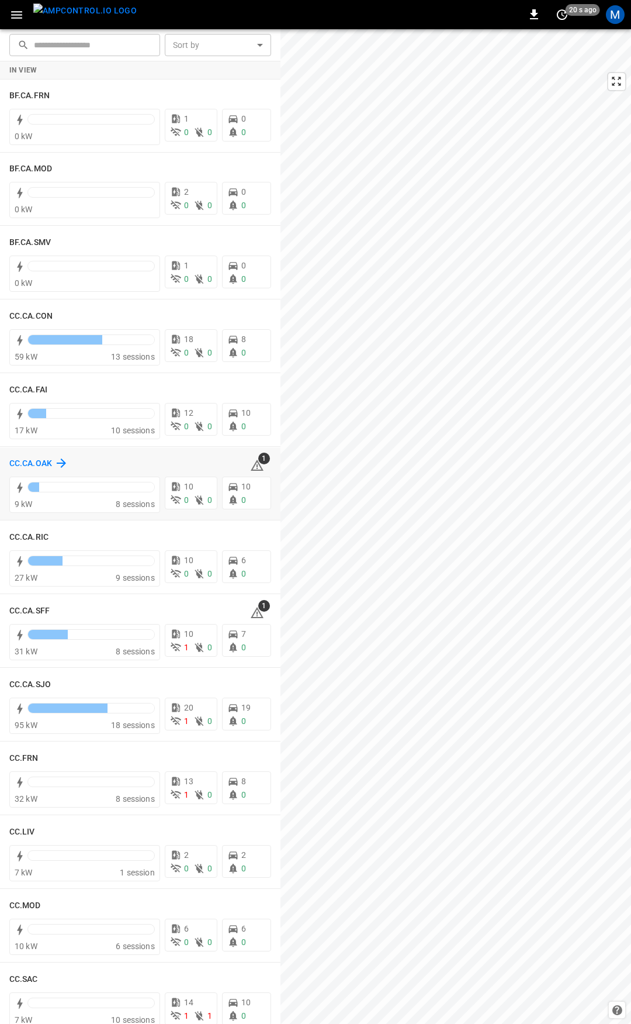
click at [40, 461] on h6 "CC.CA.OAK" at bounding box center [30, 463] width 43 height 13
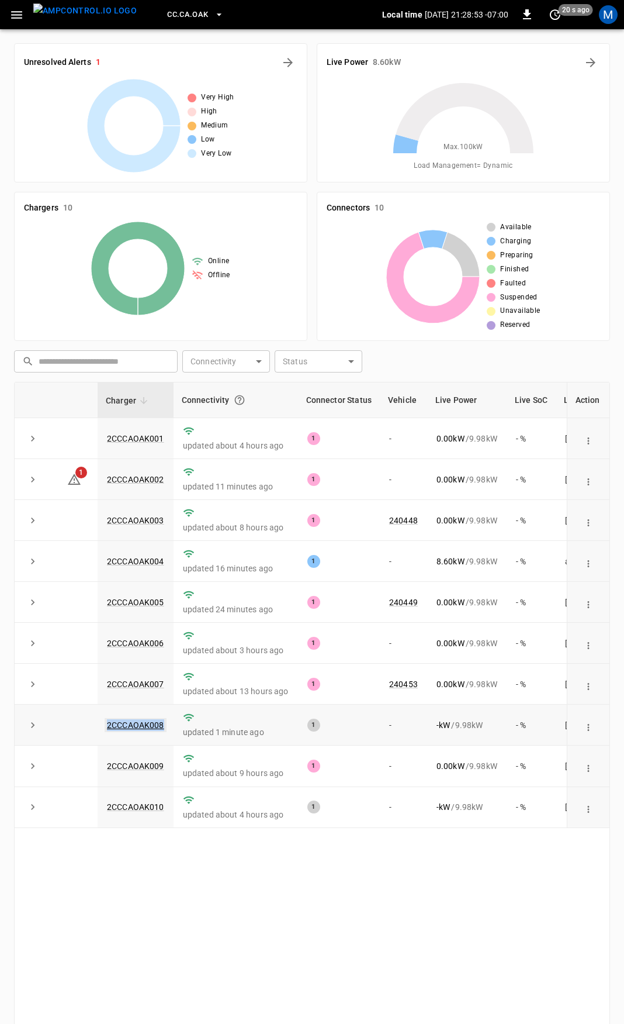
drag, startPoint x: 166, startPoint y: 728, endPoint x: 105, endPoint y: 729, distance: 60.8
click at [105, 729] on td "2CCCAOAK008" at bounding box center [136, 724] width 76 height 41
copy link "2CCCAOAK008"
click at [141, 729] on link "2CCCAOAK008" at bounding box center [136, 725] width 62 height 14
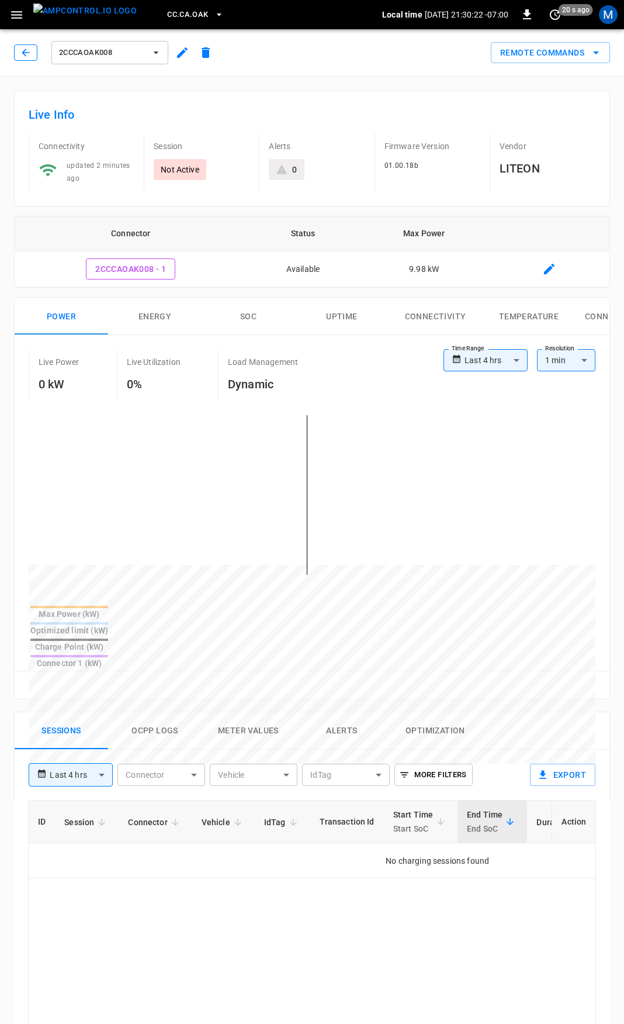
click at [29, 53] on icon "button" at bounding box center [26, 53] width 12 height 12
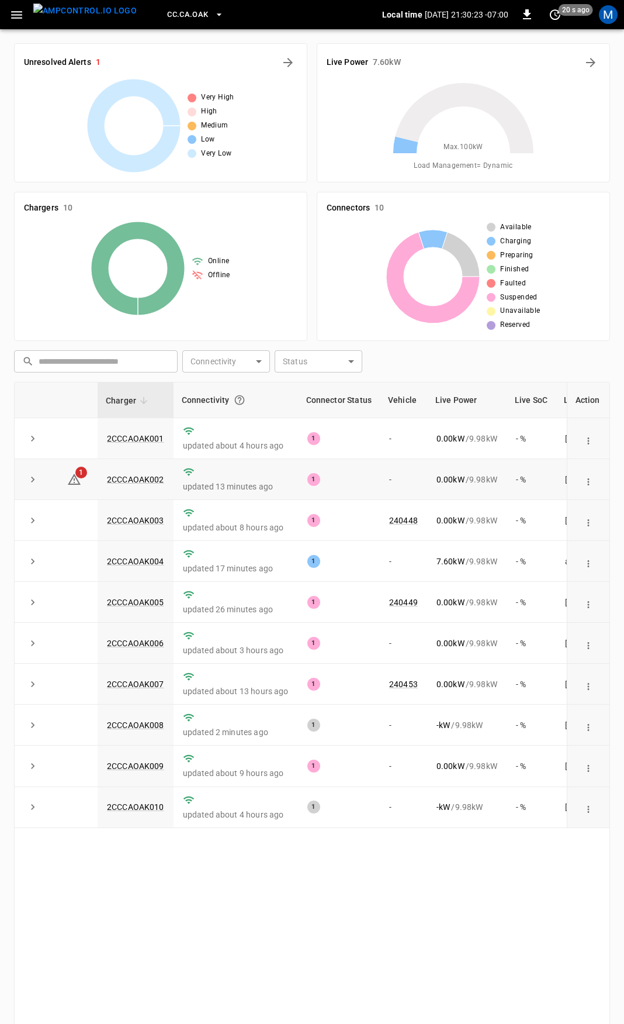
click at [64, 482] on td "1" at bounding box center [74, 479] width 47 height 41
click at [11, 6] on button "button" at bounding box center [17, 15] width 24 height 22
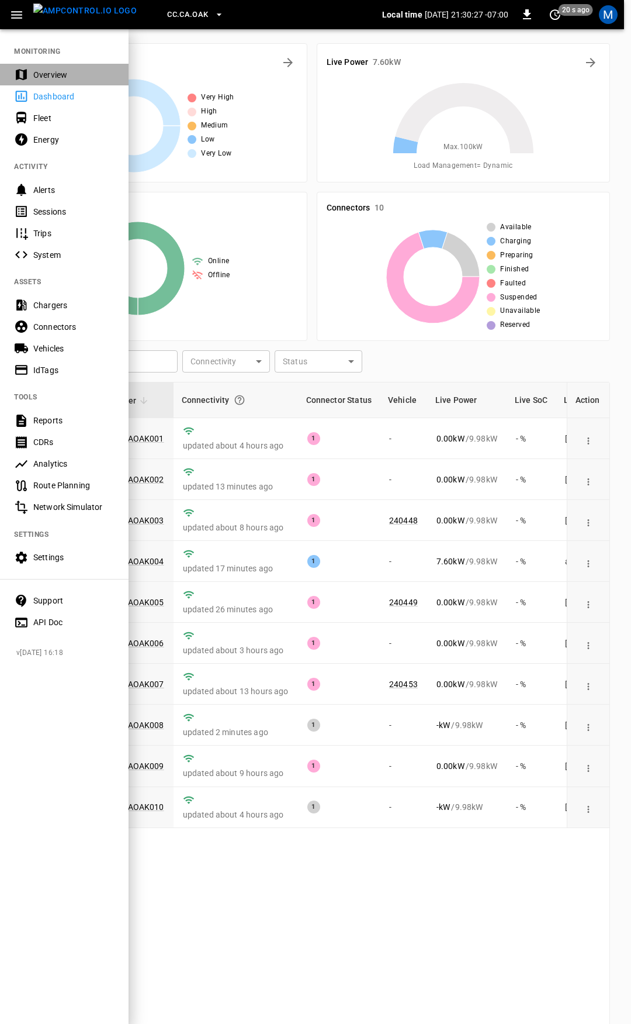
click at [43, 69] on div "Overview" at bounding box center [73, 75] width 81 height 12
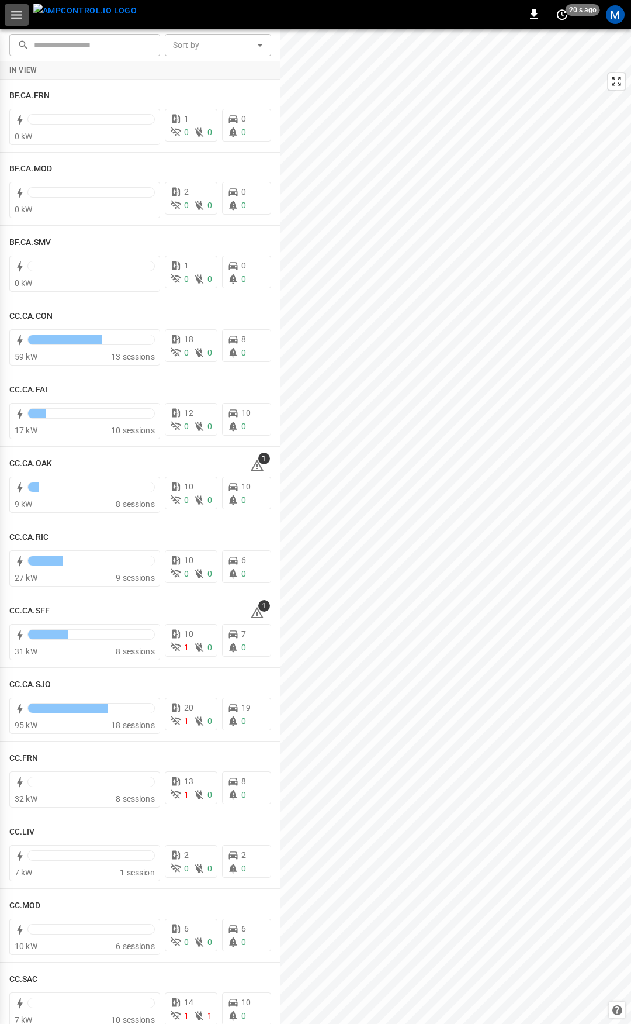
click at [18, 14] on icon "button" at bounding box center [16, 15] width 11 height 8
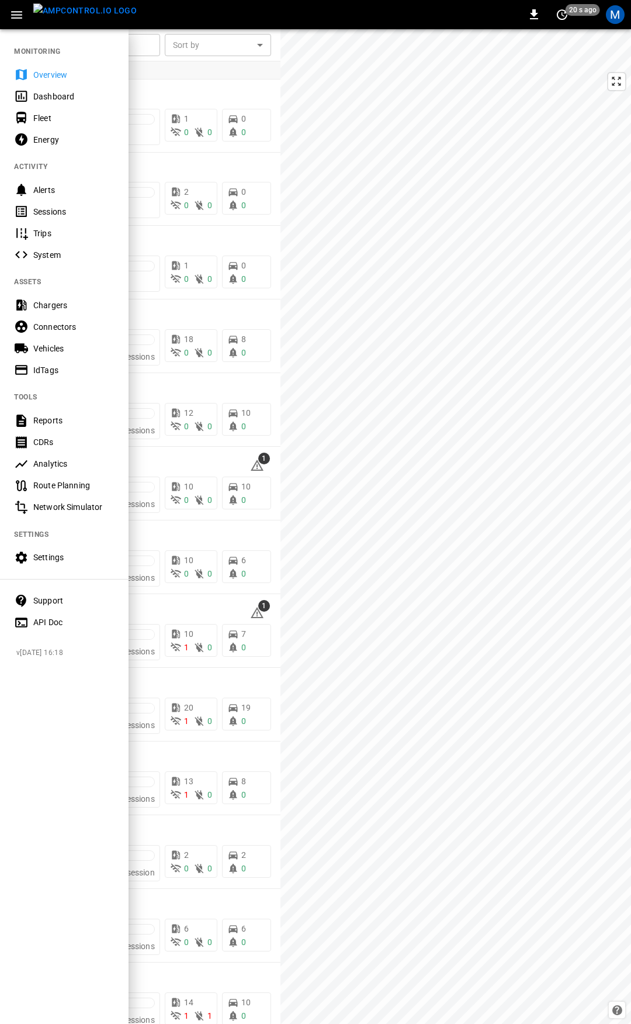
click at [45, 117] on div "Fleet" at bounding box center [73, 118] width 81 height 12
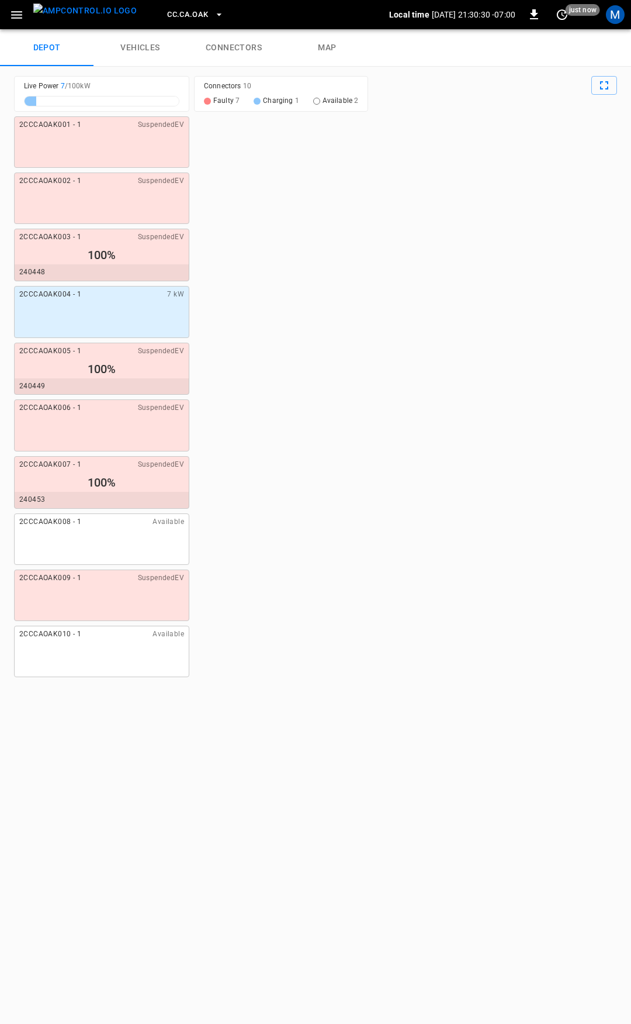
click at [245, 43] on link "connectors" at bounding box center [234, 47] width 94 height 37
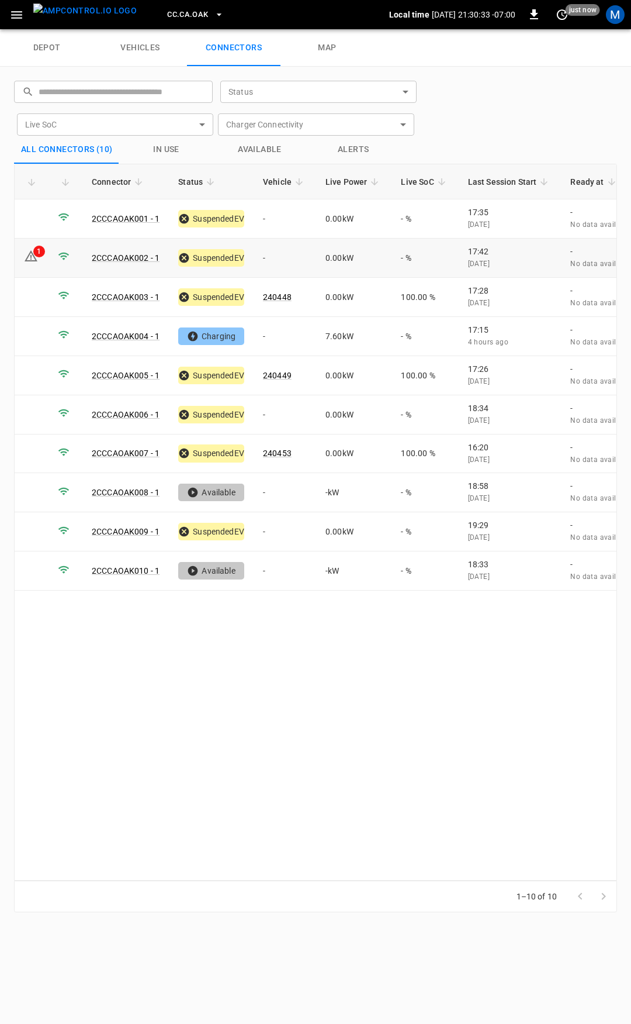
click at [29, 257] on icon at bounding box center [31, 256] width 14 height 14
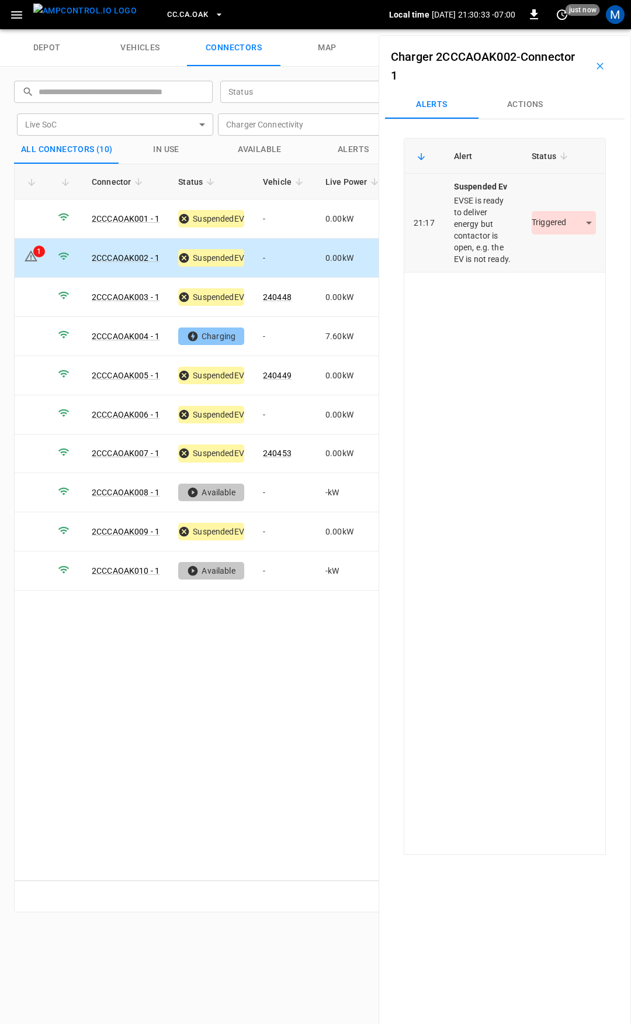
click at [564, 29] on body "CC.[GEOGRAPHIC_DATA]OAK Local time [DATE] 21:30:33 -07:00 0 just now M depot ve…" at bounding box center [315, 14] width 631 height 29
click at [559, 260] on li "Resolved" at bounding box center [557, 257] width 73 height 19
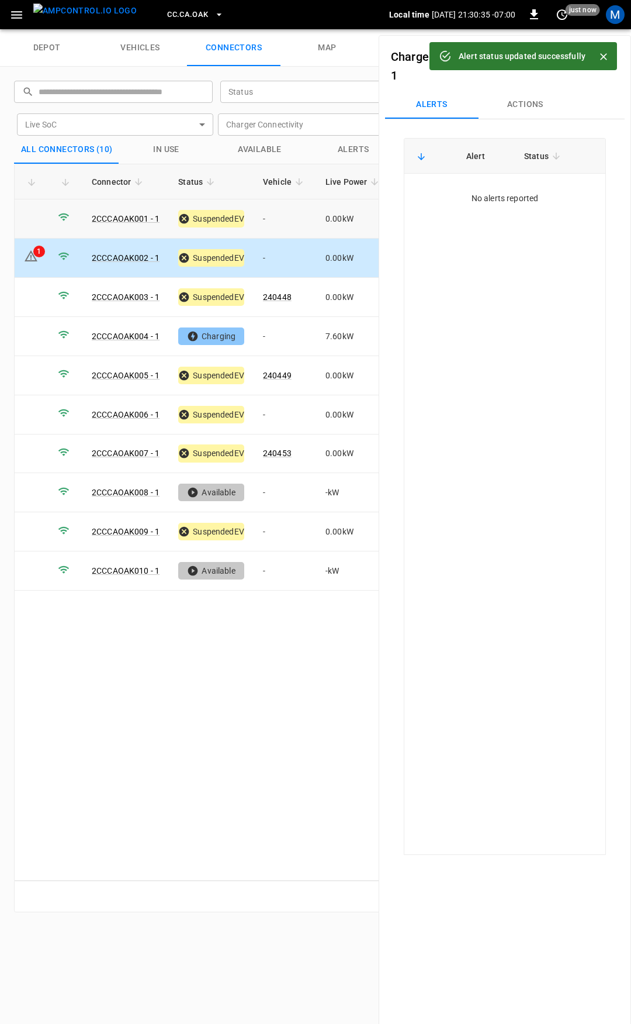
click at [296, 225] on td "-" at bounding box center [285, 218] width 63 height 39
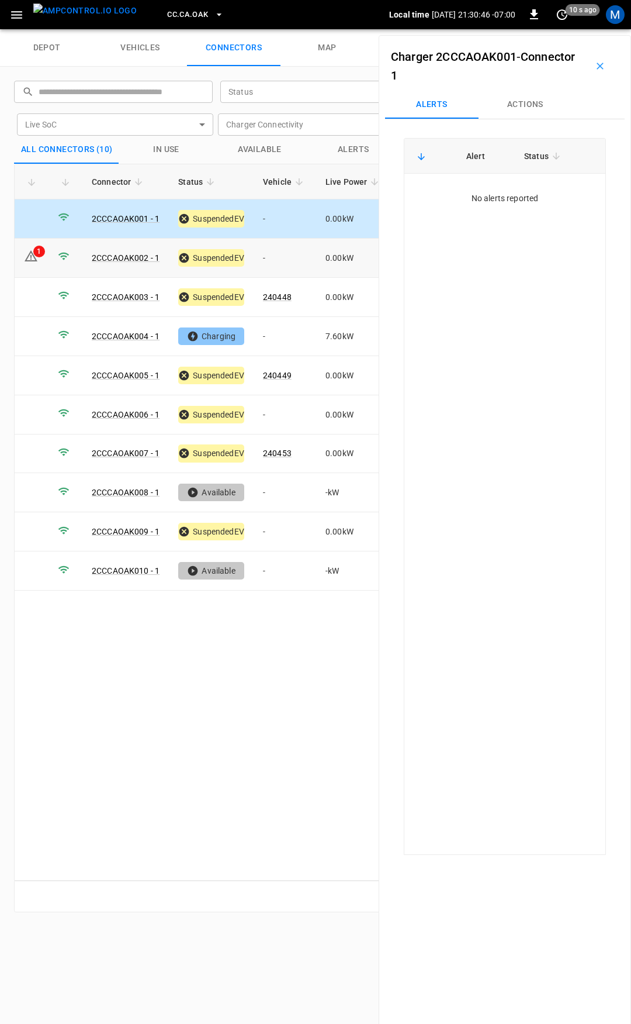
click at [523, 115] on button "Actions" at bounding box center [526, 105] width 94 height 28
click at [504, 192] on div "Vehicle Name Vehicle Name" at bounding box center [526, 193] width 134 height 22
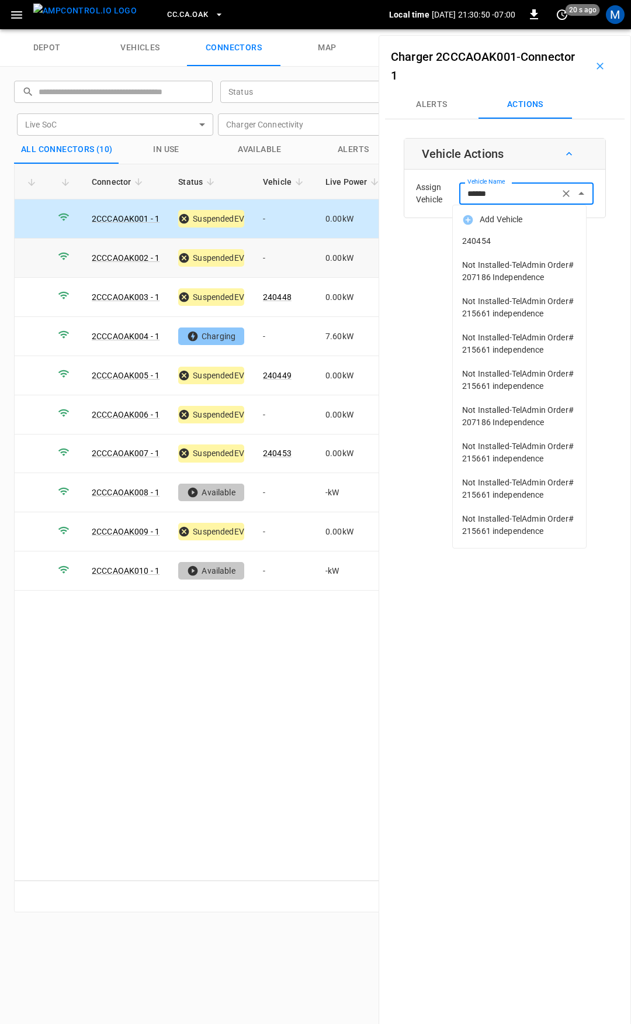
click at [544, 249] on li "240454" at bounding box center [519, 241] width 133 height 24
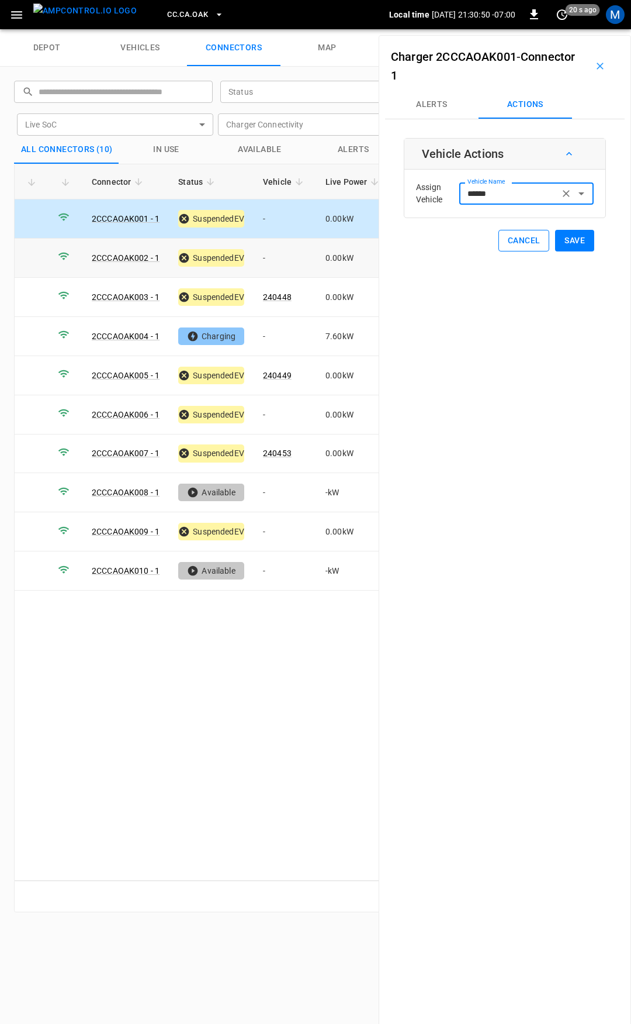
type input "******"
click at [578, 239] on button "Save" at bounding box center [574, 241] width 39 height 22
drag, startPoint x: 282, startPoint y: 257, endPoint x: 475, endPoint y: 192, distance: 203.5
click at [282, 257] on td "-" at bounding box center [285, 258] width 63 height 39
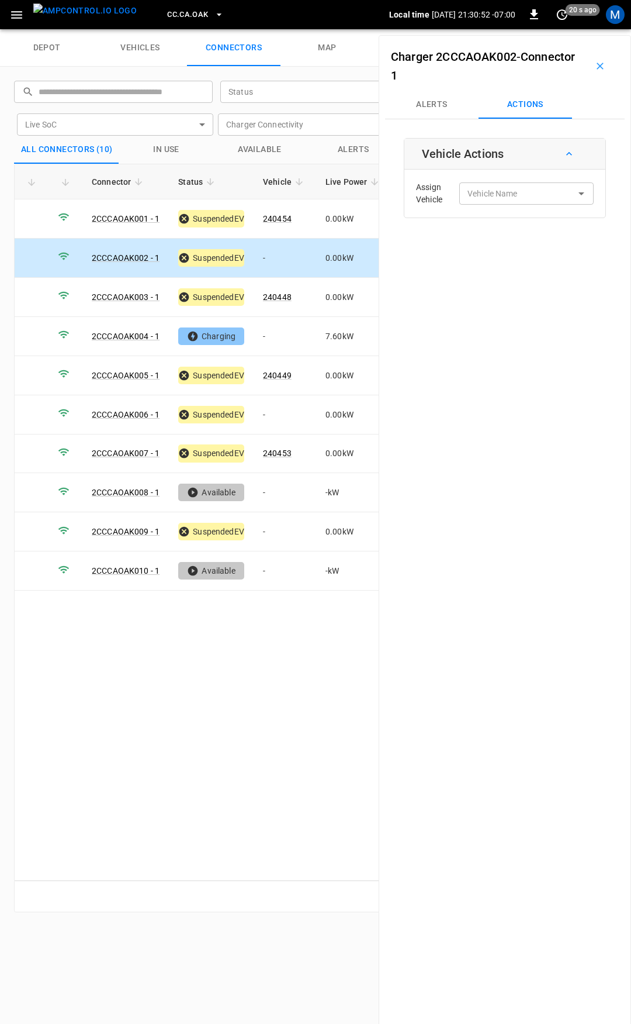
click at [517, 205] on div "Assign Vehicle Vehicle Name Vehicle Name" at bounding box center [504, 193] width 195 height 42
click at [522, 196] on input "Vehicle Name" at bounding box center [509, 193] width 93 height 15
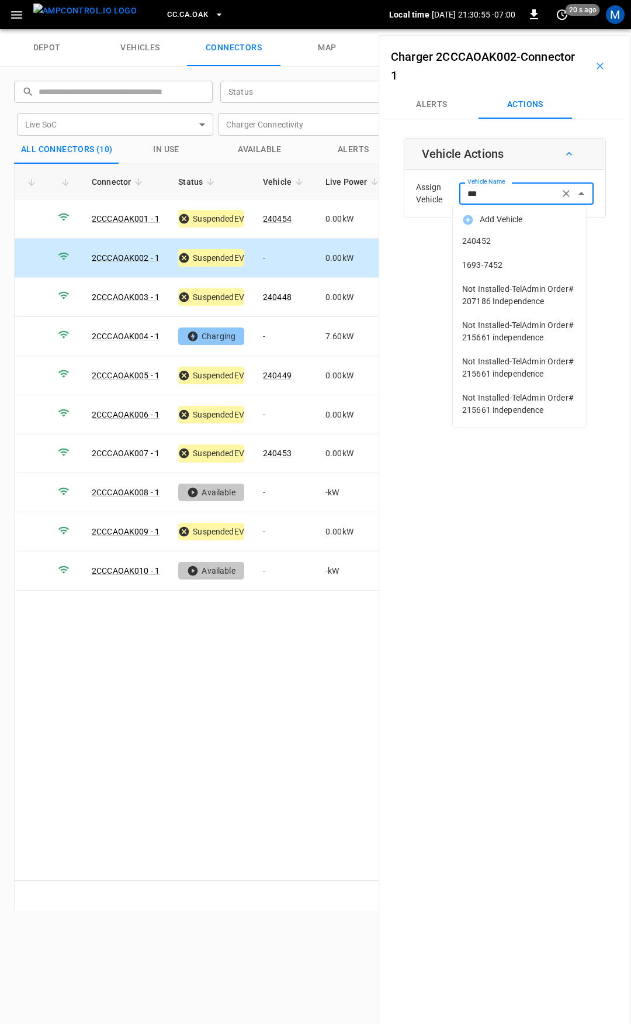
click at [505, 240] on span "240452" at bounding box center [519, 241] width 115 height 12
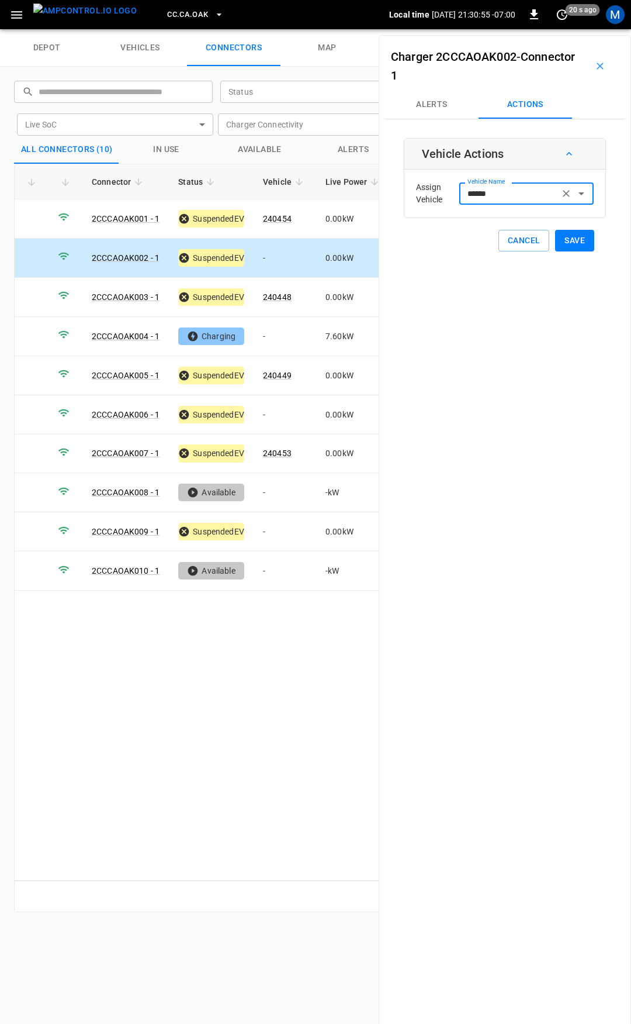
type input "******"
click at [571, 246] on button "Save" at bounding box center [574, 241] width 39 height 22
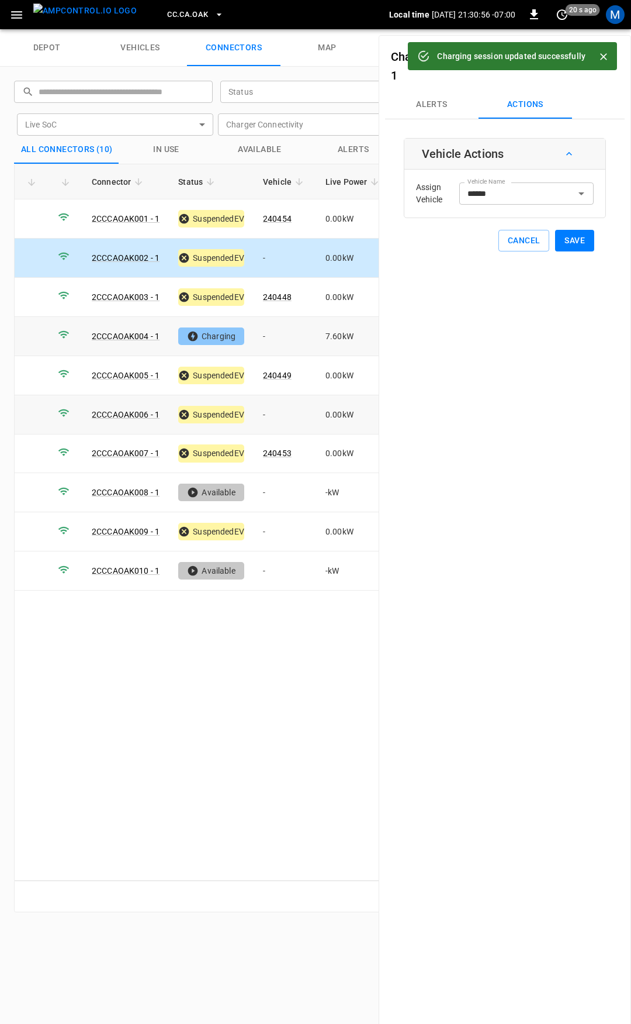
click at [293, 331] on td "-" at bounding box center [285, 336] width 63 height 39
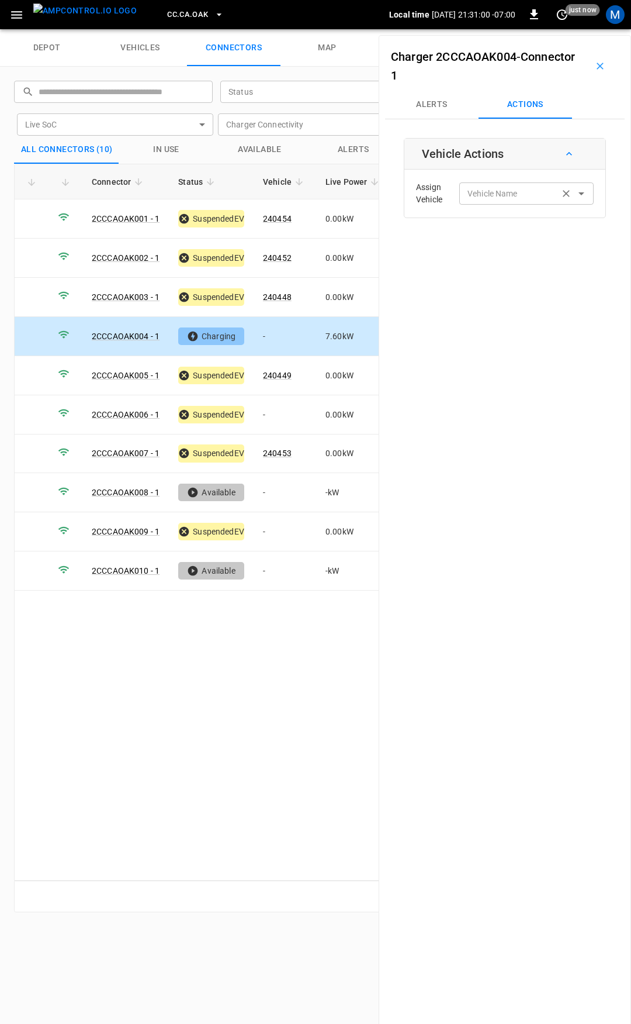
click at [488, 188] on div "Vehicle Name Vehicle Name" at bounding box center [526, 193] width 134 height 22
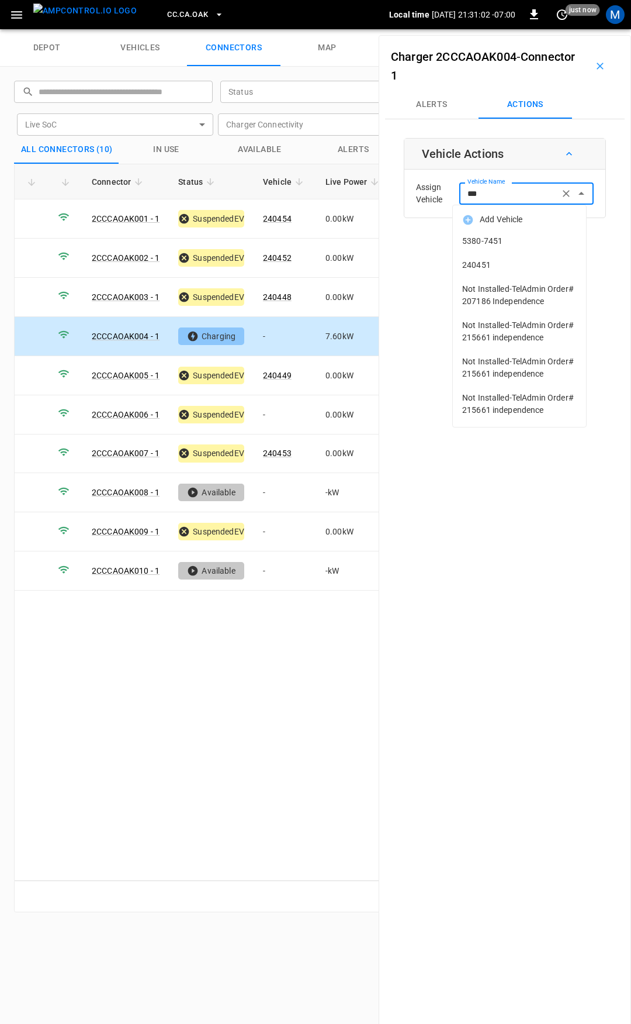
click at [509, 266] on span "240451" at bounding box center [519, 265] width 115 height 12
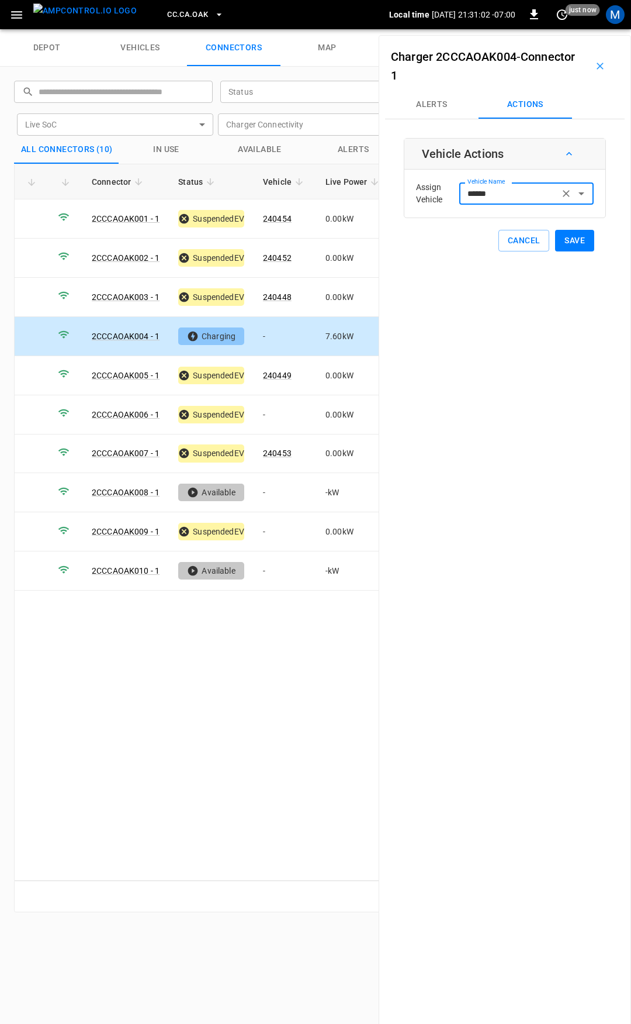
type input "******"
click at [579, 242] on button "Save" at bounding box center [574, 241] width 39 height 22
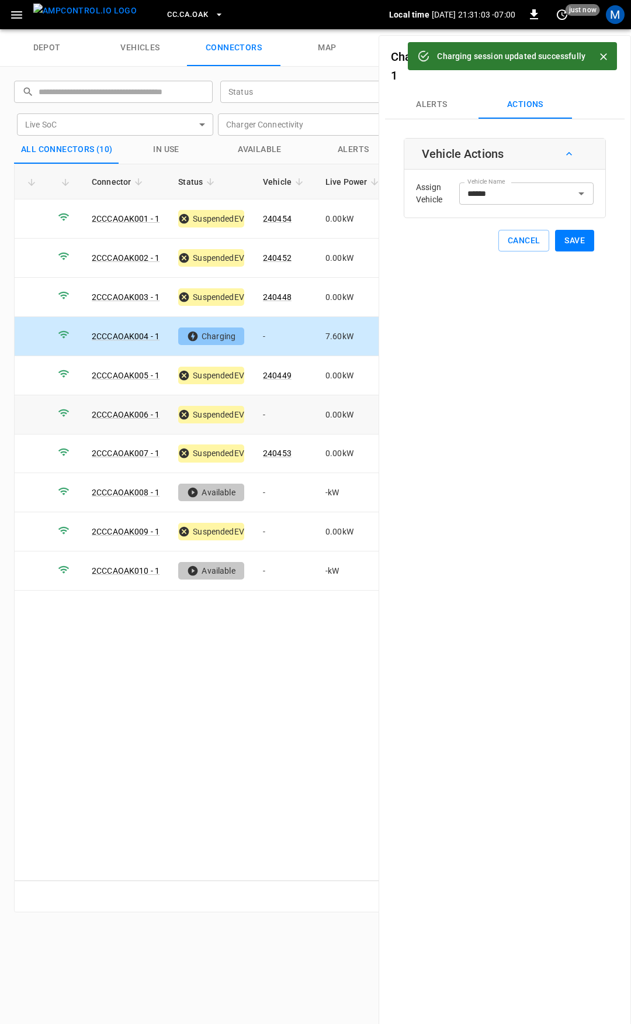
click at [303, 410] on td "-" at bounding box center [285, 414] width 63 height 39
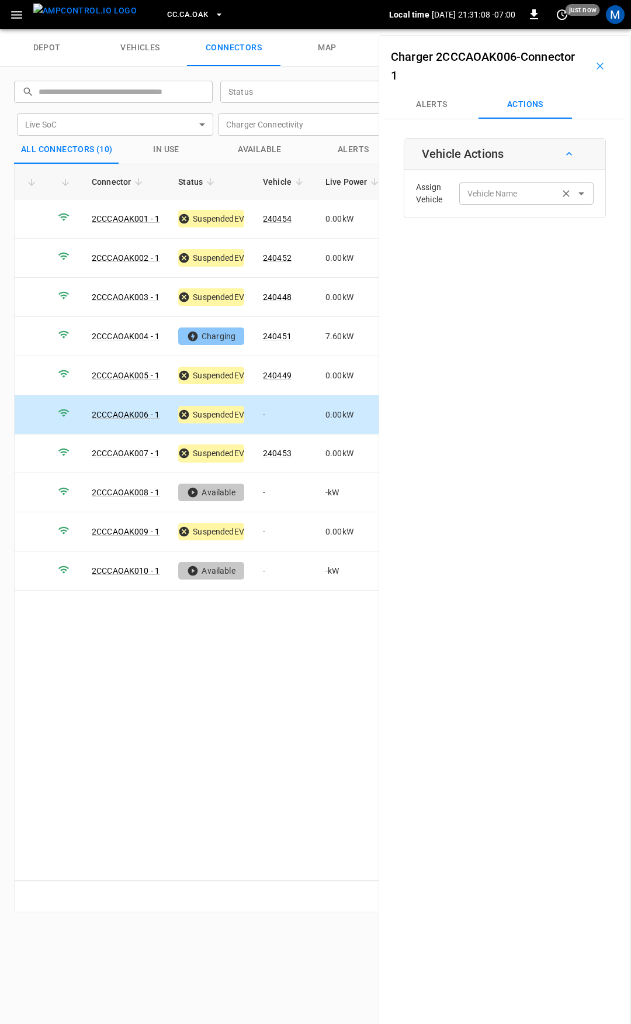
click at [516, 198] on input "Vehicle Name" at bounding box center [509, 193] width 93 height 15
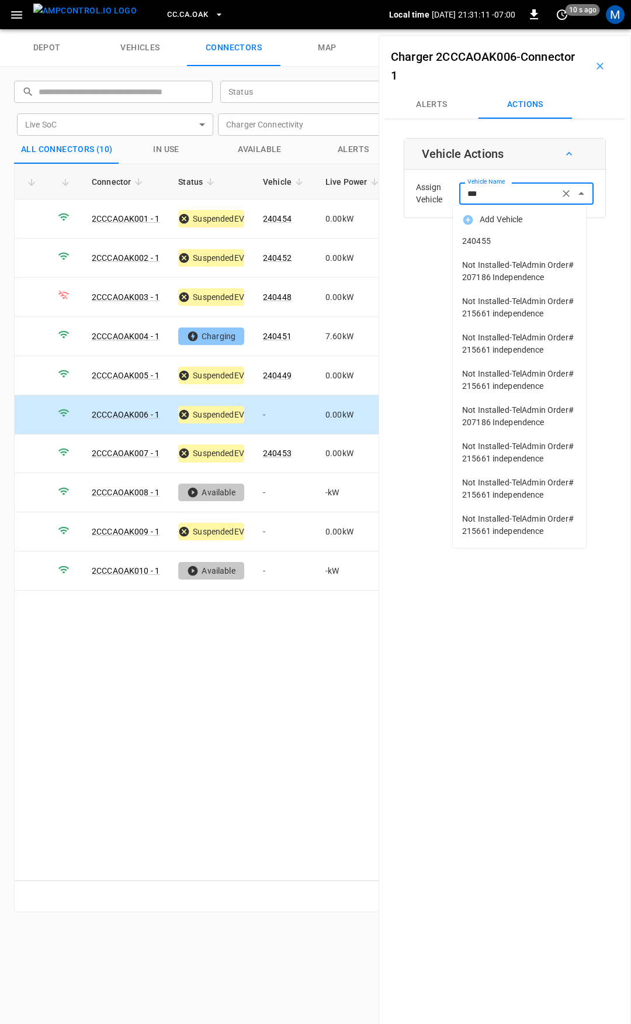
drag, startPoint x: 510, startPoint y: 257, endPoint x: 513, endPoint y: 241, distance: 16.0
click at [513, 241] on ul "Add Vehicle 240455 Not Installed-TelAdmin Order# 207186 Independence Not Instal…" at bounding box center [519, 376] width 133 height 343
click at [513, 241] on span "240455" at bounding box center [519, 241] width 115 height 12
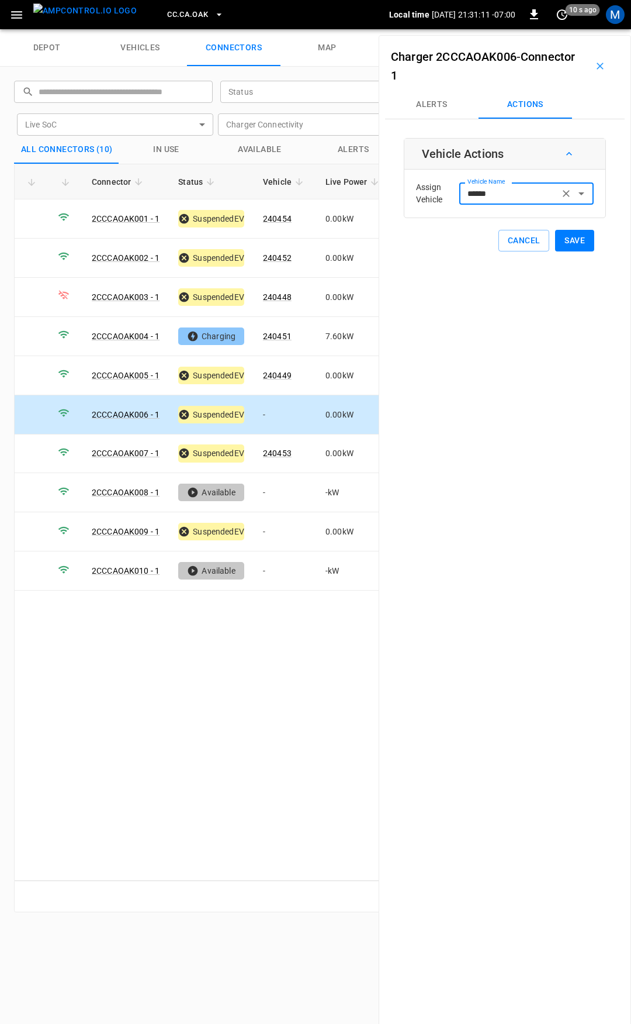
type input "******"
click at [591, 248] on div "Vehicle Actions Assign Vehicle Vehicle Name ****** Vehicle Name Cancel Save" at bounding box center [505, 194] width 202 height 113
click at [571, 244] on button "Save" at bounding box center [574, 241] width 39 height 22
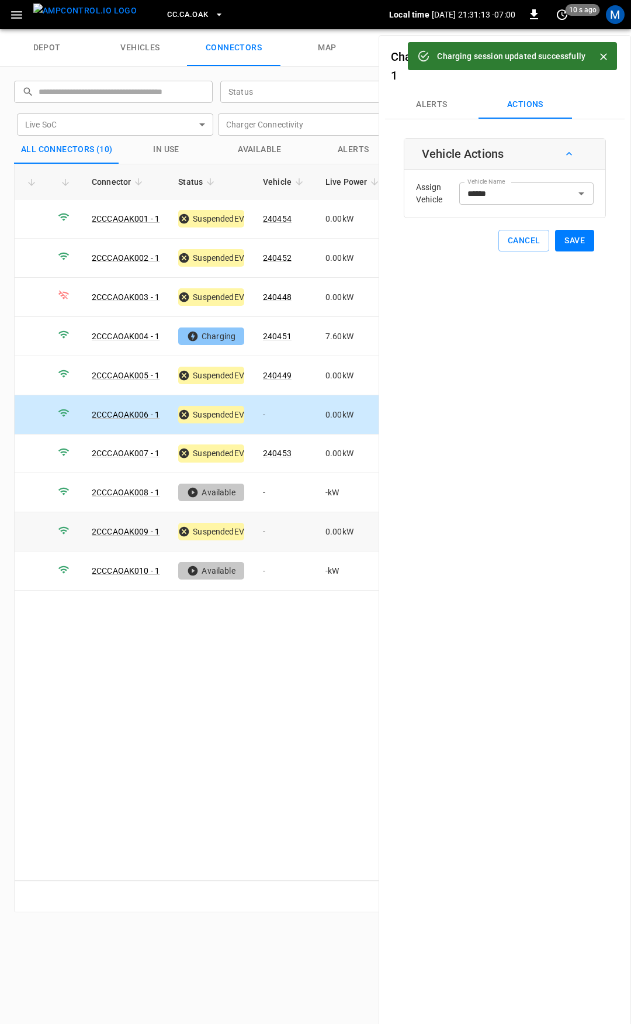
drag, startPoint x: 309, startPoint y: 531, endPoint x: 15, endPoint y: 532, distance: 294.0
click at [307, 531] on td "-" at bounding box center [285, 531] width 63 height 39
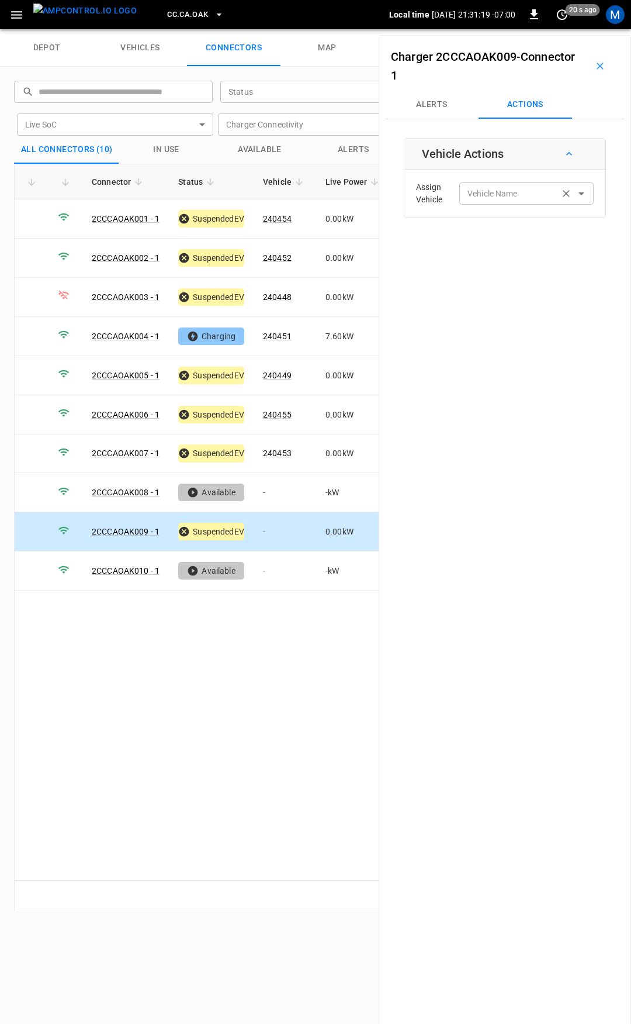
click at [479, 191] on div "Vehicle Name Vehicle Name" at bounding box center [526, 193] width 134 height 22
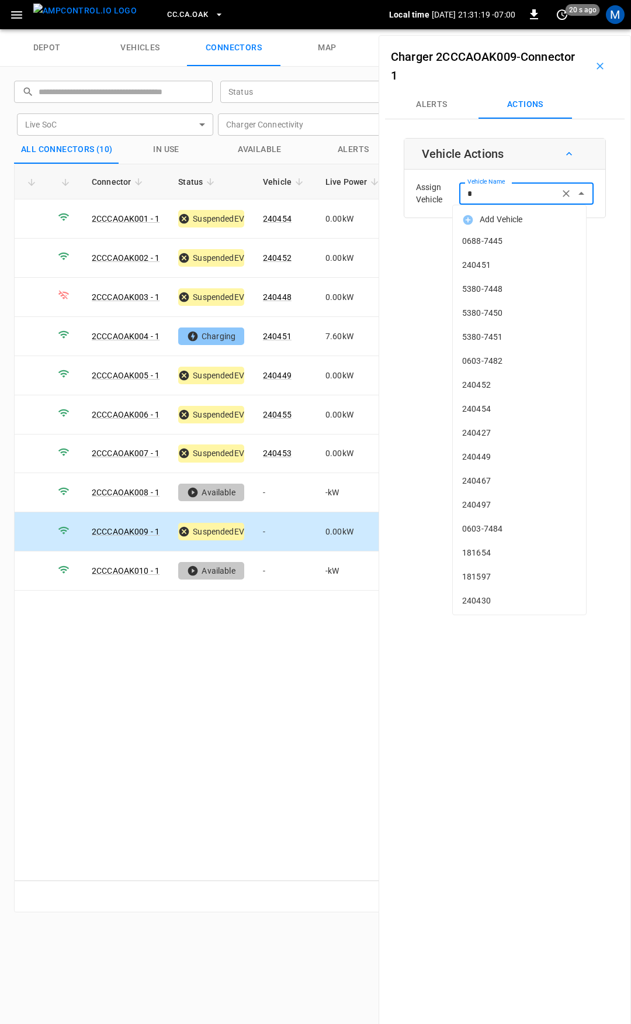
type input "**"
type input "*"
click at [492, 192] on input "Vehicle Name" at bounding box center [509, 193] width 93 height 15
drag, startPoint x: 492, startPoint y: 192, endPoint x: 489, endPoint y: 211, distance: 18.9
drag, startPoint x: 489, startPoint y: 211, endPoint x: 509, endPoint y: 265, distance: 57.9
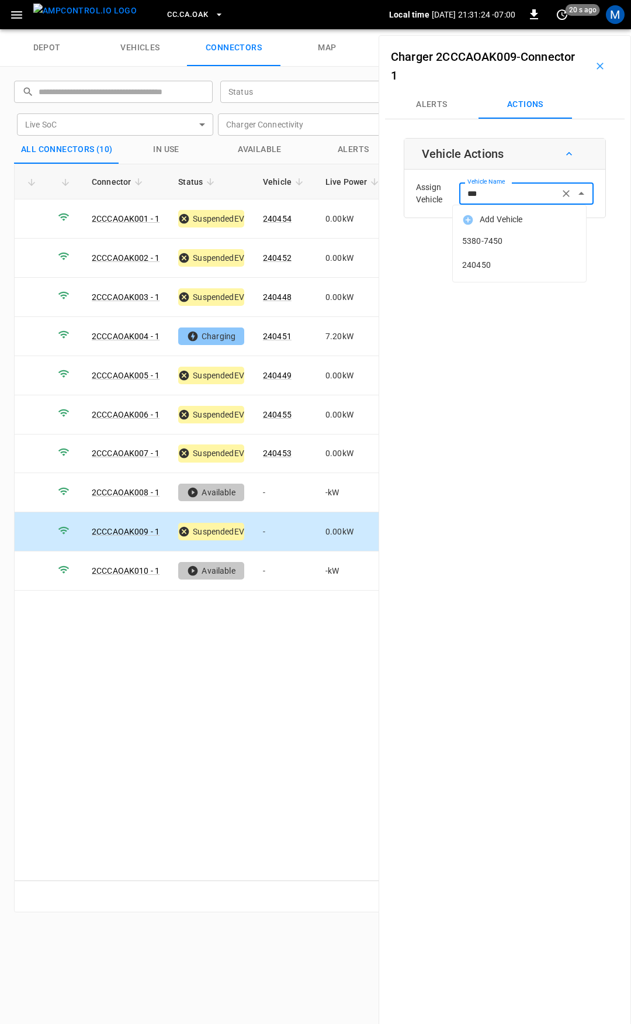
click at [509, 265] on span "240450" at bounding box center [519, 265] width 115 height 12
type input "******"
click at [509, 265] on div "Charger 2CCCAOAK009 - Connector 1 Alerts Actions Vehicle Actions Assign Vehicle…" at bounding box center [505, 547] width 253 height 1024
click at [503, 208] on div "Assign Vehicle Vehicle Name Vehicle Name" at bounding box center [504, 193] width 195 height 42
click at [495, 192] on div "Vehicle Name Vehicle Name" at bounding box center [526, 193] width 134 height 22
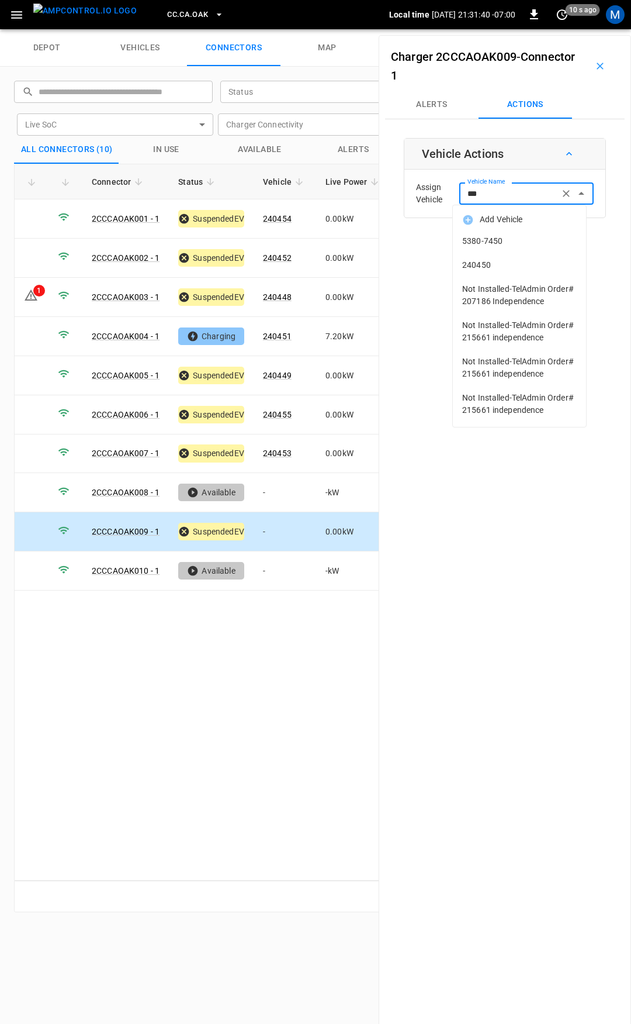
drag, startPoint x: 506, startPoint y: 262, endPoint x: 564, endPoint y: 259, distance: 58.6
click at [507, 262] on span "240450" at bounding box center [519, 265] width 115 height 12
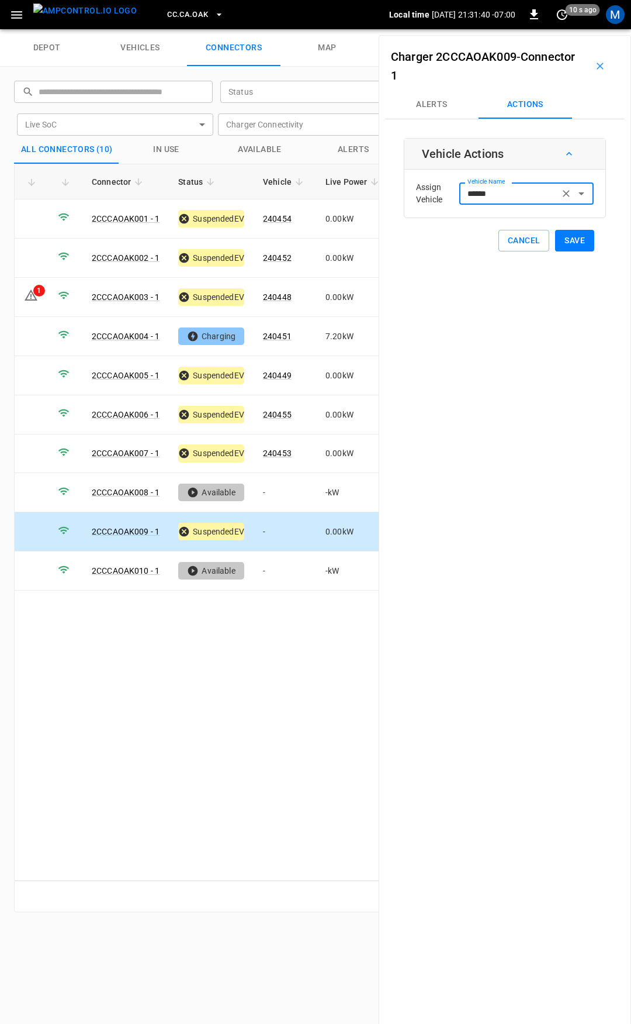
type input "******"
click at [562, 233] on button "Save" at bounding box center [574, 241] width 39 height 22
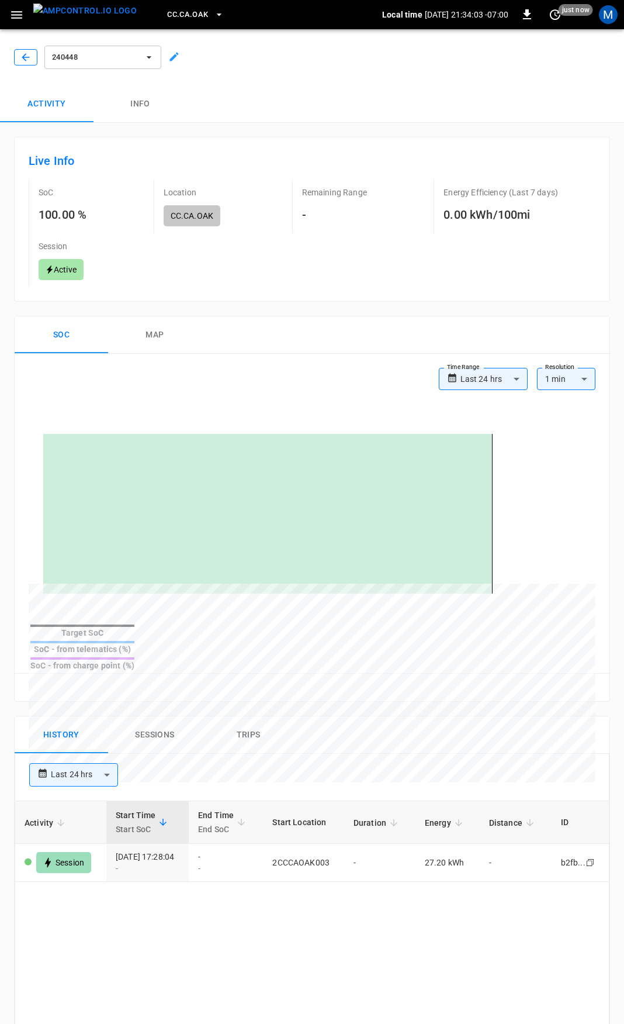
click at [24, 61] on icon "button" at bounding box center [26, 57] width 12 height 12
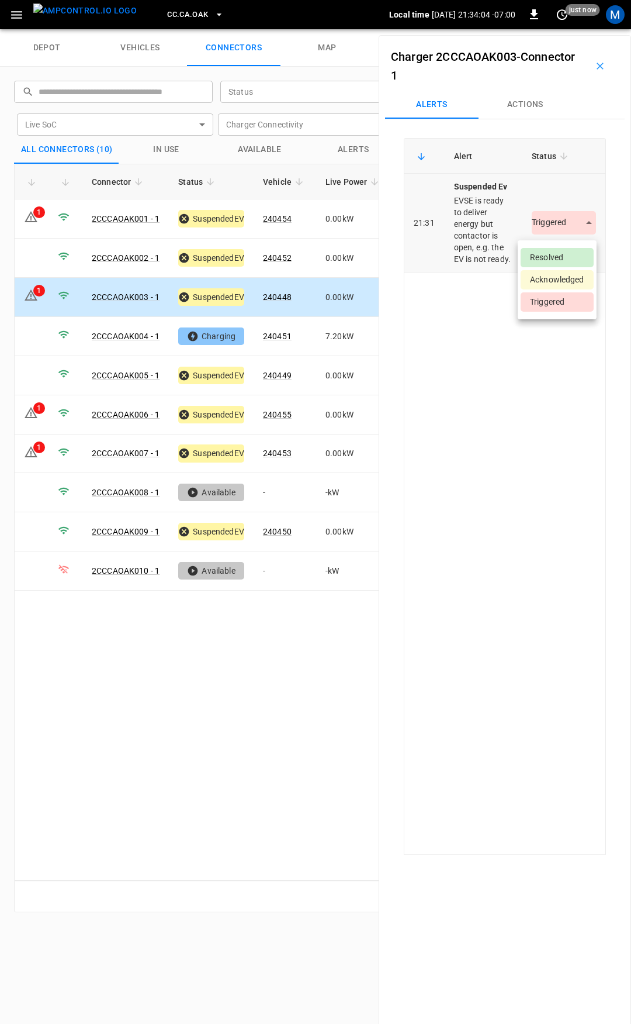
click at [553, 29] on body "CC.[GEOGRAPHIC_DATA]OAK Local time [DATE] 21:34:04 -07:00 0 just now M depot ve…" at bounding box center [315, 14] width 631 height 29
click at [561, 249] on li "Resolved" at bounding box center [557, 257] width 73 height 19
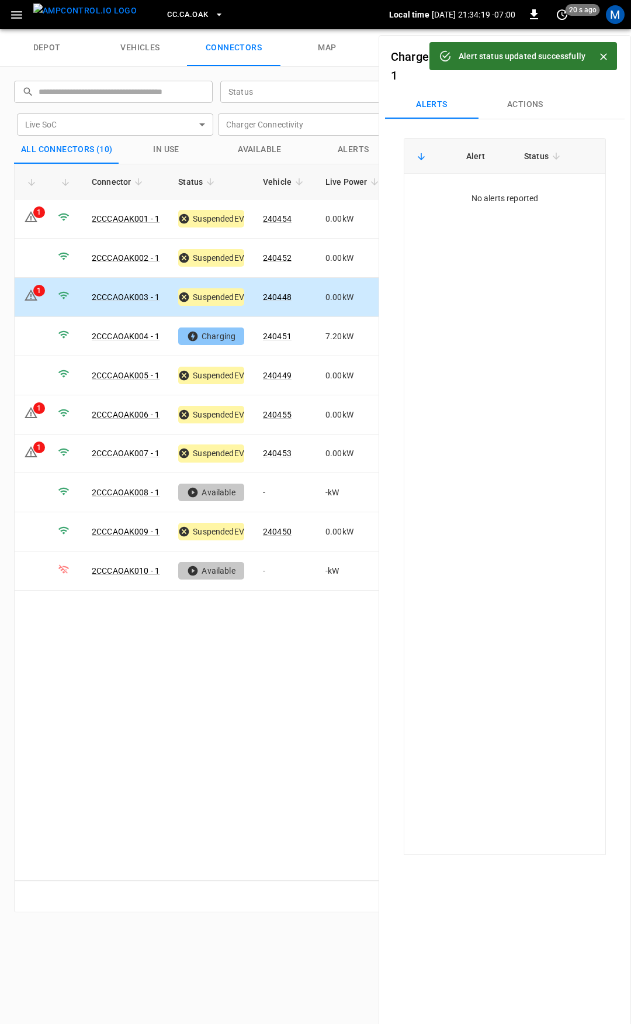
click at [19, 19] on icon "button" at bounding box center [16, 15] width 15 height 15
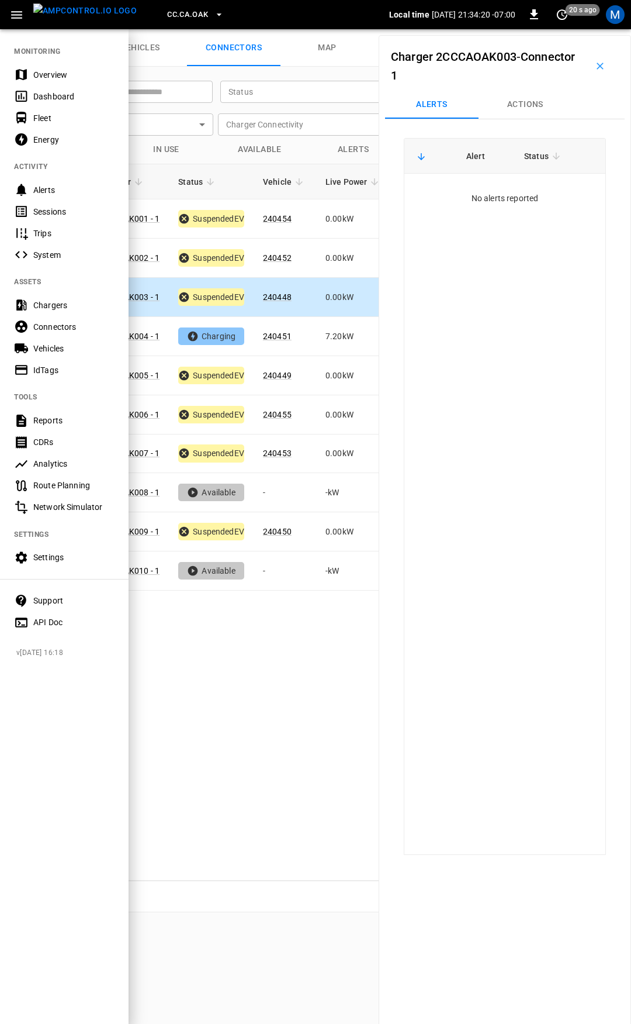
click at [58, 81] on div "Overview" at bounding box center [64, 75] width 129 height 22
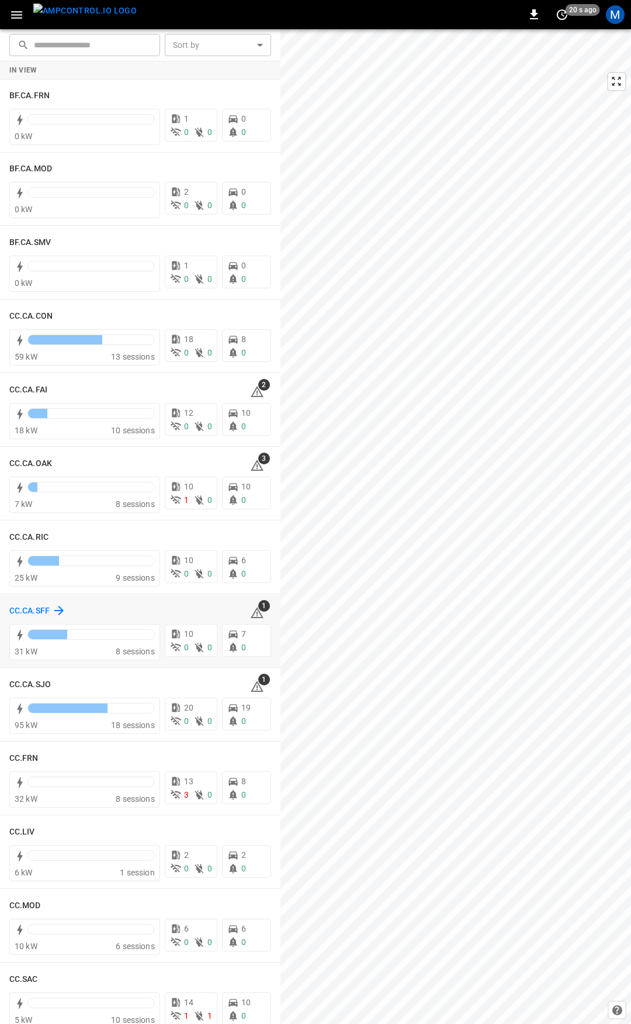
click at [19, 607] on h6 "CC.CA.SFF" at bounding box center [29, 610] width 40 height 13
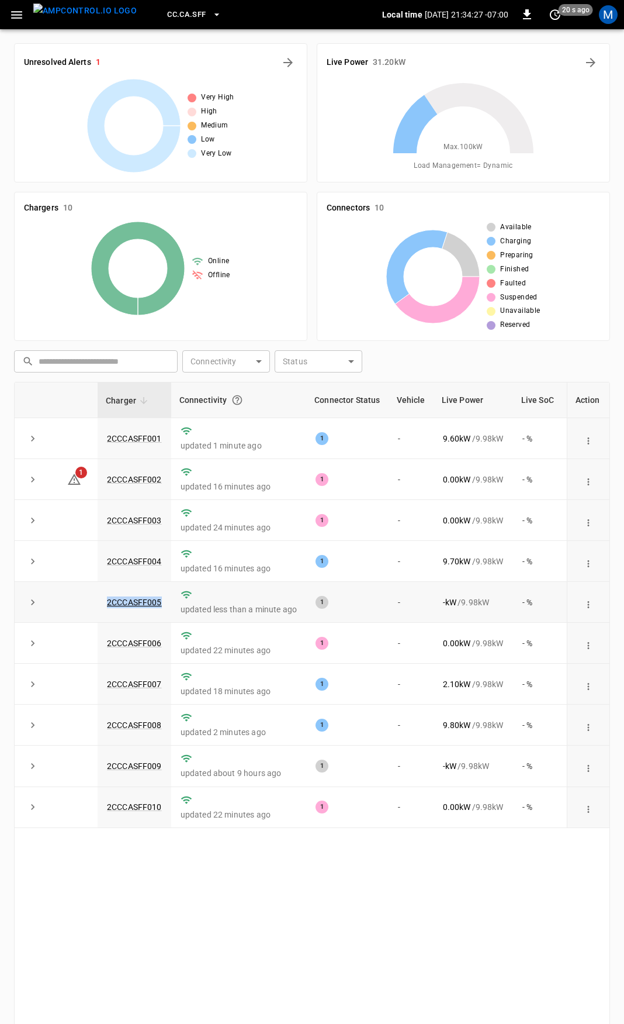
drag, startPoint x: 106, startPoint y: 603, endPoint x: 99, endPoint y: 603, distance: 7.6
click at [99, 603] on td "2CCCASFF005" at bounding box center [135, 602] width 74 height 41
copy link "2CCCASFF005"
click at [120, 599] on link "2CCCASFF005" at bounding box center [135, 602] width 60 height 14
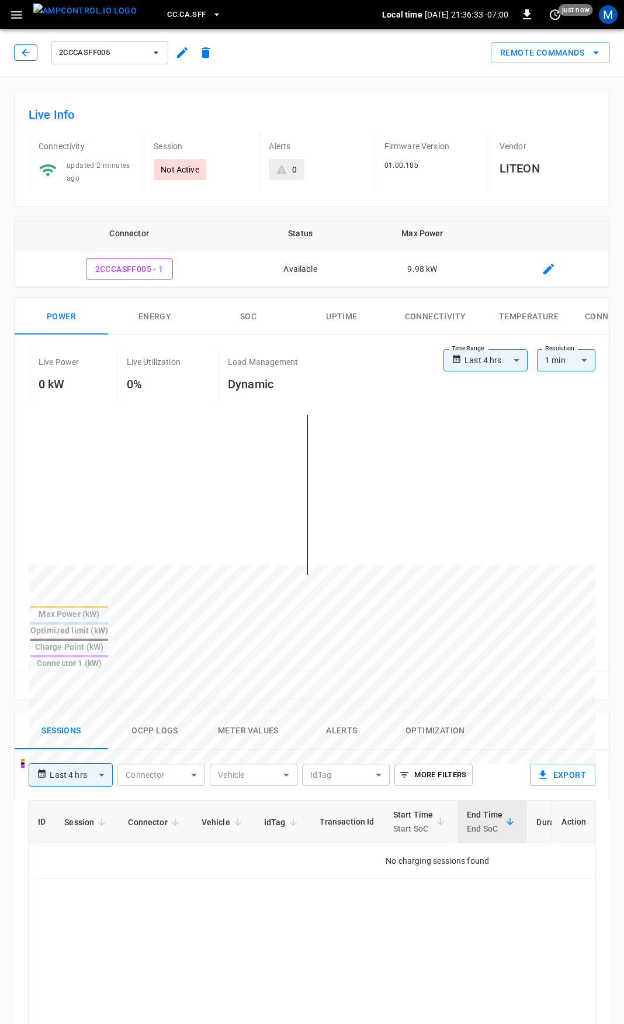
drag, startPoint x: 19, startPoint y: 42, endPoint x: 23, endPoint y: 50, distance: 9.7
click at [19, 42] on div "2CCCASFF005" at bounding box center [115, 53] width 203 height 28
click at [23, 50] on icon "button" at bounding box center [26, 53] width 12 height 12
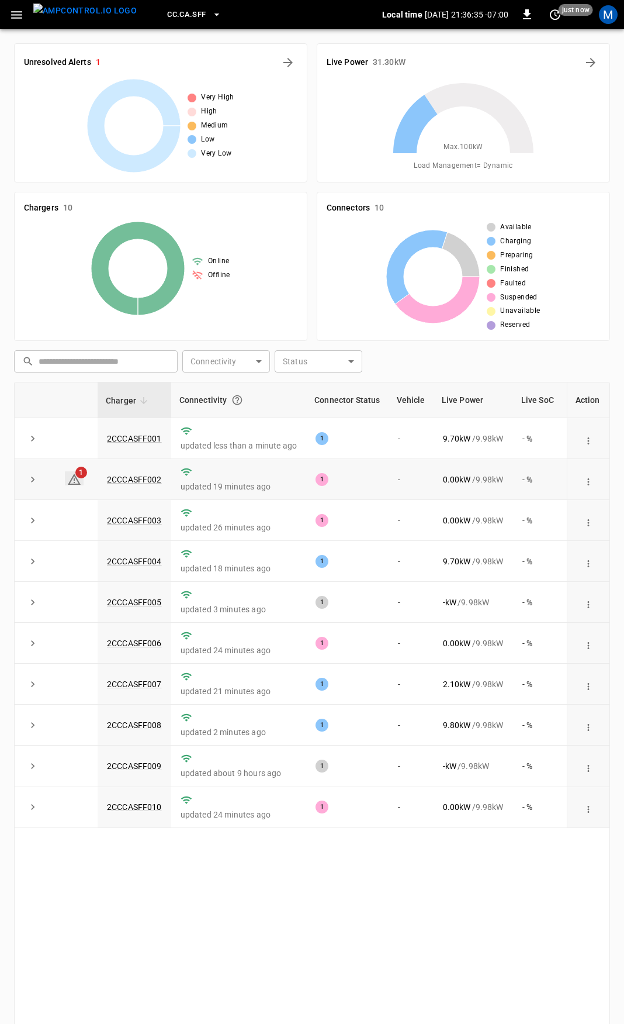
click at [75, 481] on icon at bounding box center [74, 479] width 14 height 14
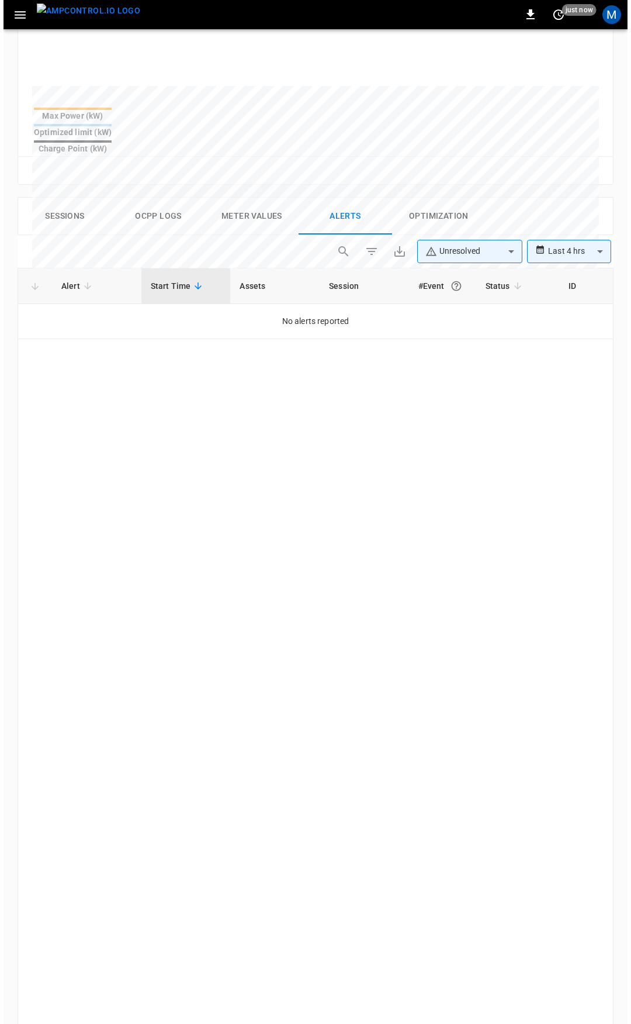
scroll to position [497, 0]
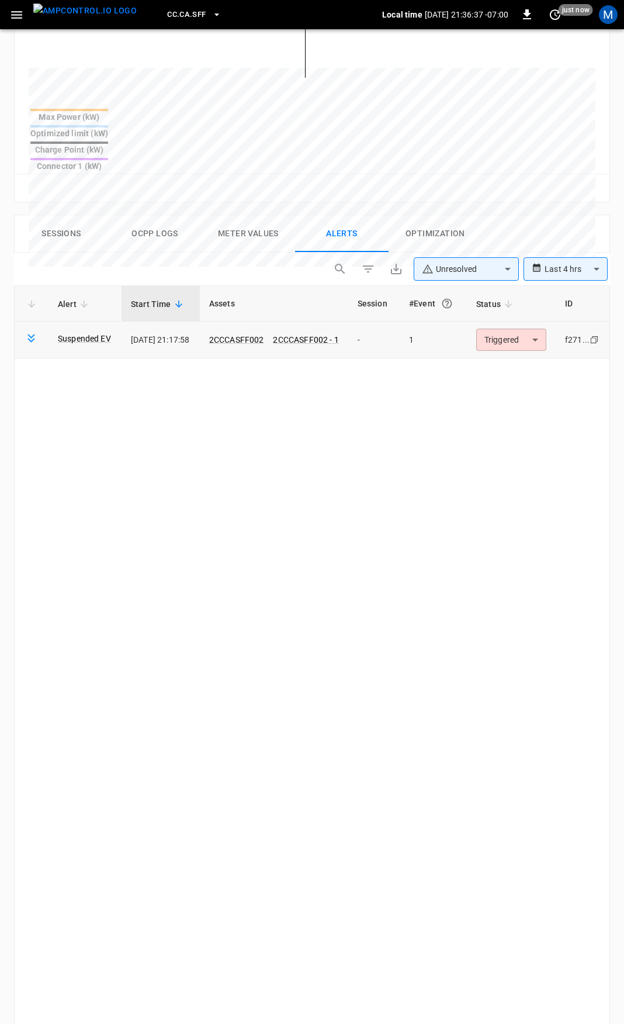
click at [536, 299] on body "**********" at bounding box center [312, 363] width 624 height 1720
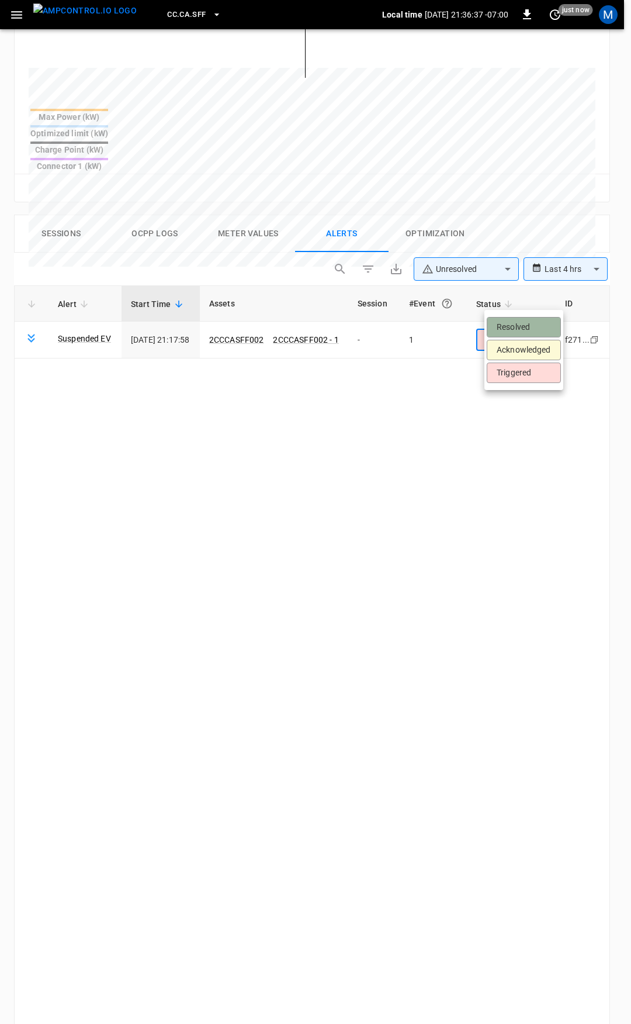
click at [524, 326] on li "Resolved" at bounding box center [524, 327] width 74 height 20
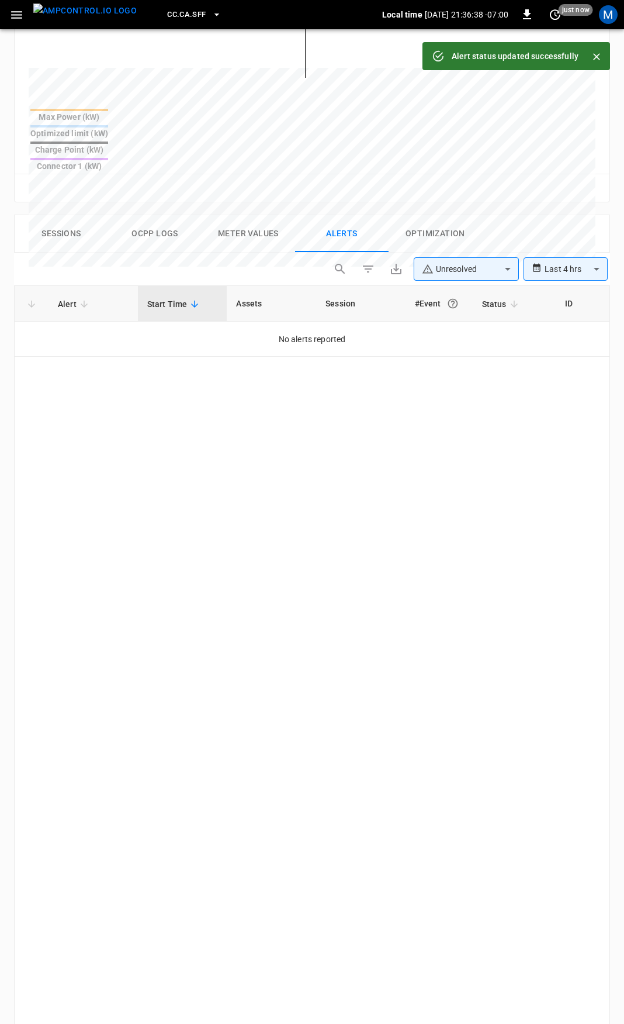
click at [19, 15] on icon "button" at bounding box center [16, 15] width 11 height 8
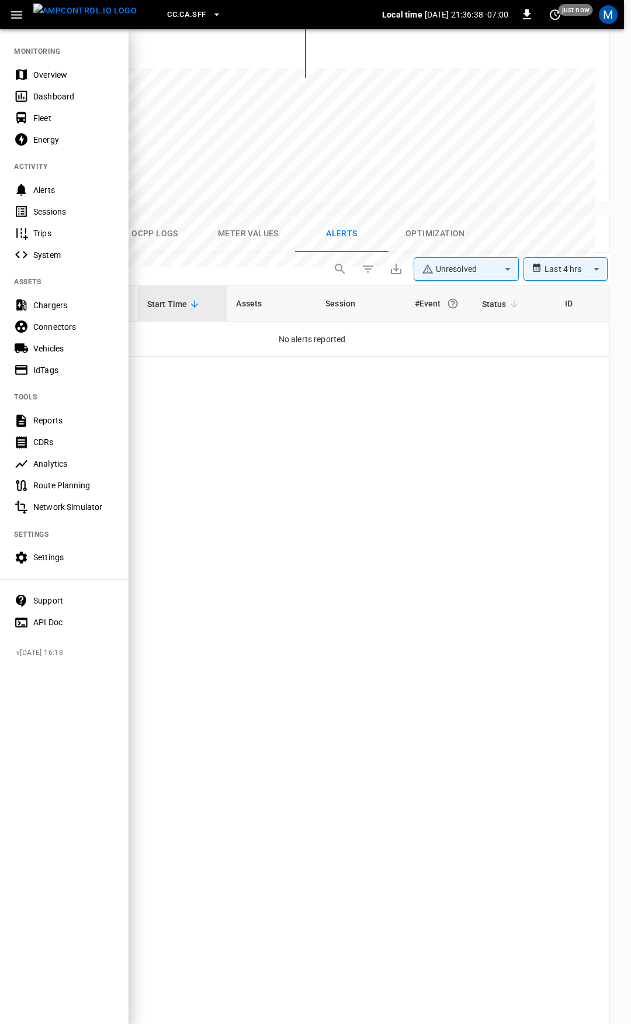
drag, startPoint x: 33, startPoint y: 76, endPoint x: 144, endPoint y: 154, distance: 136.1
click at [33, 75] on div "Overview" at bounding box center [64, 75] width 129 height 22
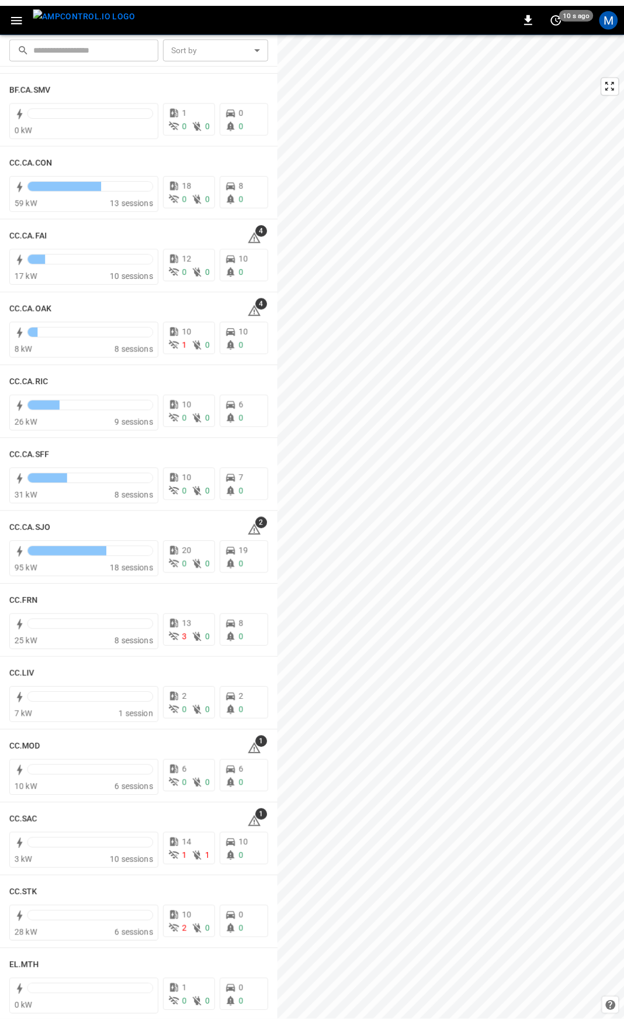
scroll to position [174, 0]
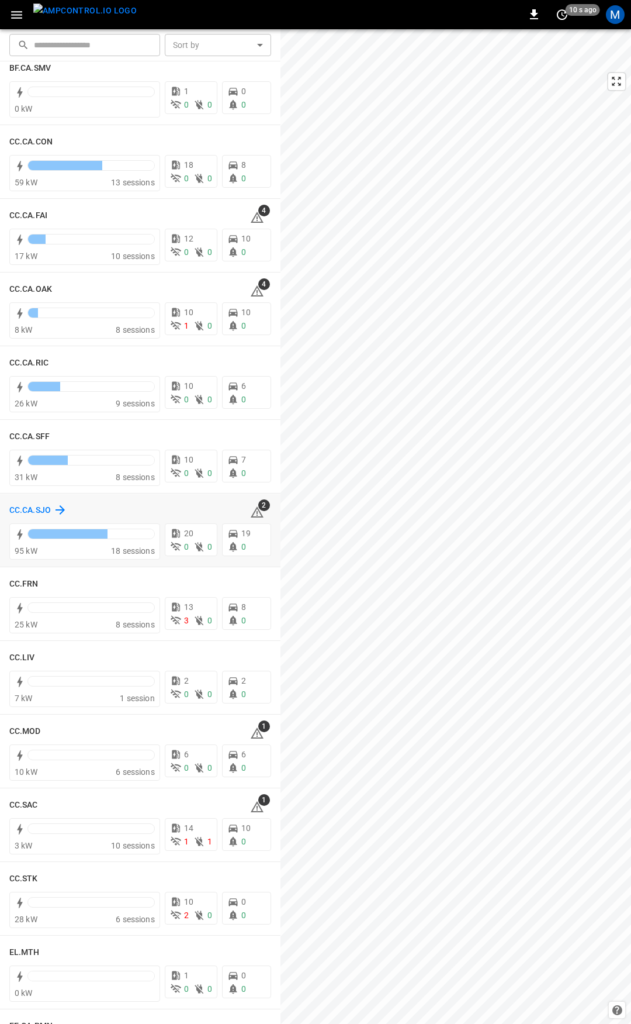
click at [43, 507] on h6 "CC.CA.SJO" at bounding box center [30, 510] width 42 height 13
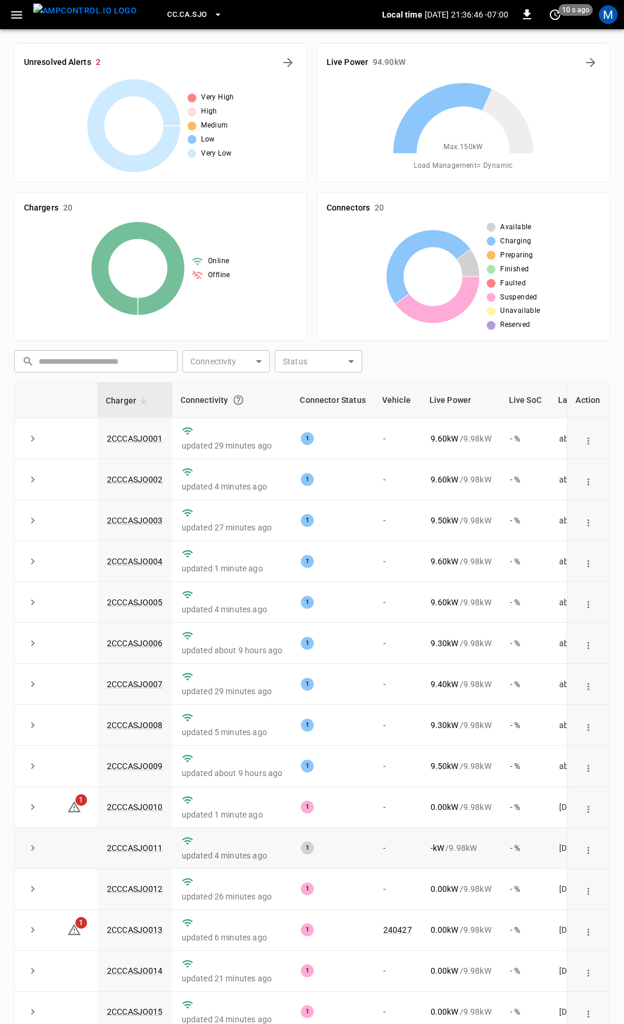
click at [173, 850] on td "updated 4 minutes ago" at bounding box center [232, 848] width 120 height 41
drag, startPoint x: 150, startPoint y: 857, endPoint x: 94, endPoint y: 859, distance: 56.1
click at [94, 859] on tr "2CCCASJO011 updated 4 minutes ago 1 - - kW / 9.98 kW - % [DATE]" at bounding box center [347, 848] width 665 height 41
copy tr "2CCCASJO011"
click at [127, 849] on link "2CCCASJO011" at bounding box center [135, 848] width 61 height 14
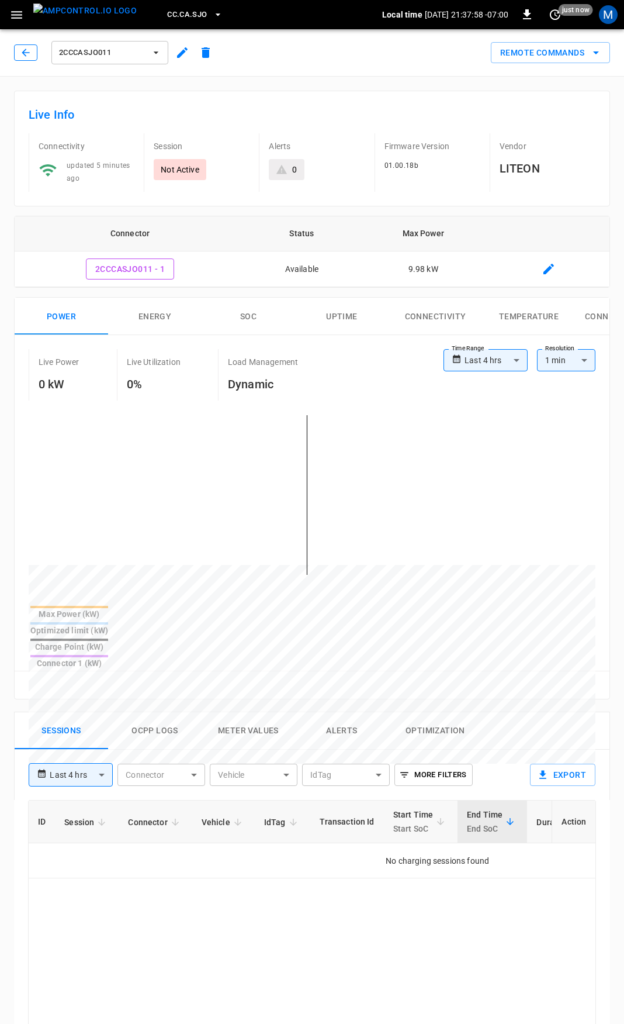
click at [19, 53] on button "button" at bounding box center [25, 52] width 23 height 16
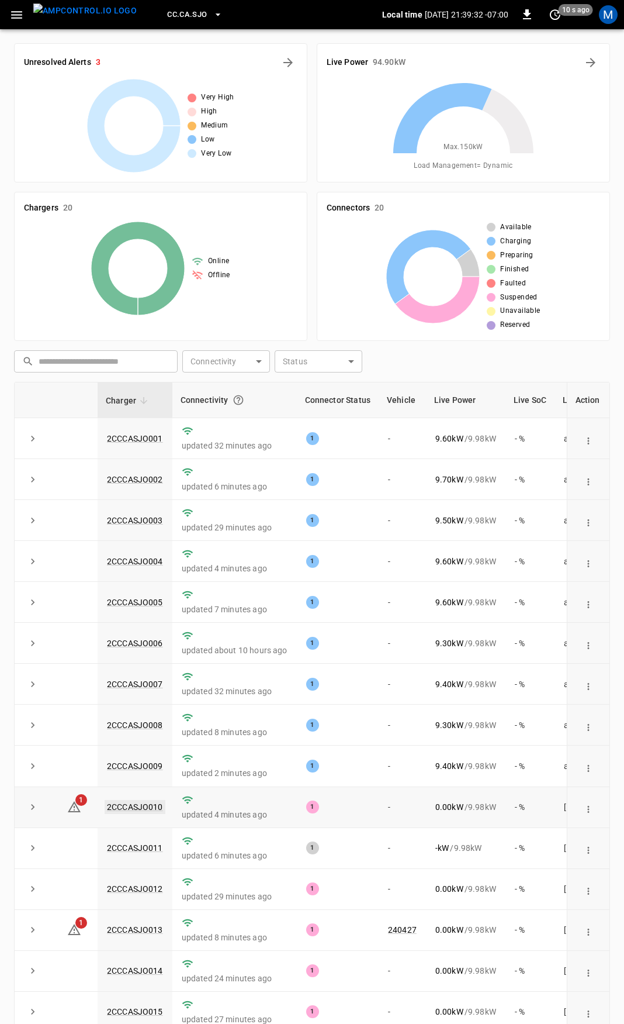
click at [130, 812] on link "2CCCASJO010" at bounding box center [135, 807] width 61 height 14
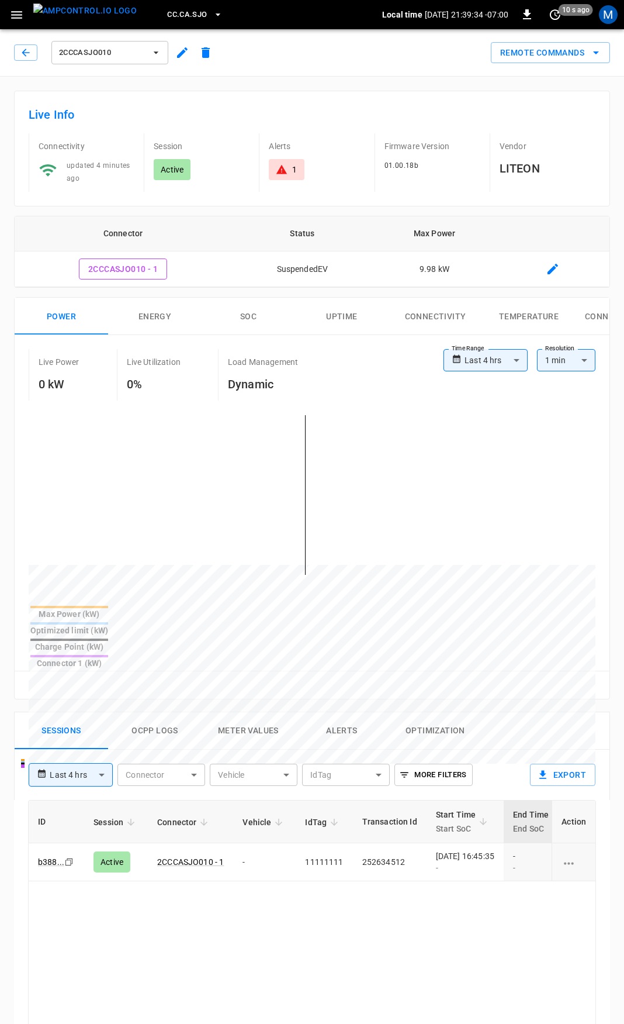
click at [288, 163] on div "1" at bounding box center [286, 169] width 35 height 21
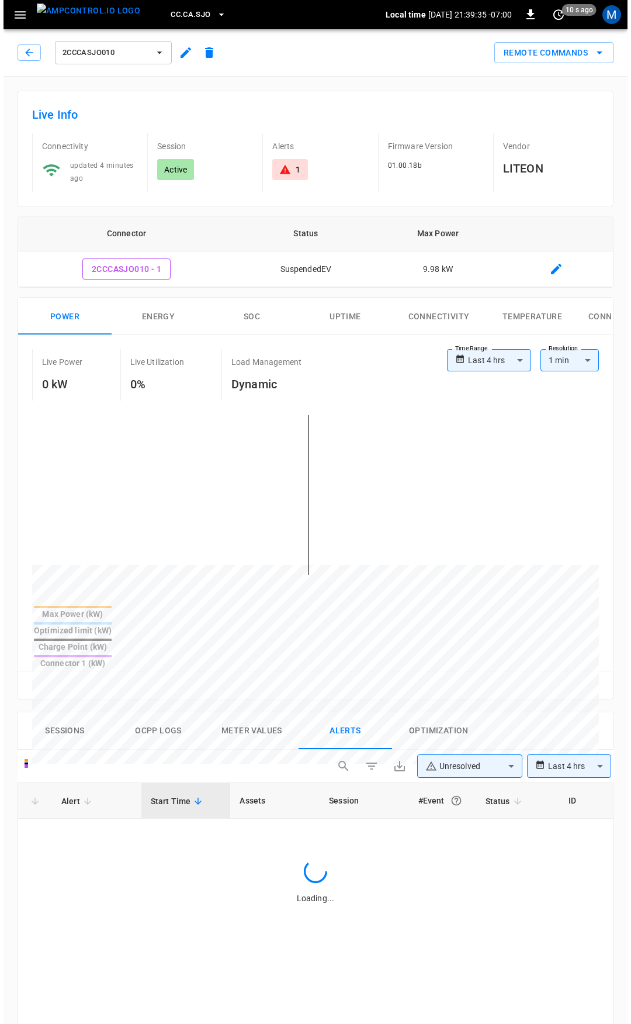
scroll to position [497, 0]
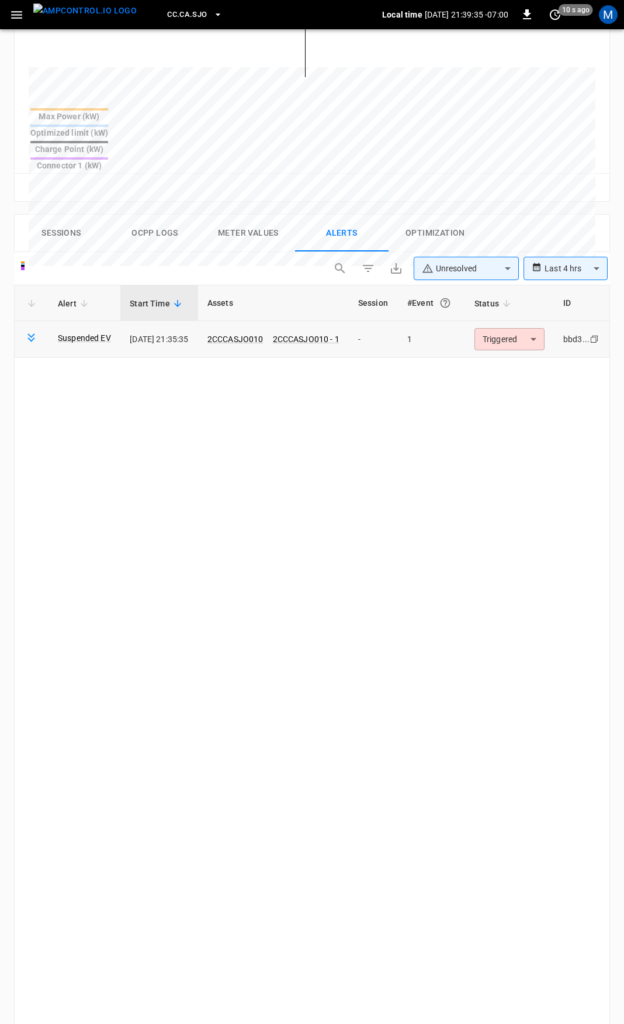
click at [527, 288] on body "**********" at bounding box center [312, 363] width 624 height 1720
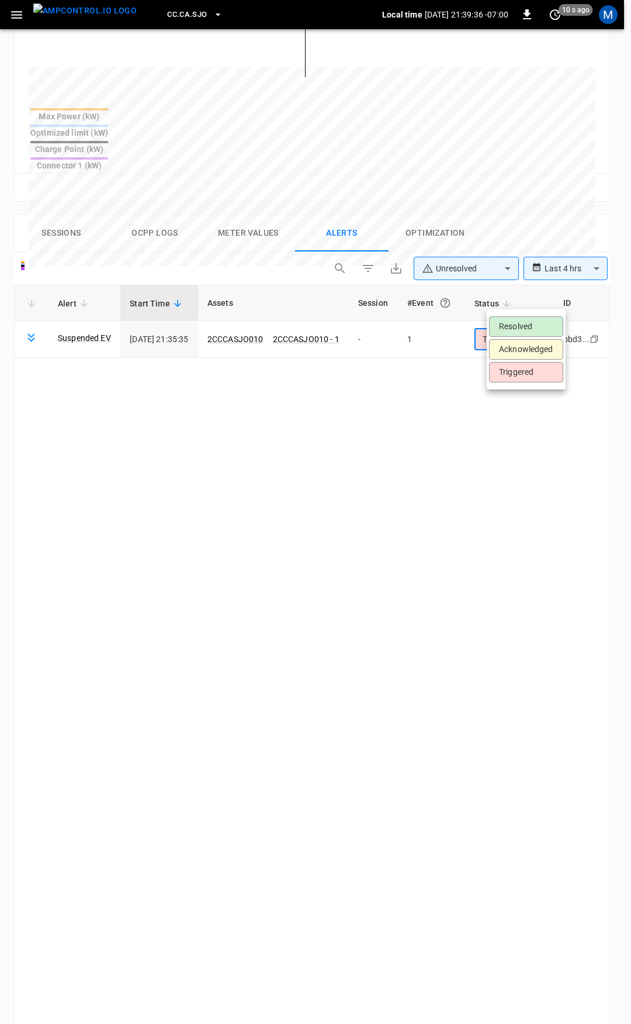
click at [527, 320] on li "Resolved" at bounding box center [526, 326] width 74 height 20
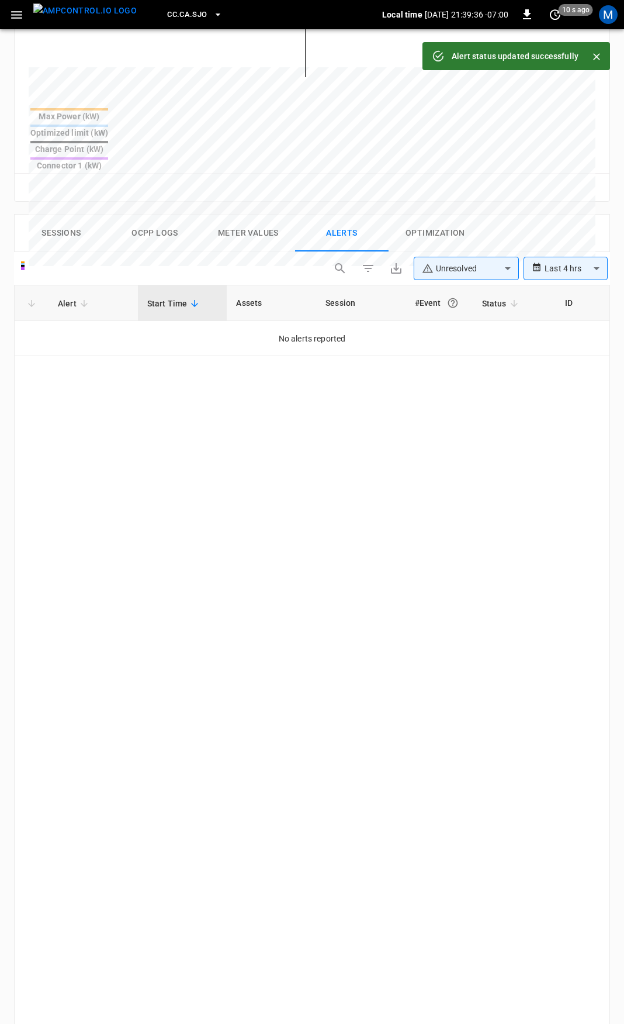
click at [13, 14] on icon "button" at bounding box center [16, 15] width 11 height 8
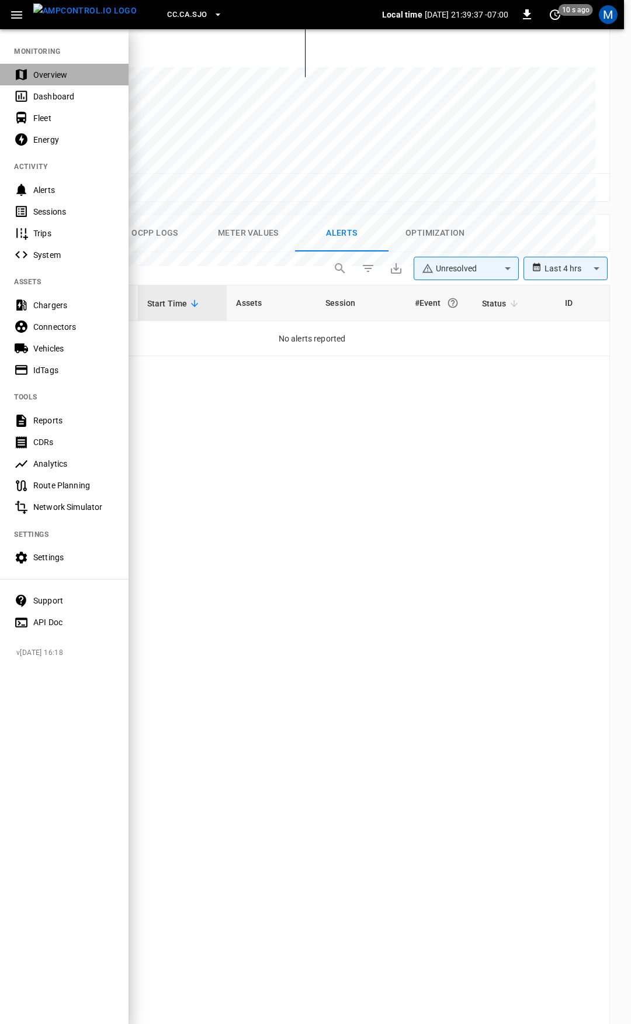
click at [50, 70] on div "Overview" at bounding box center [73, 75] width 81 height 12
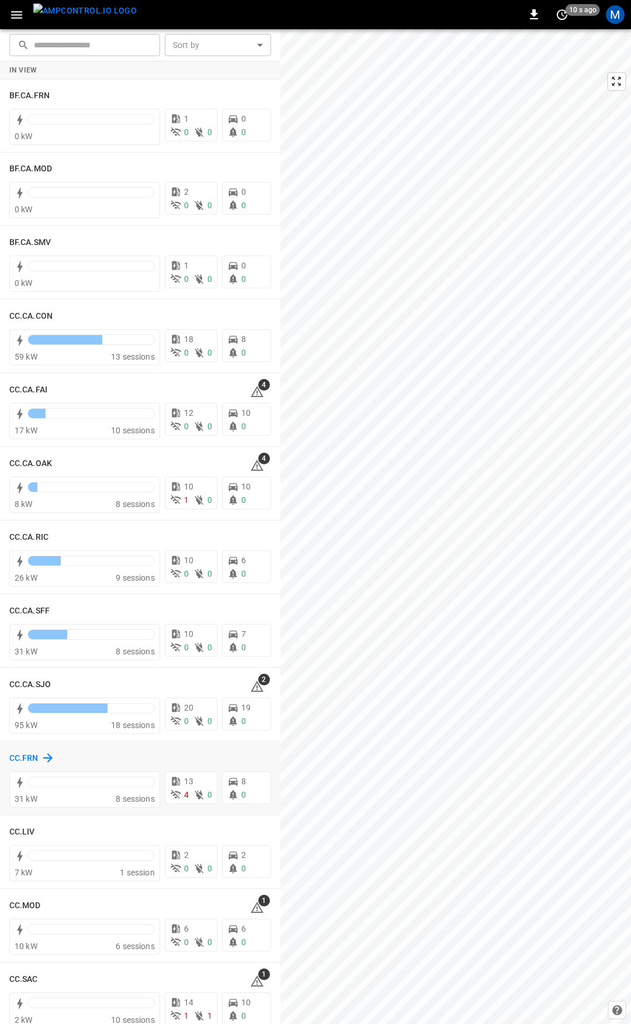
click at [27, 761] on h6 "CC.FRN" at bounding box center [23, 758] width 29 height 13
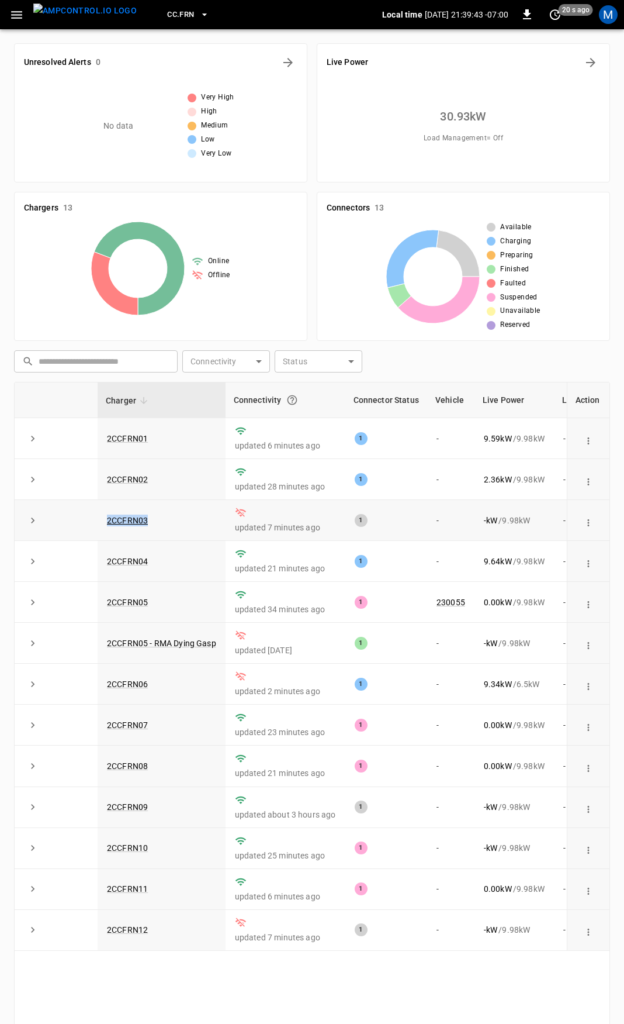
drag, startPoint x: 150, startPoint y: 524, endPoint x: 98, endPoint y: 523, distance: 52.0
click at [98, 523] on td "2CCFRN03" at bounding box center [162, 520] width 128 height 41
copy link "2CCFRN03"
click at [9, 18] on icon "button" at bounding box center [16, 15] width 15 height 15
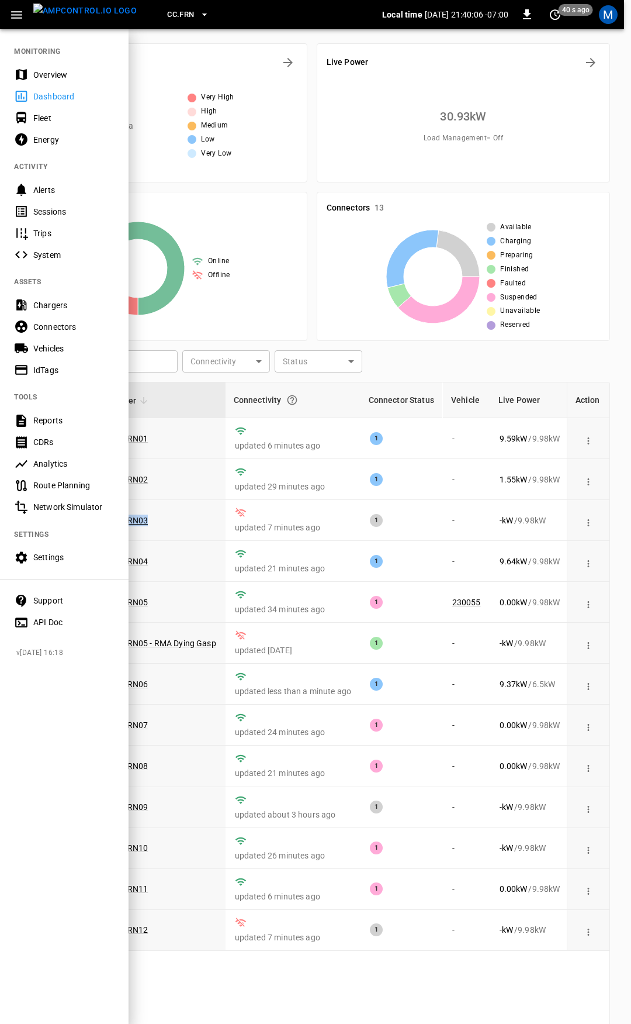
click at [53, 72] on div "Overview" at bounding box center [73, 75] width 81 height 12
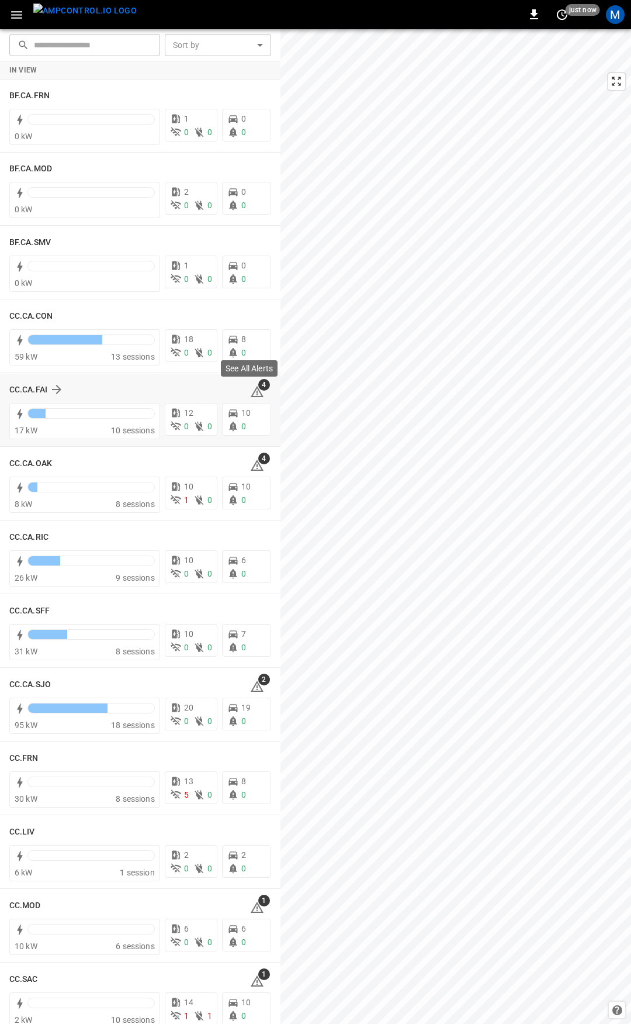
click at [254, 396] on icon at bounding box center [257, 391] width 13 height 11
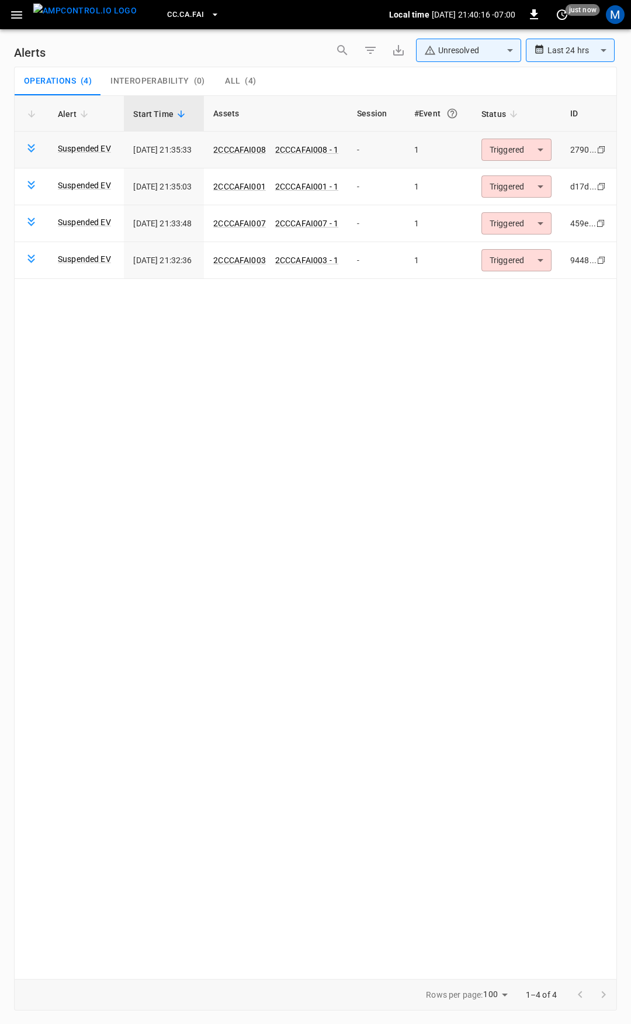
click at [547, 144] on body "**********" at bounding box center [315, 509] width 631 height 1019
click at [538, 171] on li "Resolved" at bounding box center [519, 178] width 74 height 20
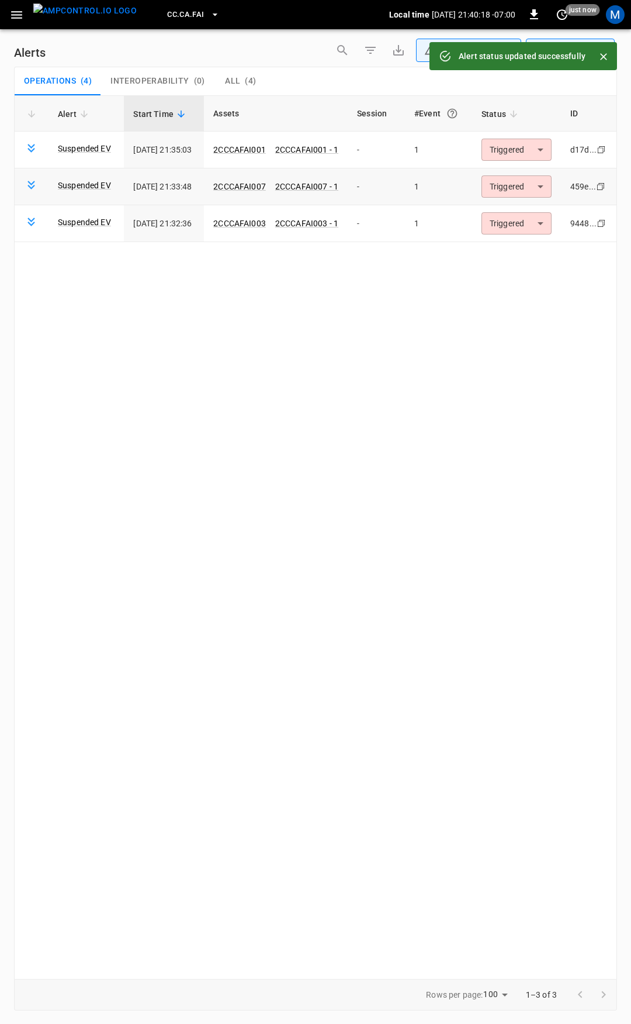
click at [520, 185] on body "**********" at bounding box center [315, 509] width 631 height 1019
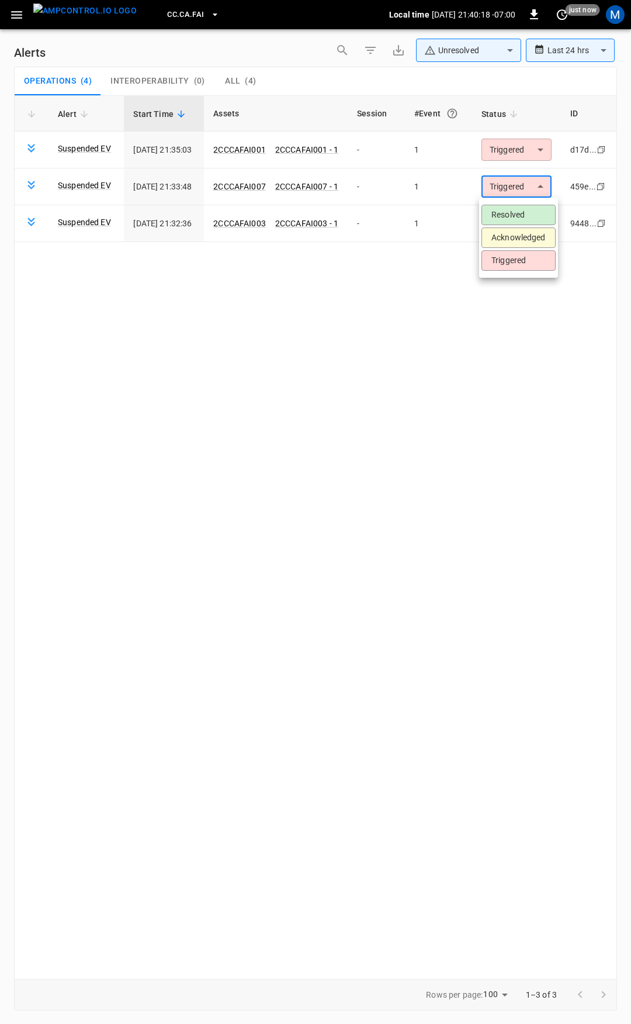
click at [521, 209] on li "Resolved" at bounding box center [519, 215] width 74 height 20
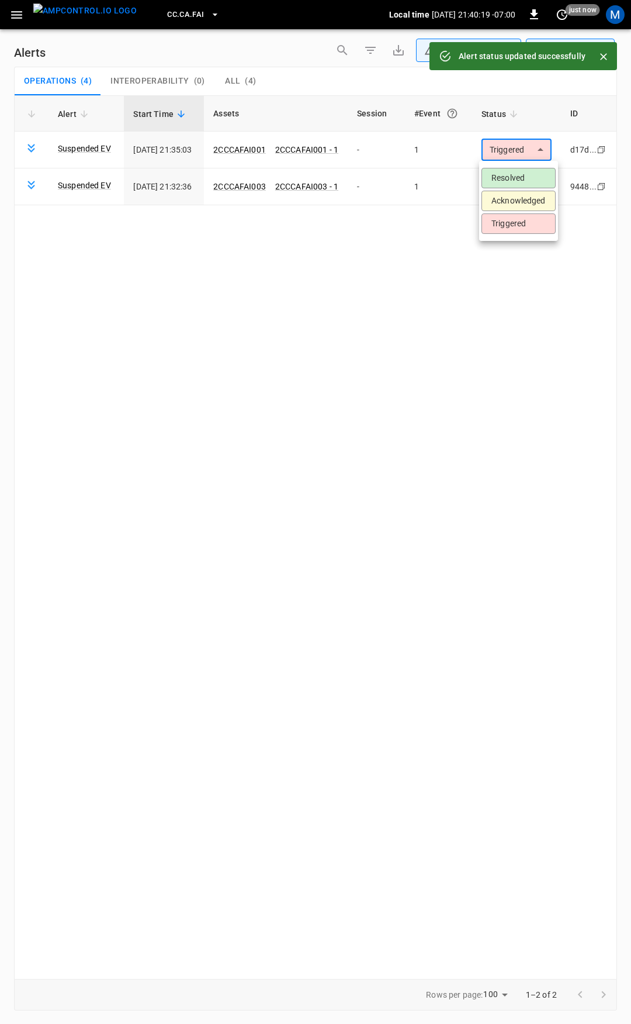
click at [512, 144] on body "**********" at bounding box center [315, 509] width 631 height 1019
click at [522, 180] on li "Resolved" at bounding box center [519, 178] width 74 height 20
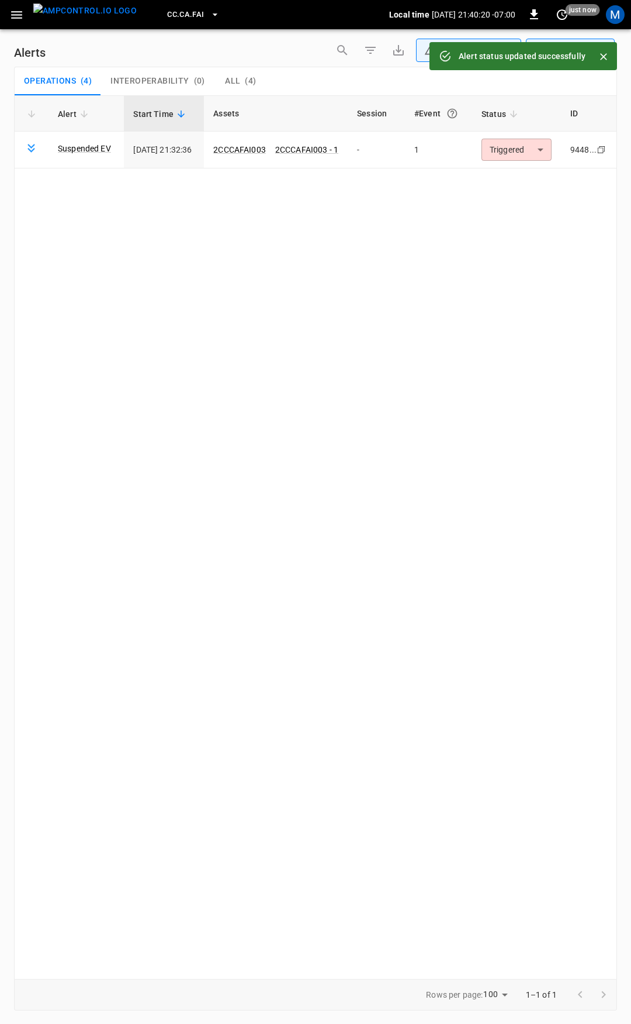
click at [519, 151] on body "**********" at bounding box center [315, 509] width 631 height 1019
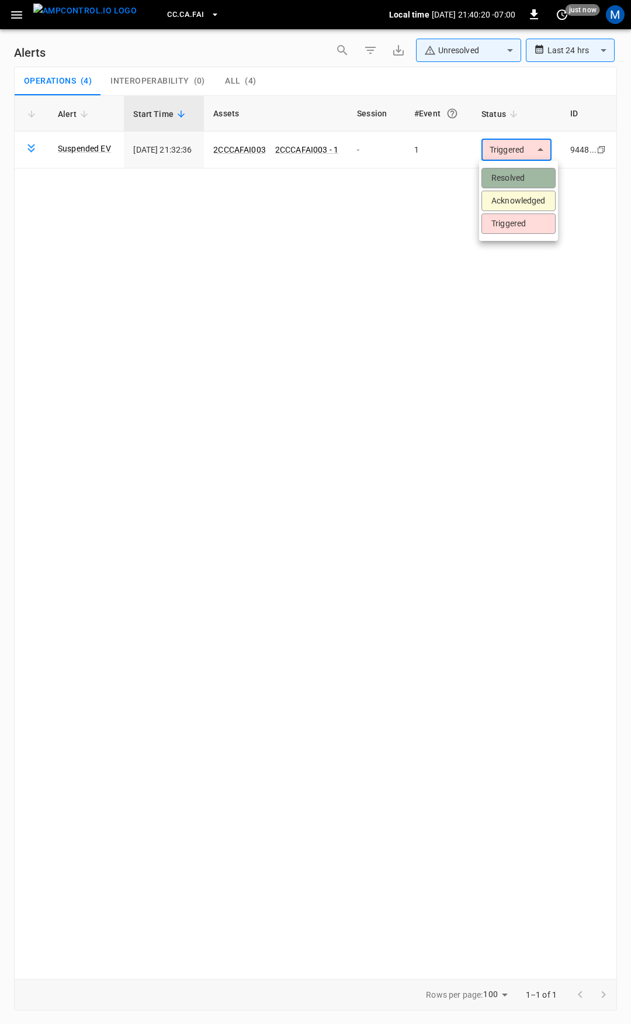
click at [522, 180] on li "Resolved" at bounding box center [519, 178] width 74 height 20
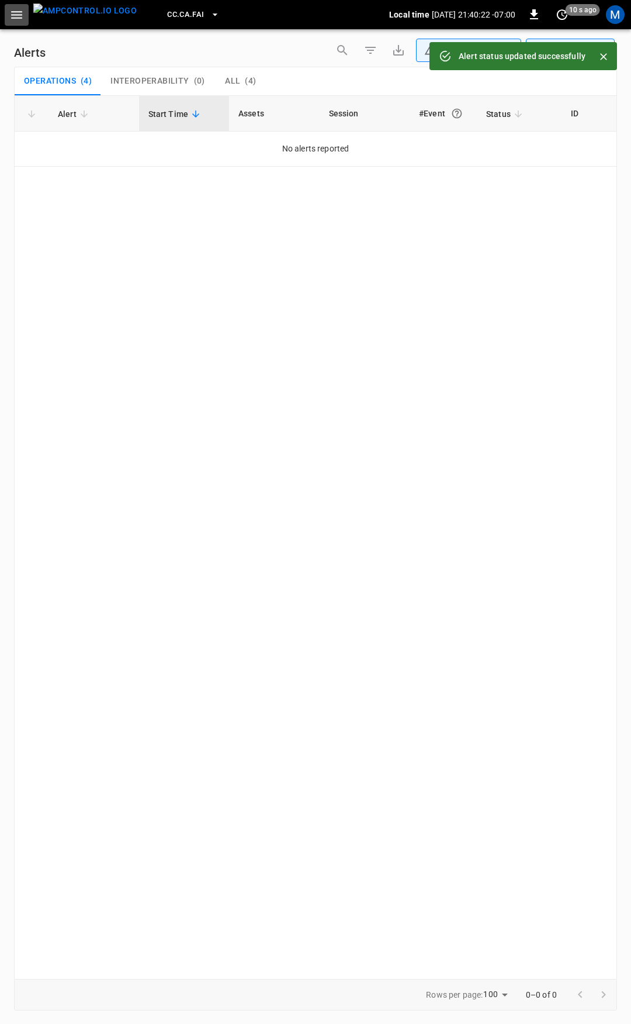
click at [19, 16] on icon "button" at bounding box center [16, 15] width 15 height 15
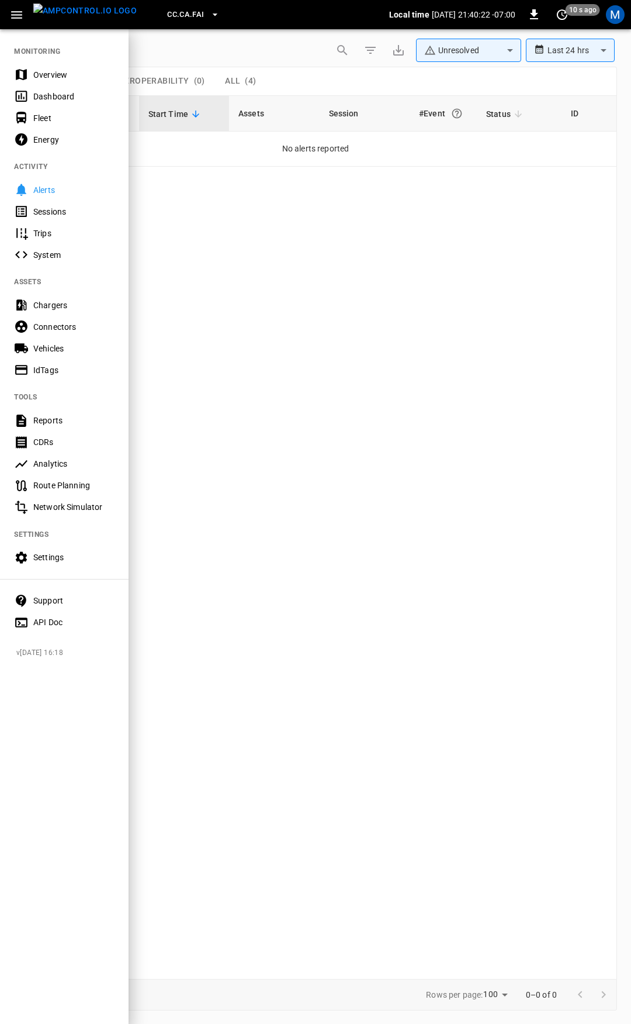
click at [42, 84] on div "Overview" at bounding box center [64, 75] width 129 height 22
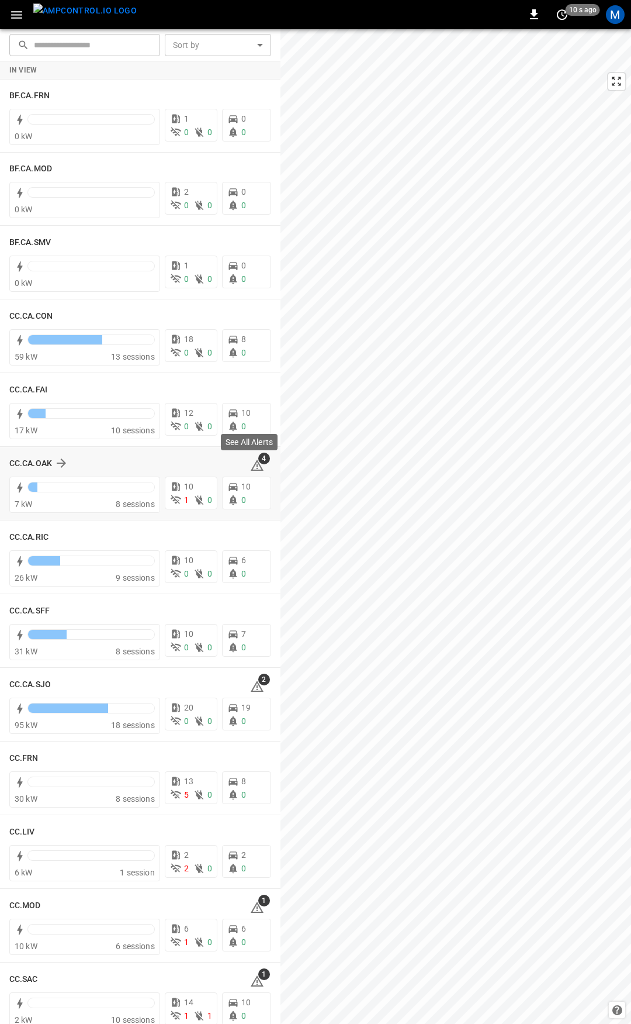
click at [252, 464] on icon at bounding box center [257, 464] width 13 height 11
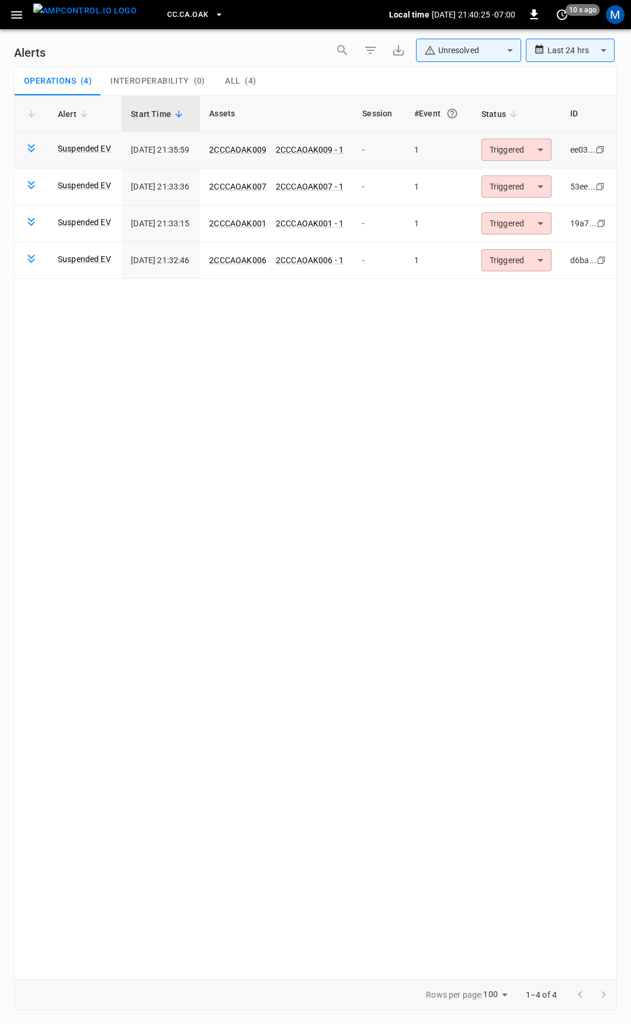
click at [513, 150] on body "**********" at bounding box center [315, 509] width 631 height 1019
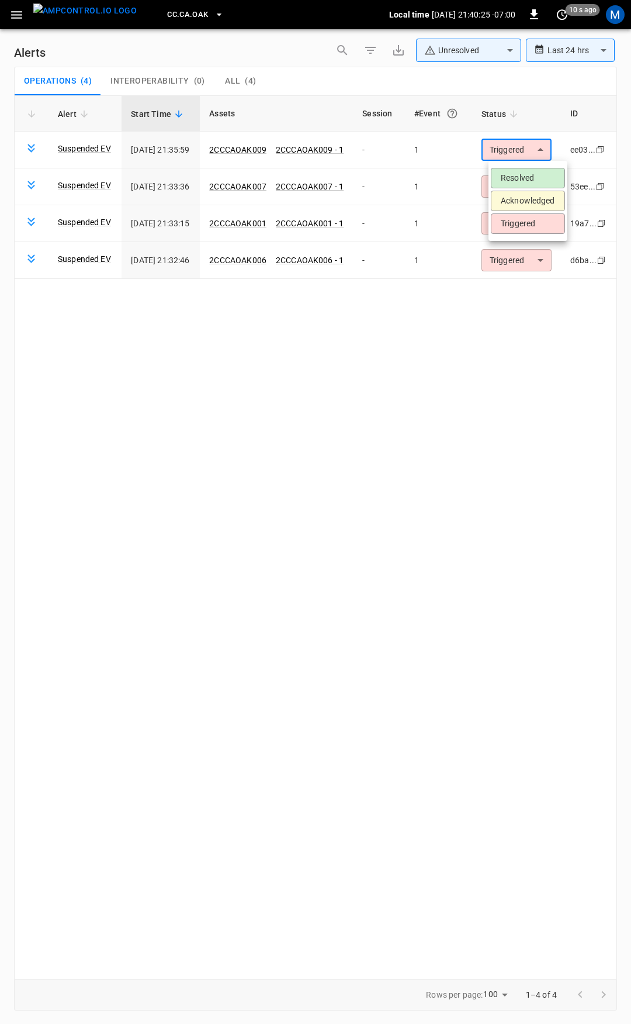
click at [535, 187] on li "Resolved" at bounding box center [528, 178] width 74 height 20
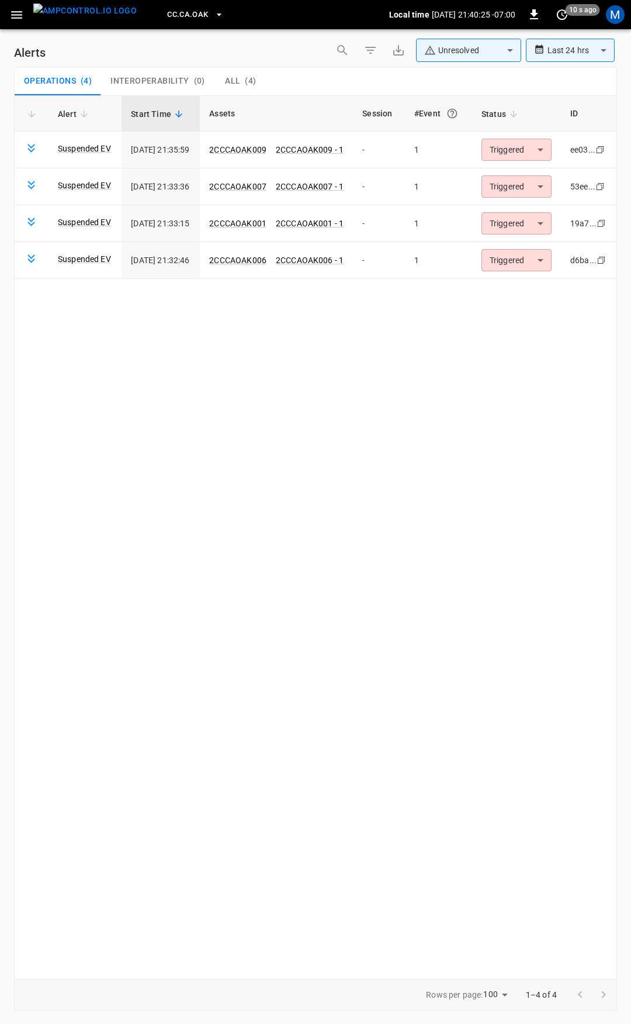
click at [535, 186] on ul "Resolved Acknowledged Triggered" at bounding box center [528, 183] width 59 height 45
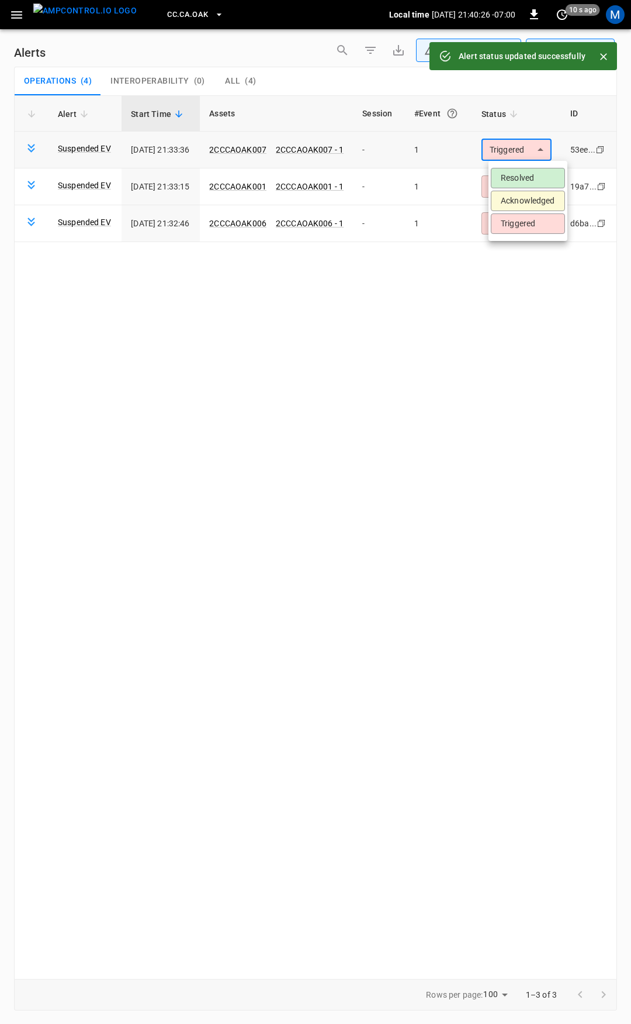
click at [533, 155] on body "**********" at bounding box center [315, 509] width 631 height 1019
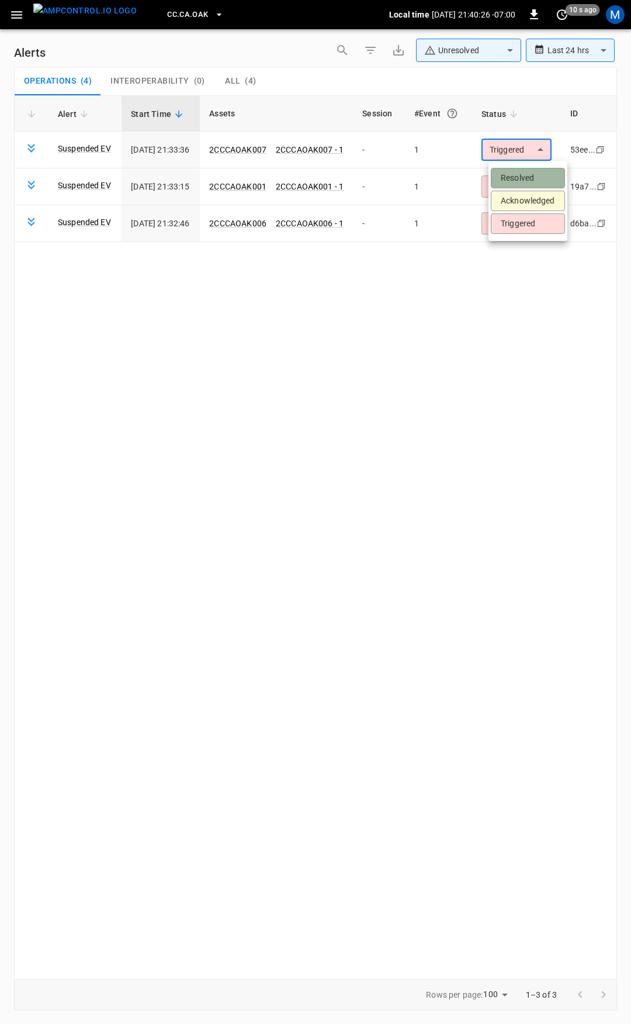
click at [530, 171] on li "Resolved" at bounding box center [528, 178] width 74 height 20
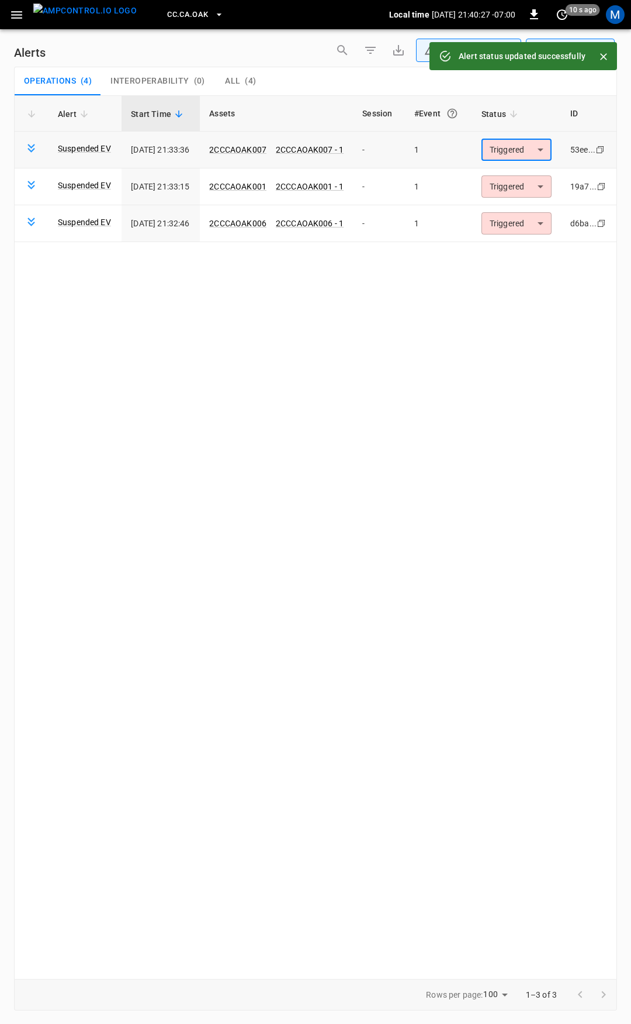
click at [530, 151] on body "**********" at bounding box center [315, 509] width 631 height 1019
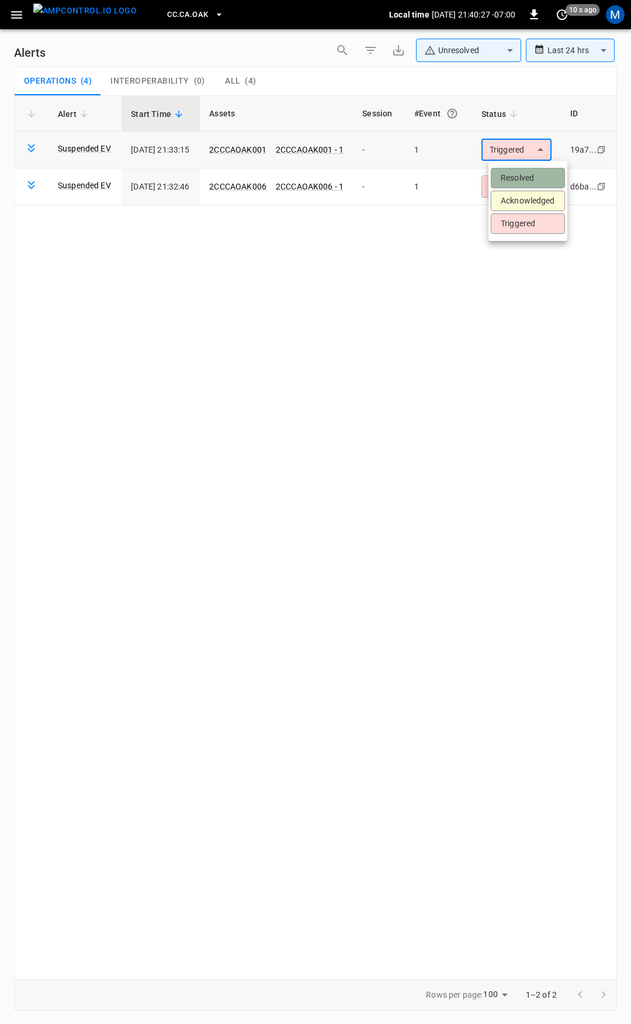
click at [529, 172] on li "Resolved" at bounding box center [528, 178] width 74 height 20
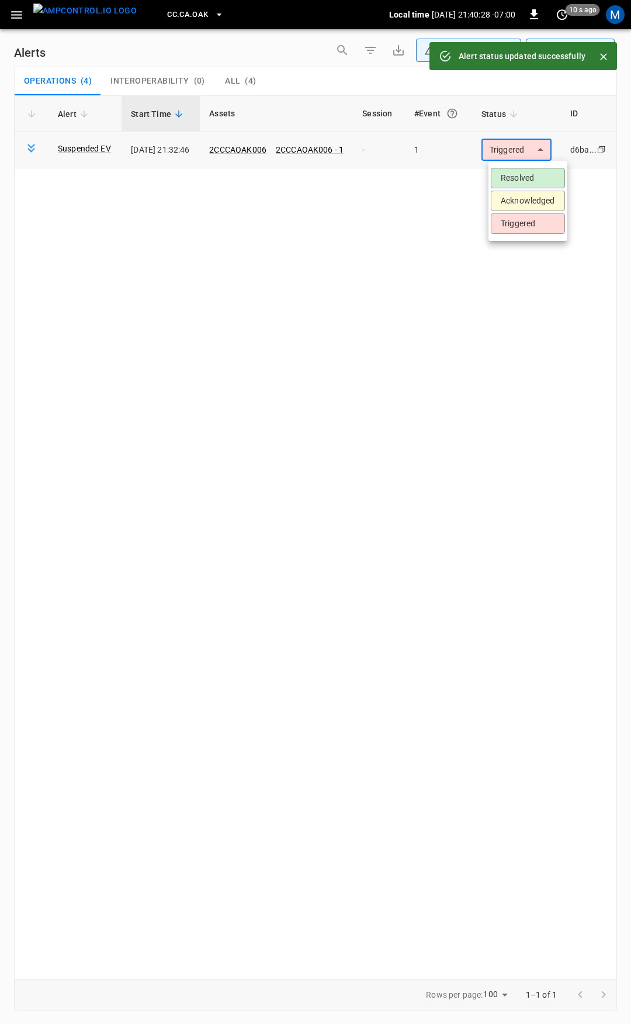
click at [527, 154] on body "**********" at bounding box center [315, 509] width 631 height 1019
click at [525, 178] on li "Resolved" at bounding box center [528, 178] width 74 height 20
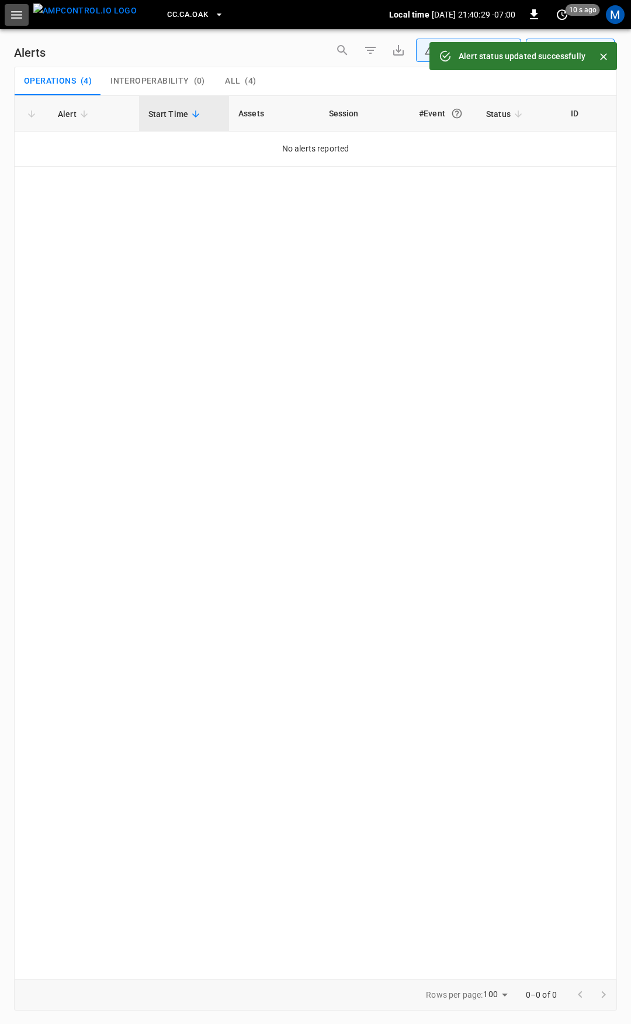
click at [19, 16] on icon "button" at bounding box center [16, 15] width 15 height 15
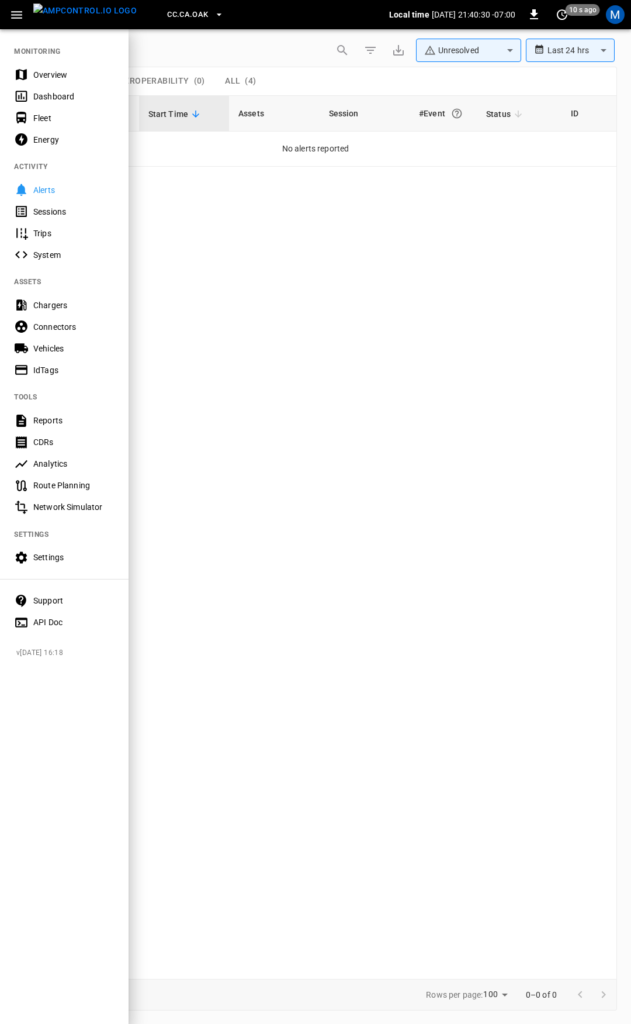
click at [60, 77] on div "Overview" at bounding box center [73, 75] width 81 height 12
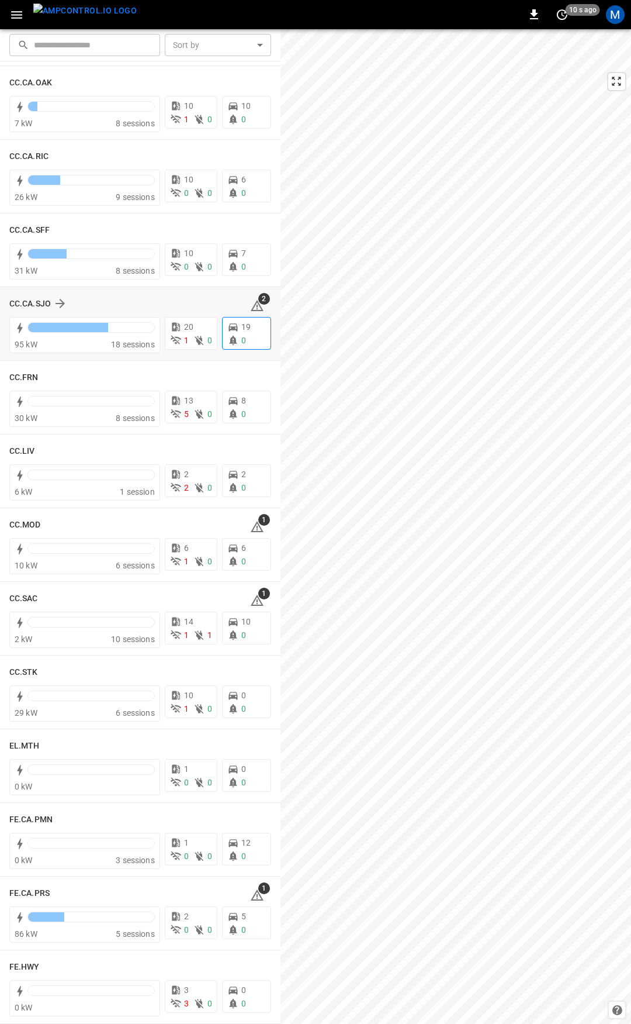
scroll to position [382, 0]
click at [253, 305] on icon at bounding box center [257, 304] width 14 height 14
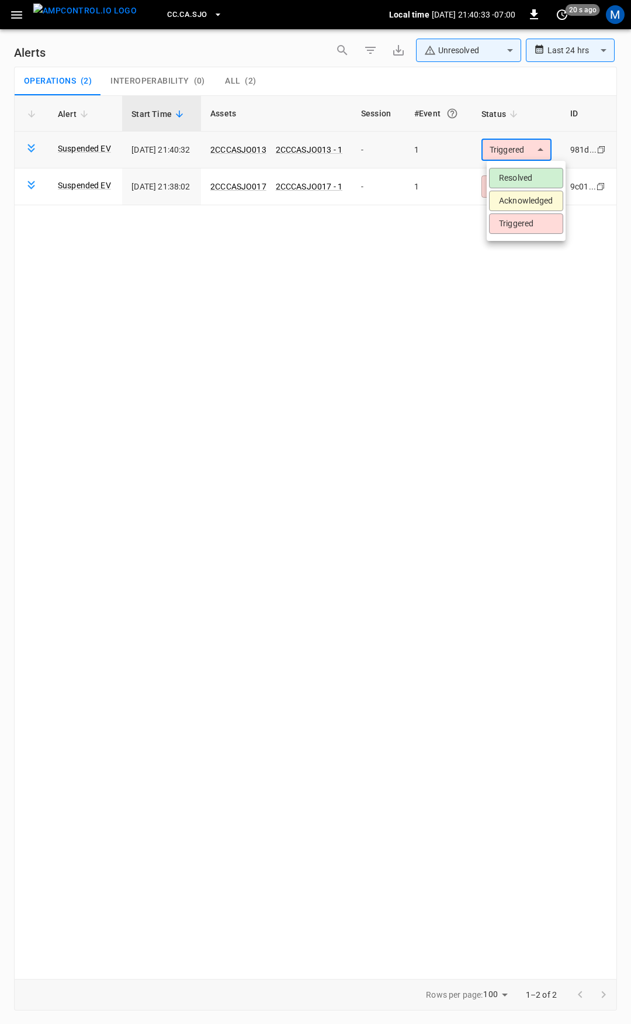
click at [508, 147] on body "**********" at bounding box center [315, 509] width 631 height 1019
click at [521, 171] on li "Resolved" at bounding box center [526, 178] width 74 height 20
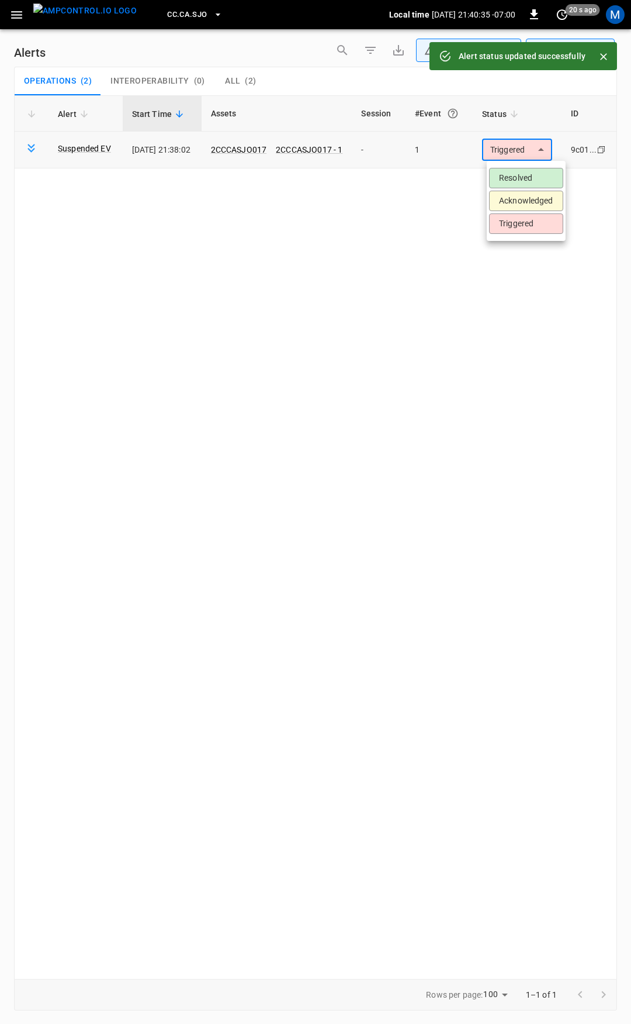
click at [519, 148] on body "**********" at bounding box center [315, 509] width 631 height 1019
click at [516, 168] on li "Resolved" at bounding box center [526, 178] width 74 height 20
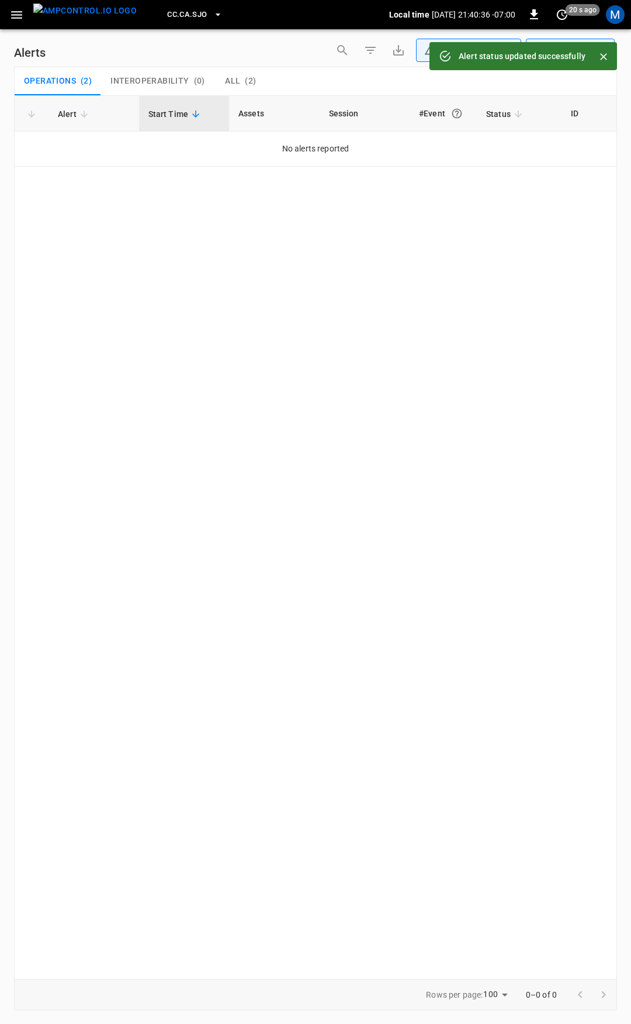
click at [20, 22] on icon "button" at bounding box center [16, 15] width 15 height 15
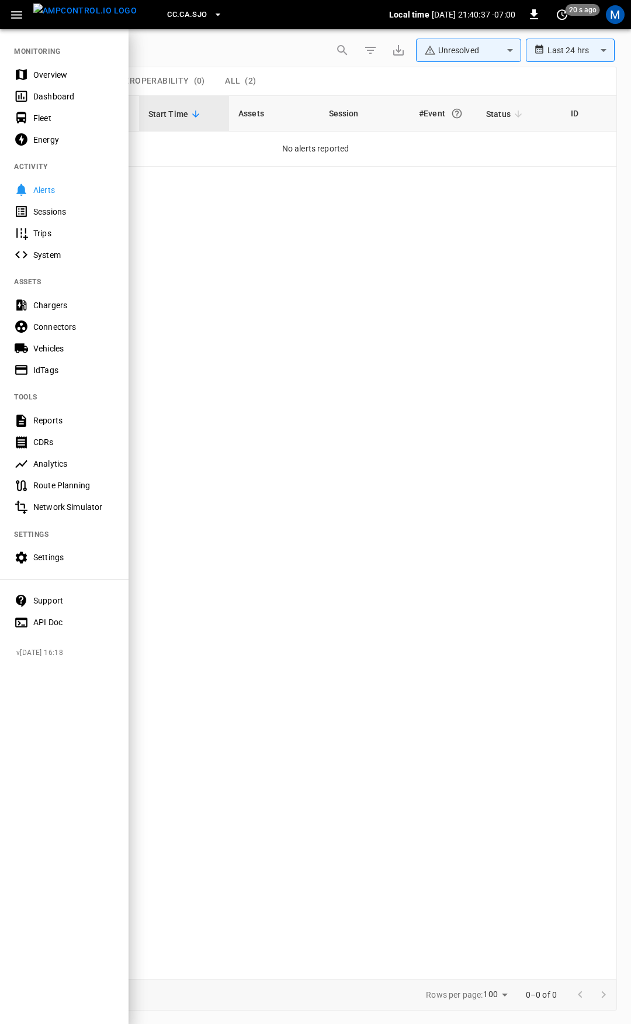
click at [54, 71] on div "Overview" at bounding box center [73, 75] width 81 height 12
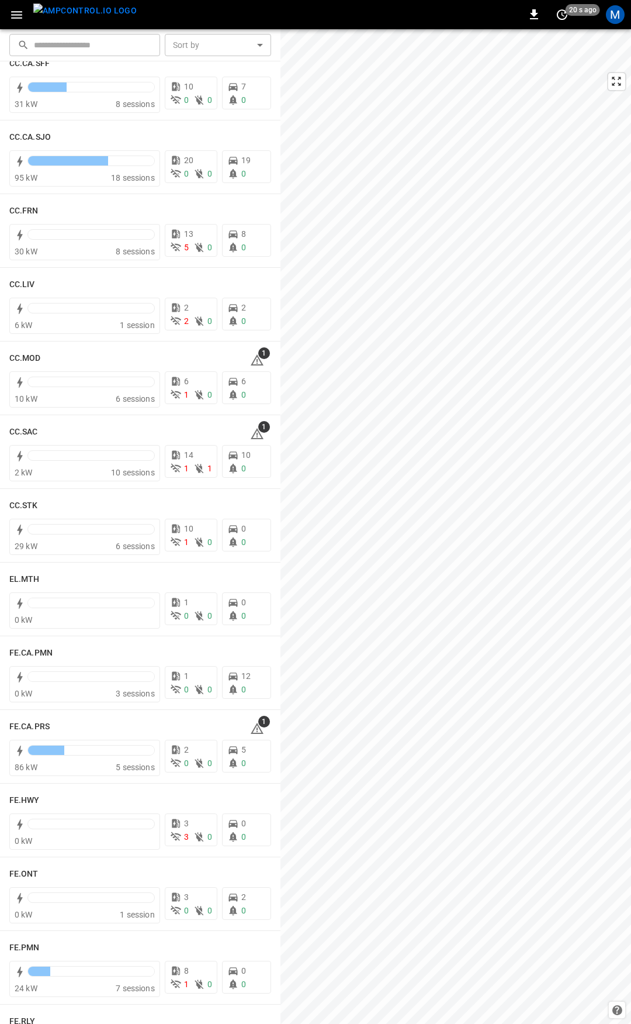
scroll to position [564, 0]
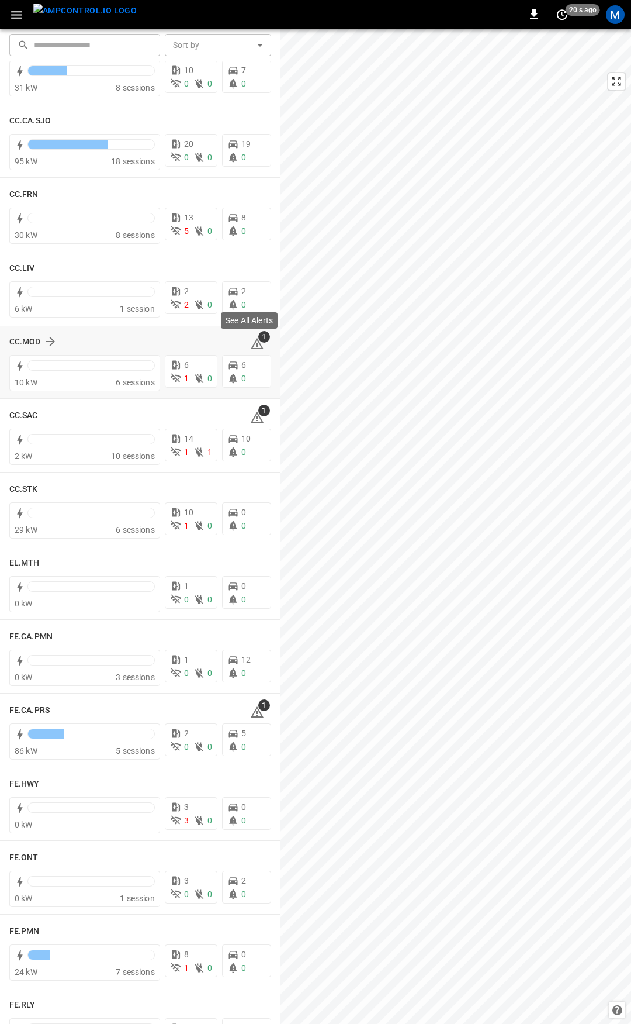
click at [258, 338] on span "1" at bounding box center [264, 337] width 12 height 12
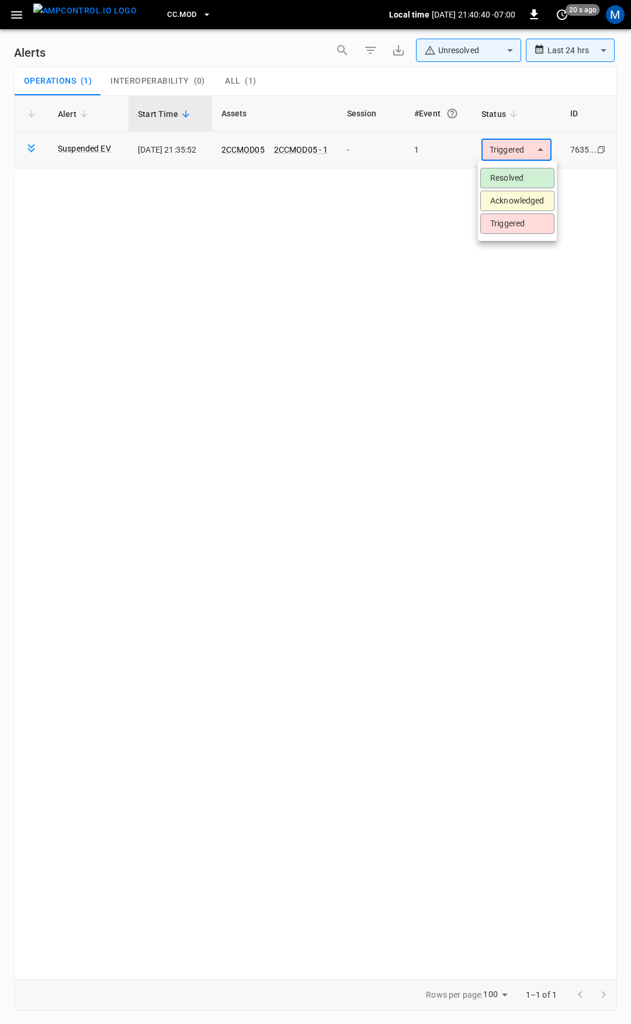
click at [502, 147] on body "**********" at bounding box center [315, 509] width 631 height 1019
click at [510, 185] on li "Resolved" at bounding box center [518, 178] width 74 height 20
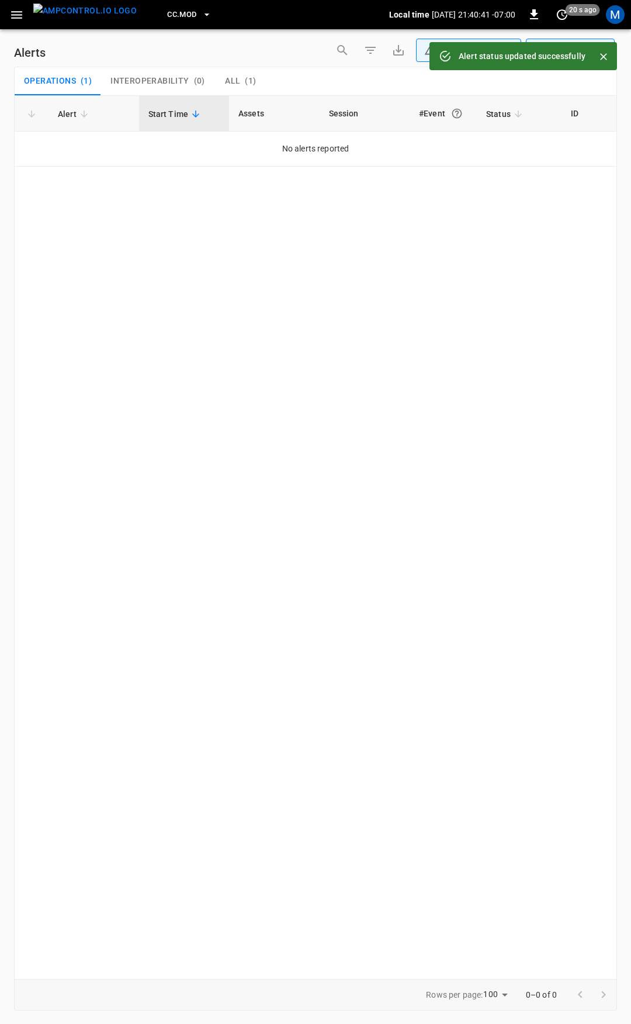
click at [18, 18] on icon "button" at bounding box center [16, 15] width 11 height 8
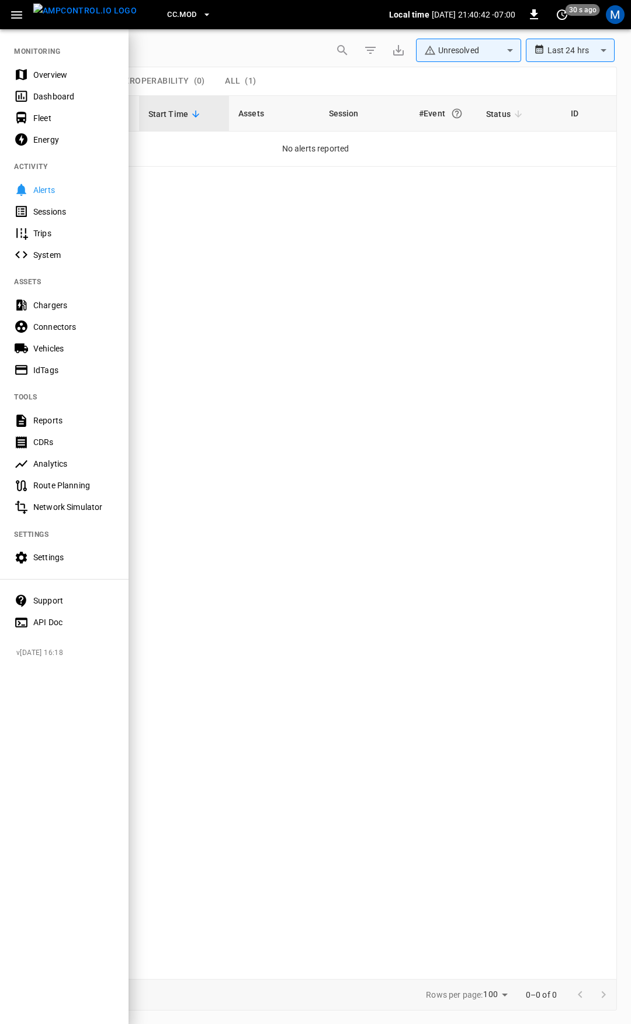
click at [63, 75] on div "Overview" at bounding box center [73, 75] width 81 height 12
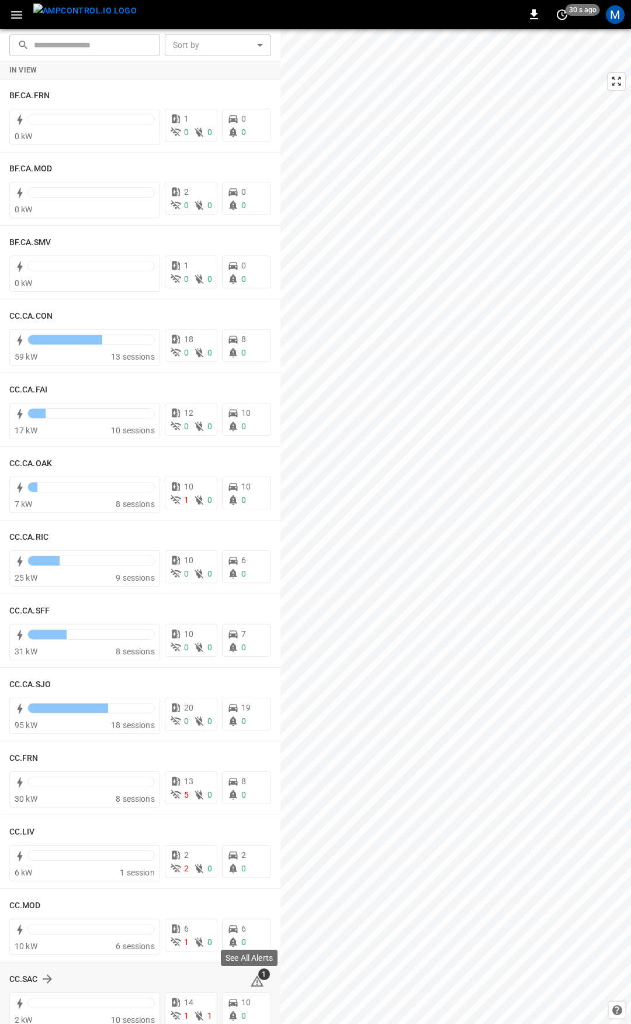
click at [254, 980] on icon at bounding box center [257, 981] width 14 height 14
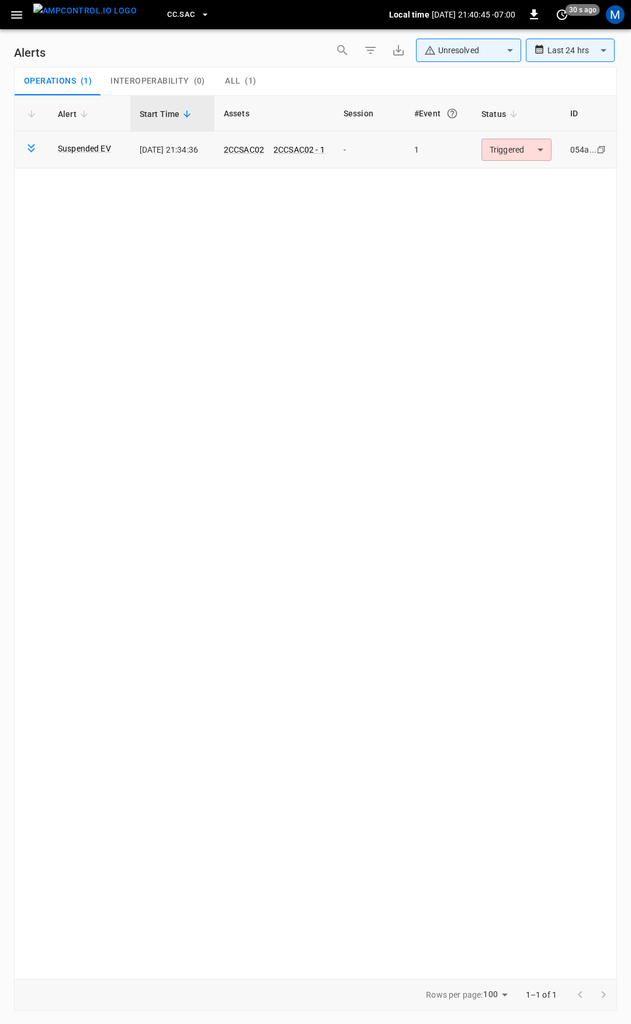
click at [508, 150] on body "**********" at bounding box center [315, 509] width 631 height 1019
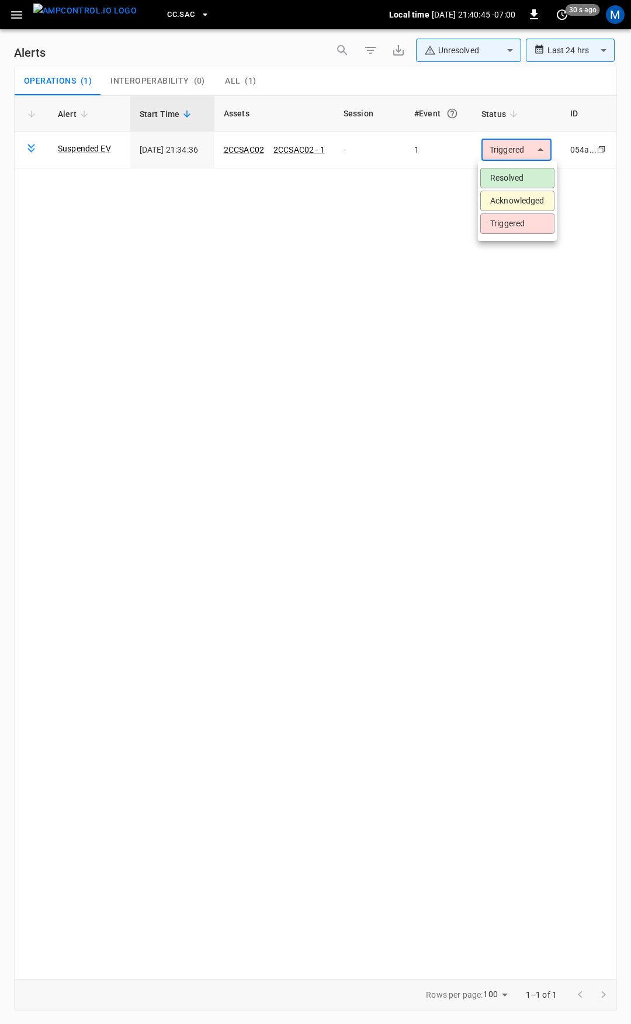
drag, startPoint x: 508, startPoint y: 150, endPoint x: 504, endPoint y: 170, distance: 20.8
click at [509, 172] on li "Resolved" at bounding box center [518, 178] width 74 height 20
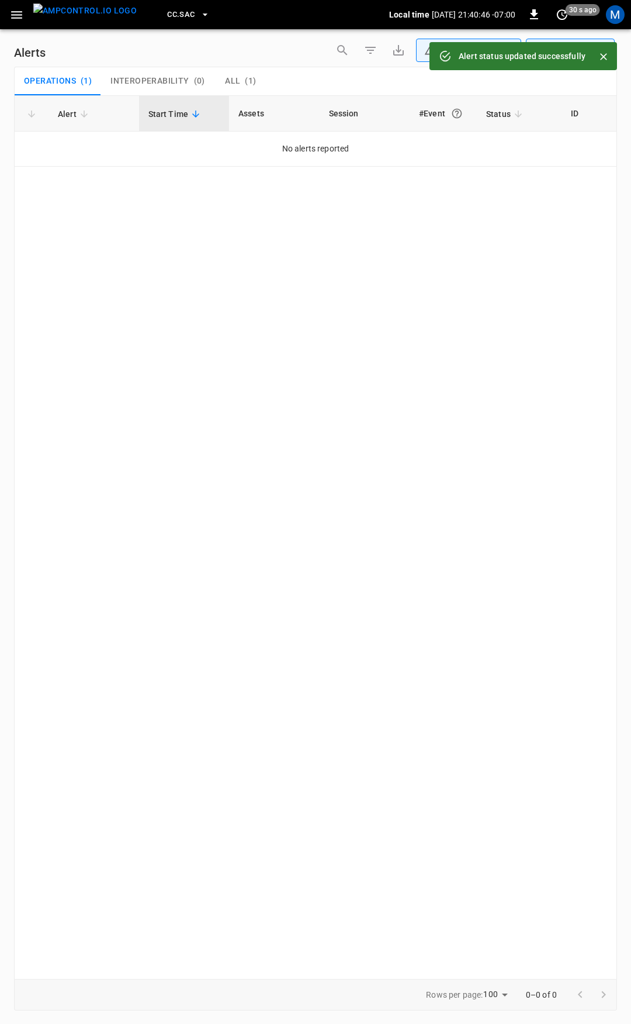
click at [9, 19] on button "button" at bounding box center [17, 15] width 24 height 22
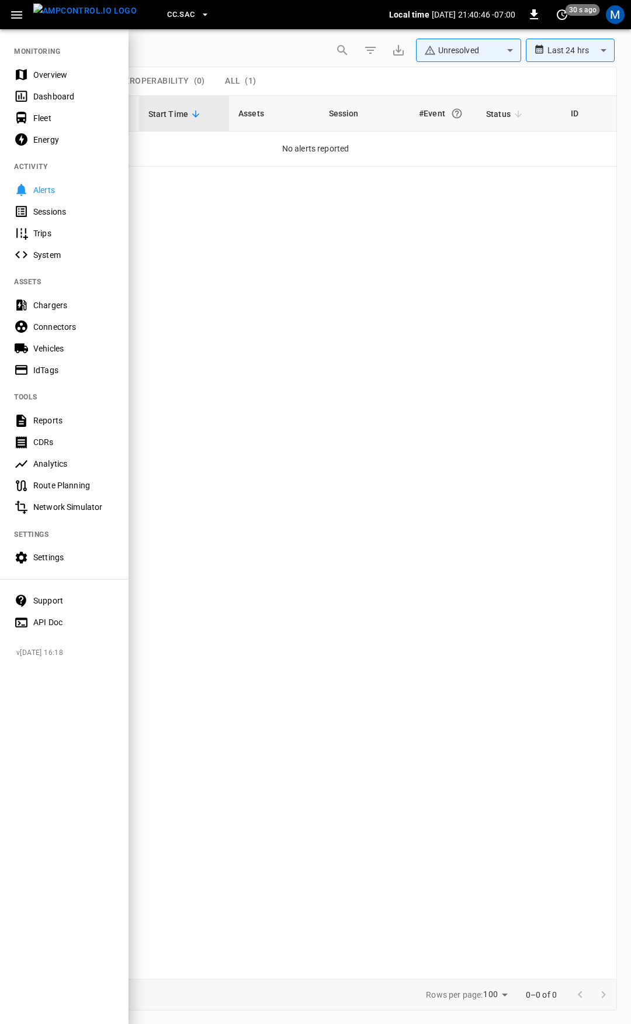
click at [37, 69] on div "Overview" at bounding box center [73, 75] width 81 height 12
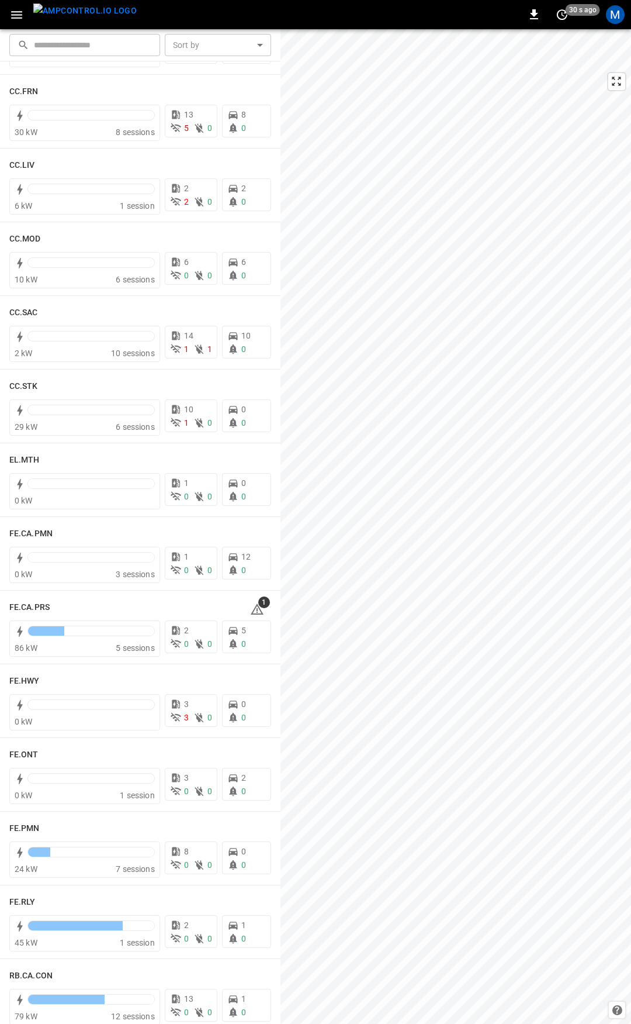
scroll to position [860, 0]
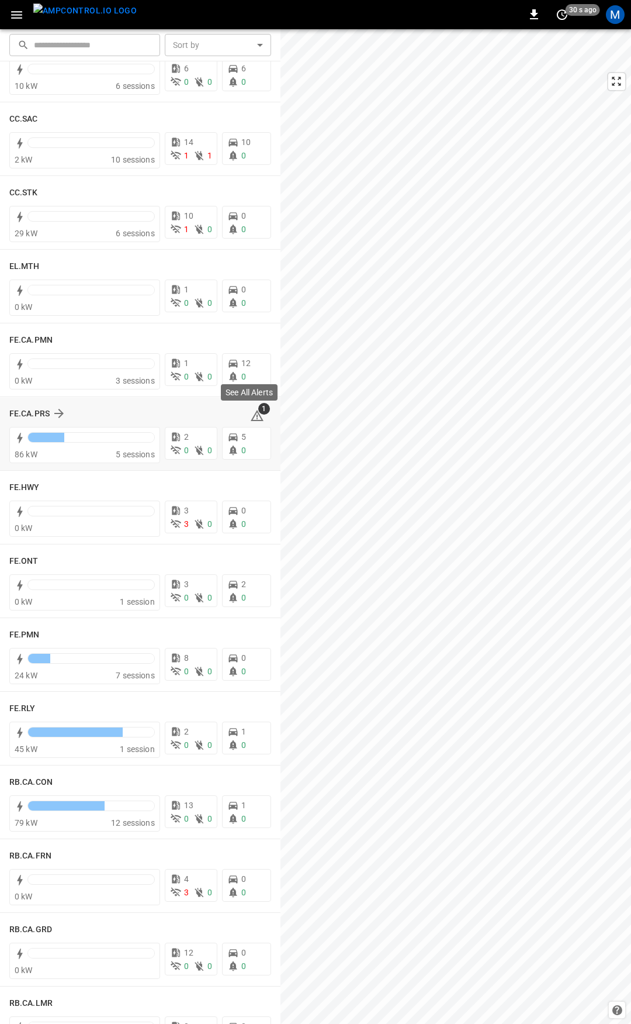
click at [251, 417] on icon at bounding box center [257, 416] width 14 height 14
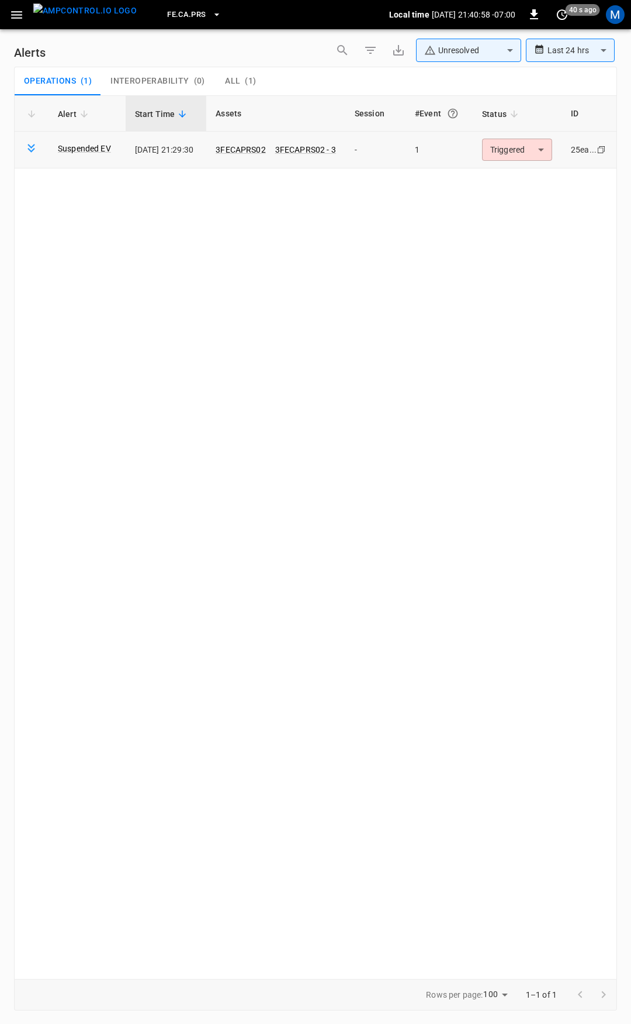
click at [510, 151] on body "**********" at bounding box center [315, 509] width 631 height 1019
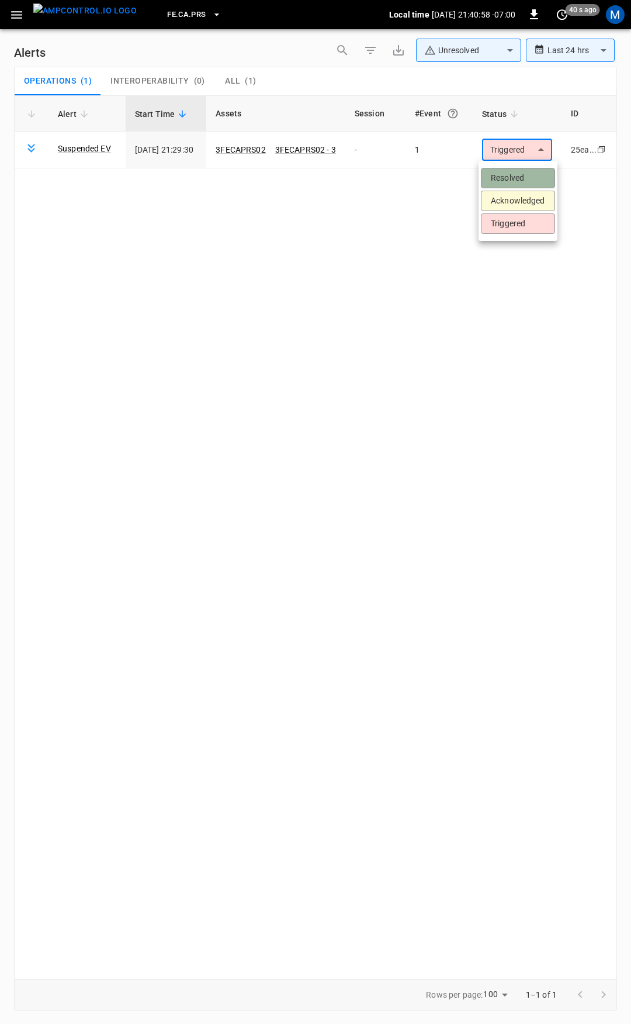
click at [511, 174] on li "Resolved" at bounding box center [518, 178] width 74 height 20
